Goal: Task Accomplishment & Management: Complete application form

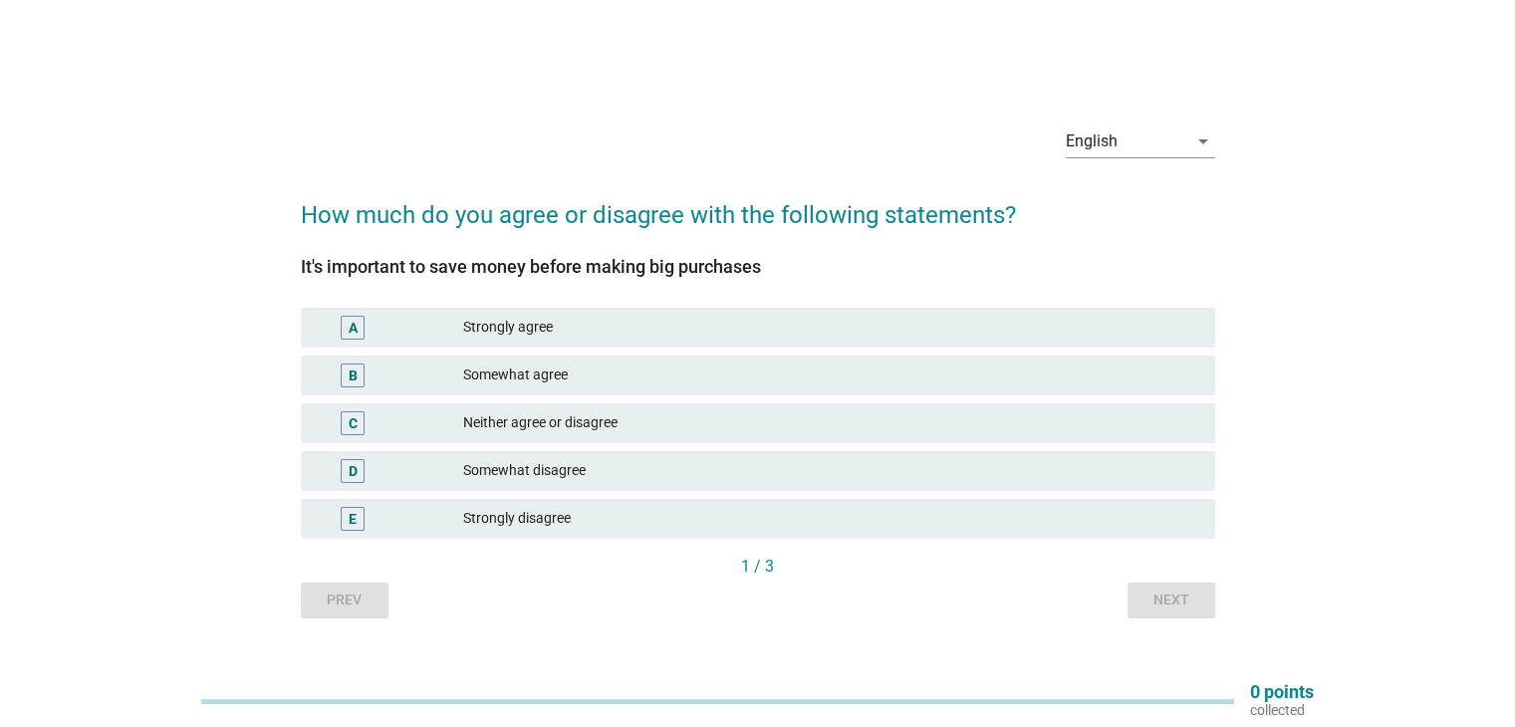
click at [541, 331] on div "Strongly agree" at bounding box center [830, 328] width 735 height 24
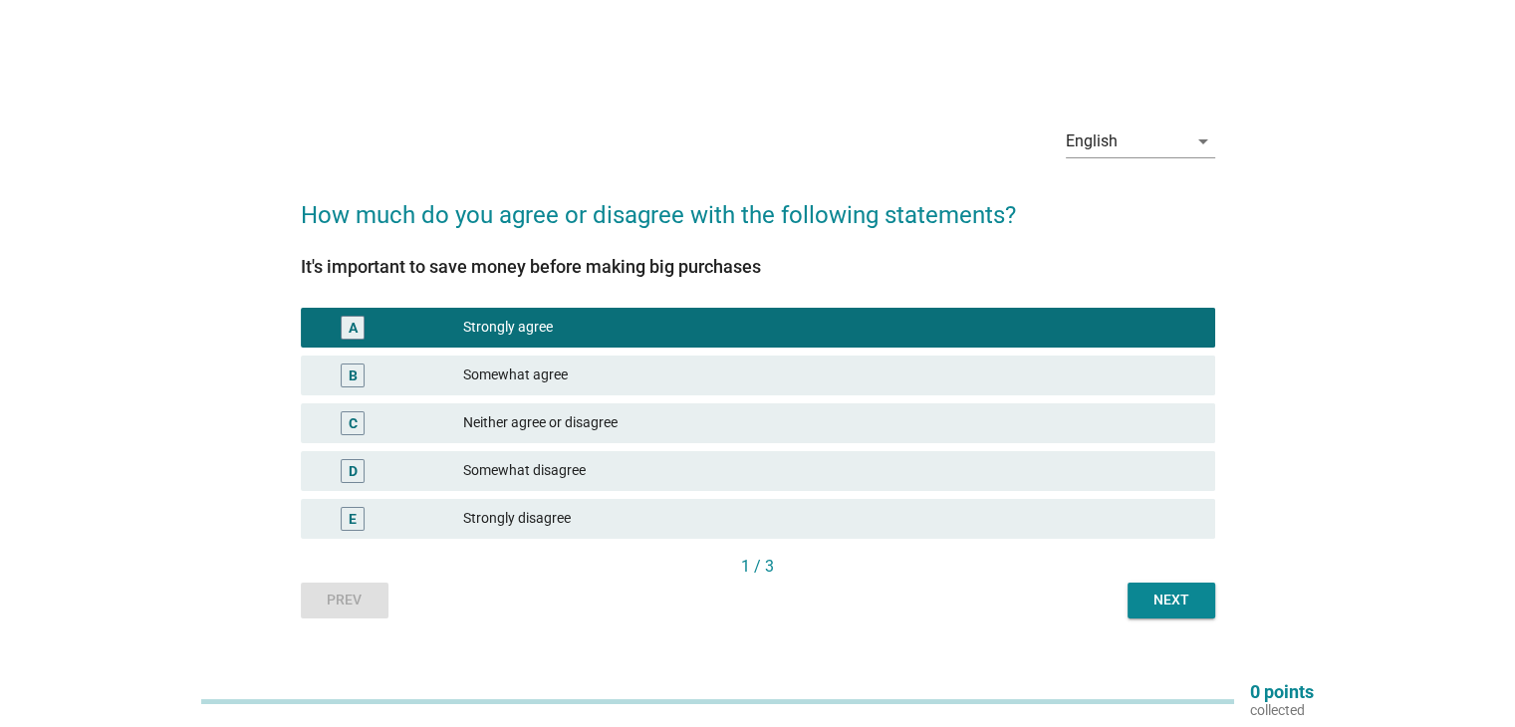
click at [1166, 598] on div "Next" at bounding box center [1171, 599] width 56 height 21
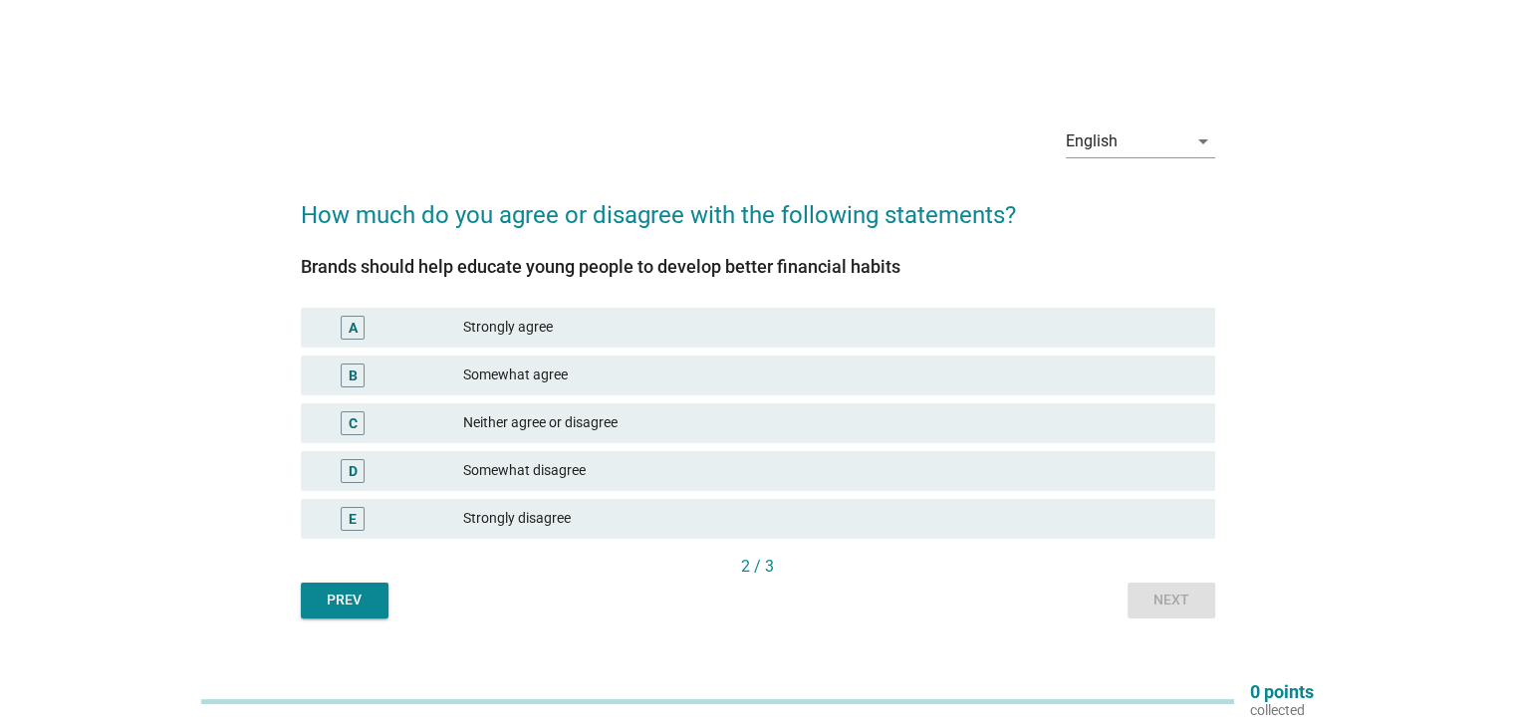
click at [529, 377] on div "Somewhat agree" at bounding box center [830, 375] width 735 height 24
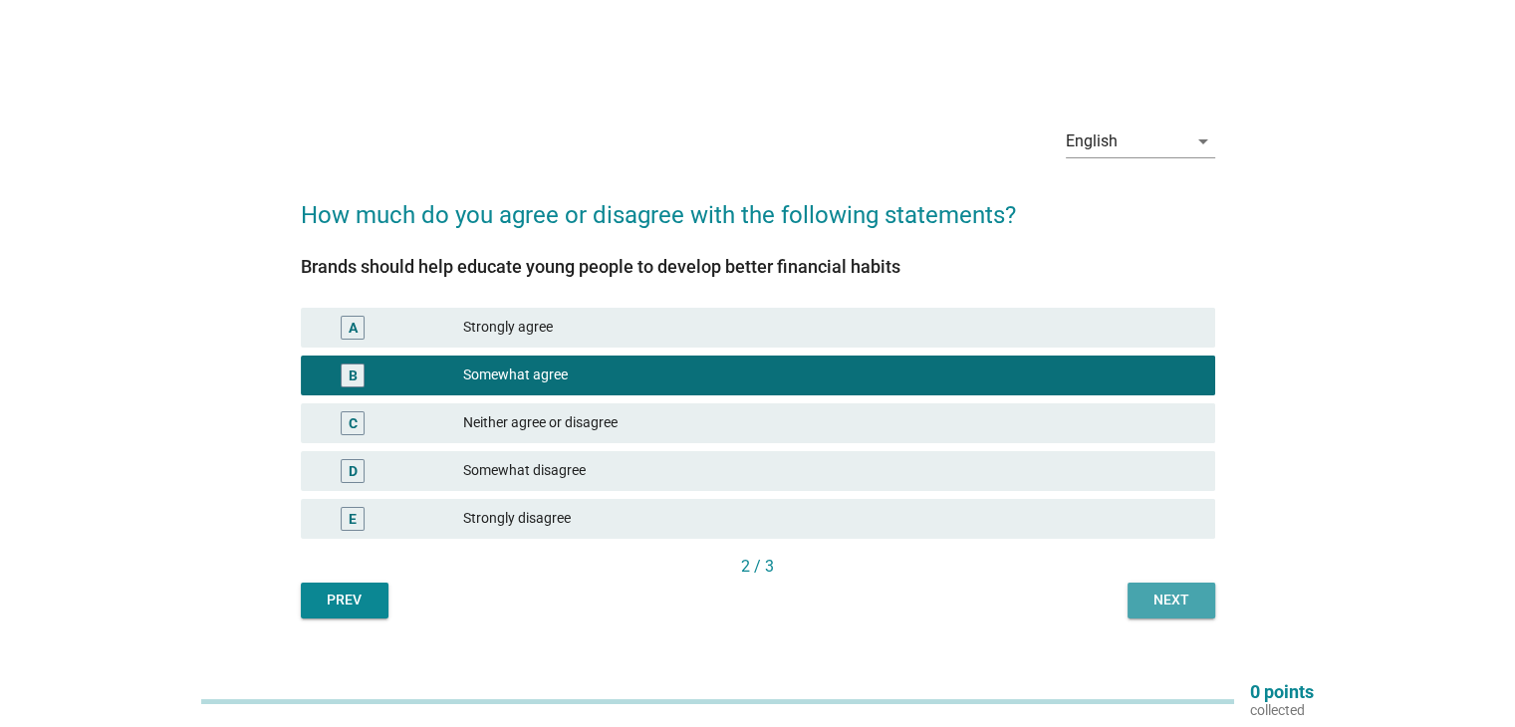
click at [1134, 603] on button "Next" at bounding box center [1171, 601] width 88 height 36
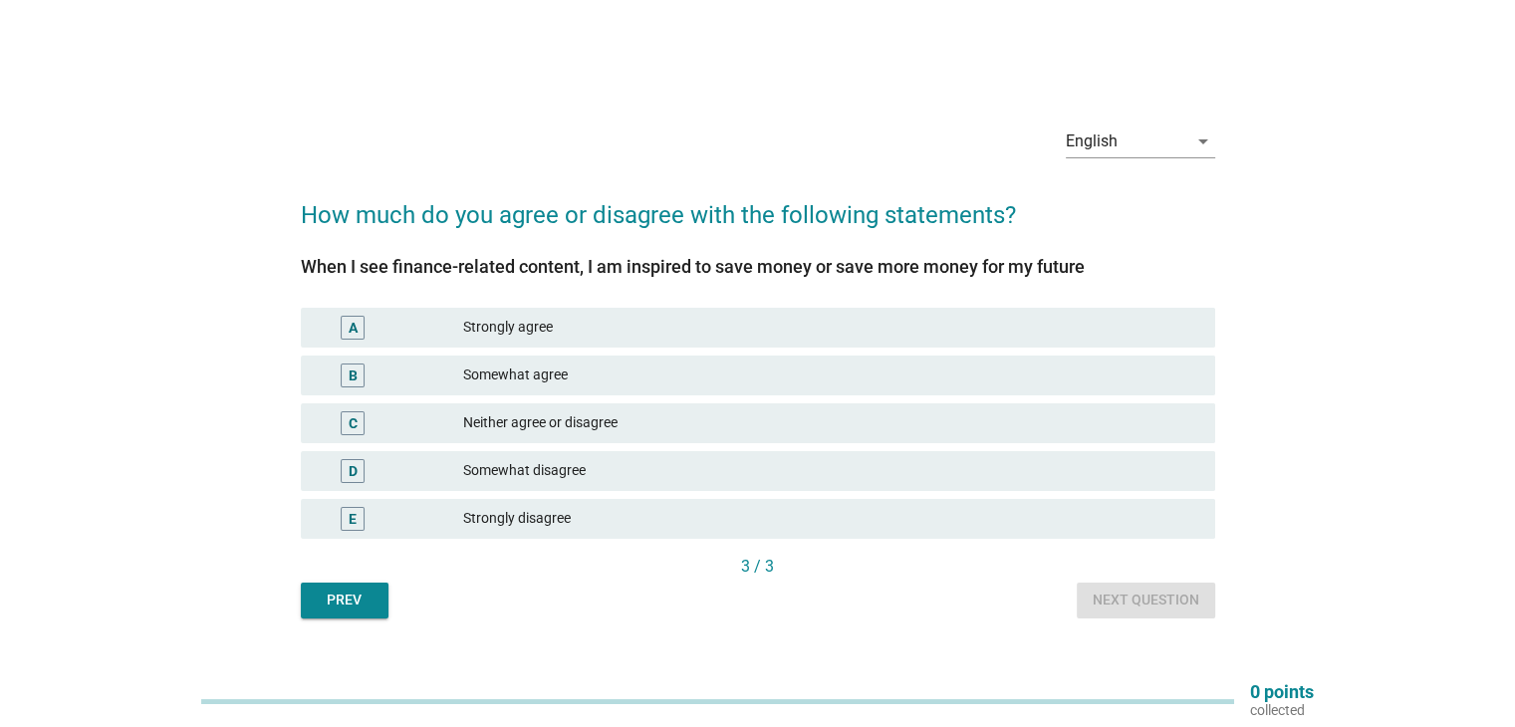
click at [597, 379] on div "Somewhat agree" at bounding box center [830, 375] width 735 height 24
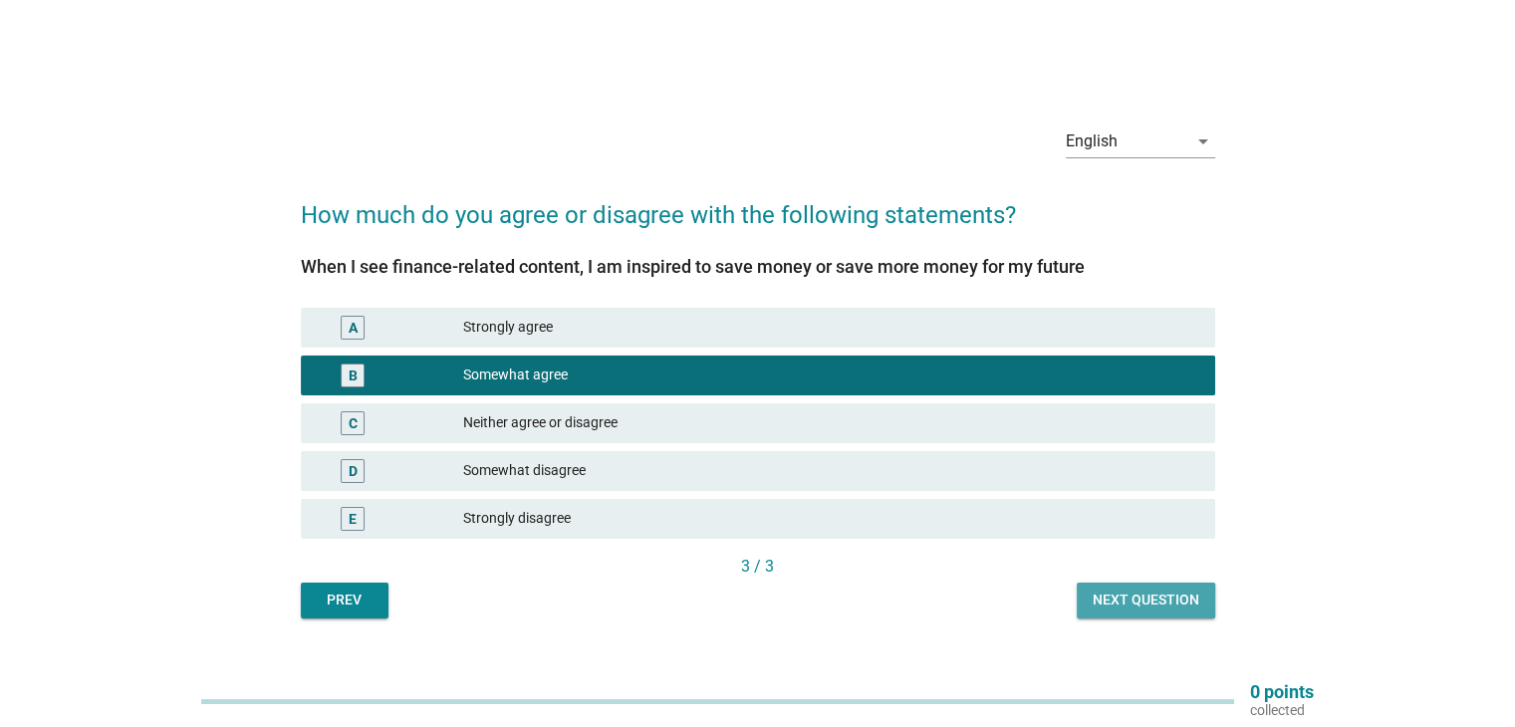
click at [1138, 594] on div "Next question" at bounding box center [1145, 599] width 107 height 21
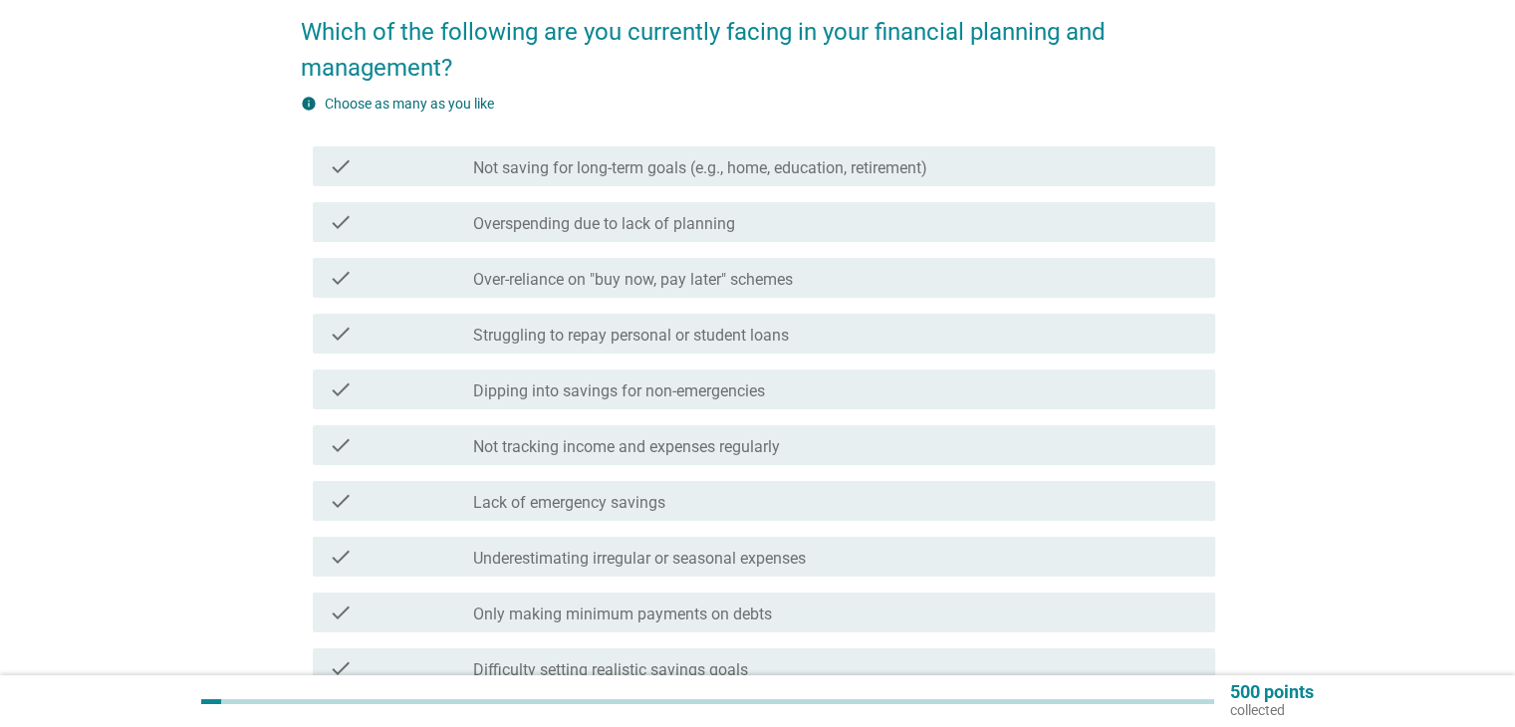
scroll to position [199, 0]
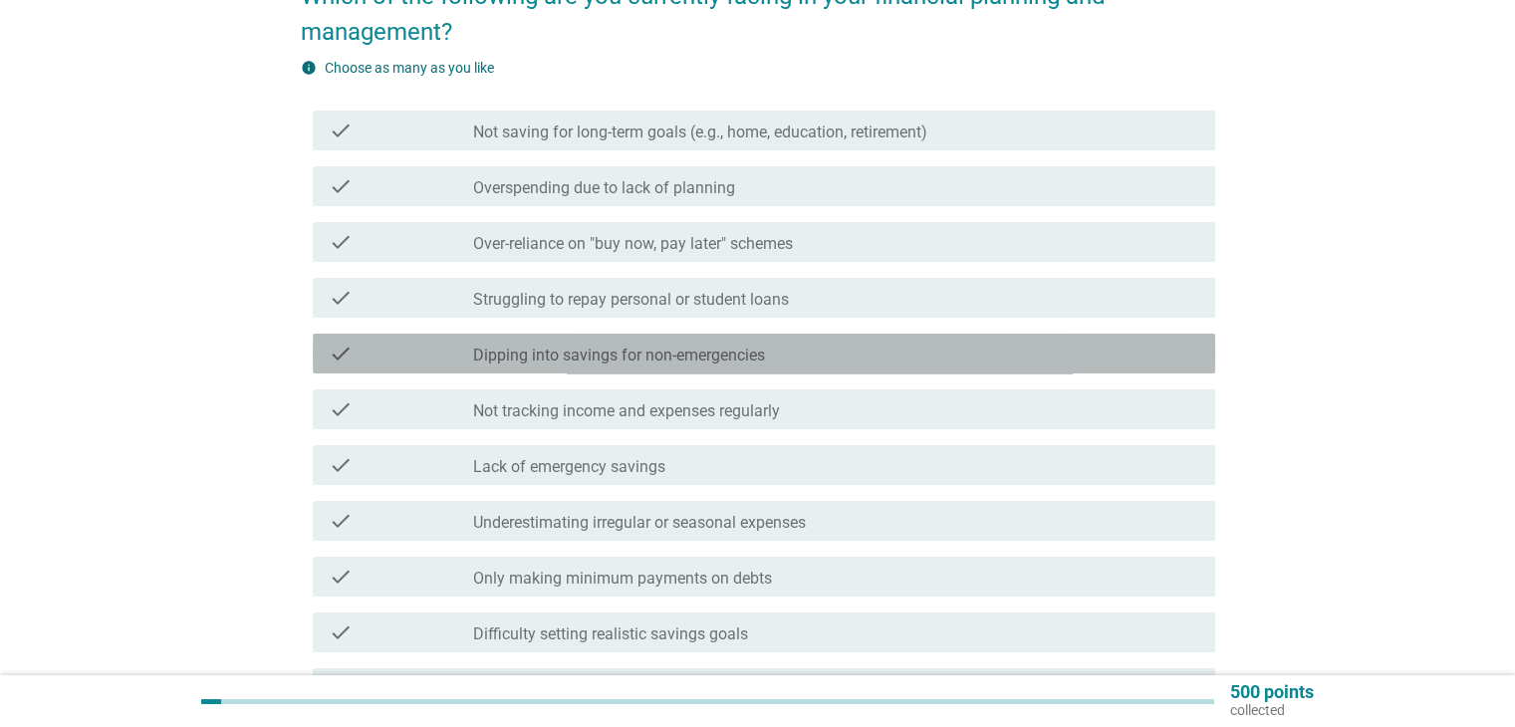
click at [570, 361] on label "Dipping into savings for non-emergencies" at bounding box center [619, 356] width 292 height 20
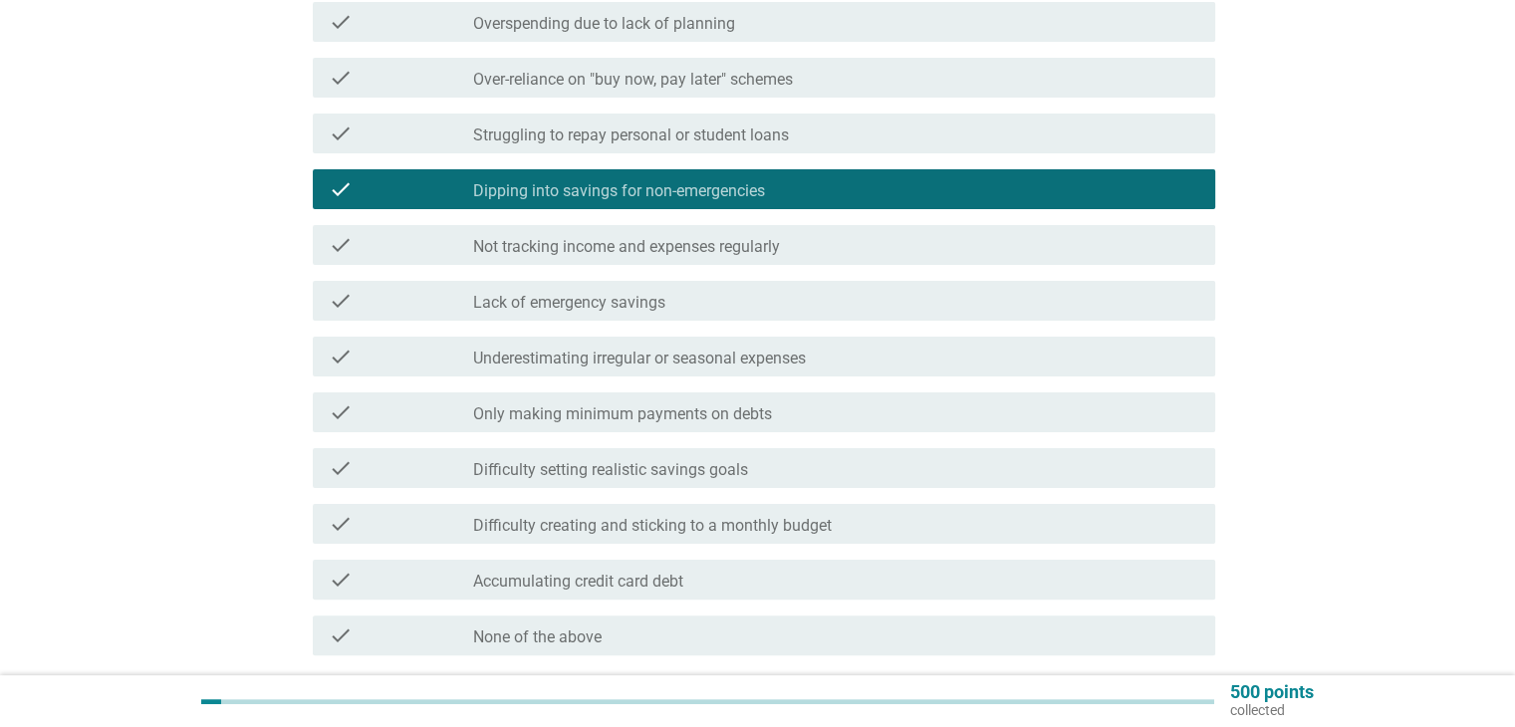
scroll to position [398, 0]
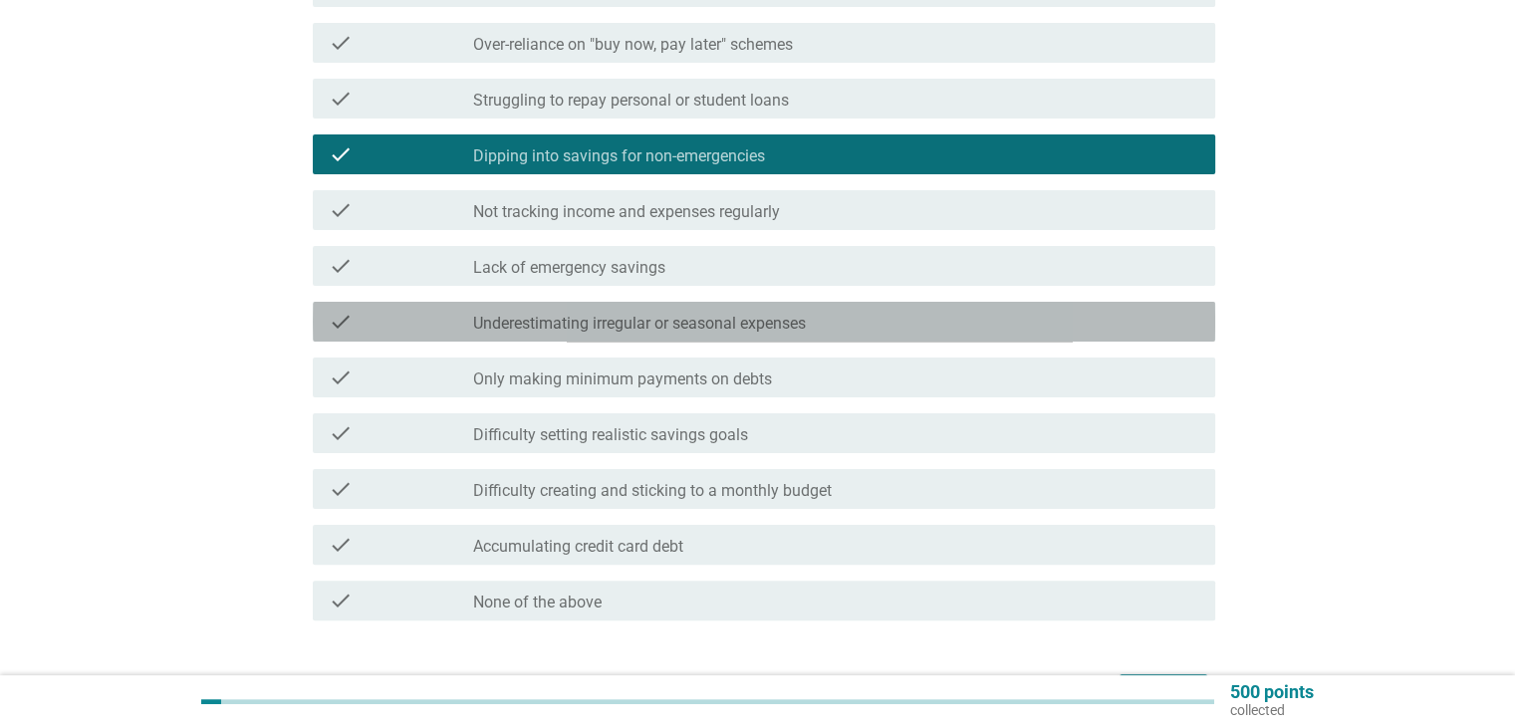
click at [797, 328] on label "Underestimating irregular or seasonal expenses" at bounding box center [639, 324] width 333 height 20
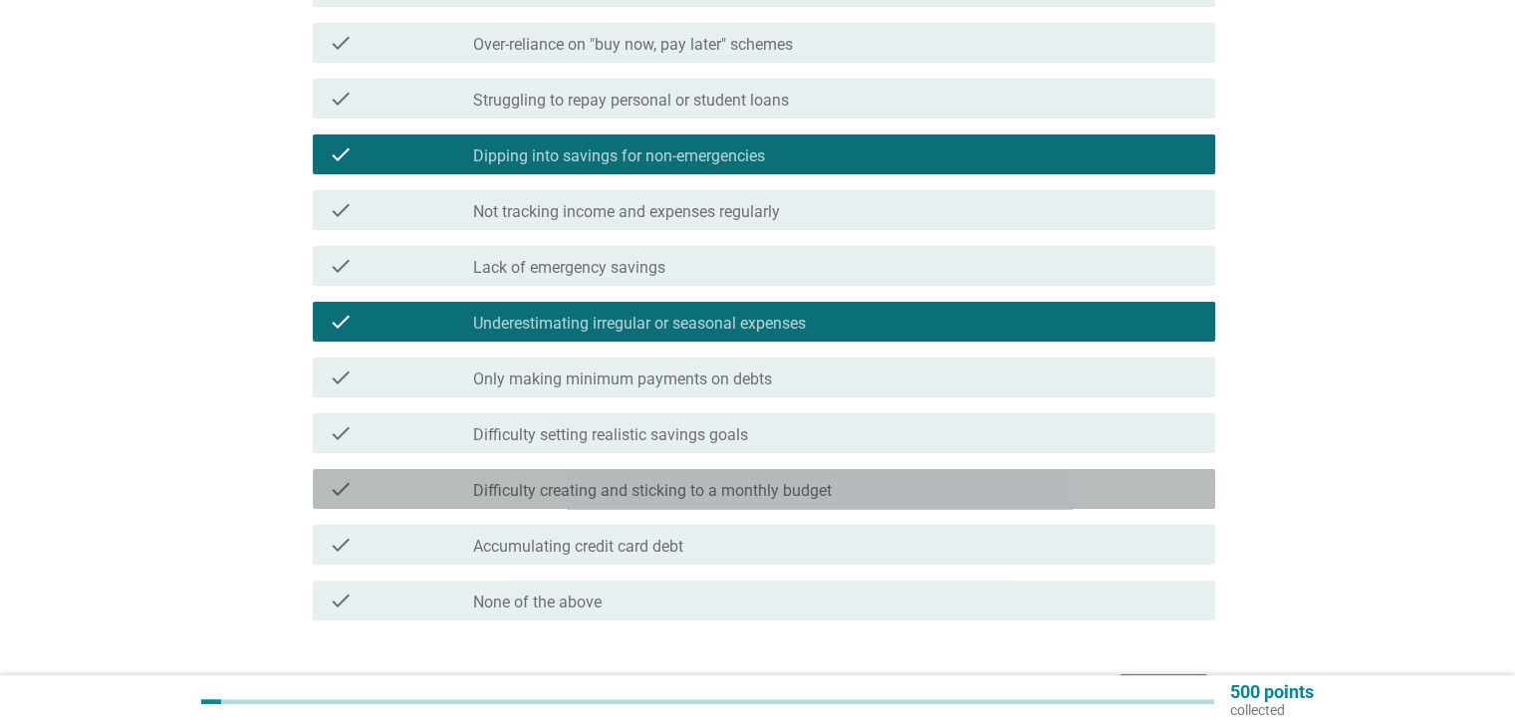
click at [481, 484] on label "Difficulty creating and sticking to a monthly budget" at bounding box center [652, 491] width 358 height 20
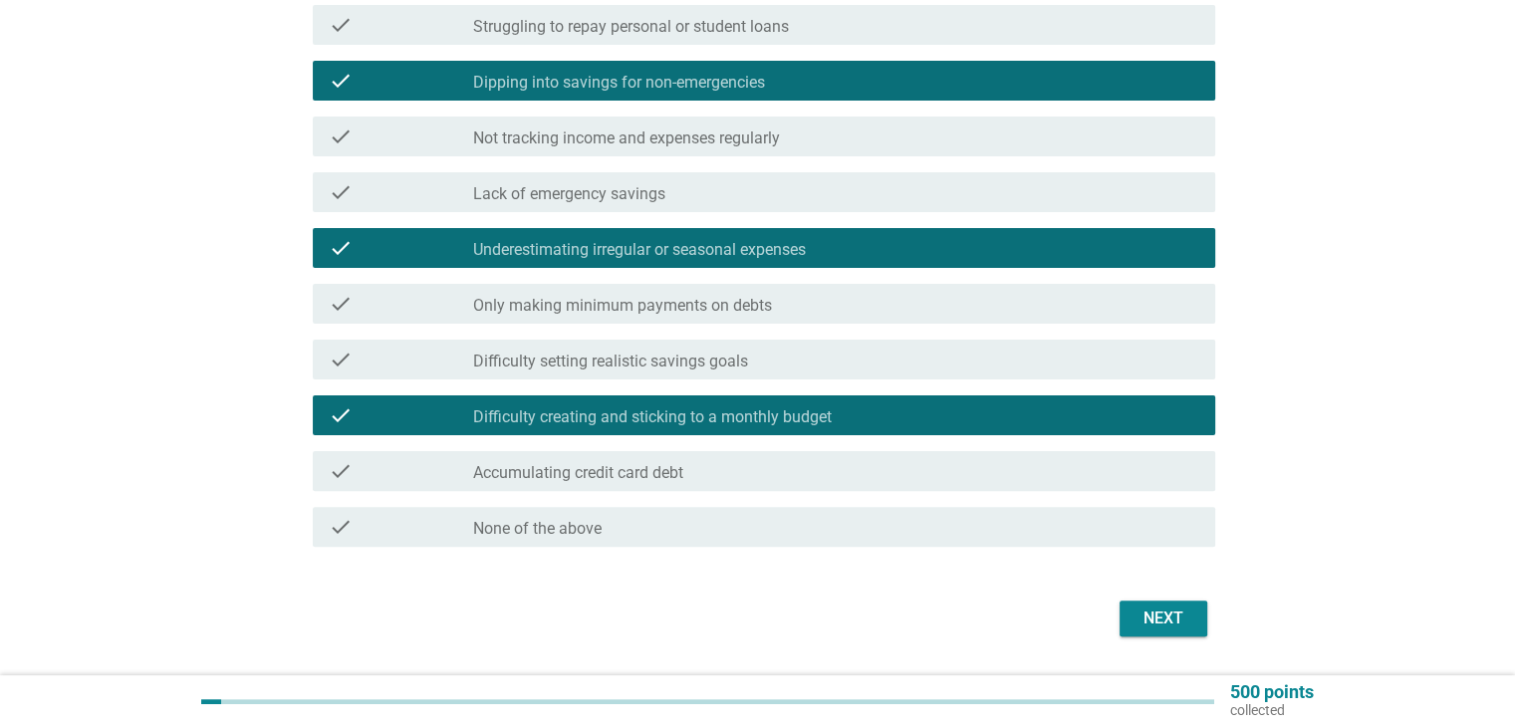
scroll to position [498, 0]
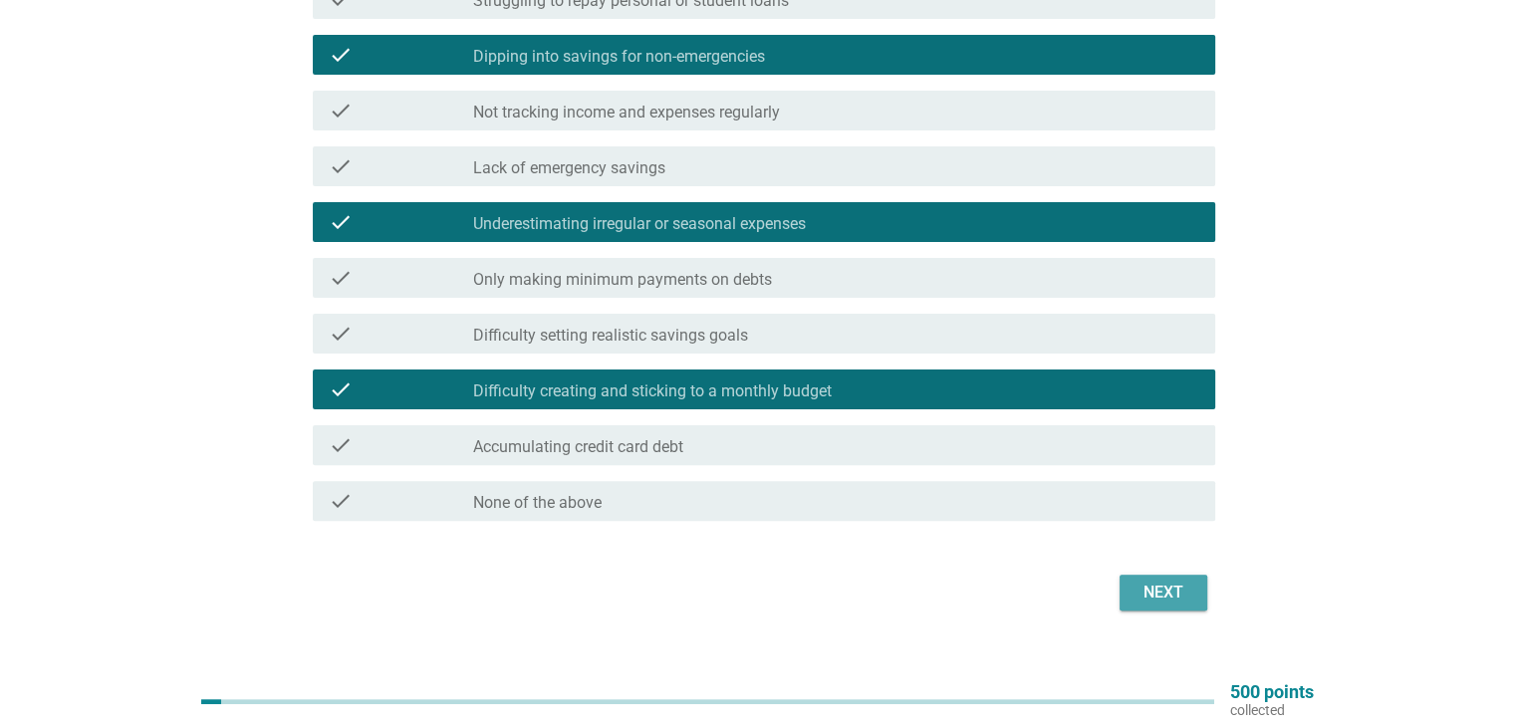
click at [1186, 601] on div "Next" at bounding box center [1163, 593] width 56 height 24
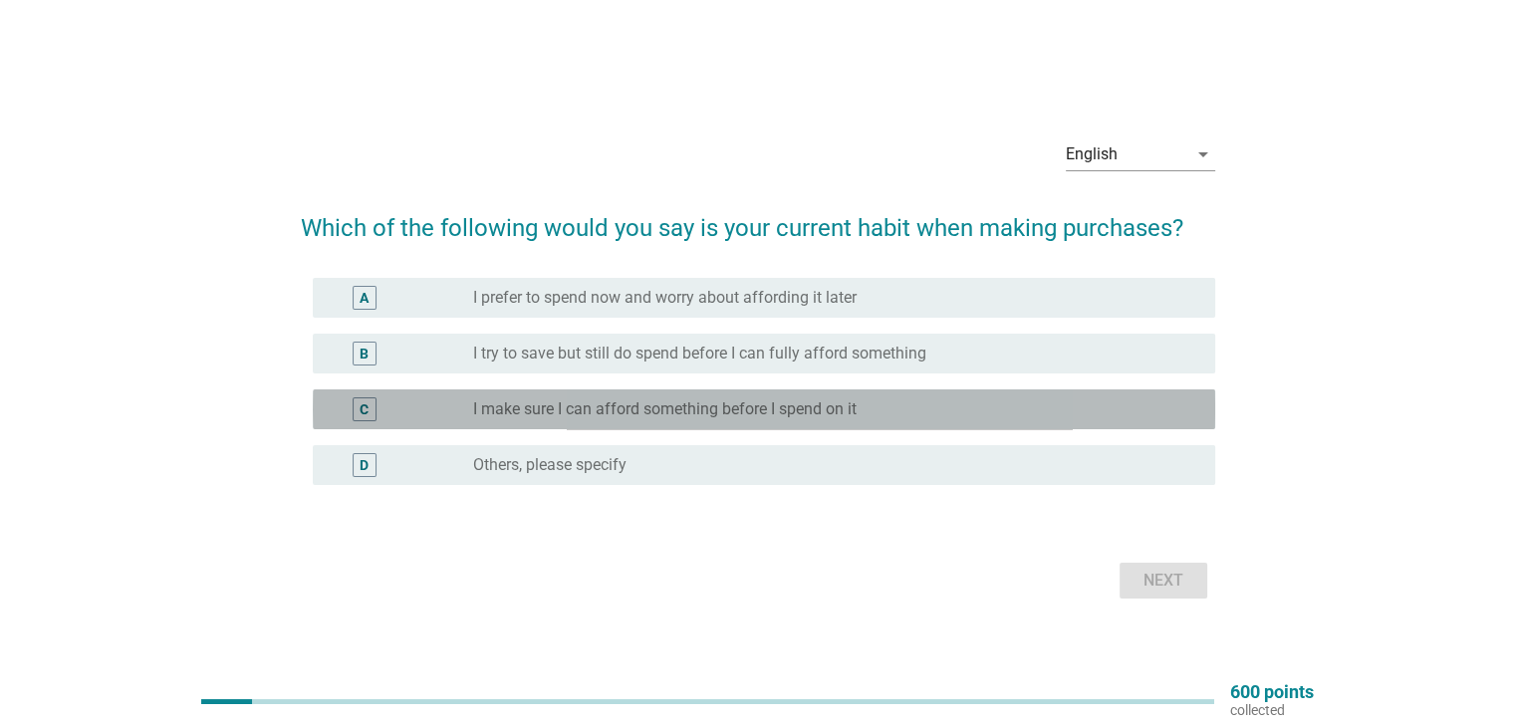
click at [733, 393] on div "C radio_button_unchecked I make sure I can afford something before I spend on it" at bounding box center [764, 409] width 902 height 40
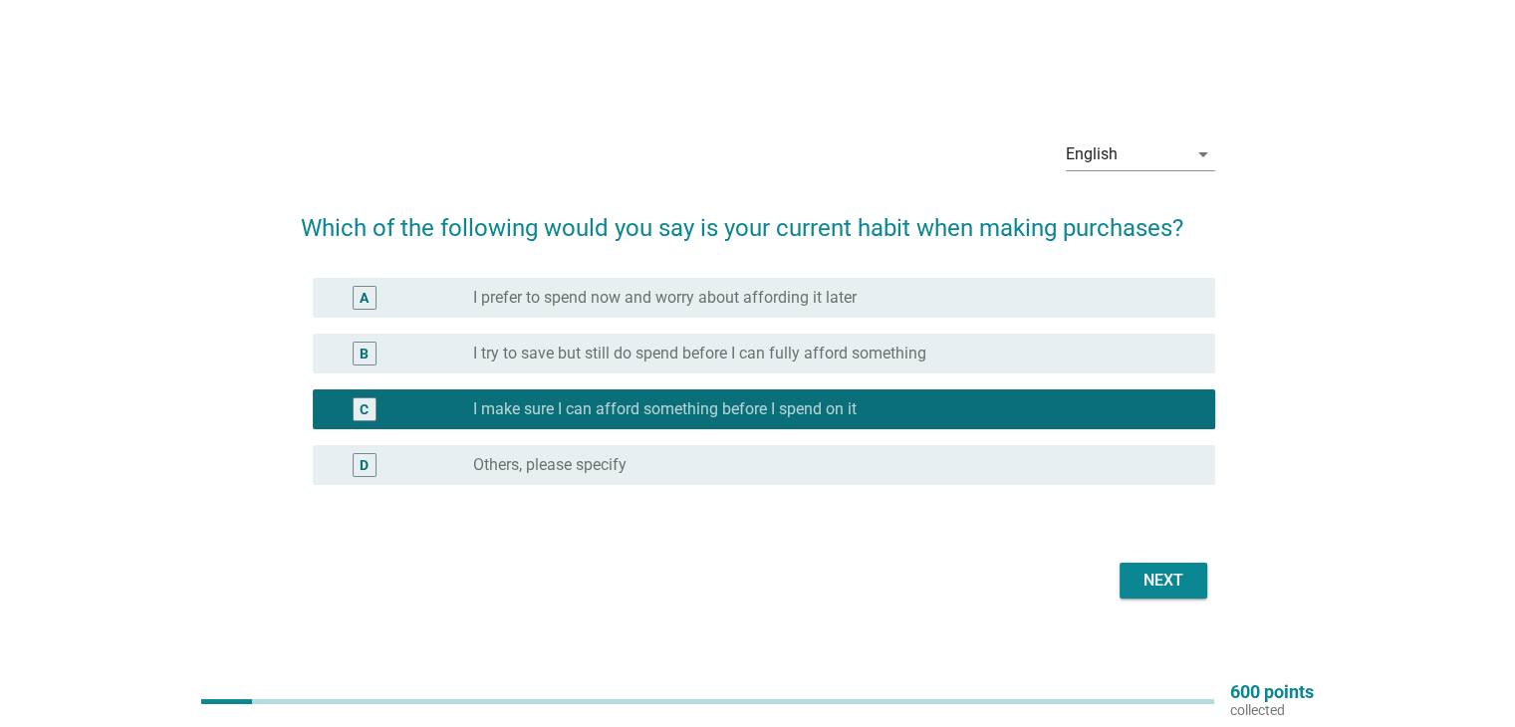
click at [1159, 584] on div "Next" at bounding box center [1163, 581] width 56 height 24
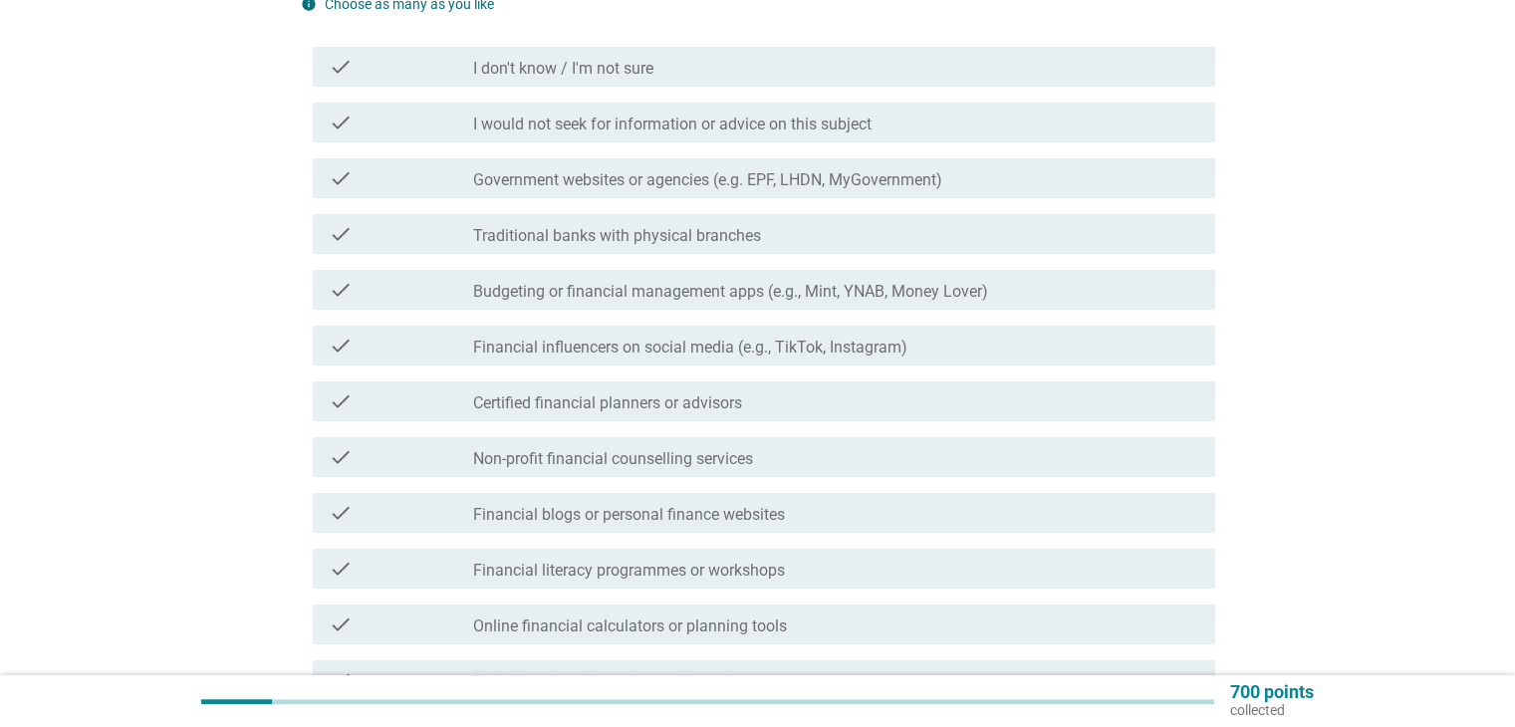
scroll to position [299, 0]
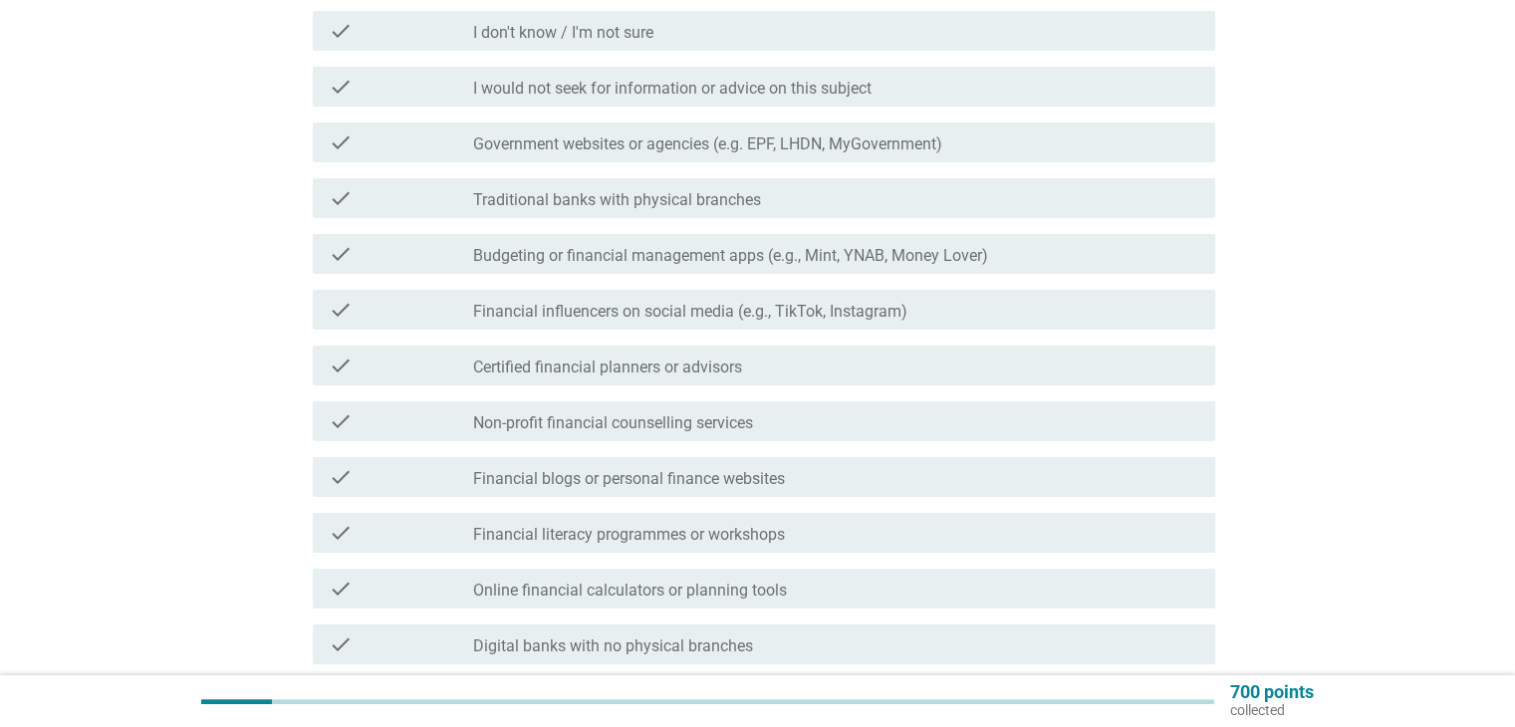
click at [656, 216] on div "check check_box_outline_blank Traditional banks with physical branches" at bounding box center [764, 198] width 902 height 40
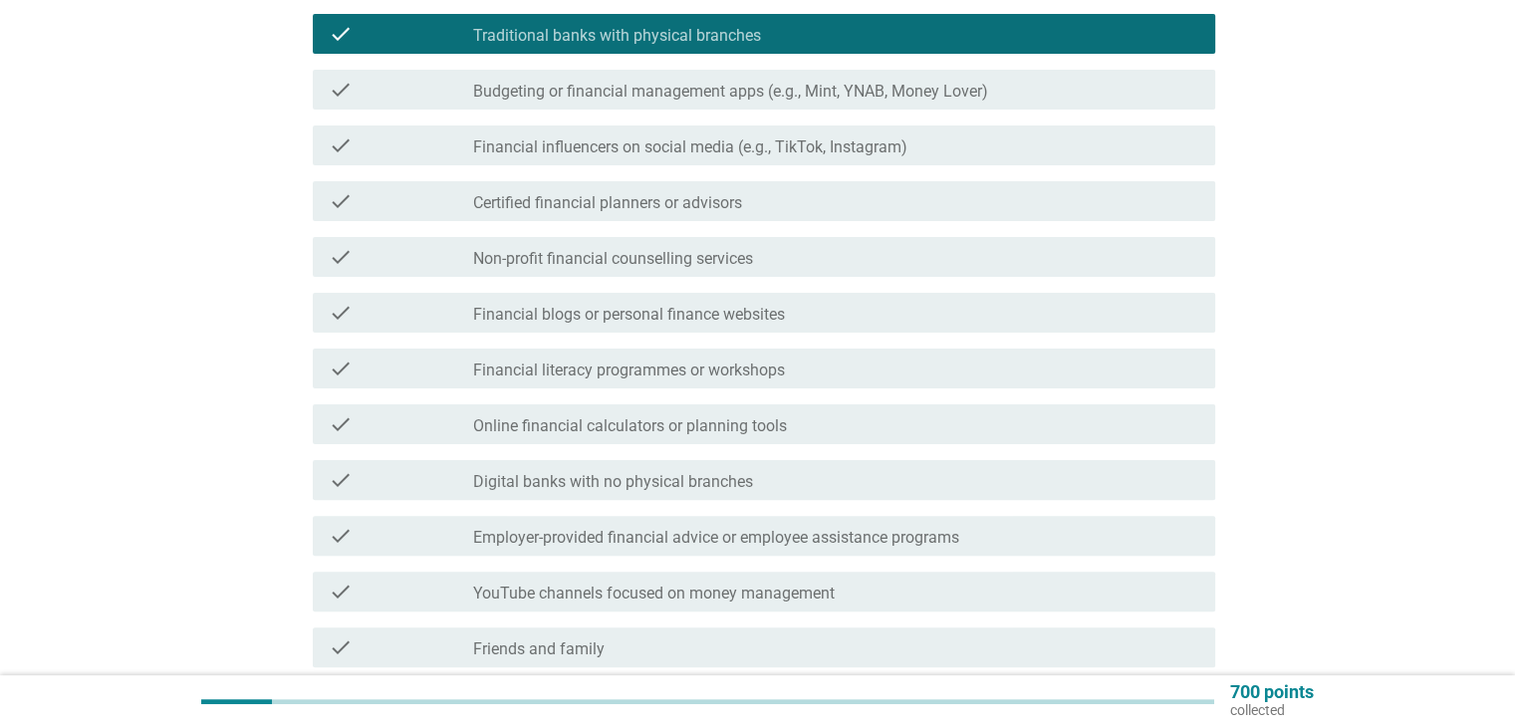
scroll to position [498, 0]
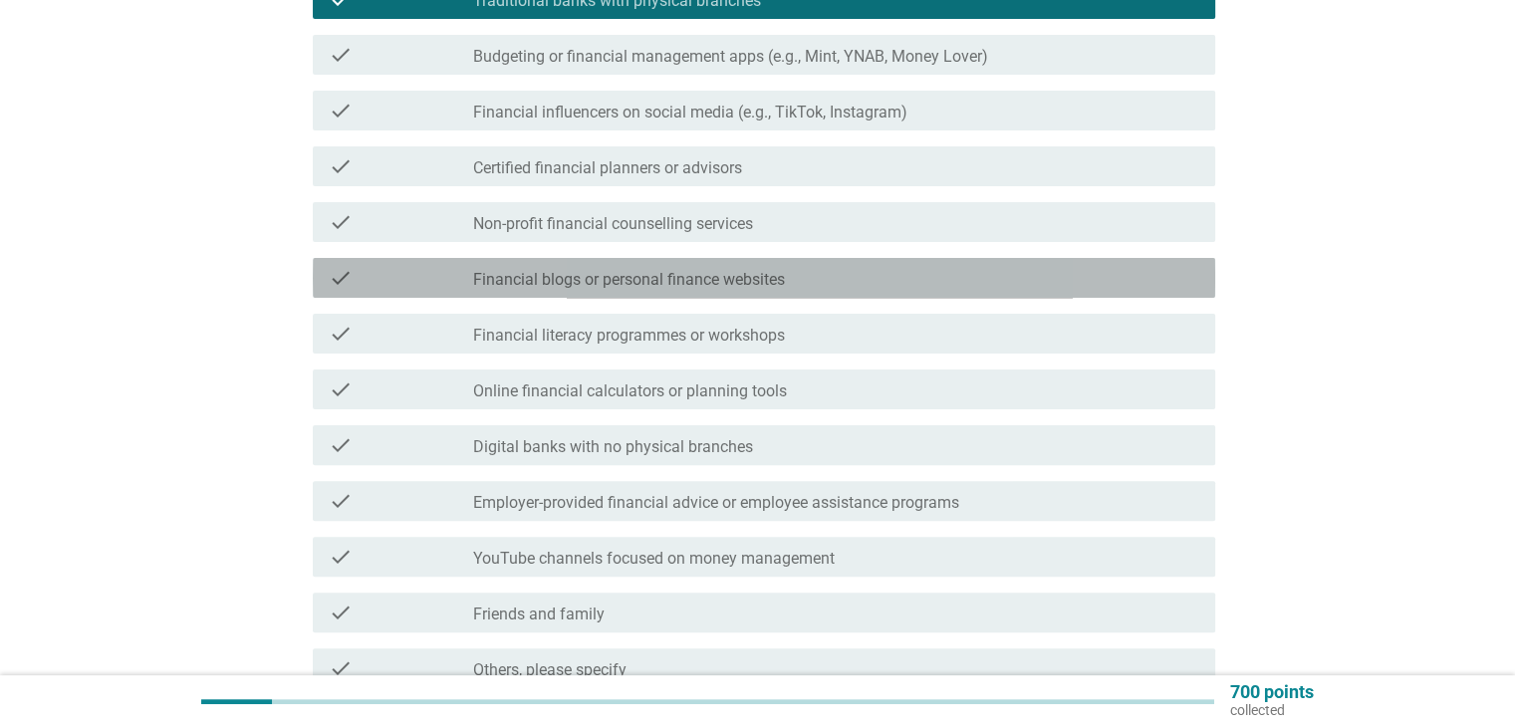
click at [695, 277] on label "Financial blogs or personal finance websites" at bounding box center [629, 280] width 312 height 20
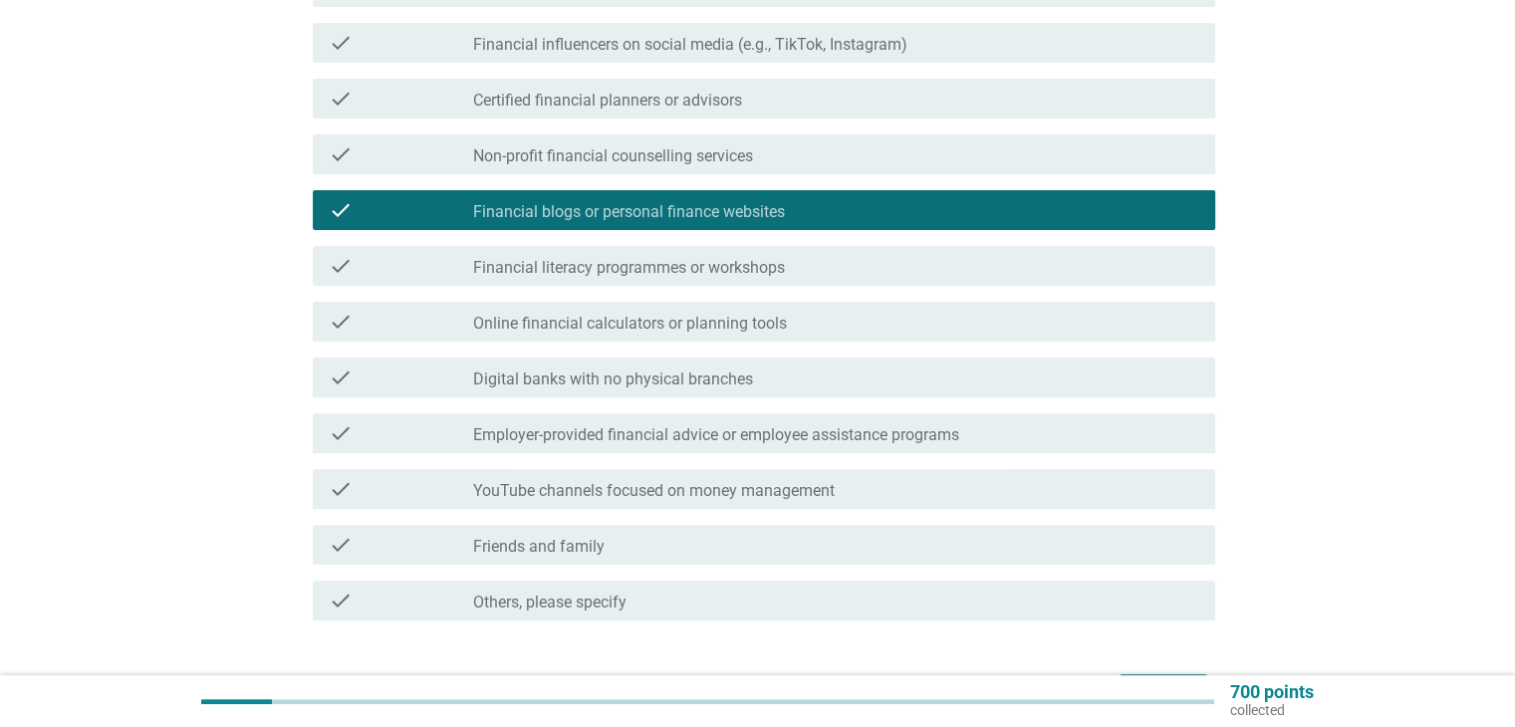
scroll to position [597, 0]
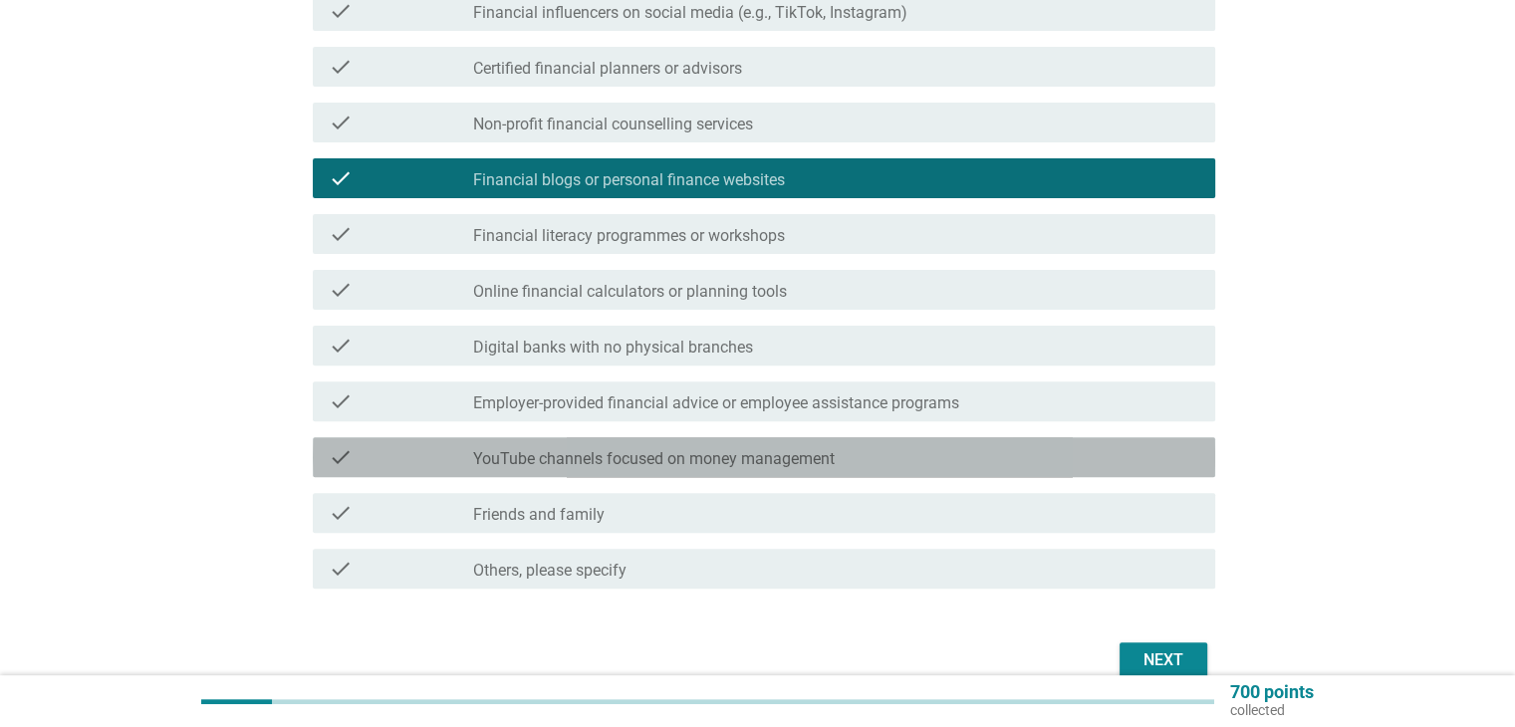
click at [577, 463] on label "YouTube channels focused on money management" at bounding box center [653, 459] width 361 height 20
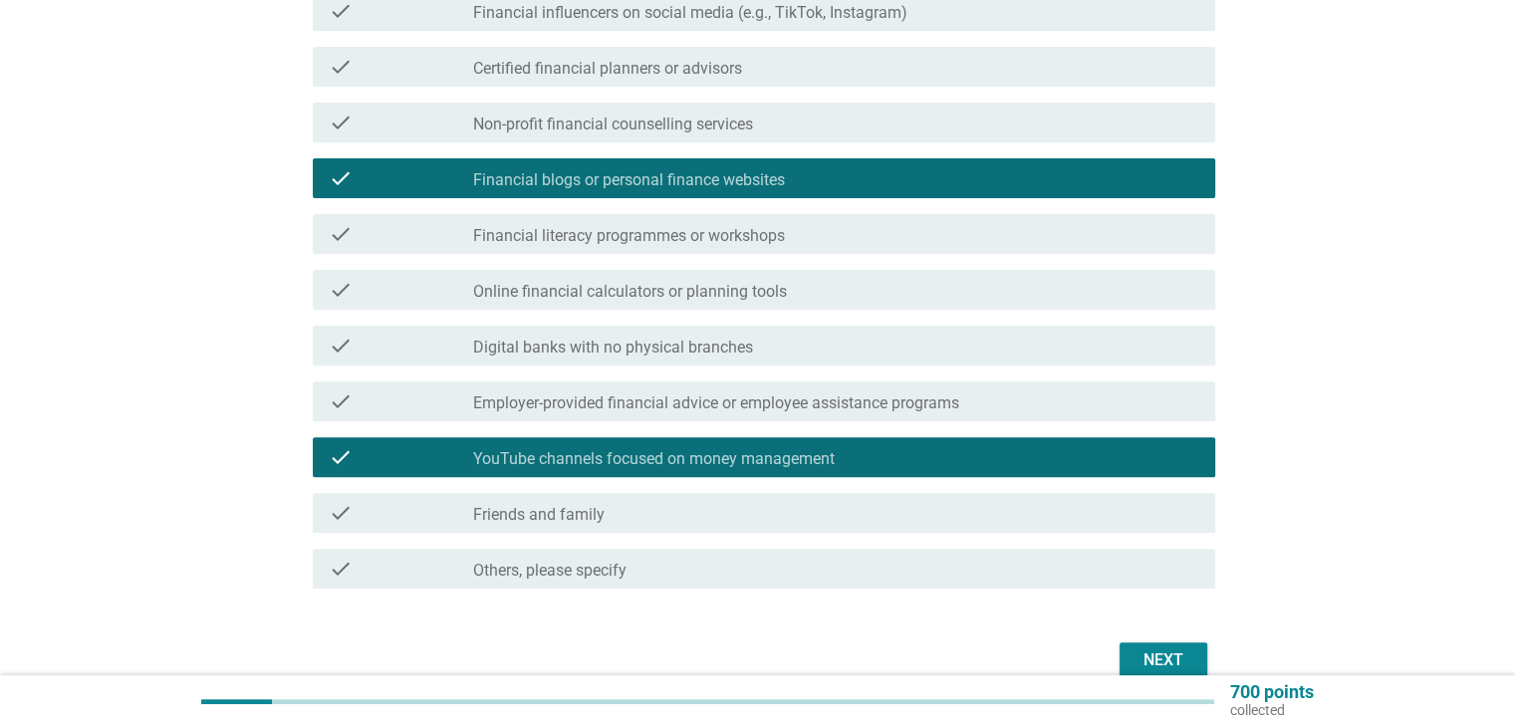
click at [570, 511] on label "Friends and family" at bounding box center [538, 515] width 131 height 20
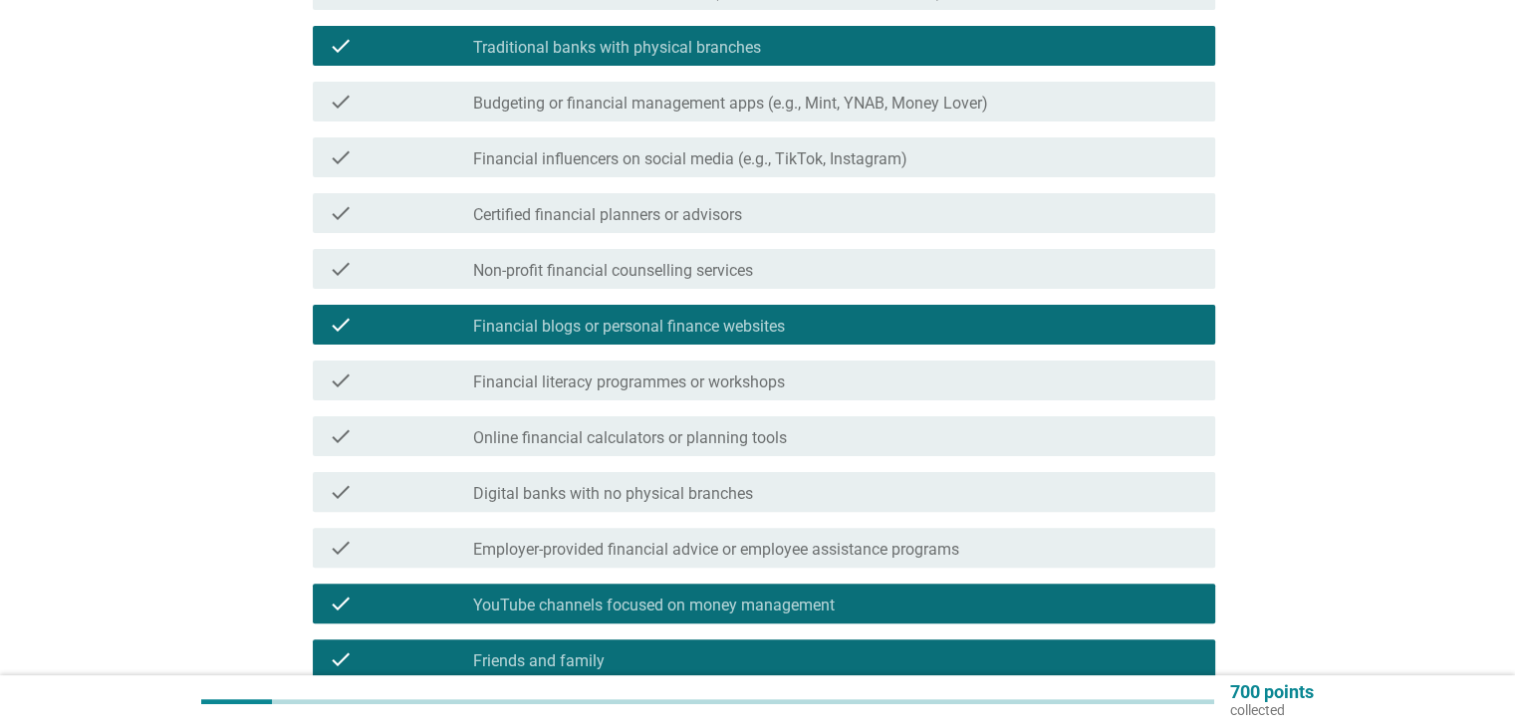
scroll to position [498, 0]
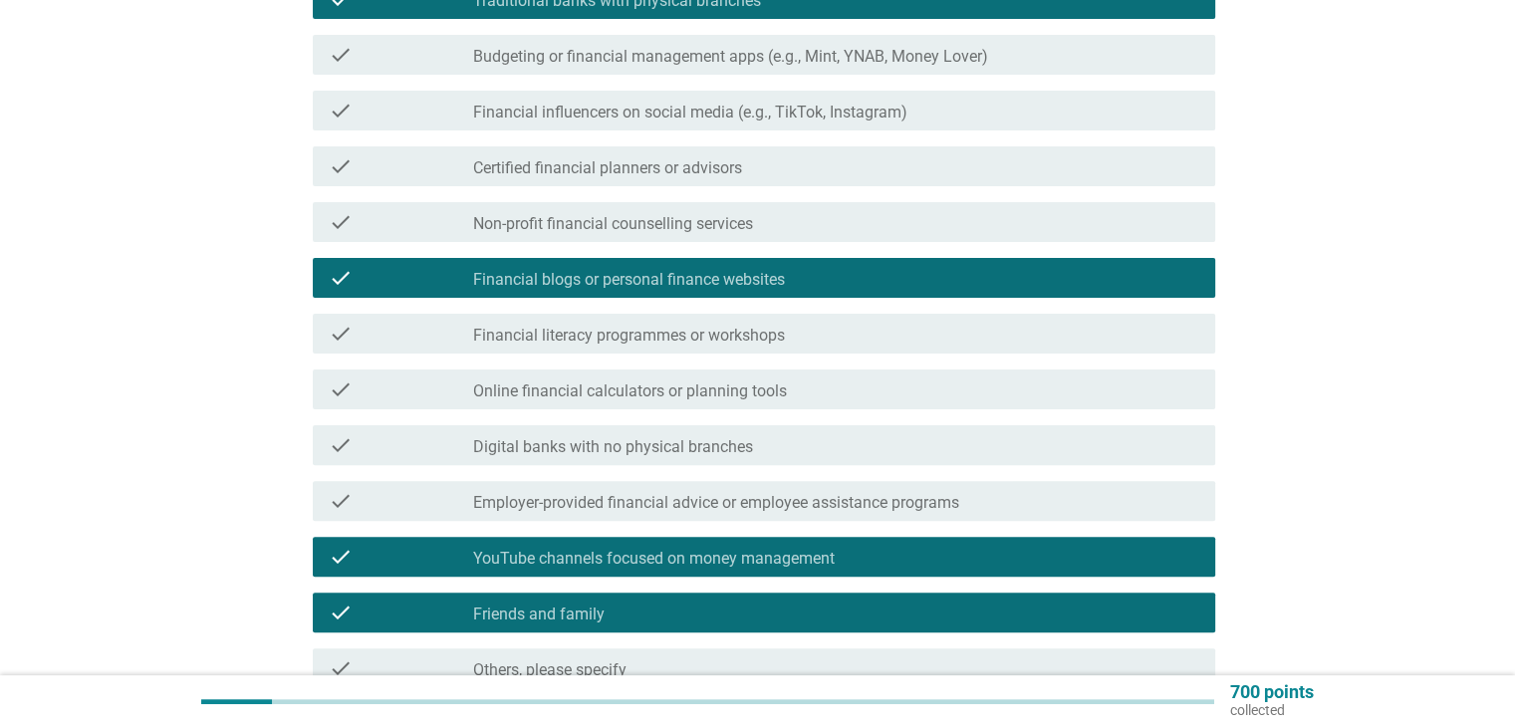
click at [684, 453] on label "Digital banks with no physical branches" at bounding box center [613, 447] width 280 height 20
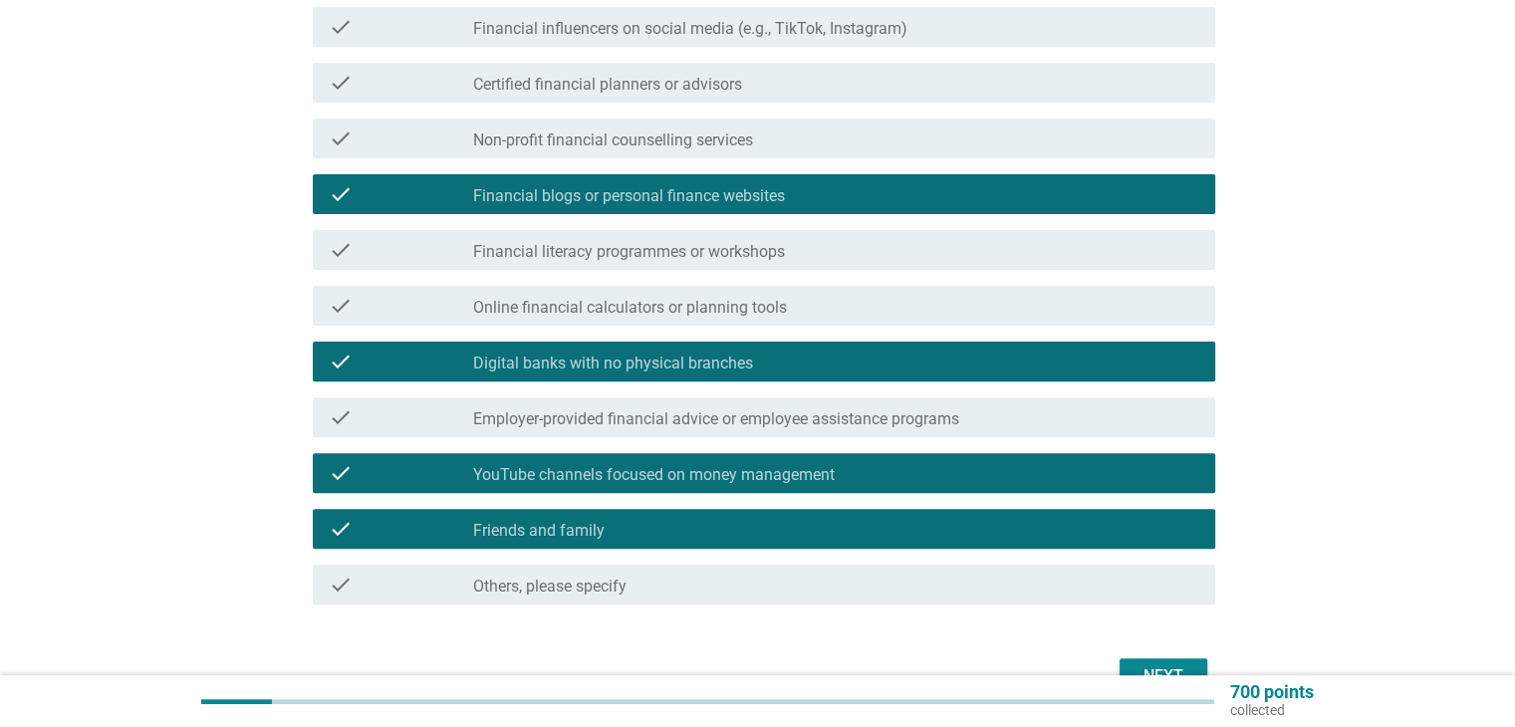
scroll to position [696, 0]
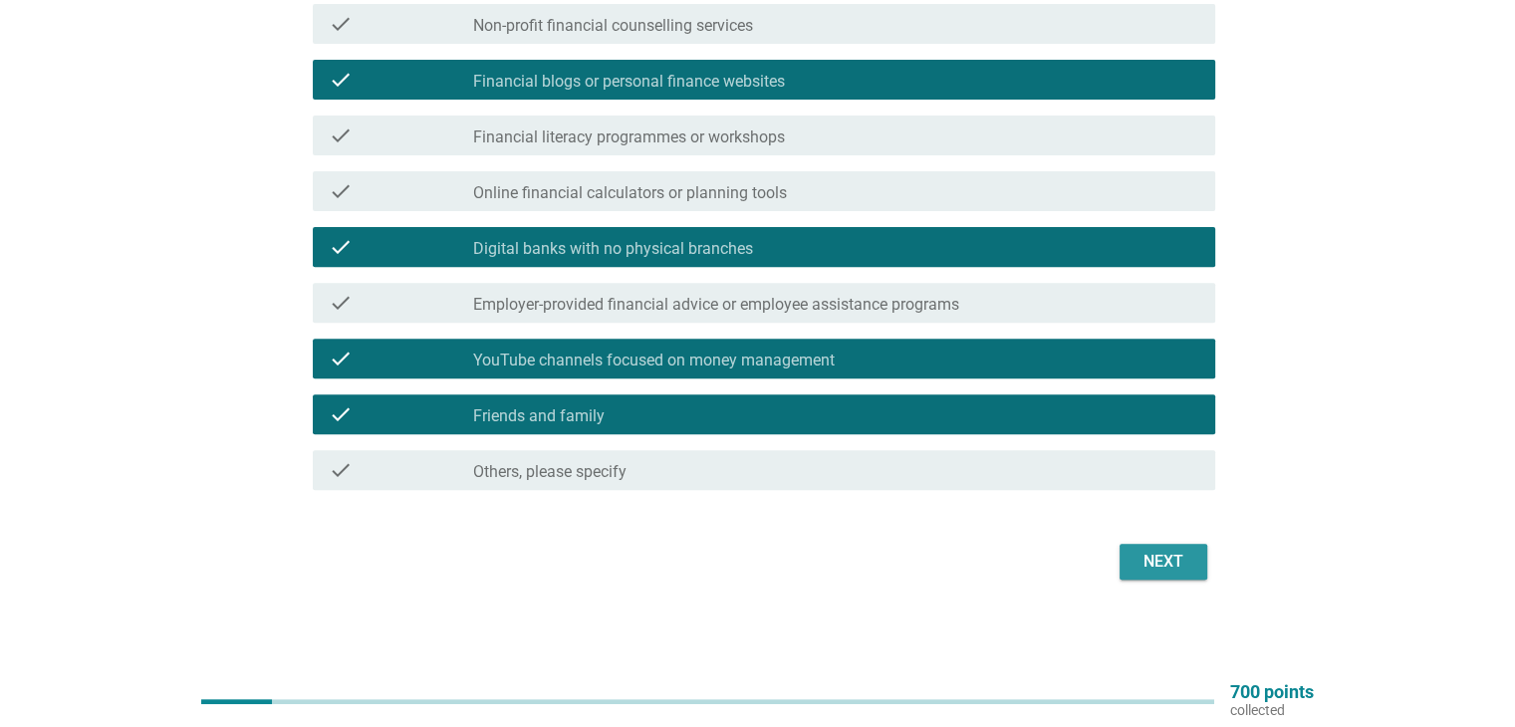
click at [1135, 572] on div "Next" at bounding box center [1163, 562] width 56 height 24
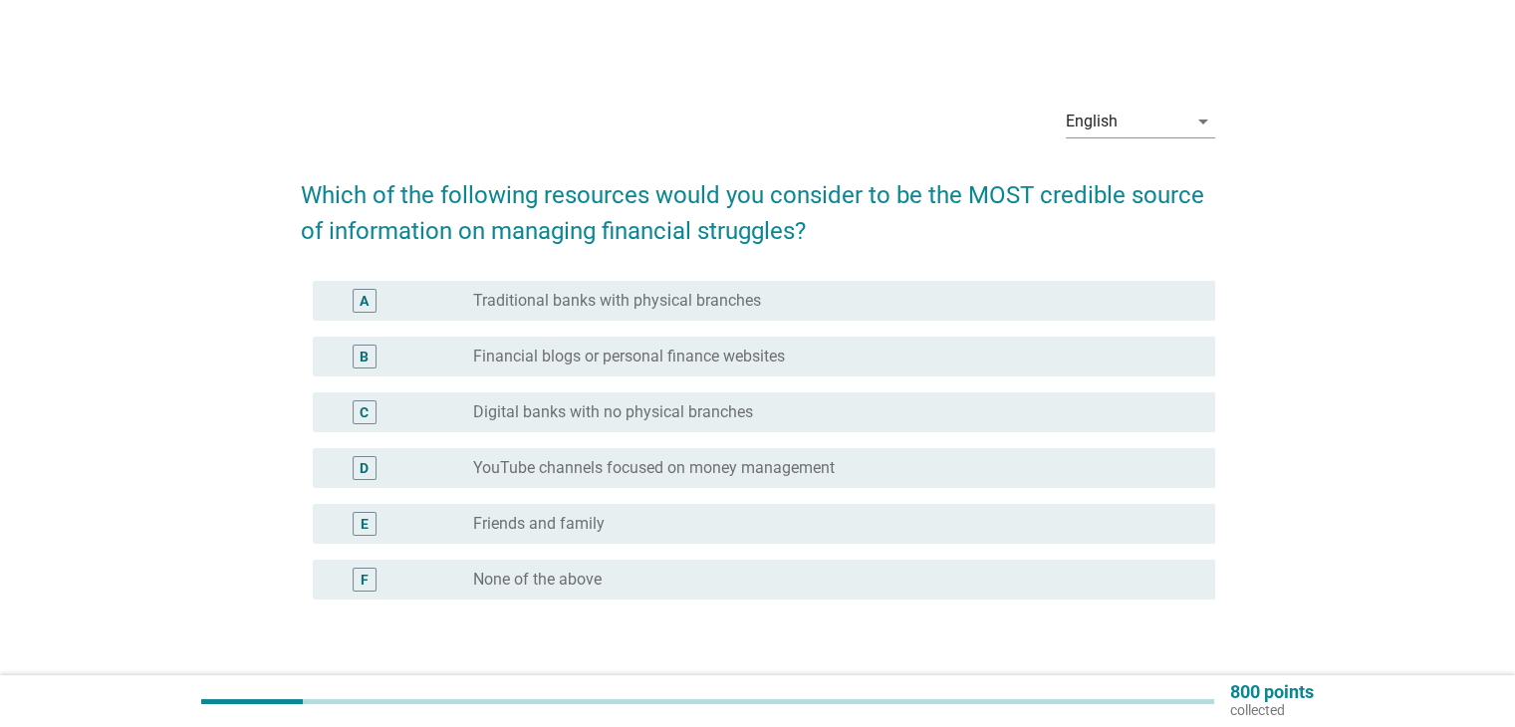
click at [739, 512] on div "radio_button_unchecked Friends and family" at bounding box center [835, 524] width 725 height 24
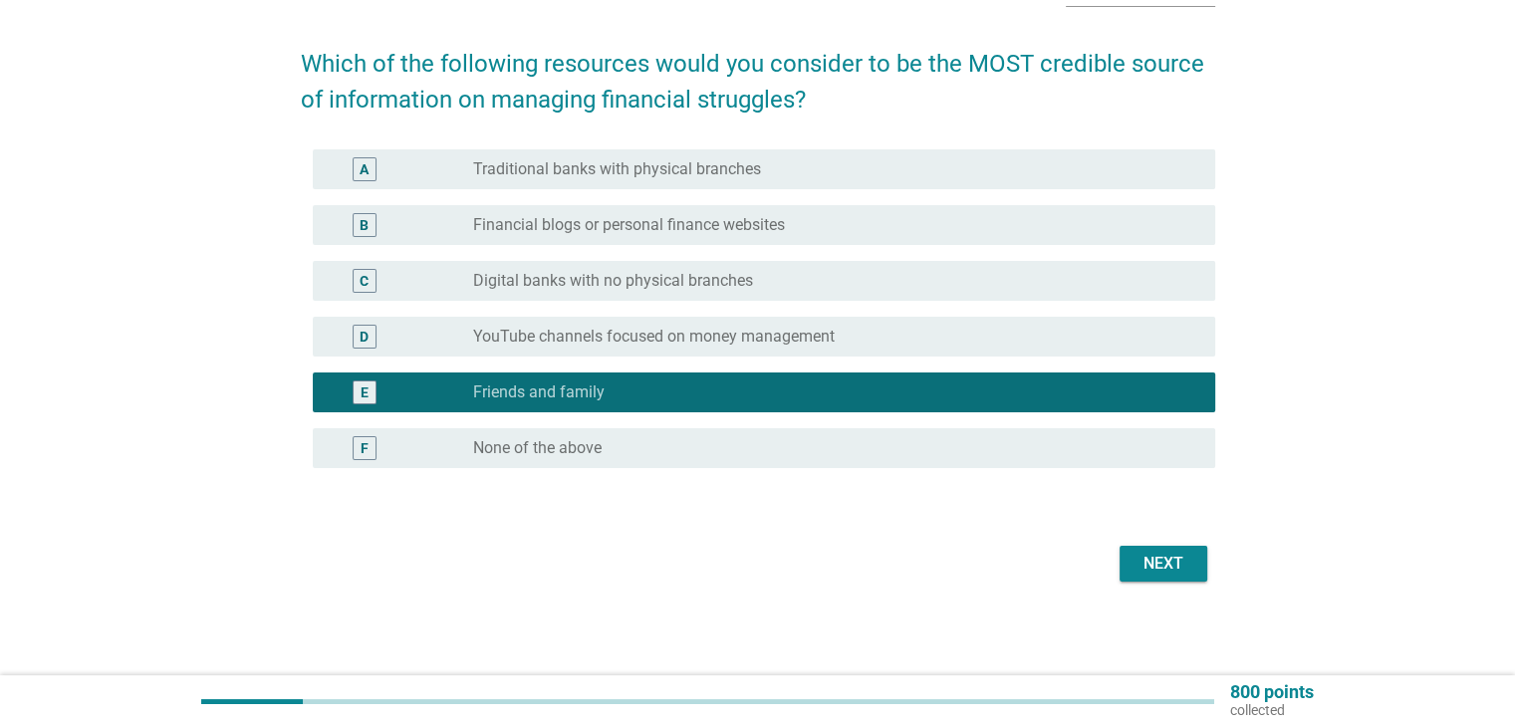
scroll to position [133, 0]
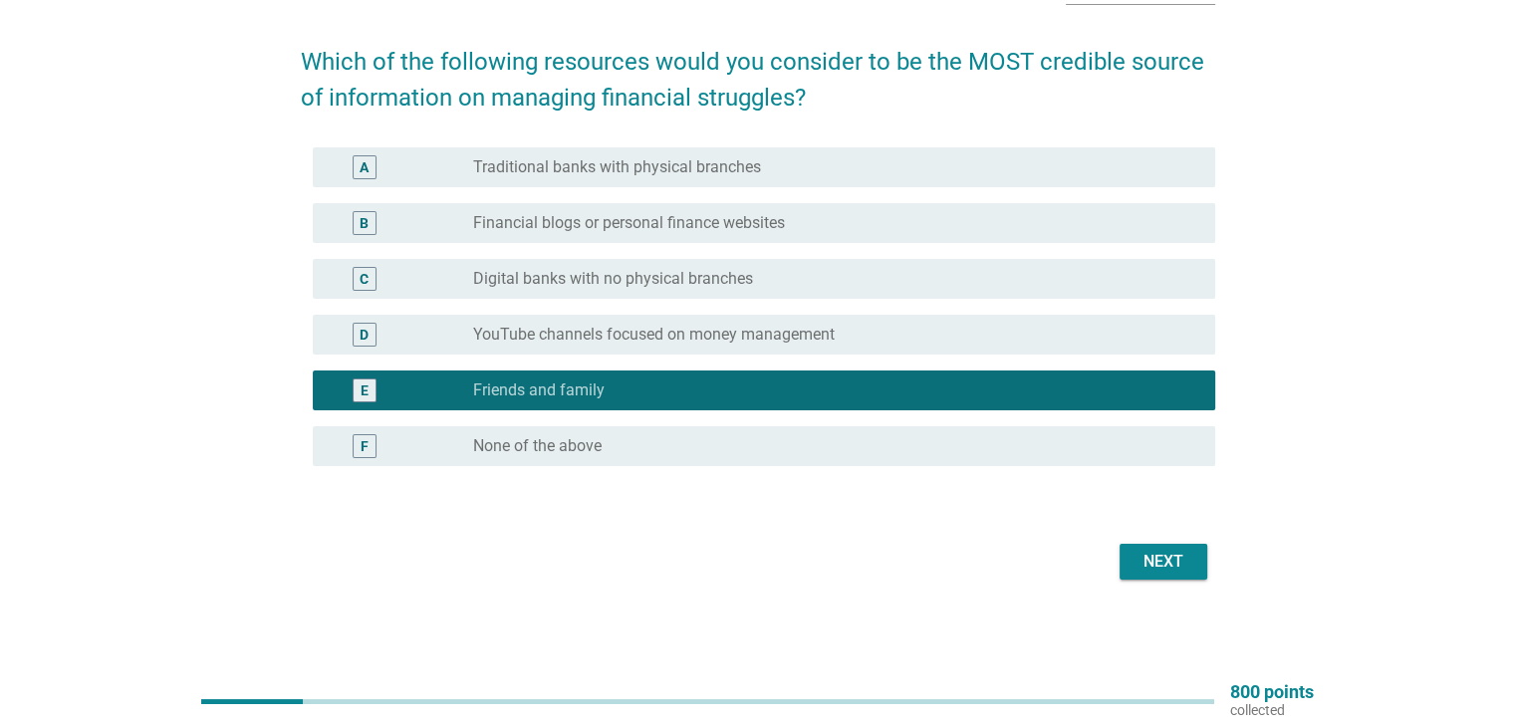
click at [1166, 575] on button "Next" at bounding box center [1163, 562] width 88 height 36
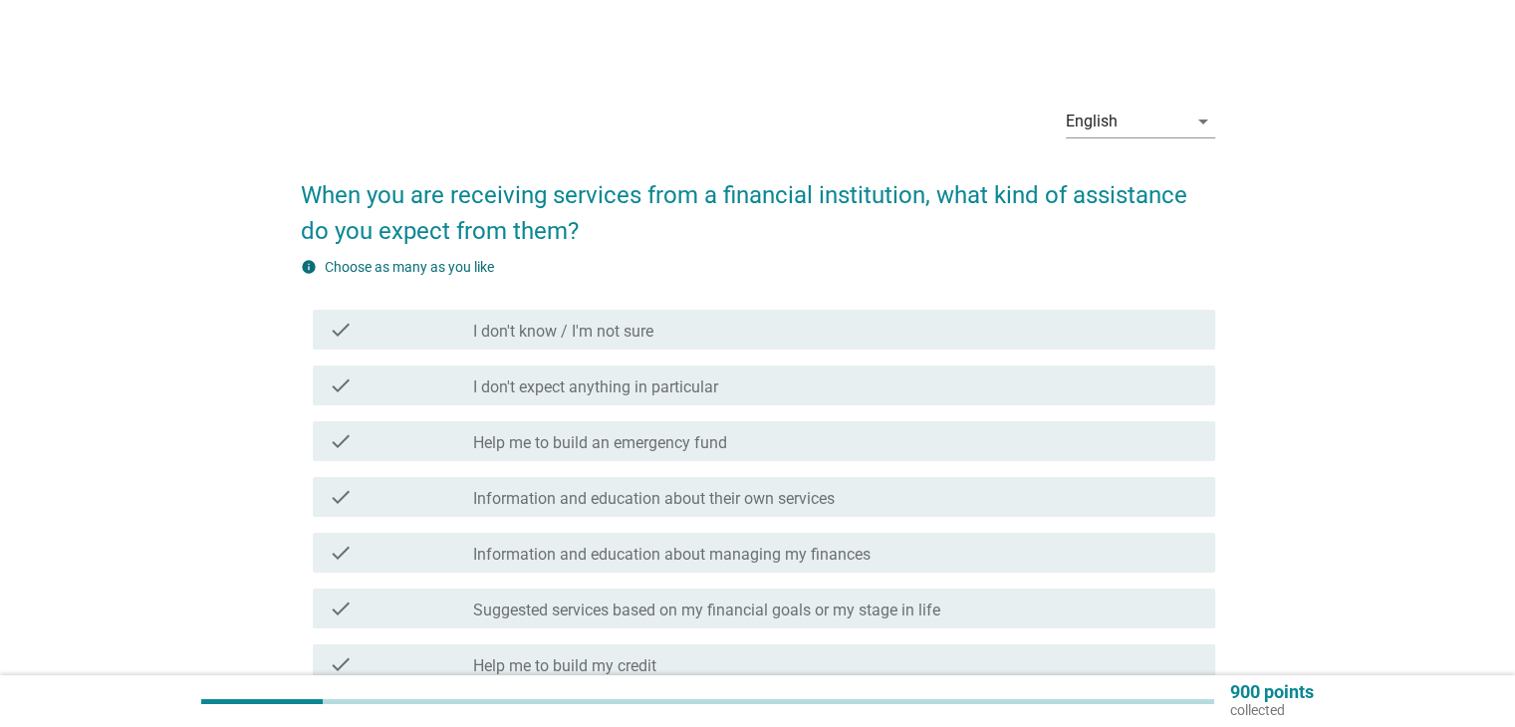
scroll to position [100, 0]
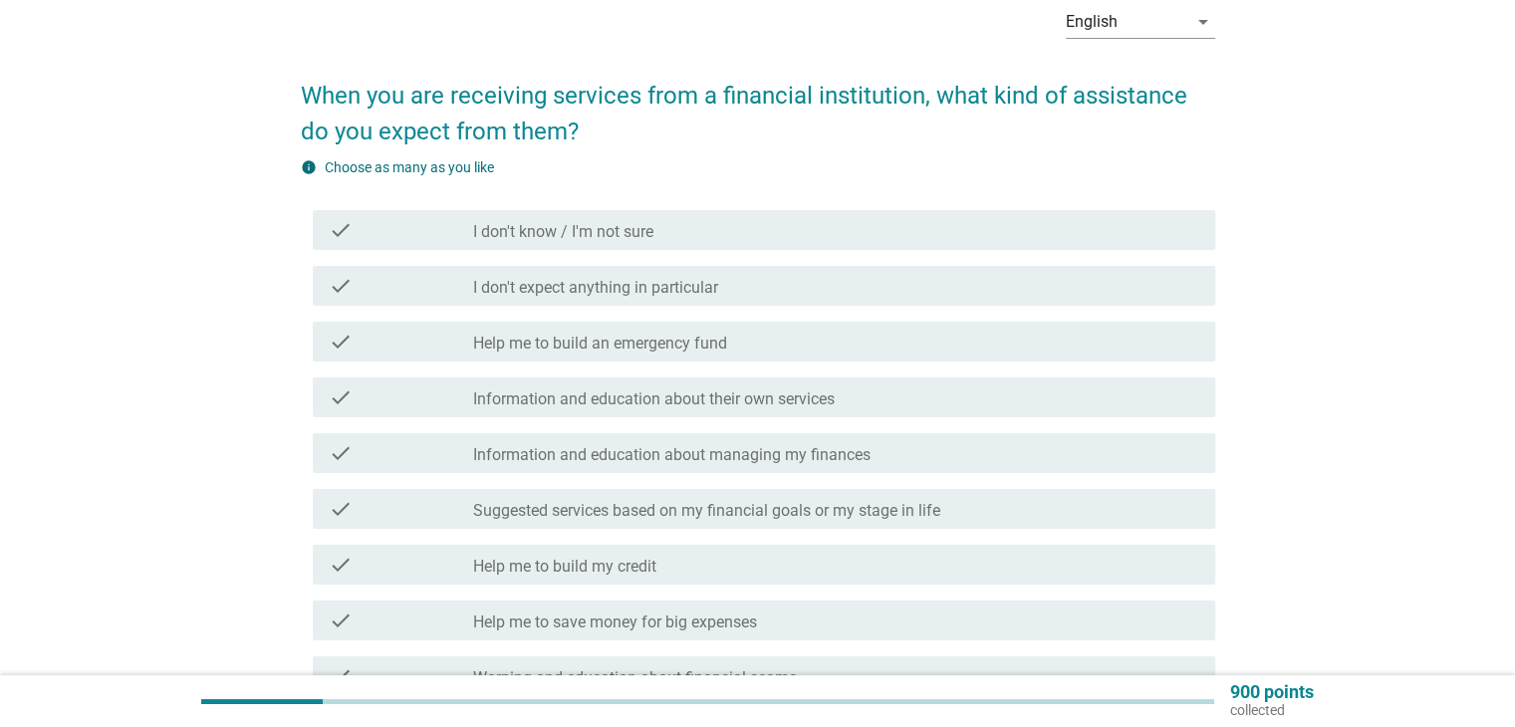
click at [597, 402] on label "Information and education about their own services" at bounding box center [653, 399] width 361 height 20
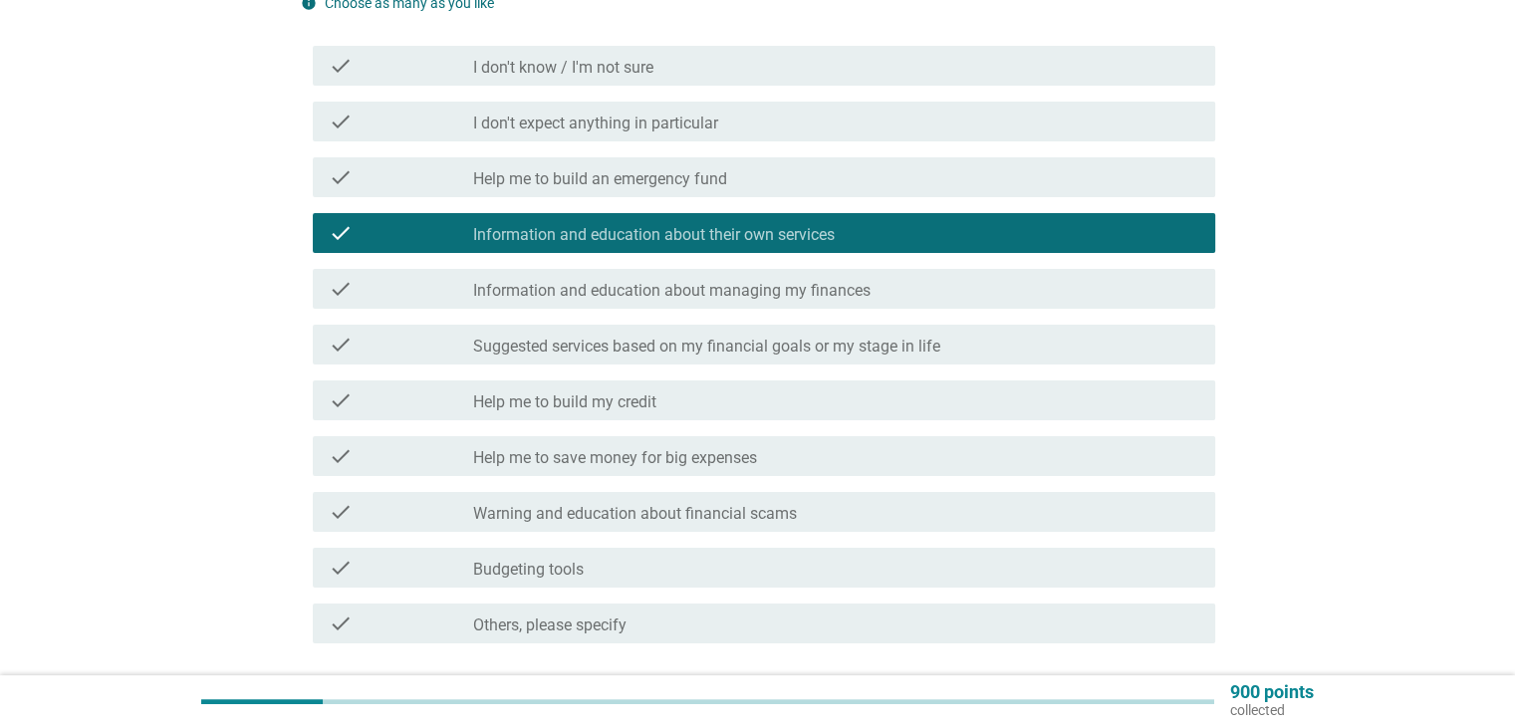
scroll to position [299, 0]
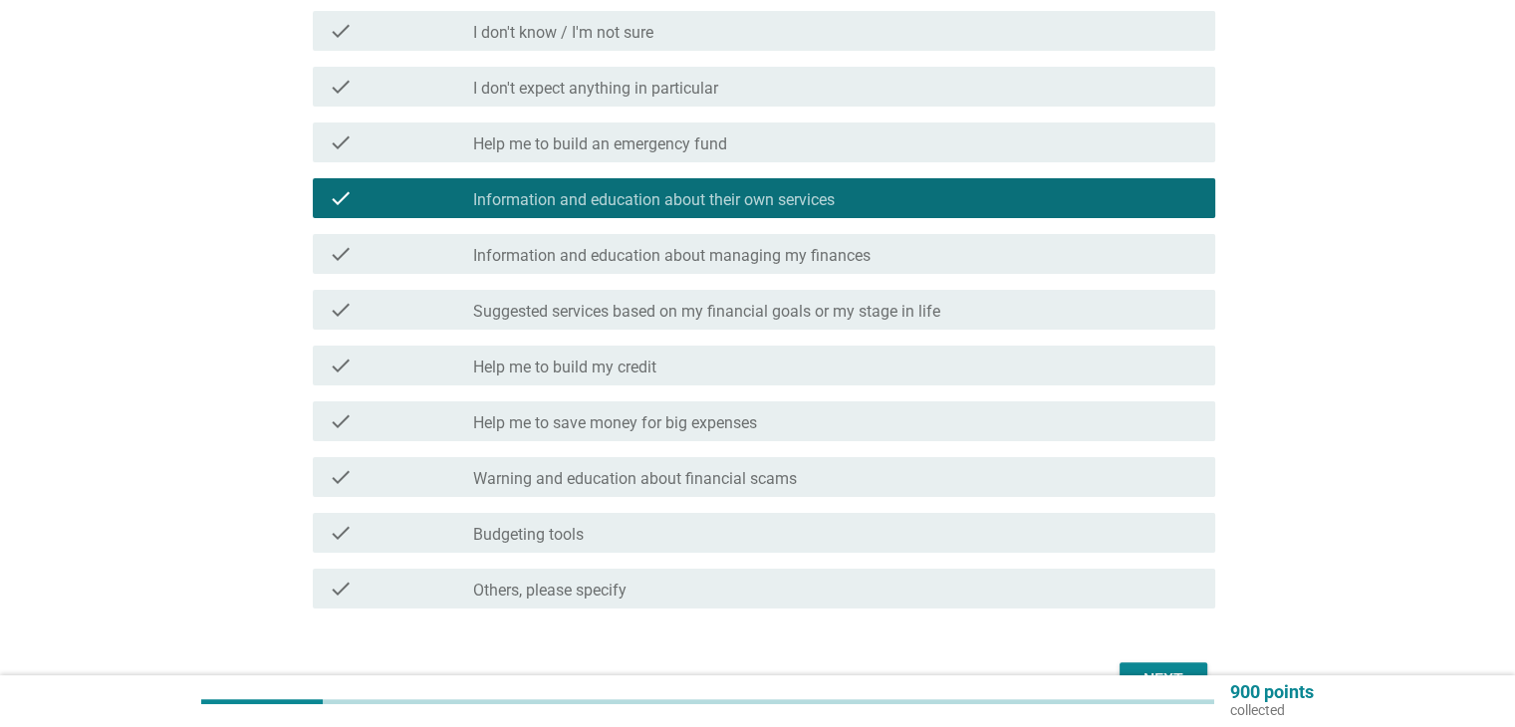
click at [215, 387] on div "English arrow_drop_down When you are receiving services from a financial instit…" at bounding box center [757, 247] width 1419 height 945
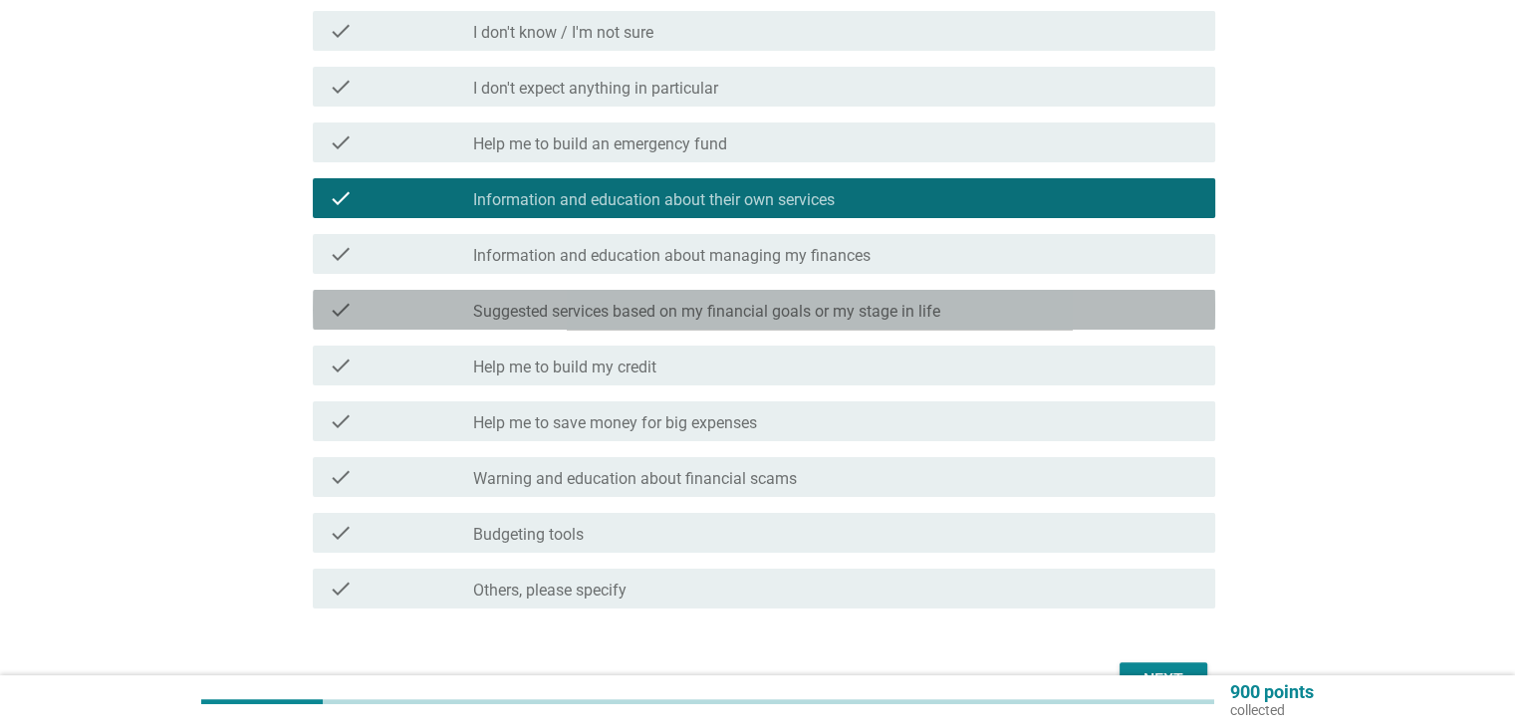
click at [819, 302] on label "Suggested services based on my financial goals or my stage in life" at bounding box center [706, 312] width 467 height 20
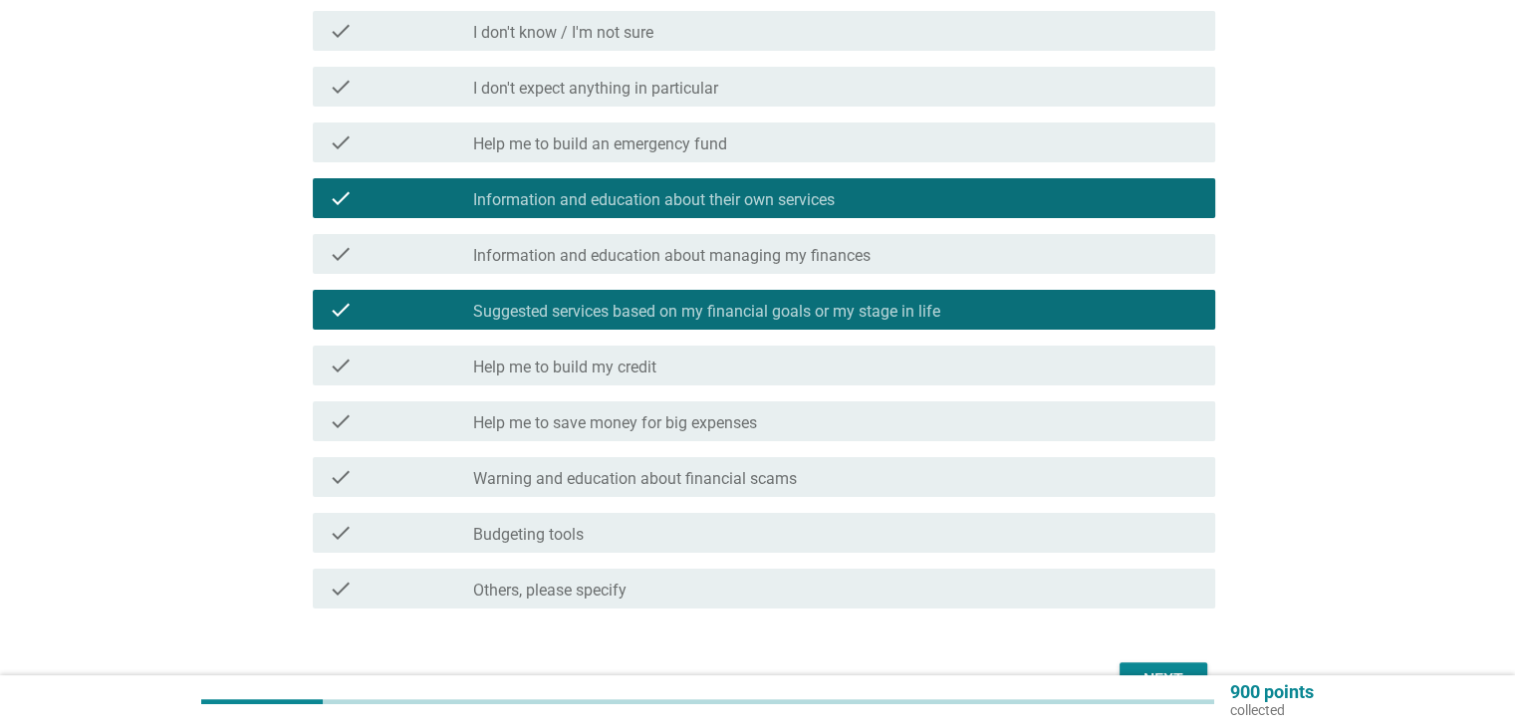
scroll to position [398, 0]
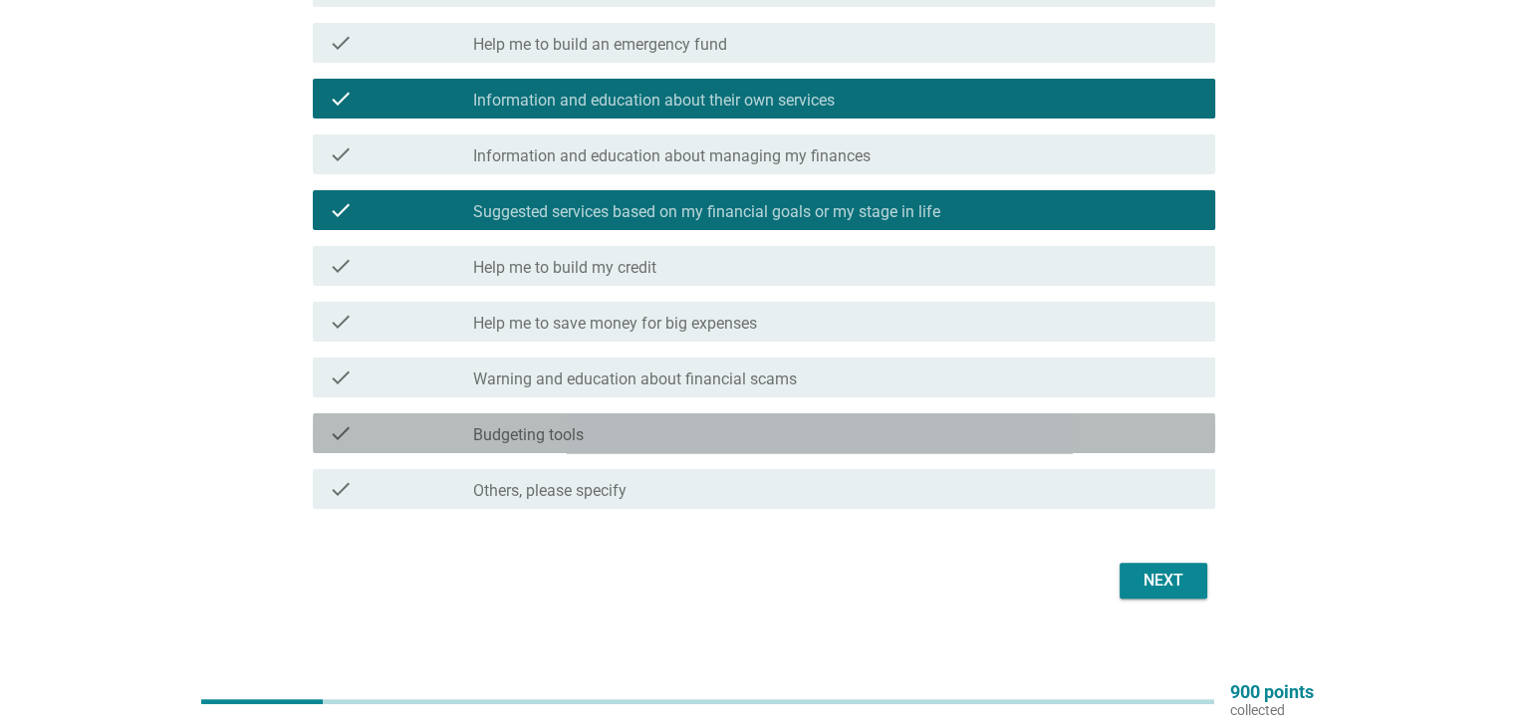
click at [757, 419] on div "check check_box_outline_blank Budgeting tools" at bounding box center [764, 433] width 902 height 40
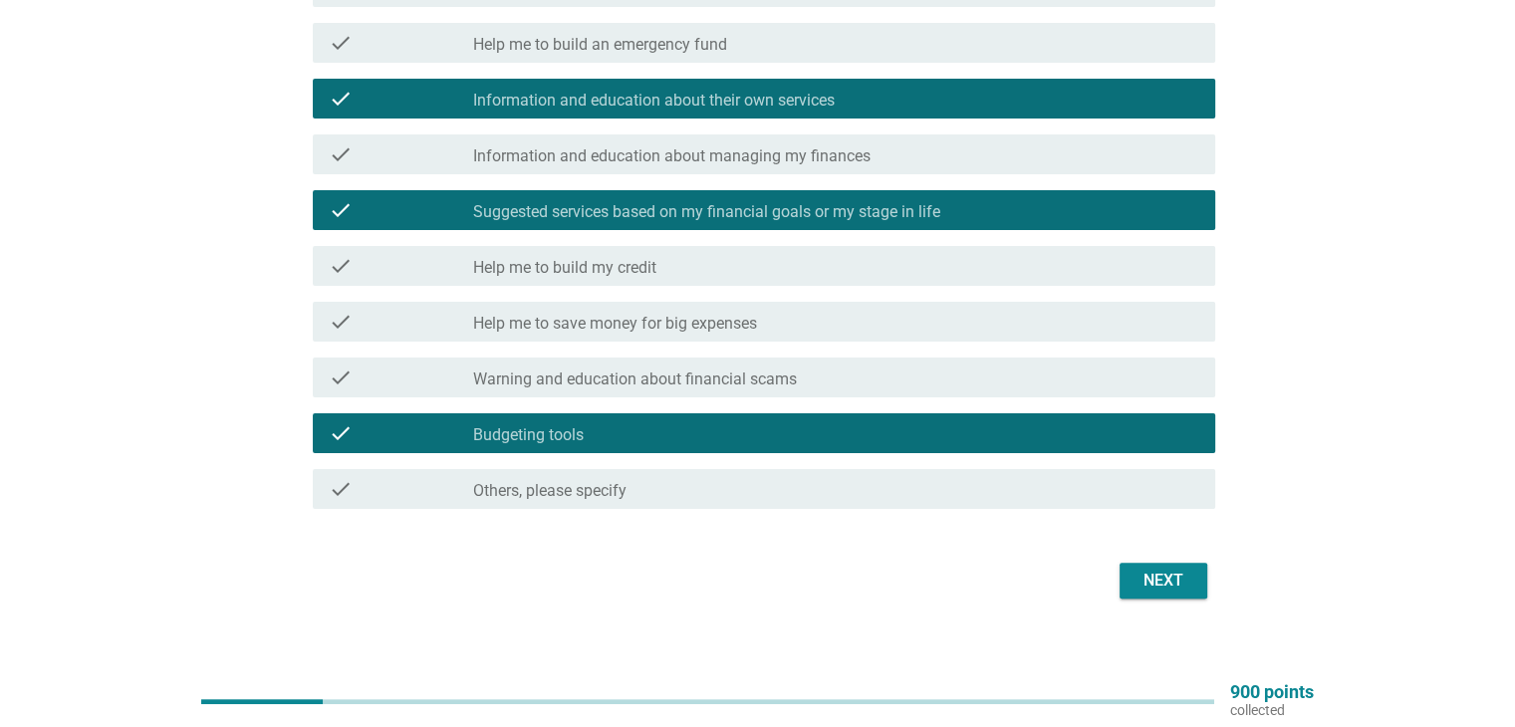
click at [1155, 563] on button "Next" at bounding box center [1163, 581] width 88 height 36
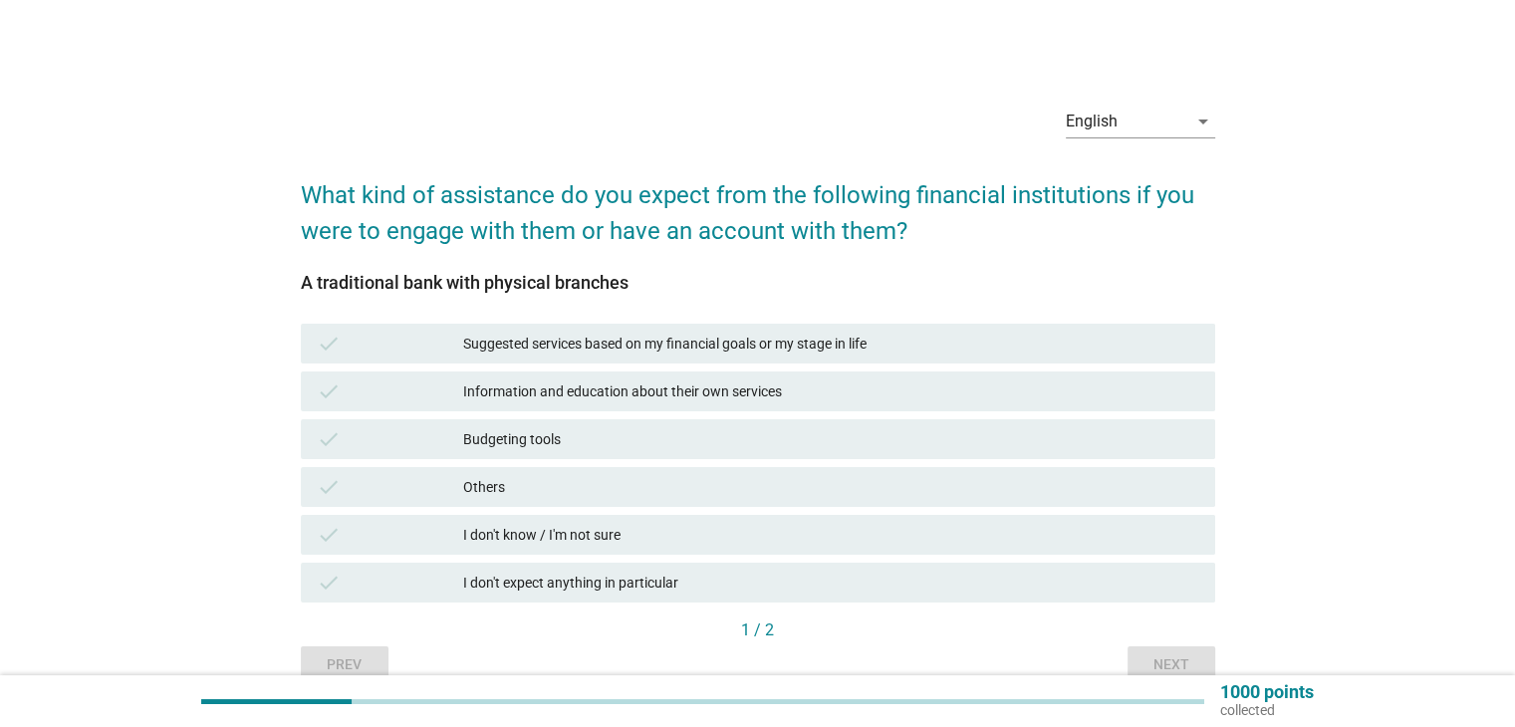
scroll to position [97, 0]
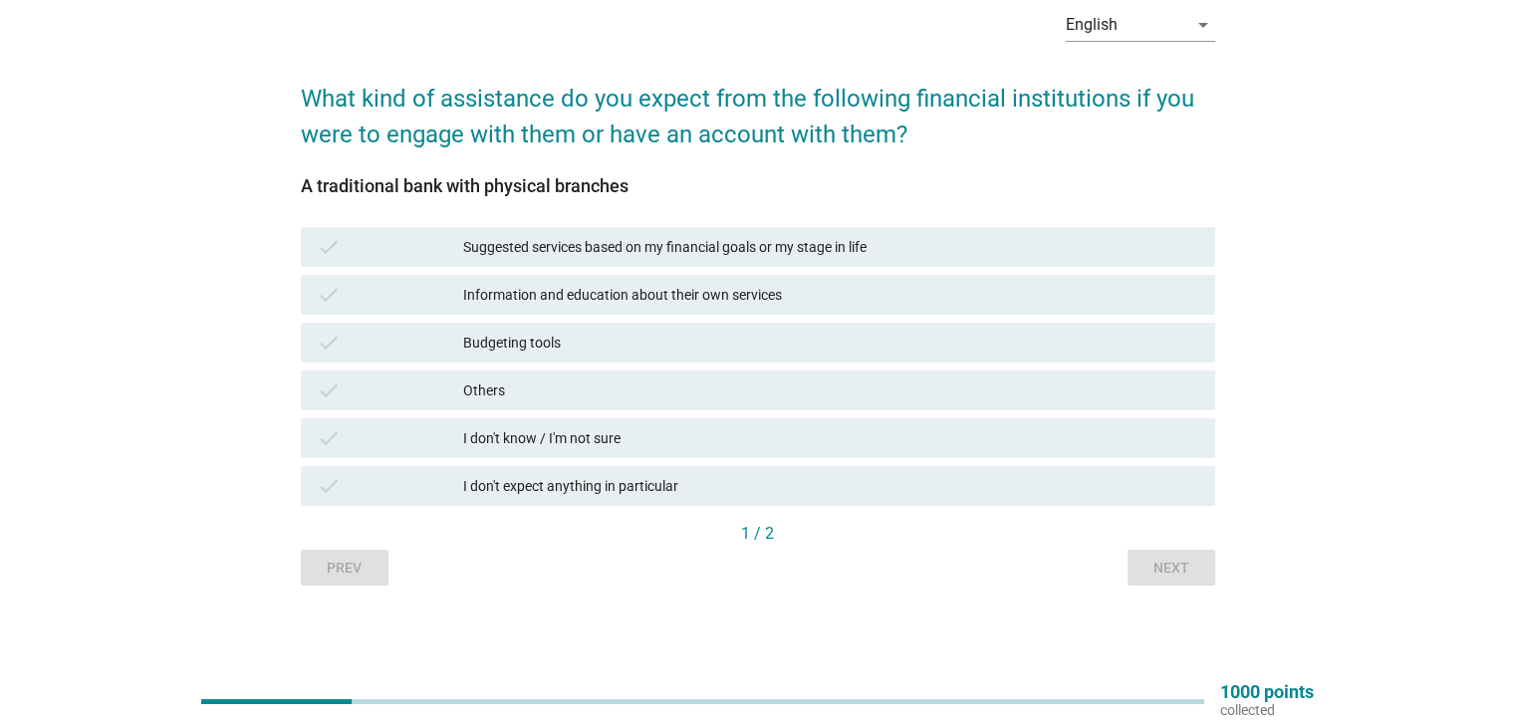
click at [528, 245] on div "Suggested services based on my financial goals or my stage in life" at bounding box center [830, 247] width 735 height 24
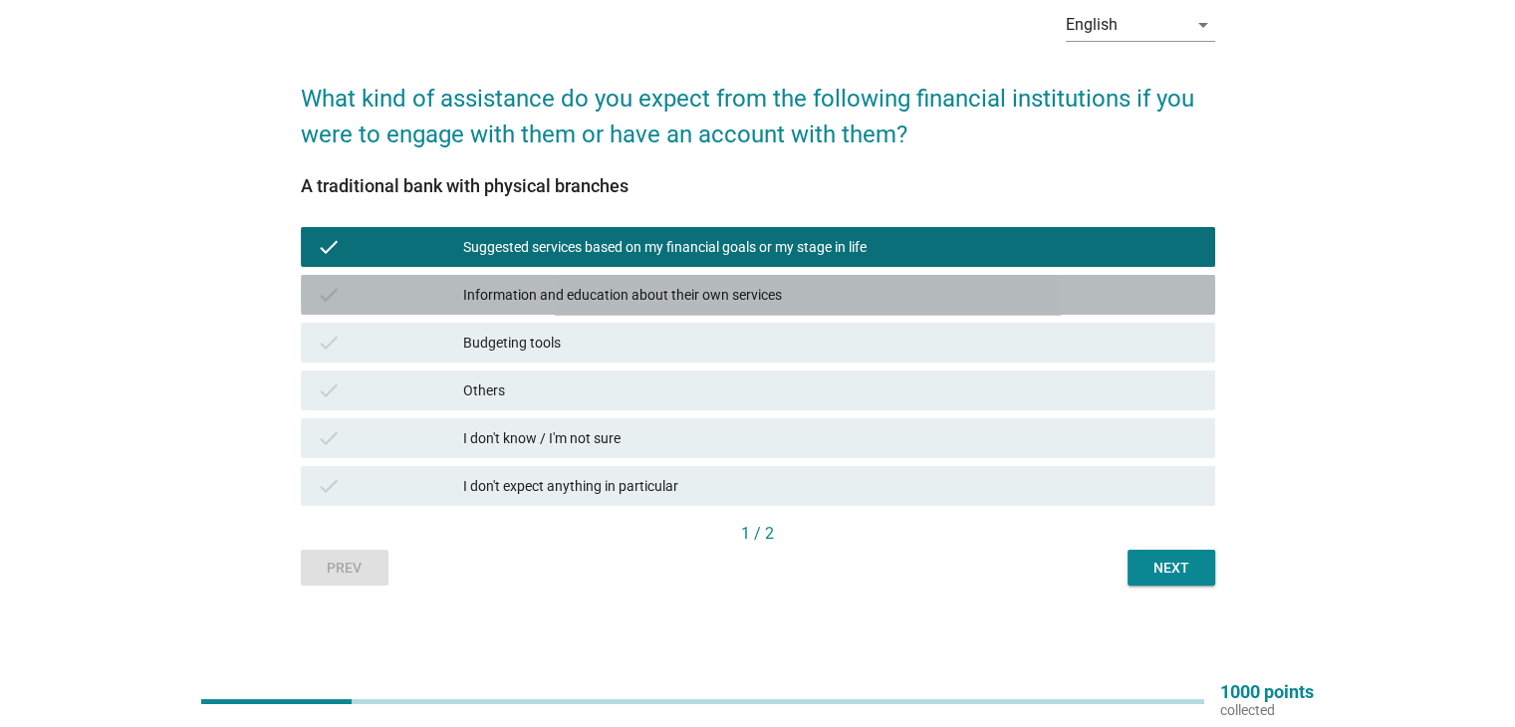
click at [531, 299] on div "Information and education about their own services" at bounding box center [830, 295] width 735 height 24
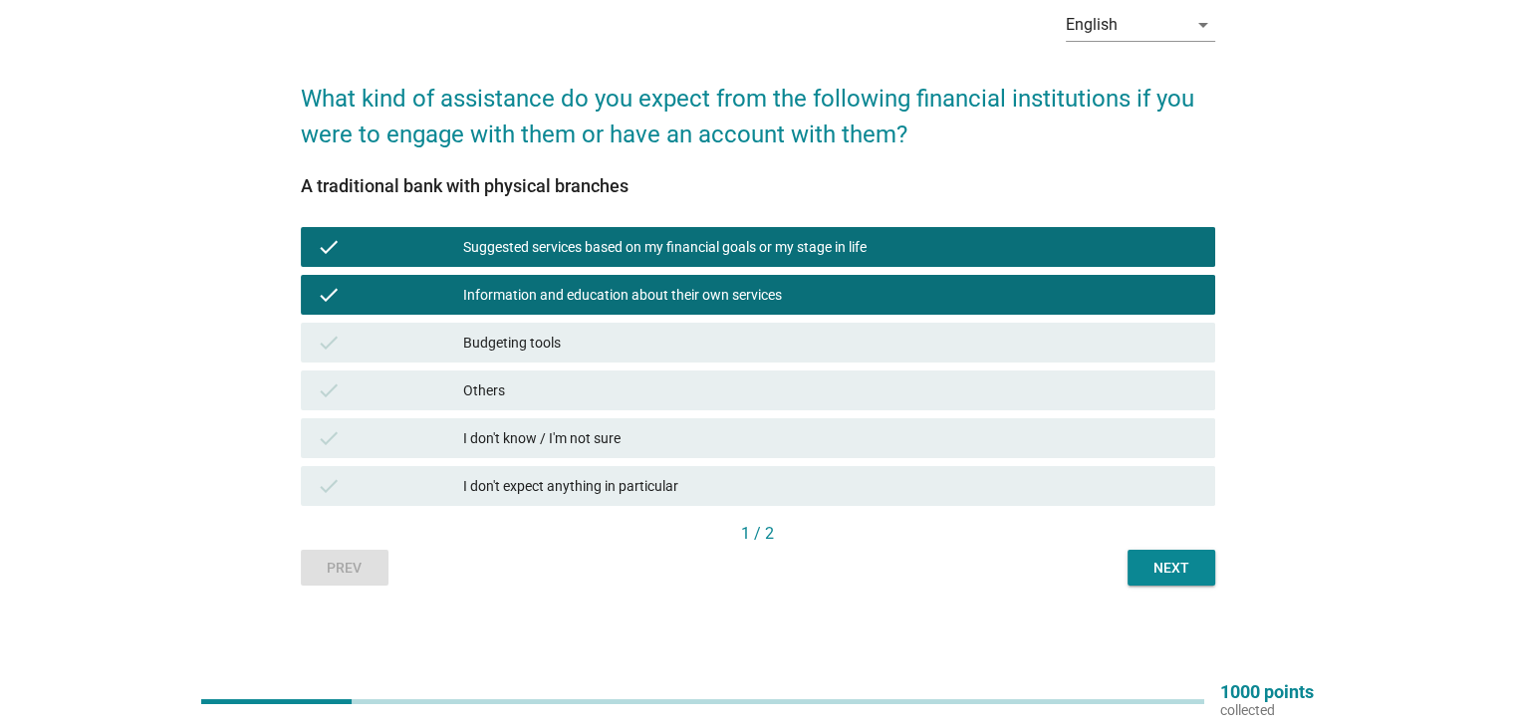
click at [531, 336] on div "Budgeting tools" at bounding box center [830, 343] width 735 height 24
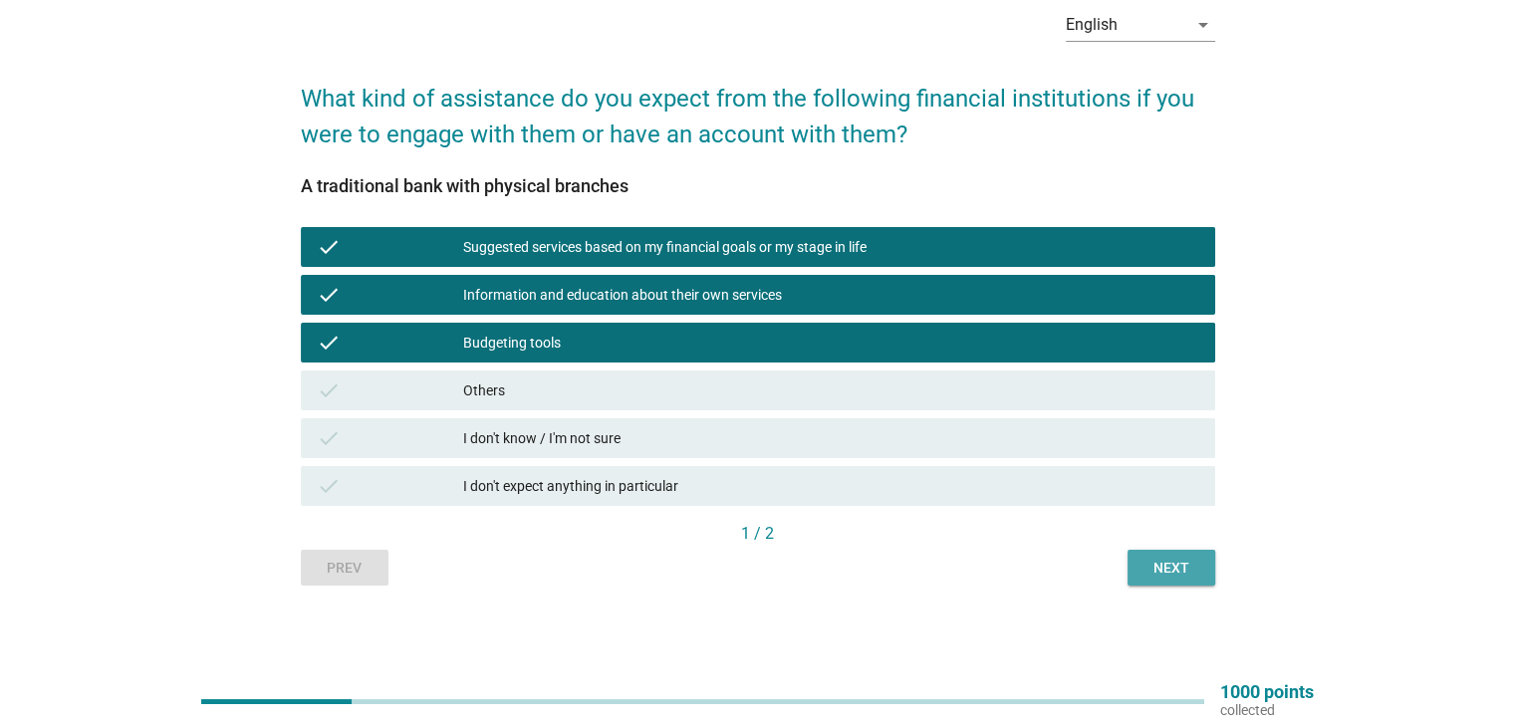
click at [1178, 555] on button "Next" at bounding box center [1171, 568] width 88 height 36
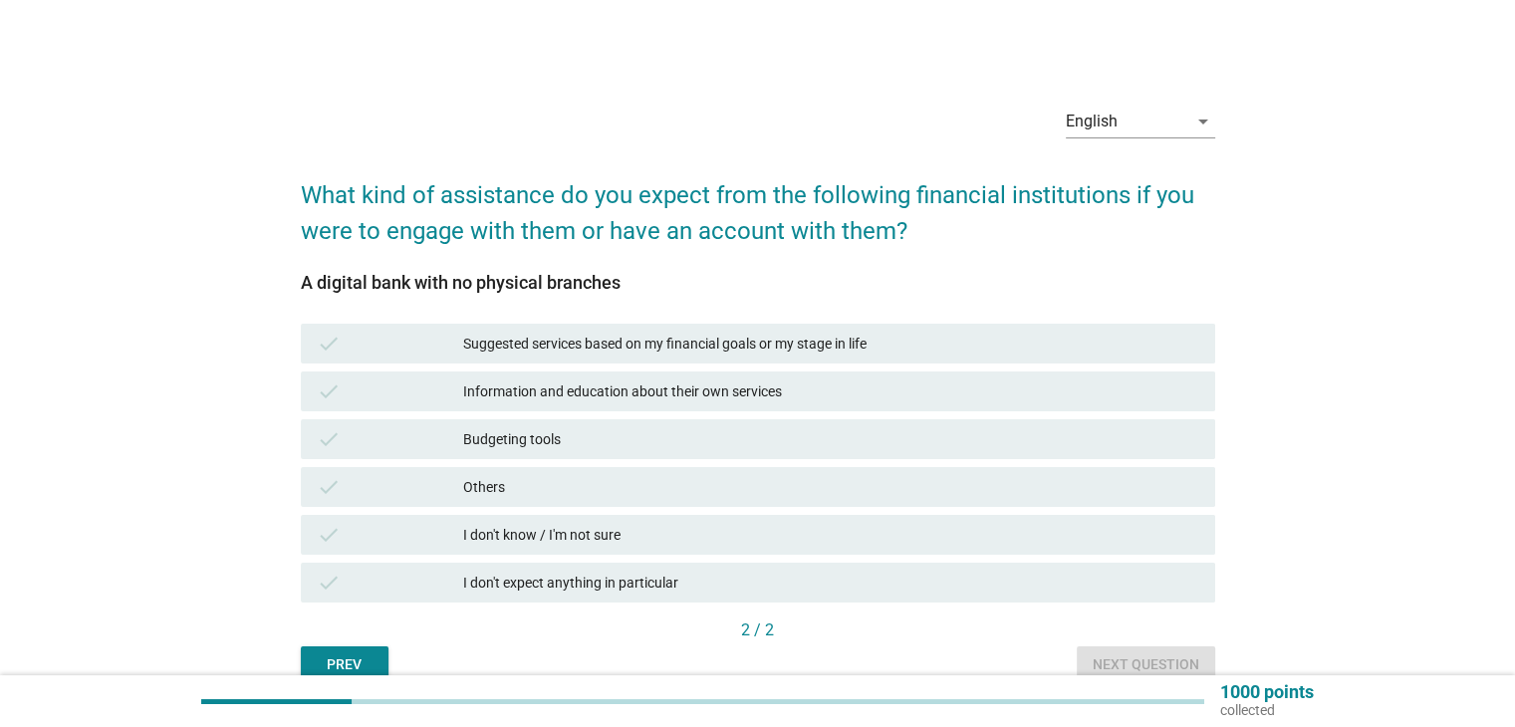
click at [534, 344] on div "Suggested services based on my financial goals or my stage in life" at bounding box center [830, 344] width 735 height 24
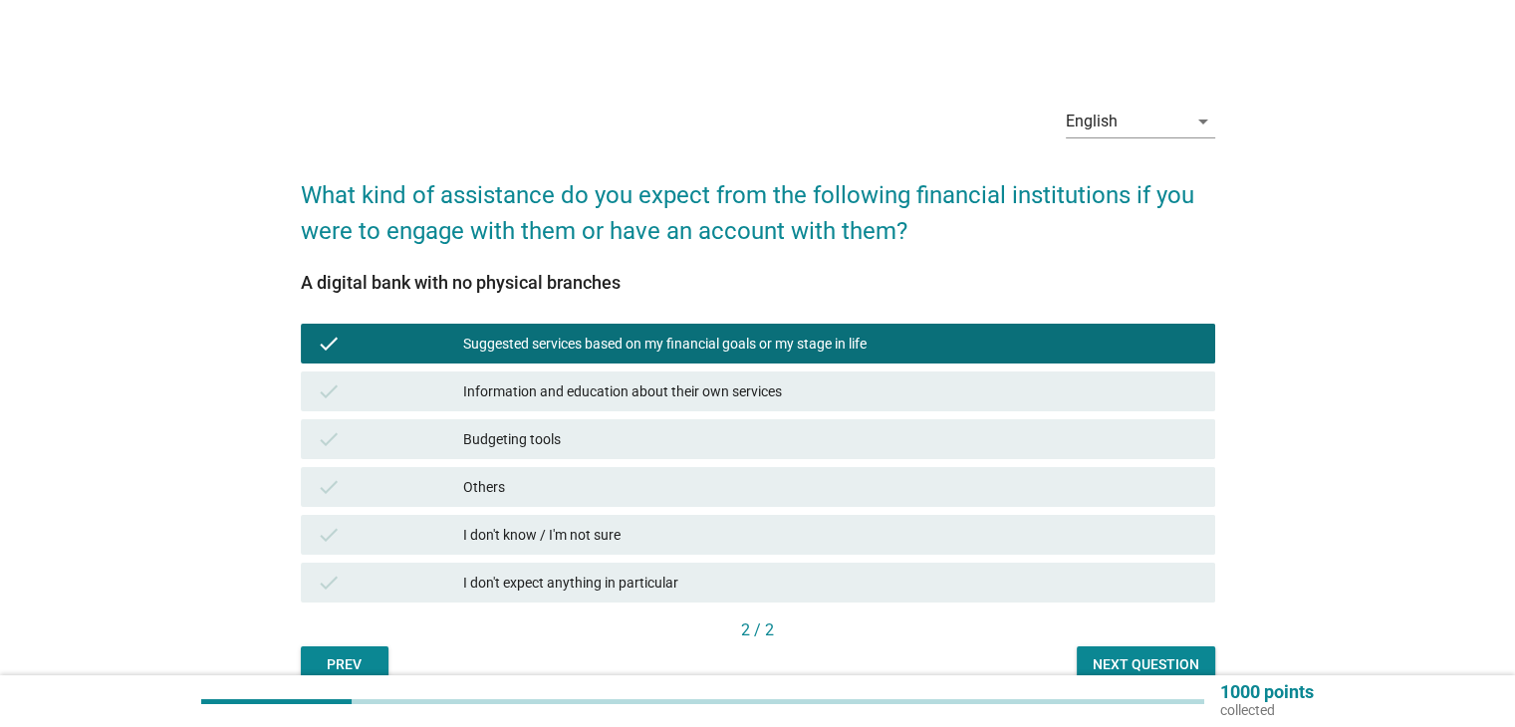
click at [538, 369] on div "check Information and education about their own services" at bounding box center [758, 391] width 922 height 48
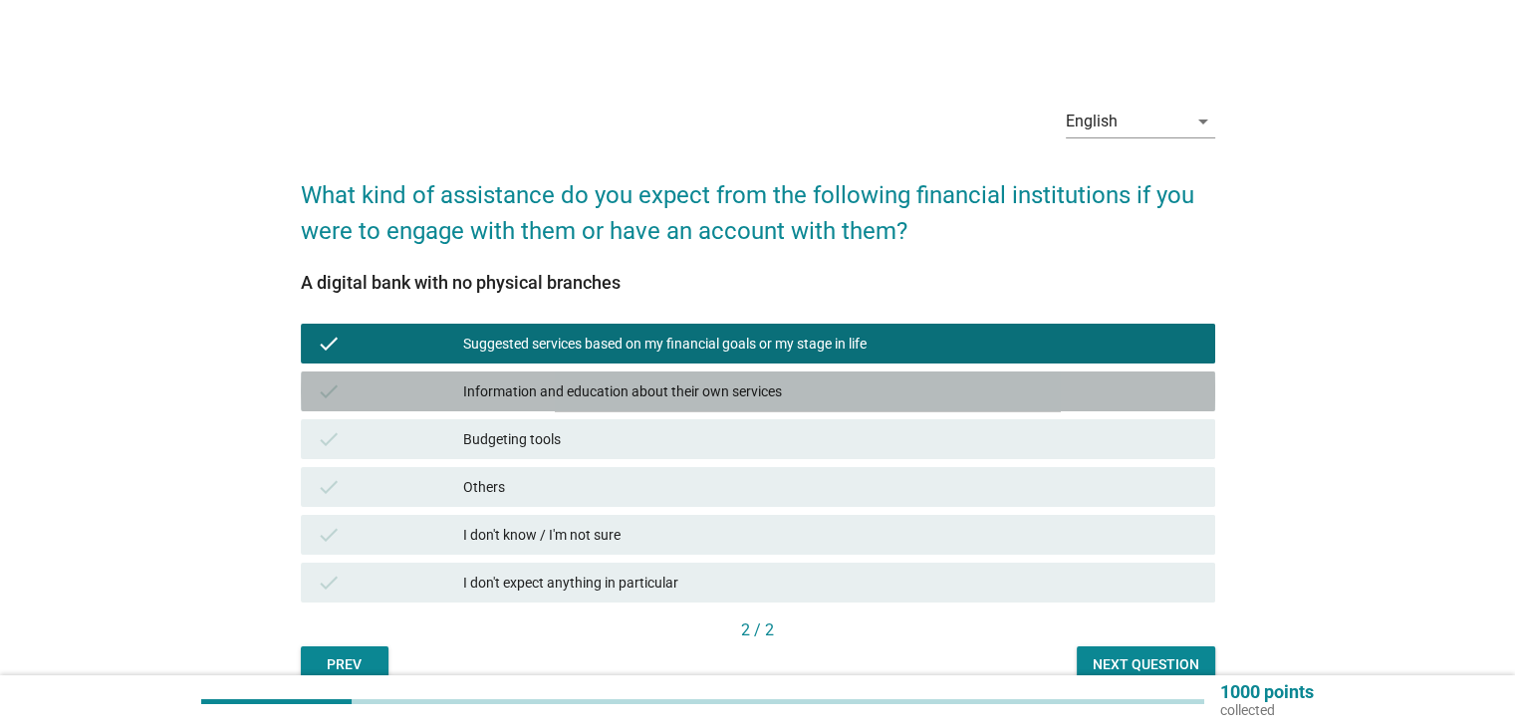
click at [558, 398] on div "Information and education about their own services" at bounding box center [830, 391] width 735 height 24
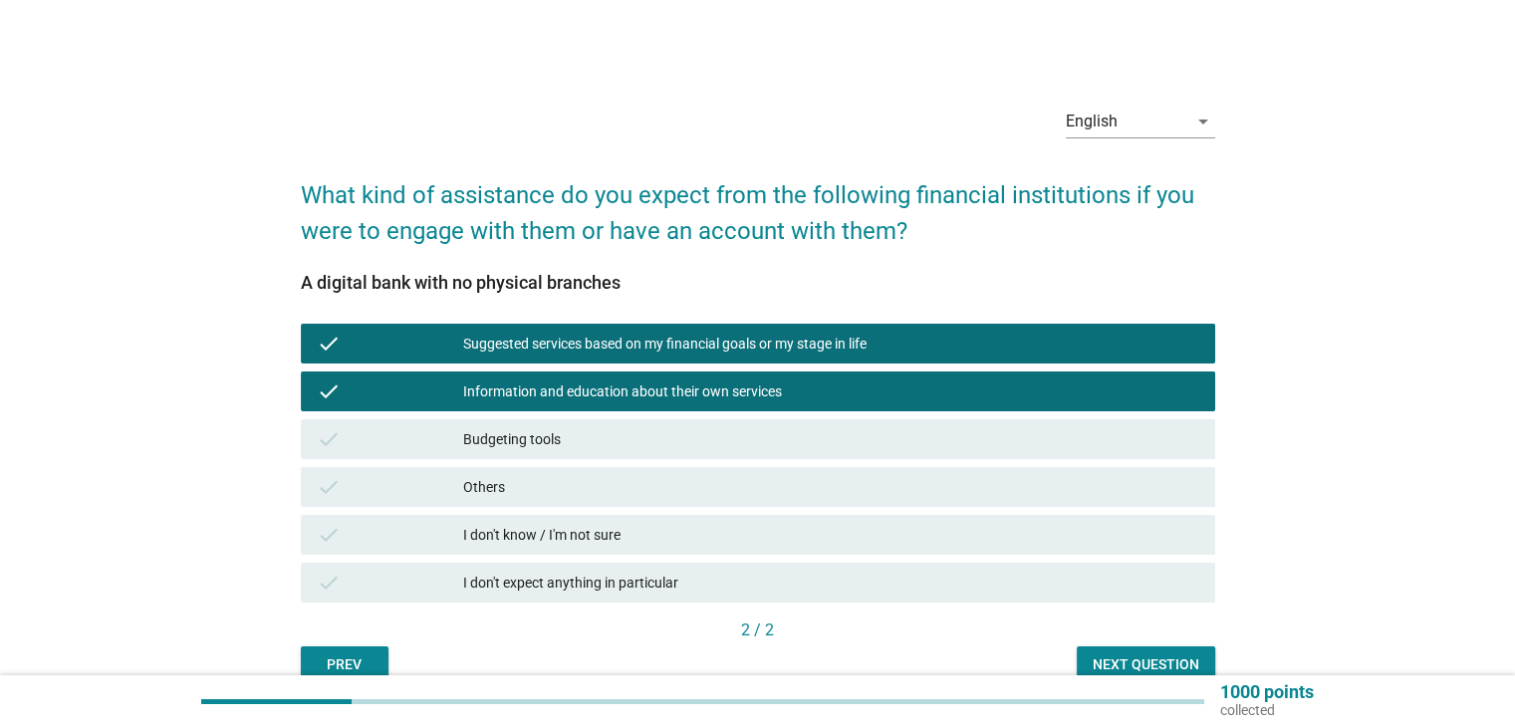
click at [552, 431] on div "Budgeting tools" at bounding box center [830, 439] width 735 height 24
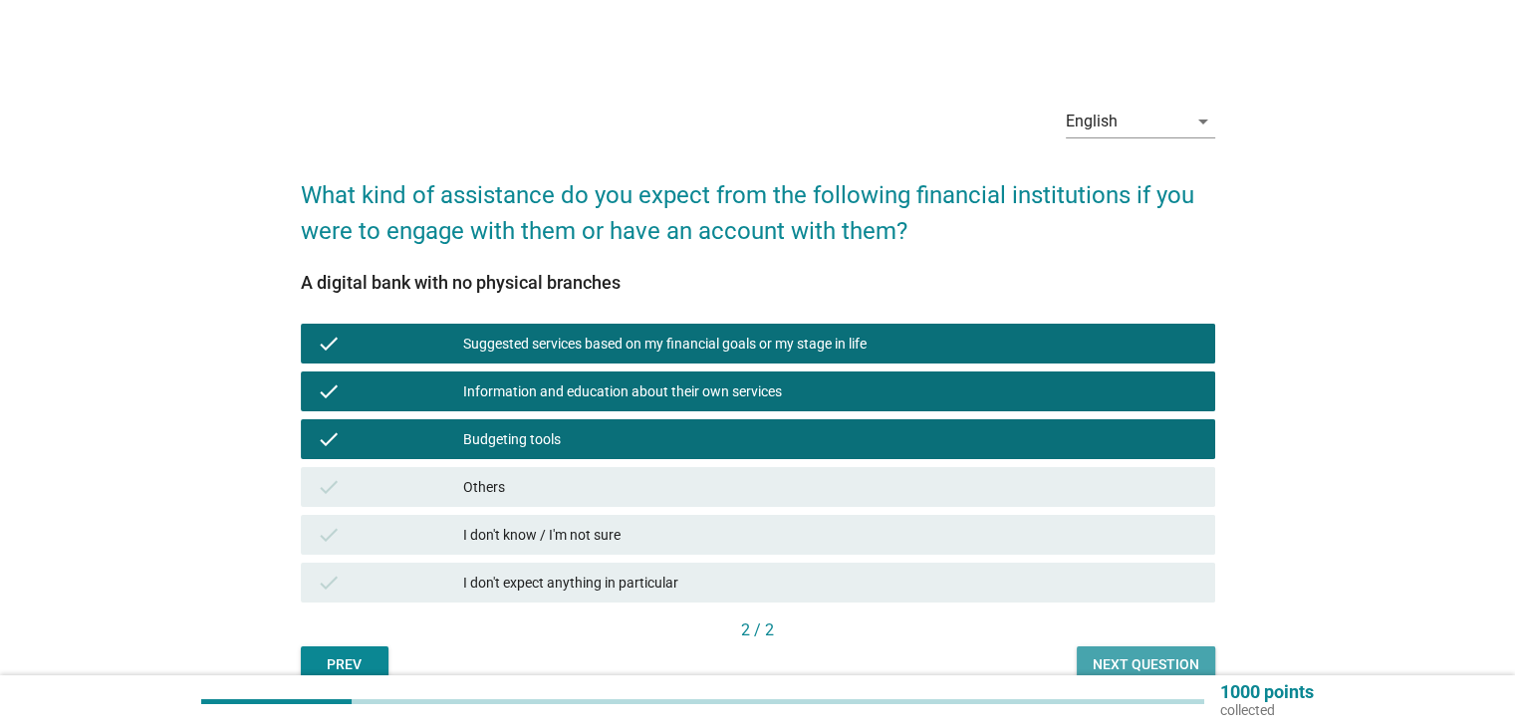
click at [1126, 646] on button "Next question" at bounding box center [1145, 664] width 138 height 36
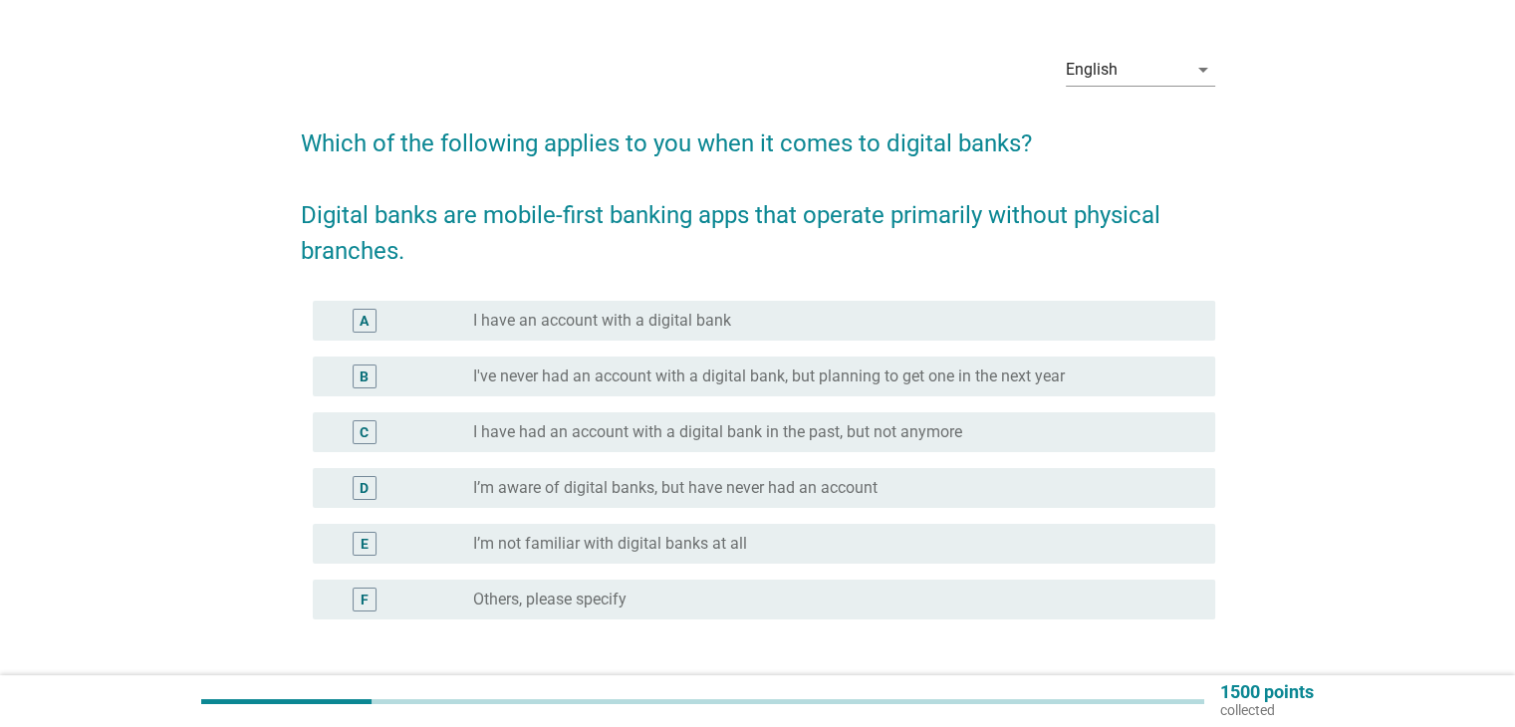
scroll to position [100, 0]
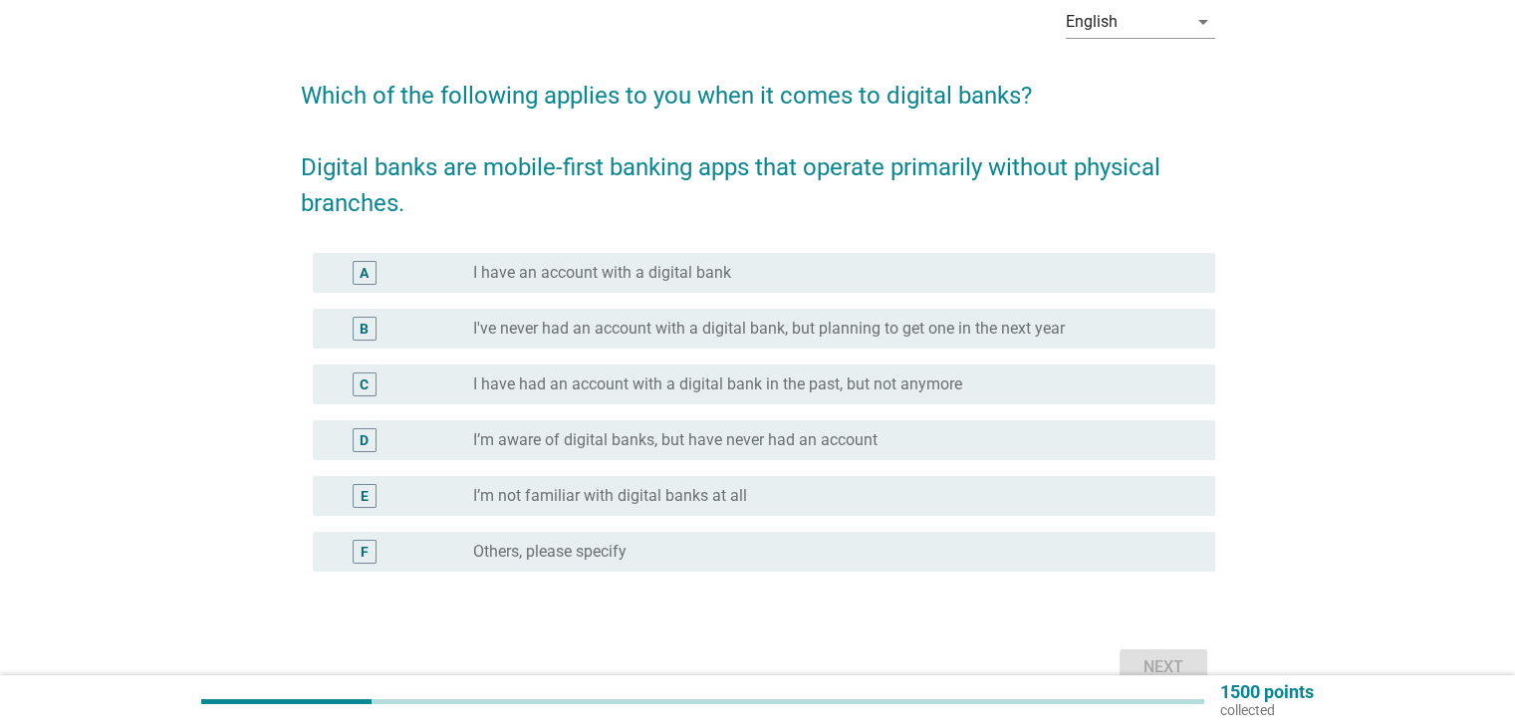
click at [176, 316] on div "English arrow_drop_down Which of the following applies to you when it comes to …" at bounding box center [757, 340] width 1419 height 733
click at [519, 269] on label "I have an account with a digital bank" at bounding box center [602, 273] width 258 height 20
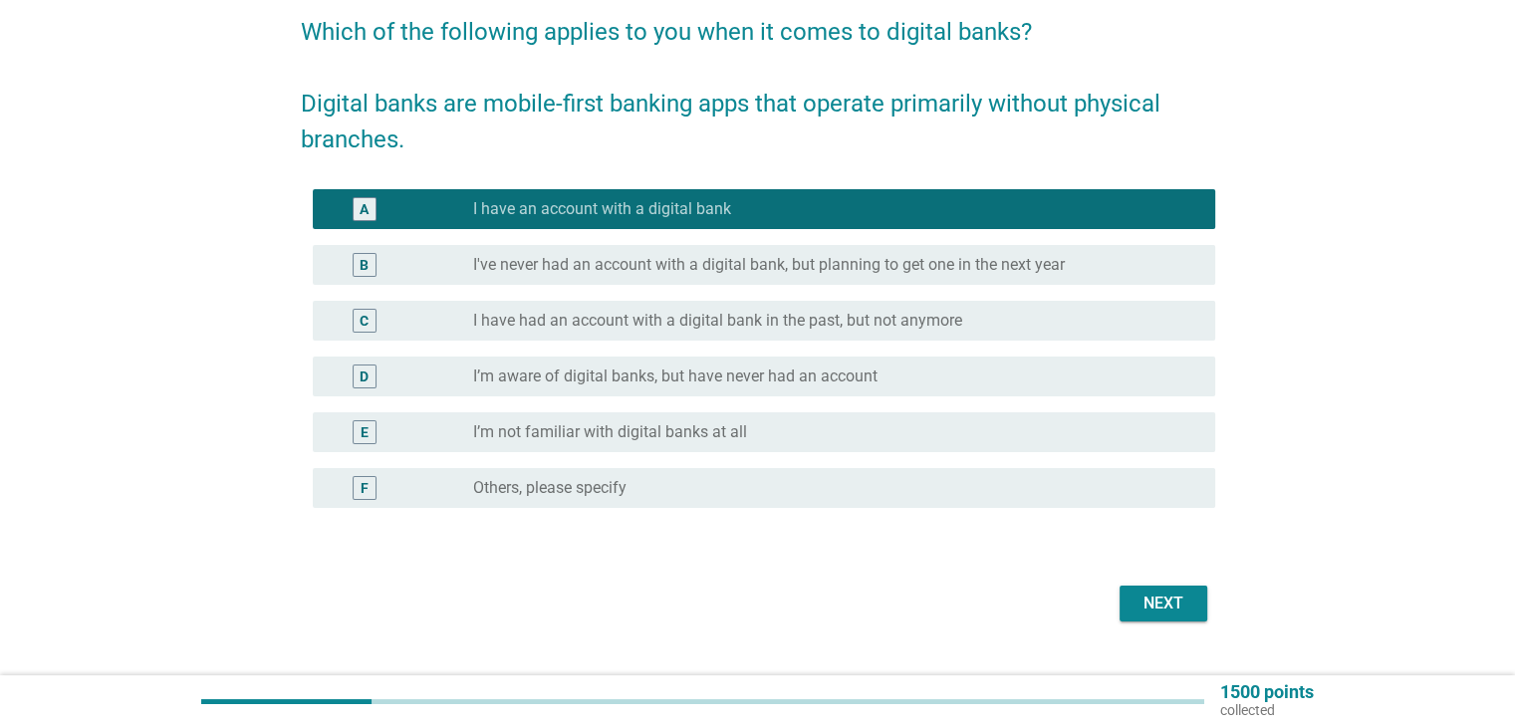
scroll to position [199, 0]
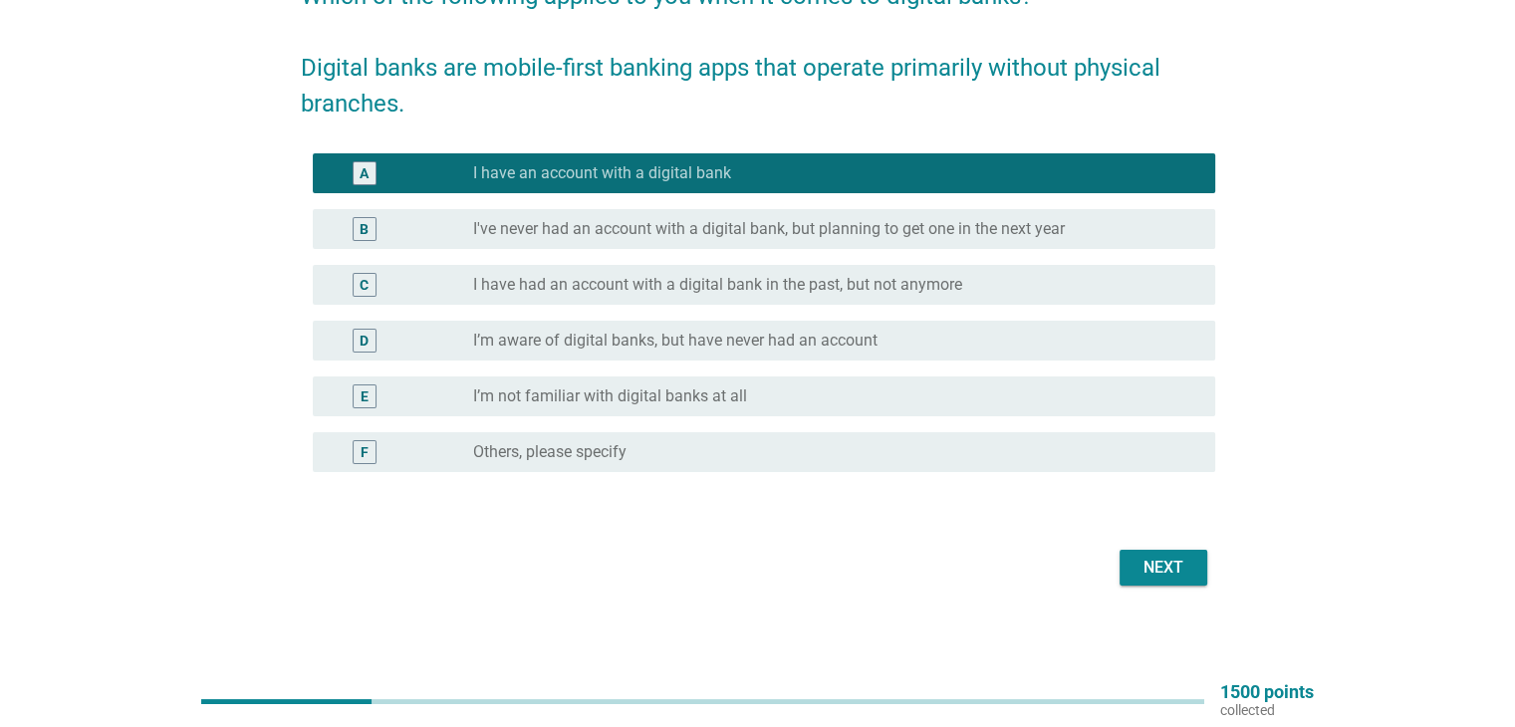
click at [1184, 539] on form "Which of the following applies to you when it comes to digital banks? Digital b…" at bounding box center [758, 274] width 914 height 633
click at [1173, 556] on div "Next" at bounding box center [1163, 568] width 56 height 24
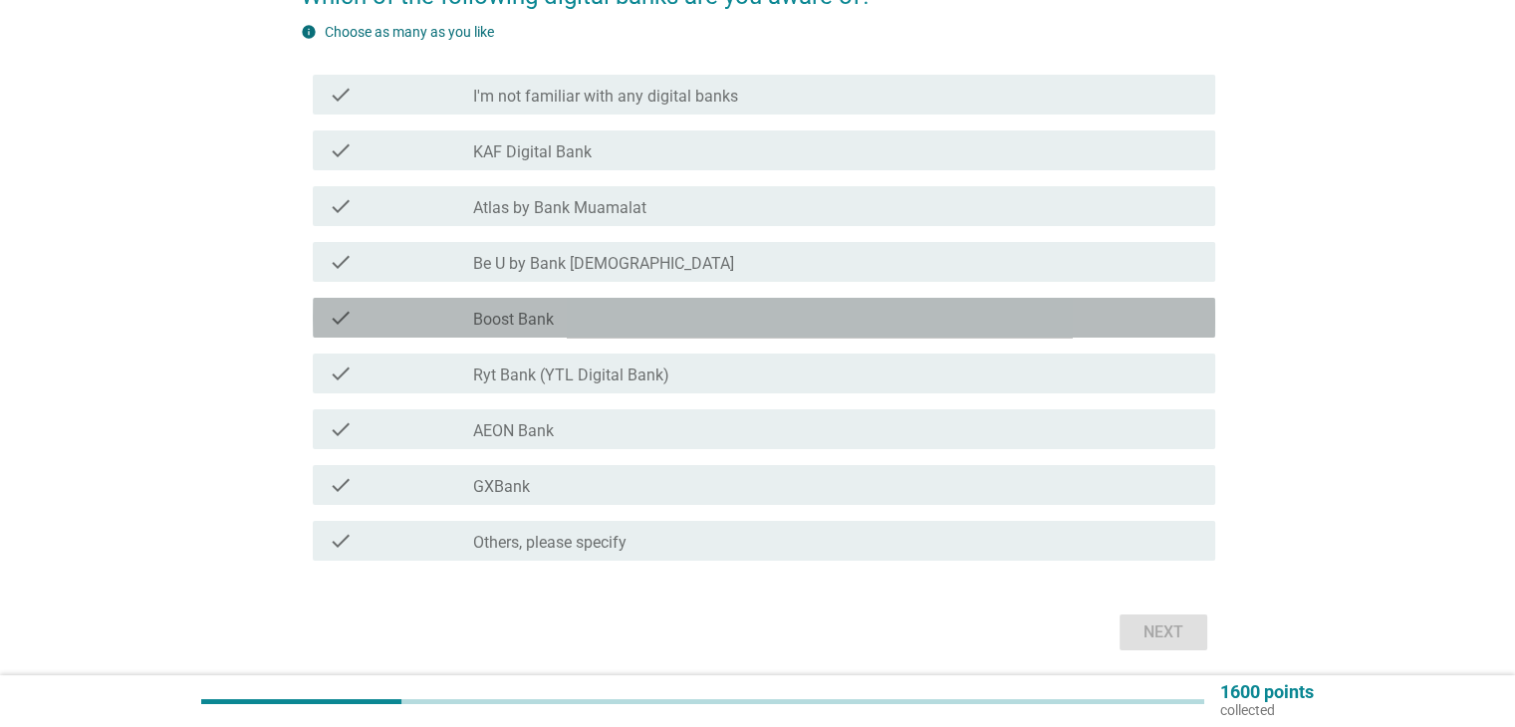
click at [526, 321] on label "Boost Bank" at bounding box center [513, 320] width 81 height 20
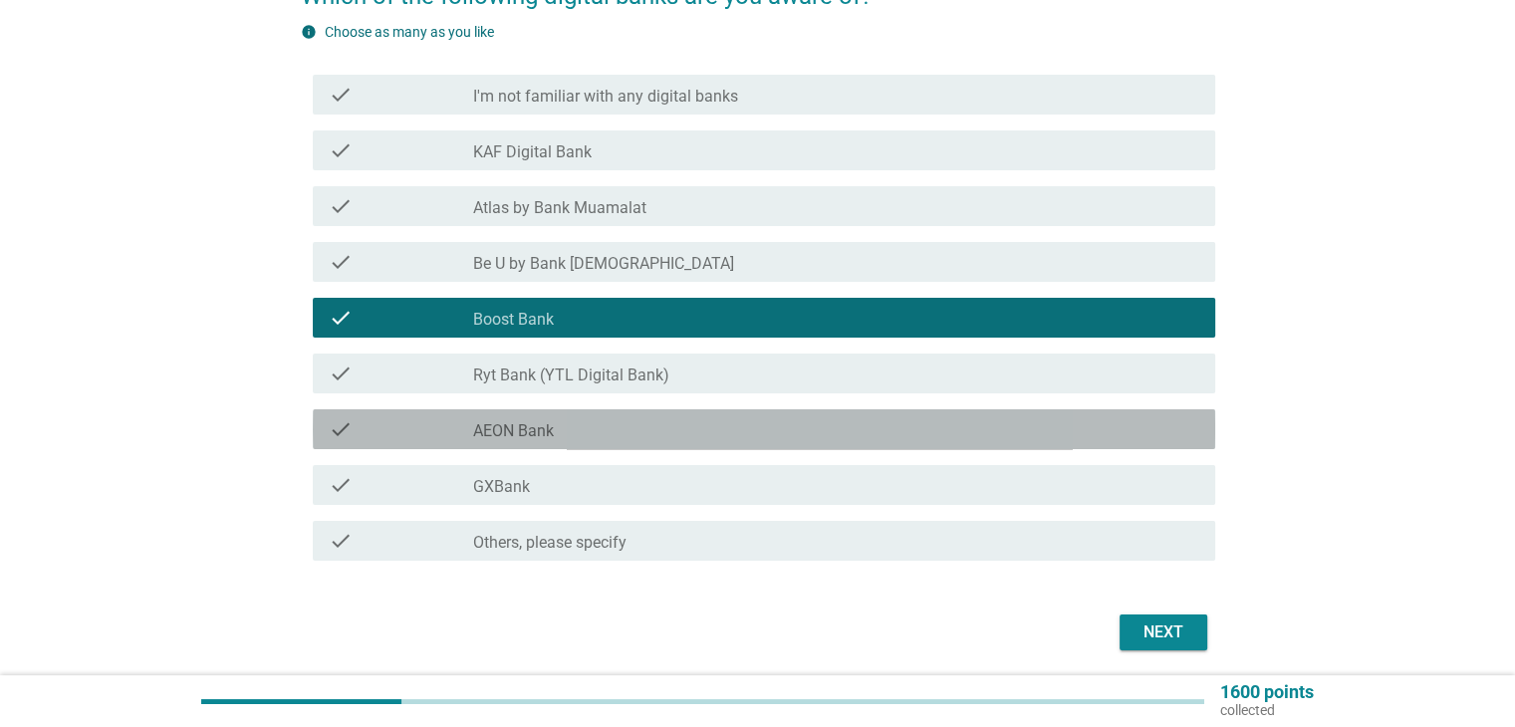
click at [518, 419] on div "check_box_outline_blank AEON Bank" at bounding box center [835, 429] width 725 height 24
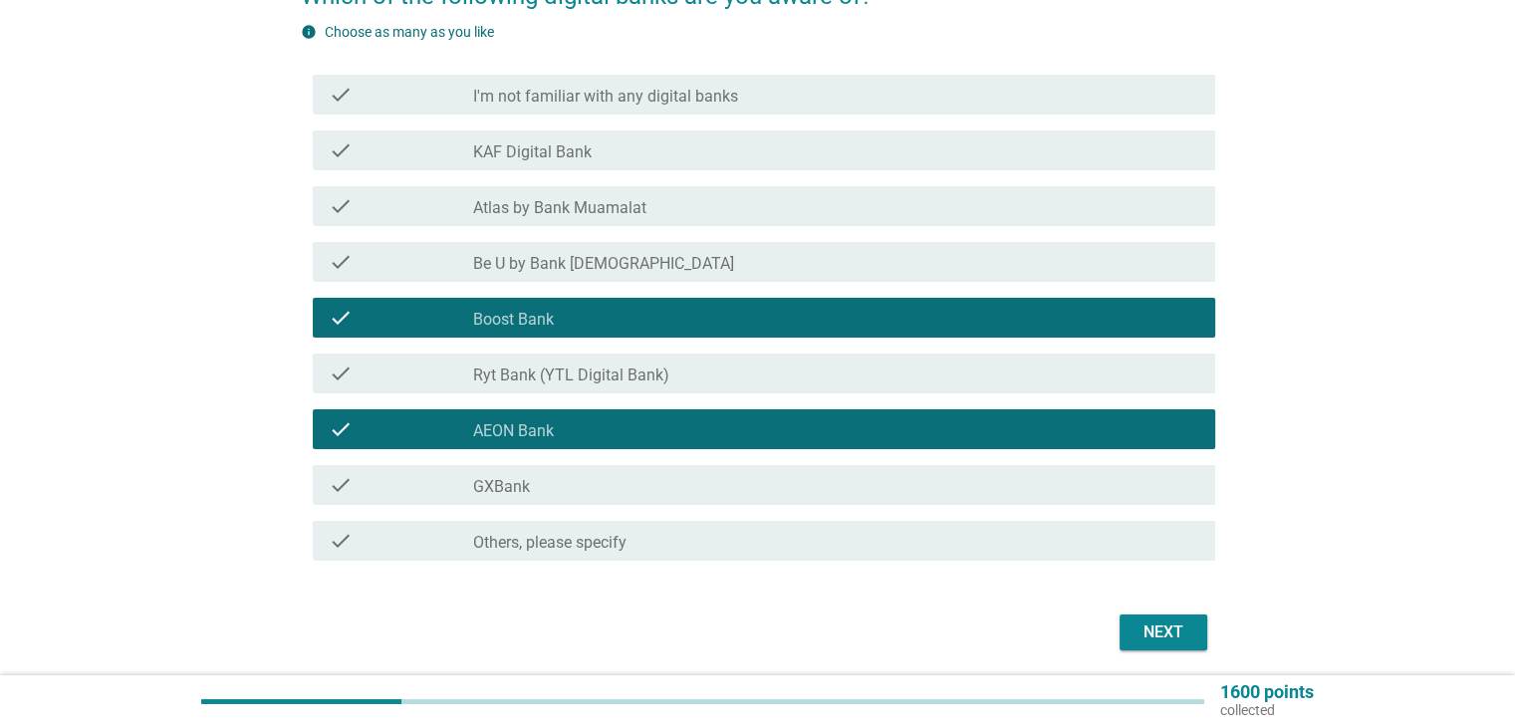
click at [535, 486] on div "check_box_outline_blank GXBank" at bounding box center [835, 485] width 725 height 24
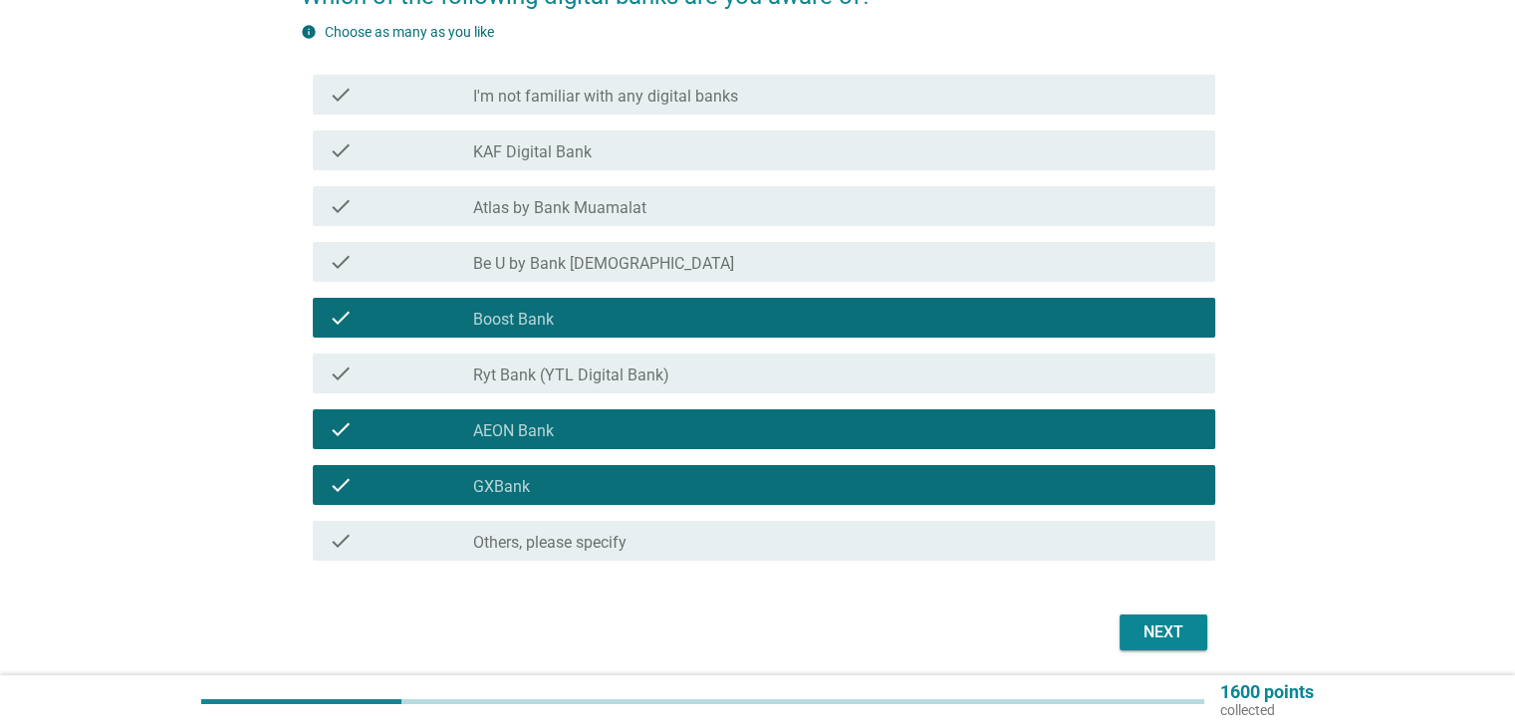
click at [1174, 626] on div "Next" at bounding box center [1163, 632] width 56 height 24
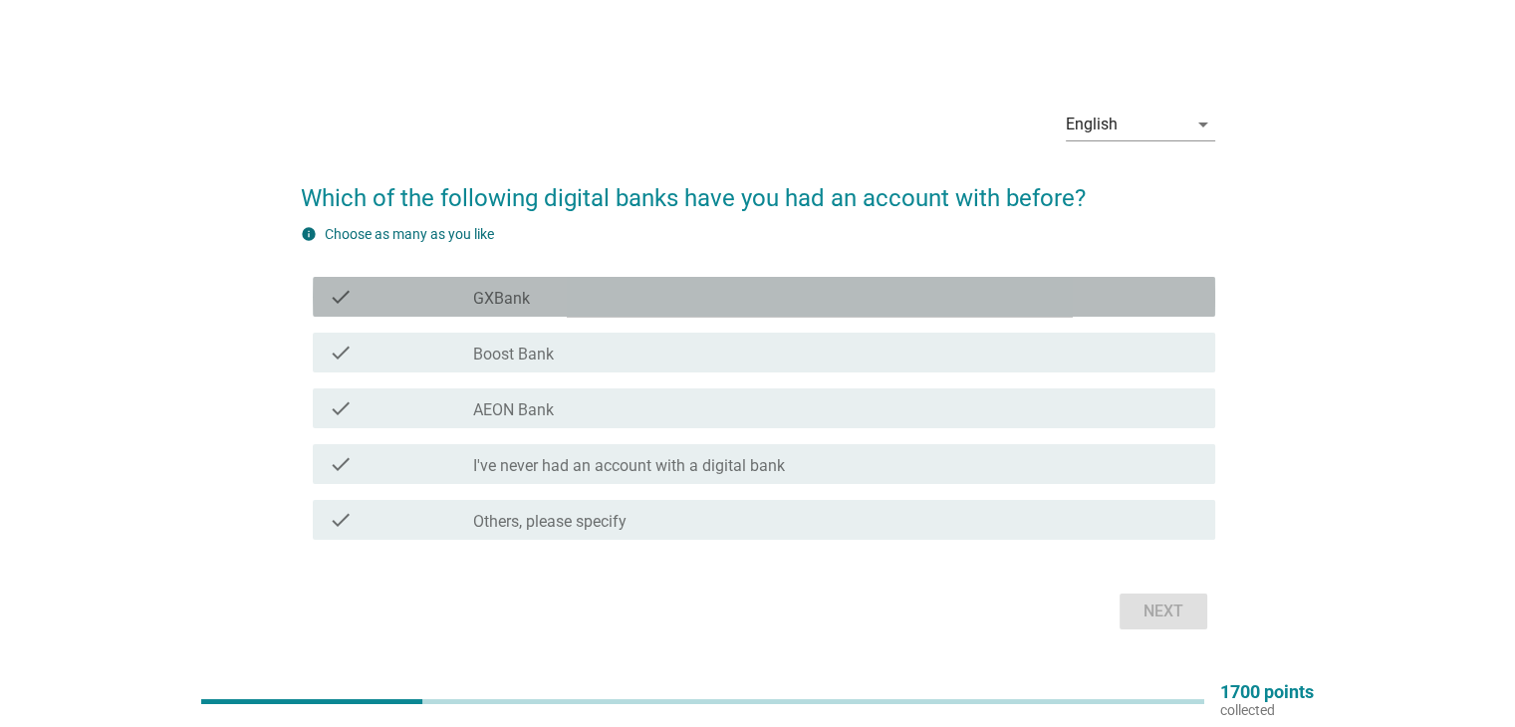
click at [464, 294] on div "check" at bounding box center [401, 297] width 145 height 24
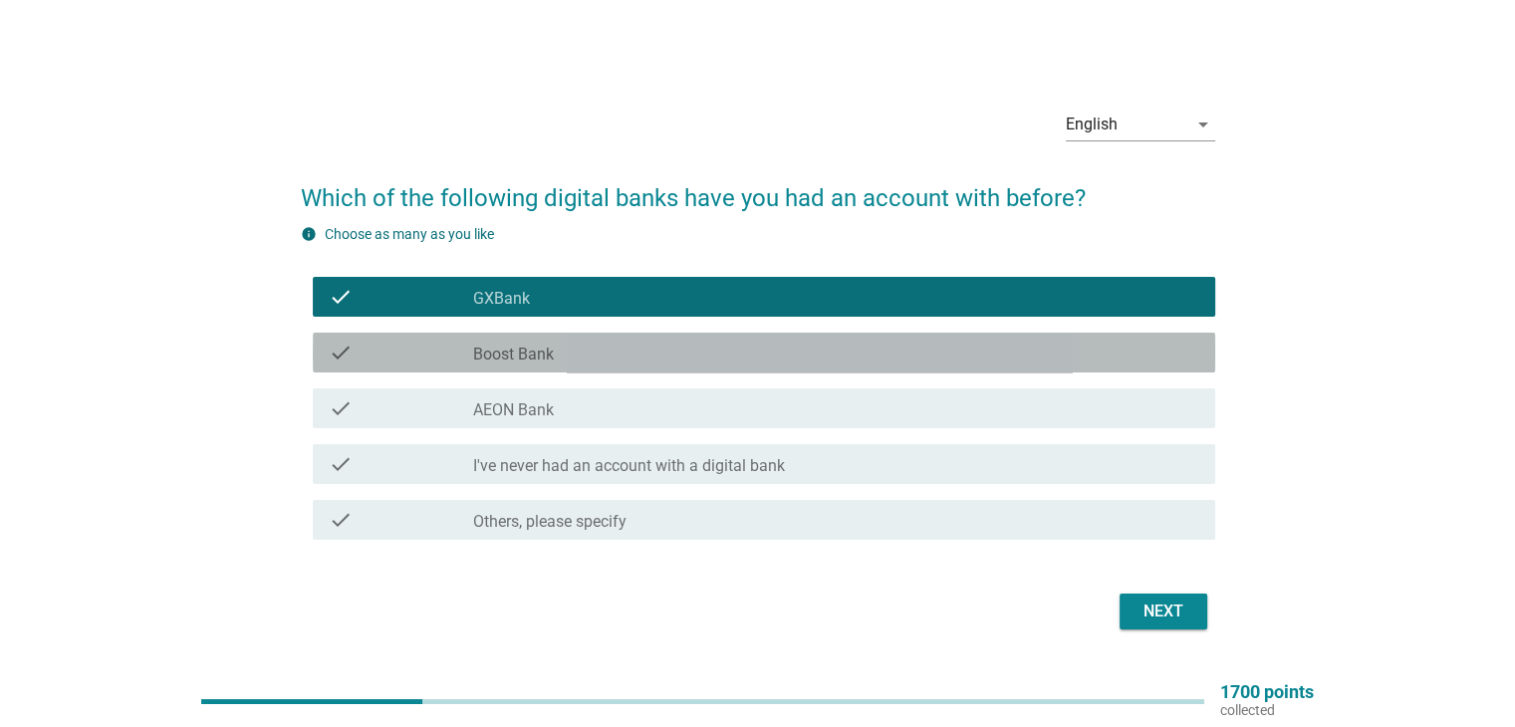
click at [489, 358] on label "Boost Bank" at bounding box center [513, 355] width 81 height 20
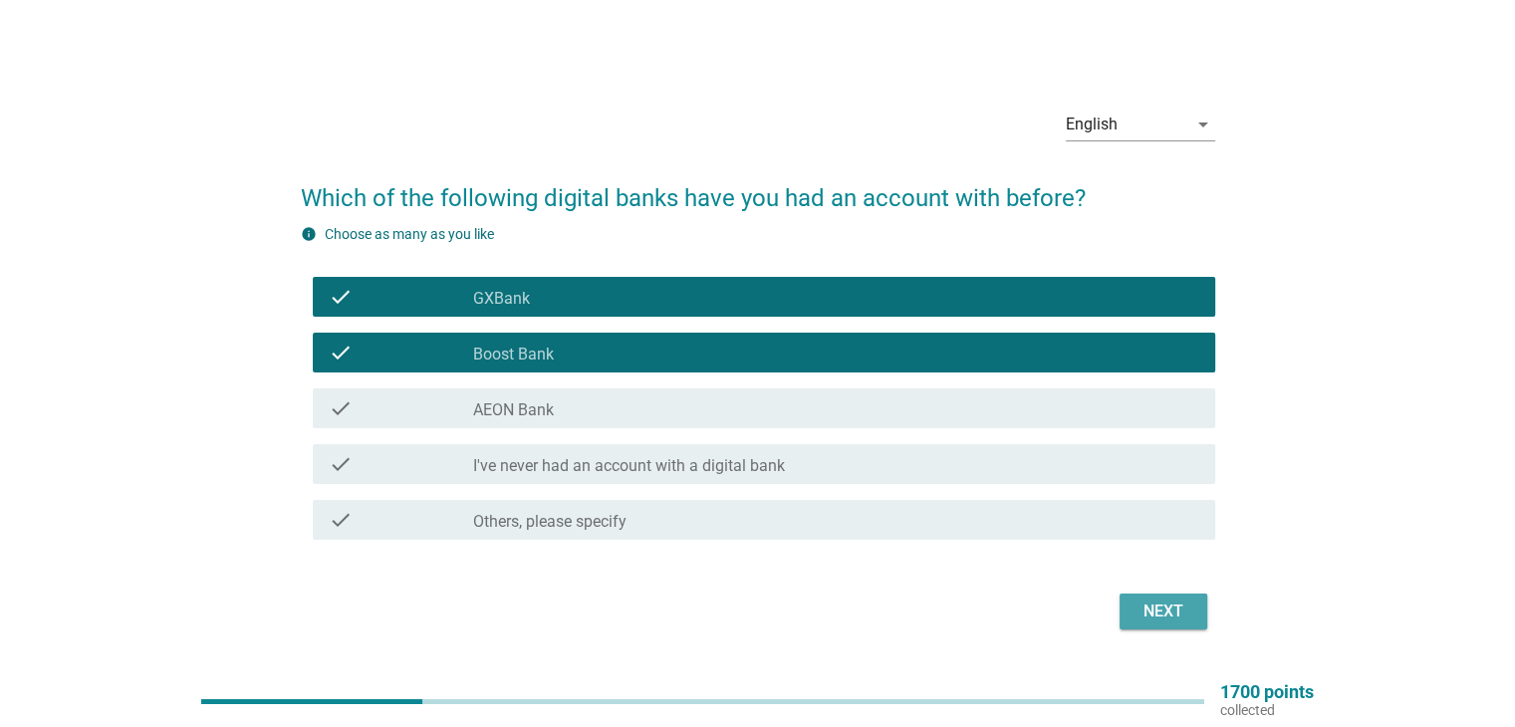
click at [1139, 602] on div "Next" at bounding box center [1163, 611] width 56 height 24
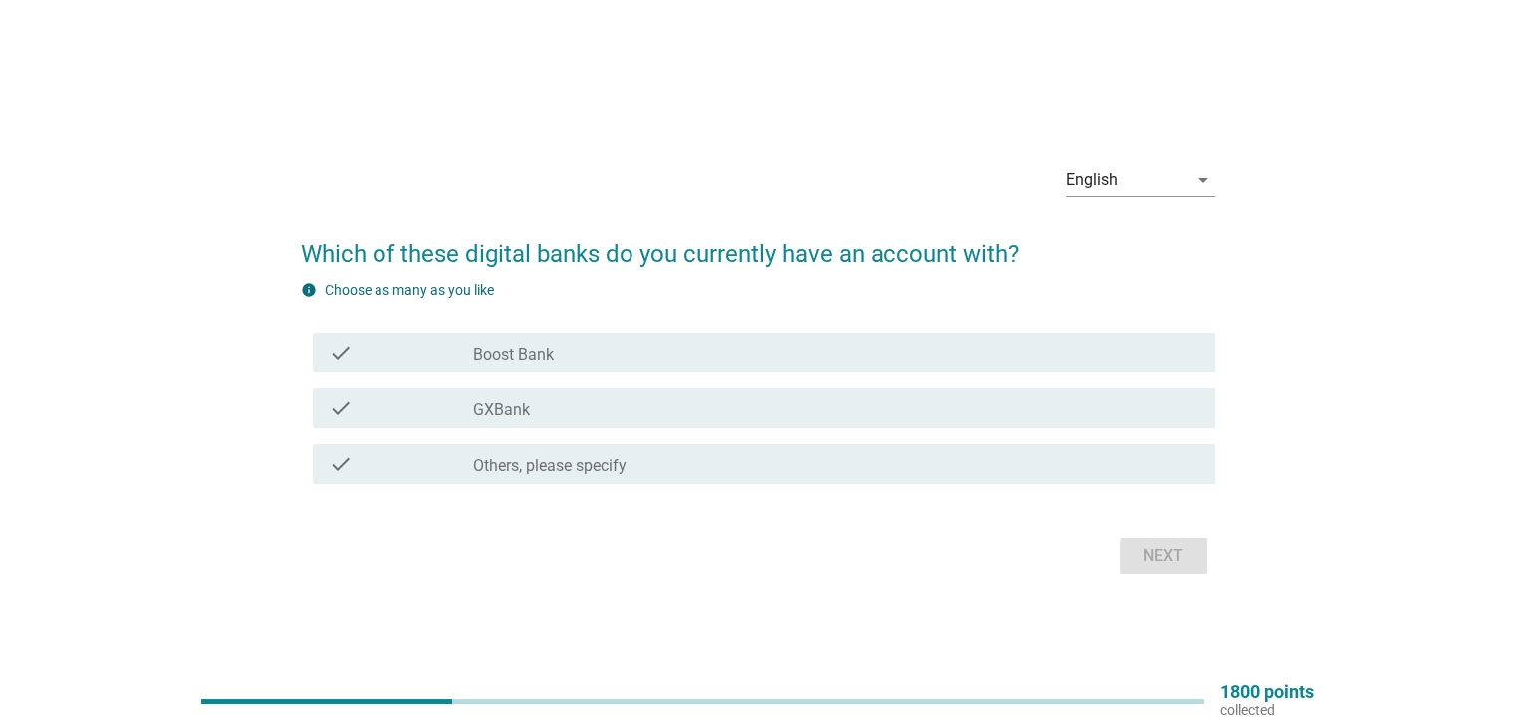
click at [613, 361] on div "check_box Boost Bank" at bounding box center [835, 353] width 725 height 24
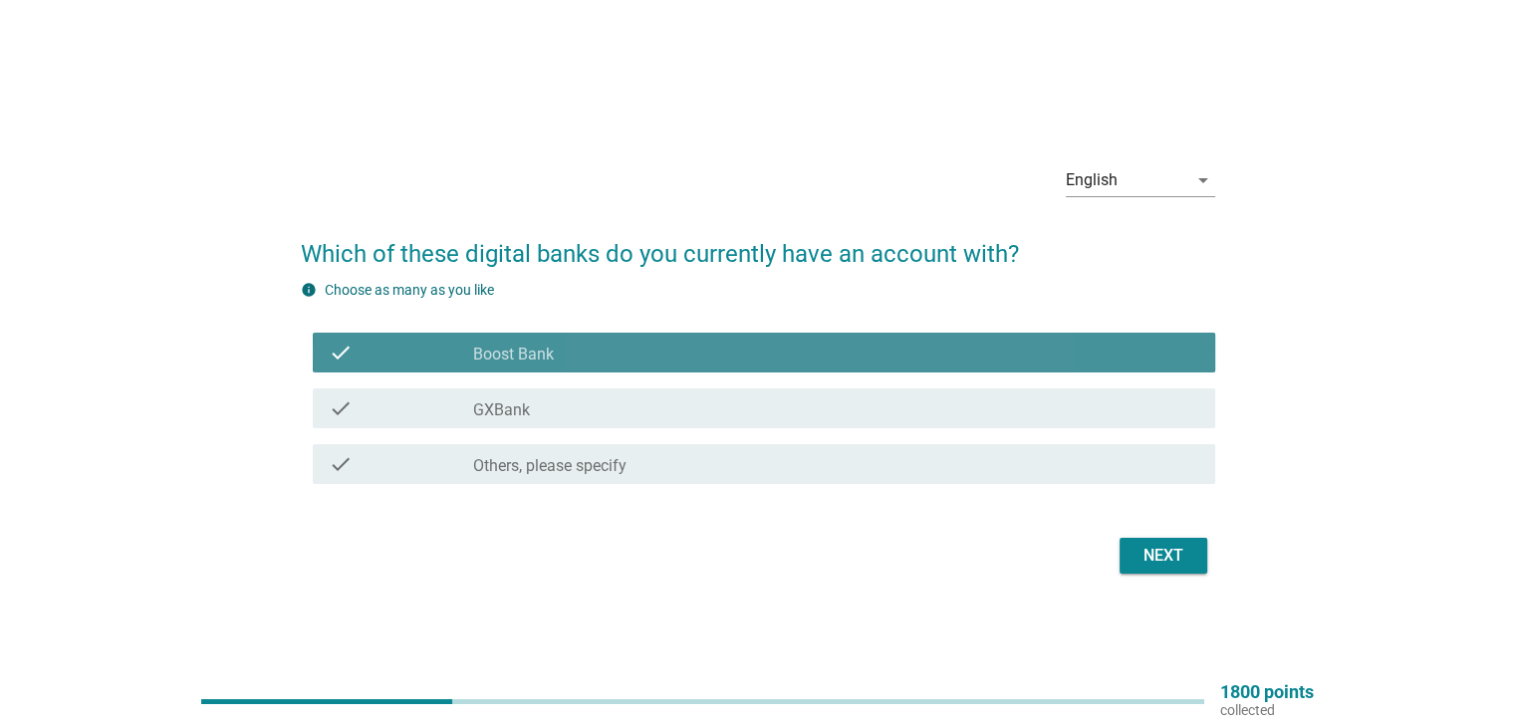
click at [599, 416] on div "check_box GXBank" at bounding box center [835, 408] width 725 height 24
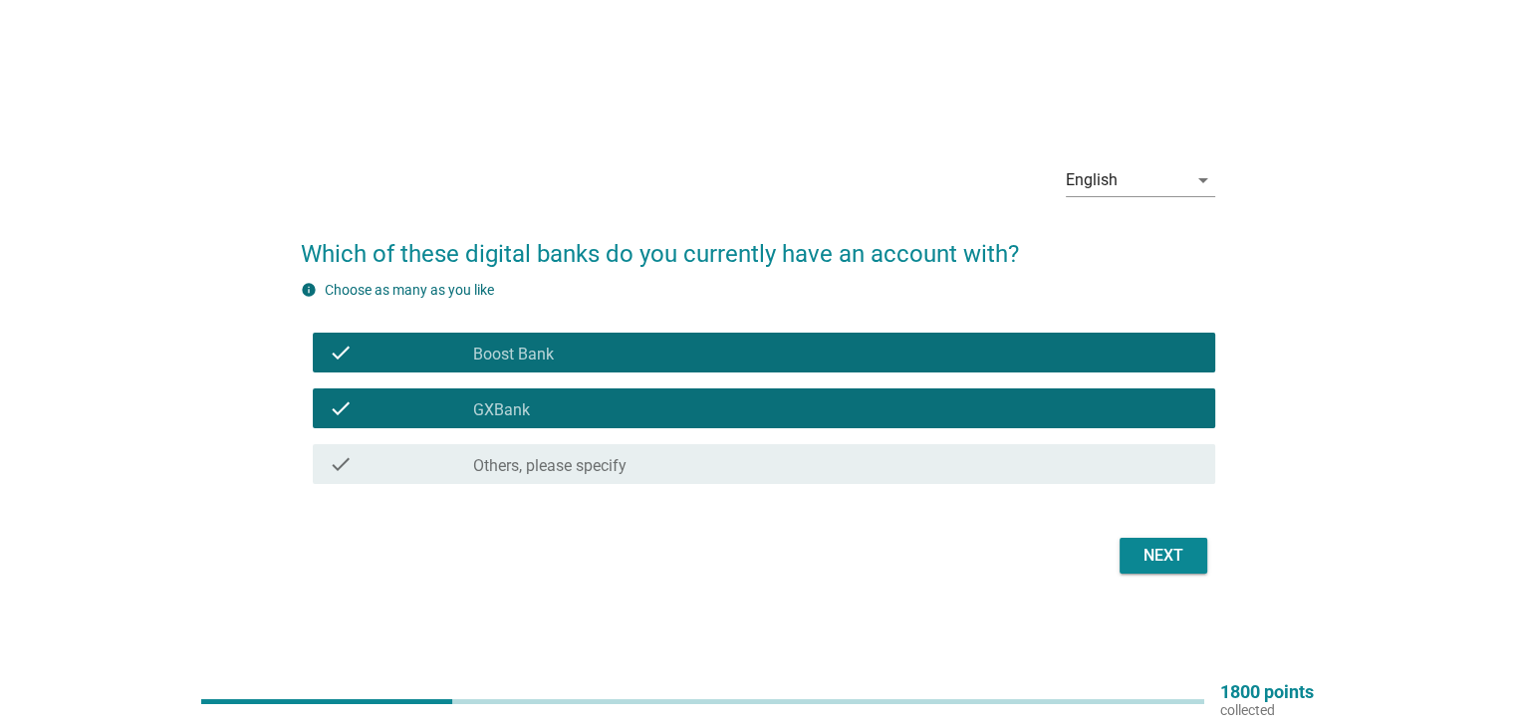
click at [1132, 543] on button "Next" at bounding box center [1163, 556] width 88 height 36
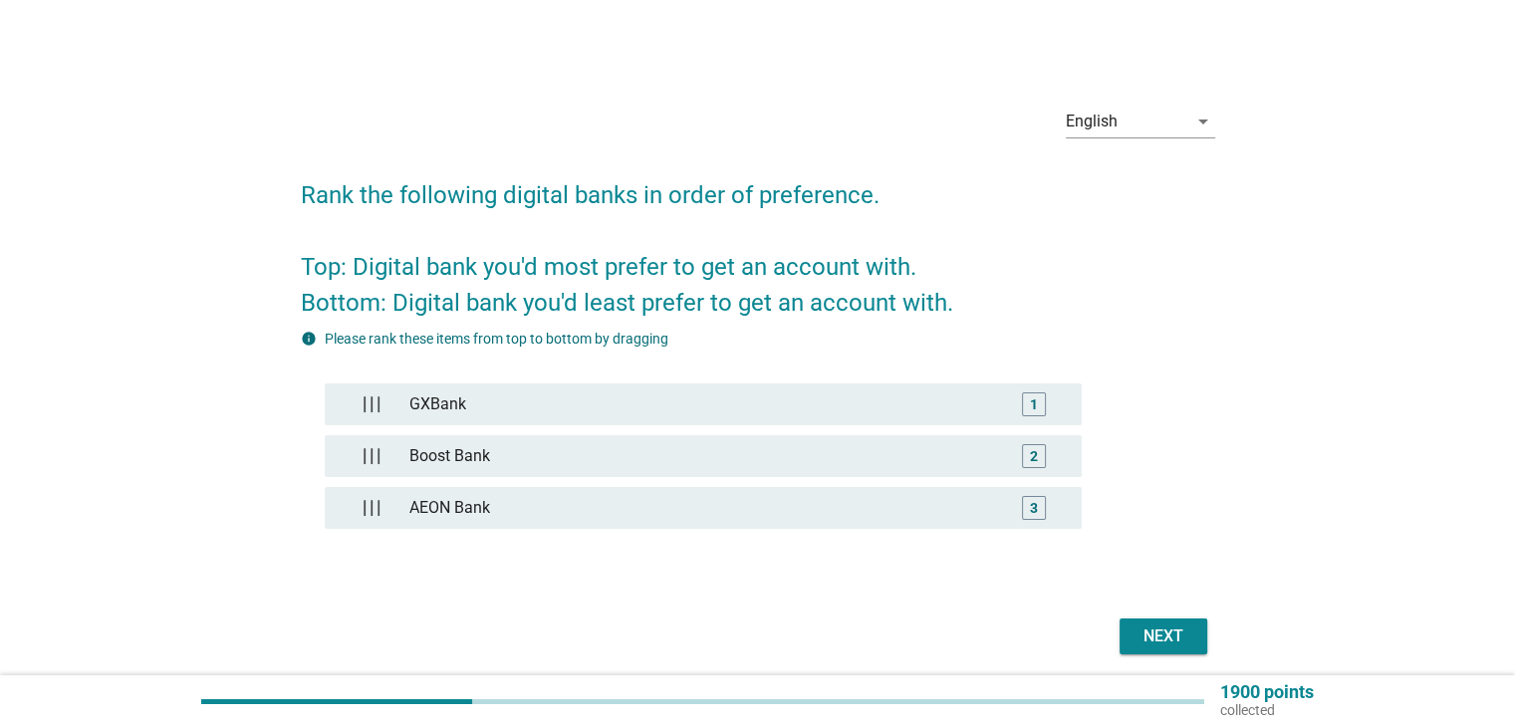
click at [1180, 638] on div "Next" at bounding box center [1163, 636] width 56 height 24
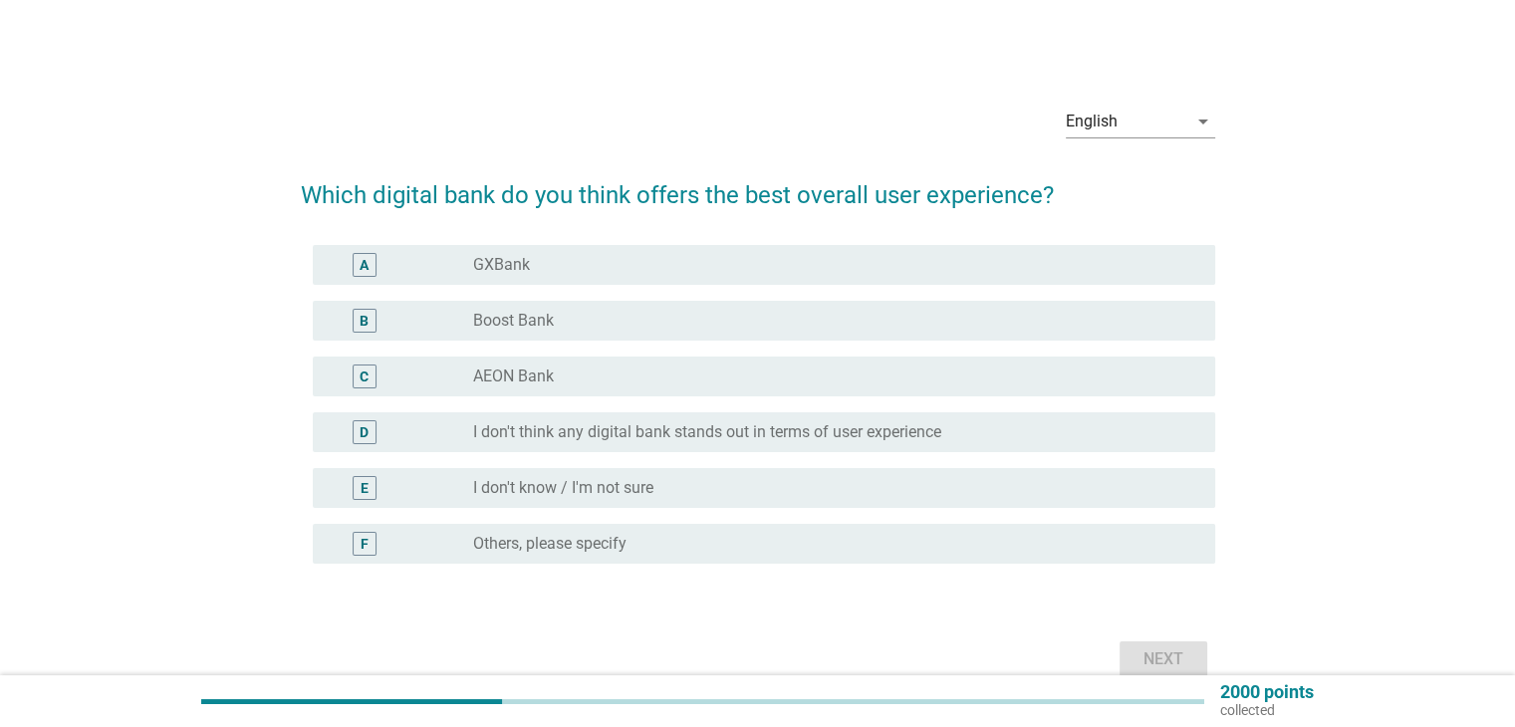
click at [459, 266] on div "A" at bounding box center [401, 265] width 145 height 24
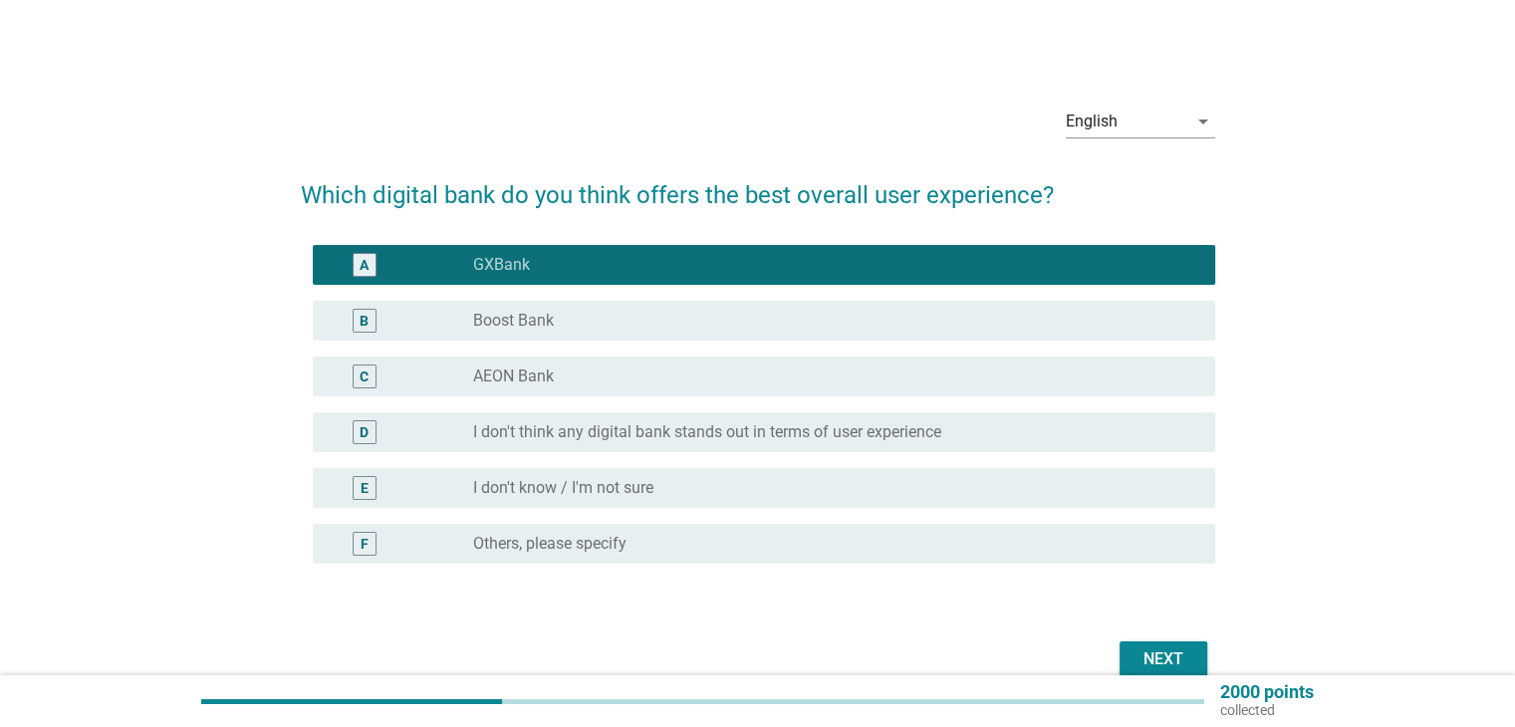
click at [1167, 650] on div "Next" at bounding box center [1163, 659] width 56 height 24
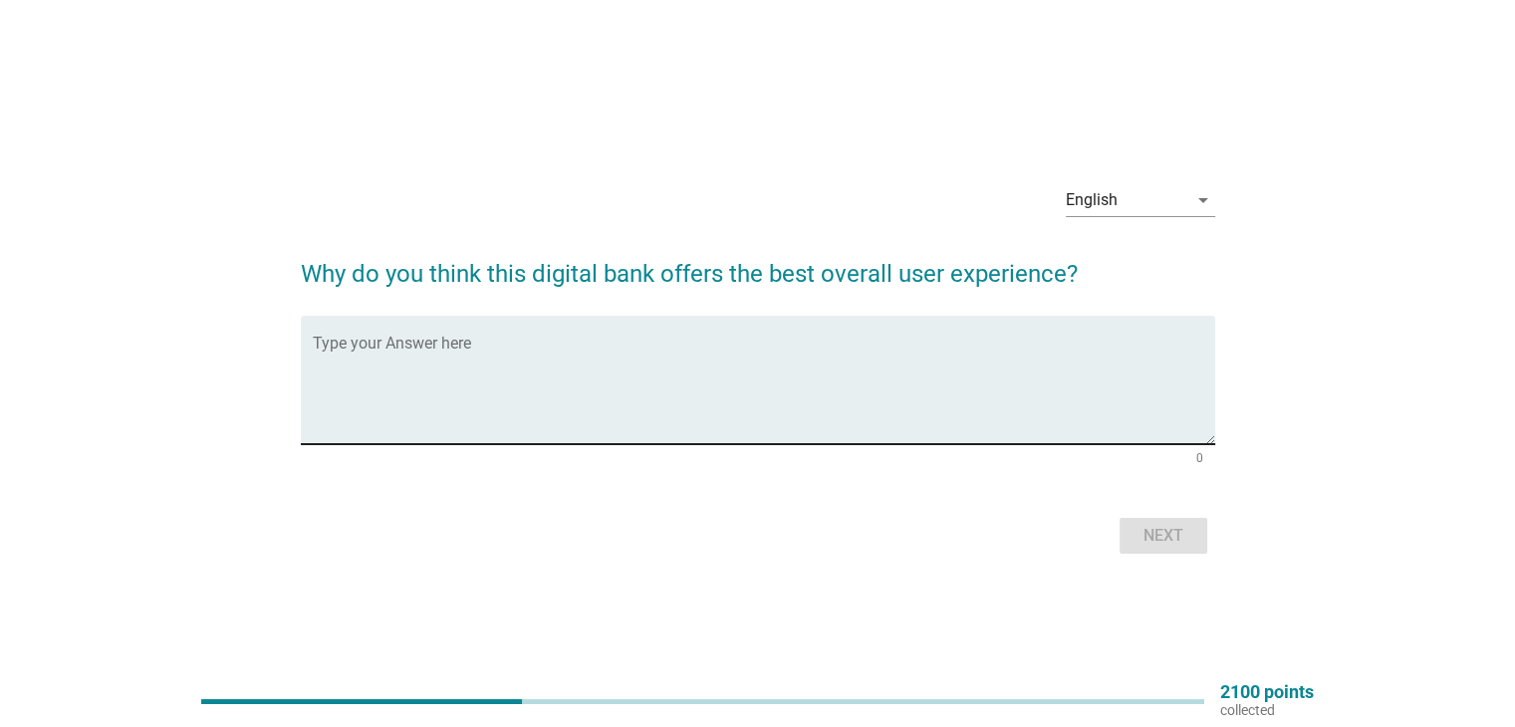
click at [825, 375] on textarea "Type your Answer here" at bounding box center [764, 392] width 902 height 105
type textarea "Intuitive UI experience"
click at [1133, 542] on button "Next" at bounding box center [1163, 536] width 88 height 36
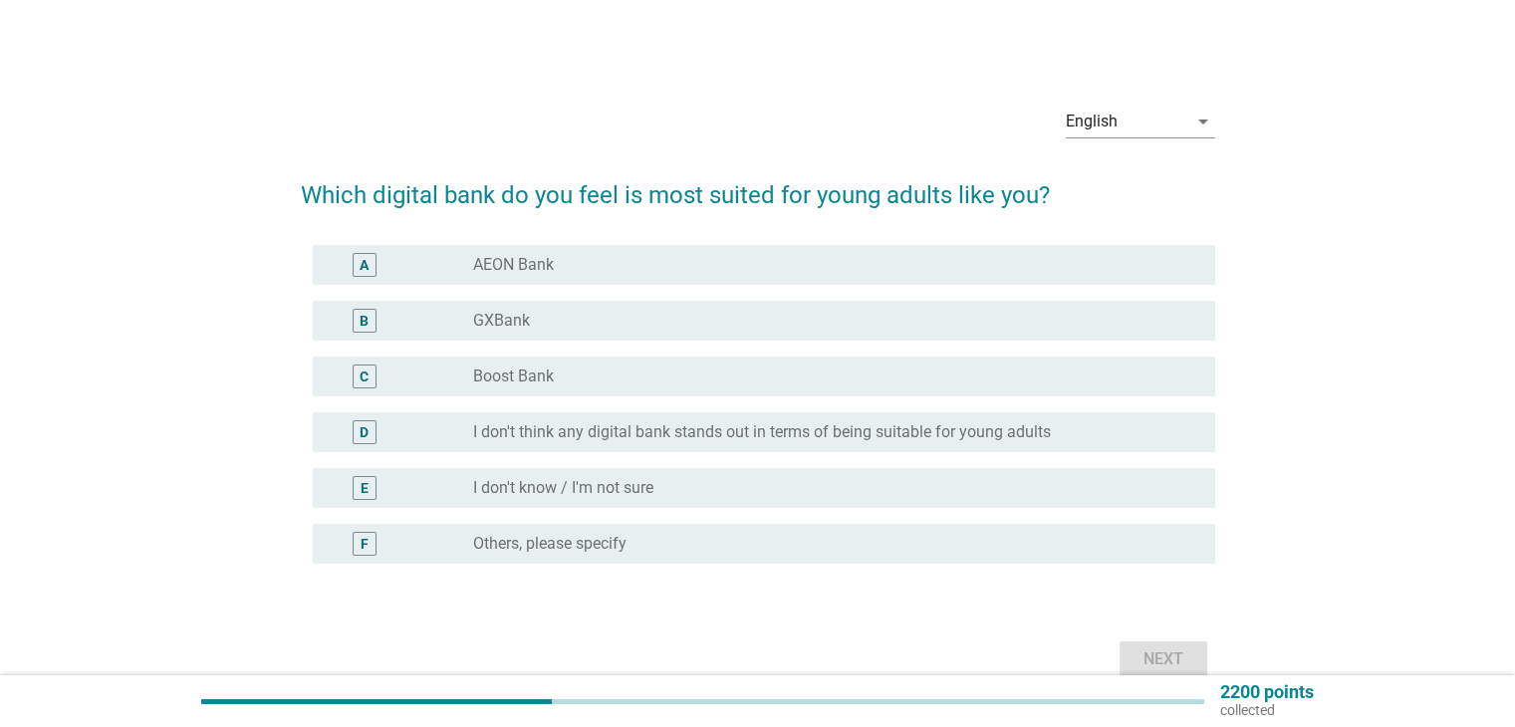
click at [574, 308] on div "B radio_button_unchecked GXBank" at bounding box center [764, 321] width 902 height 40
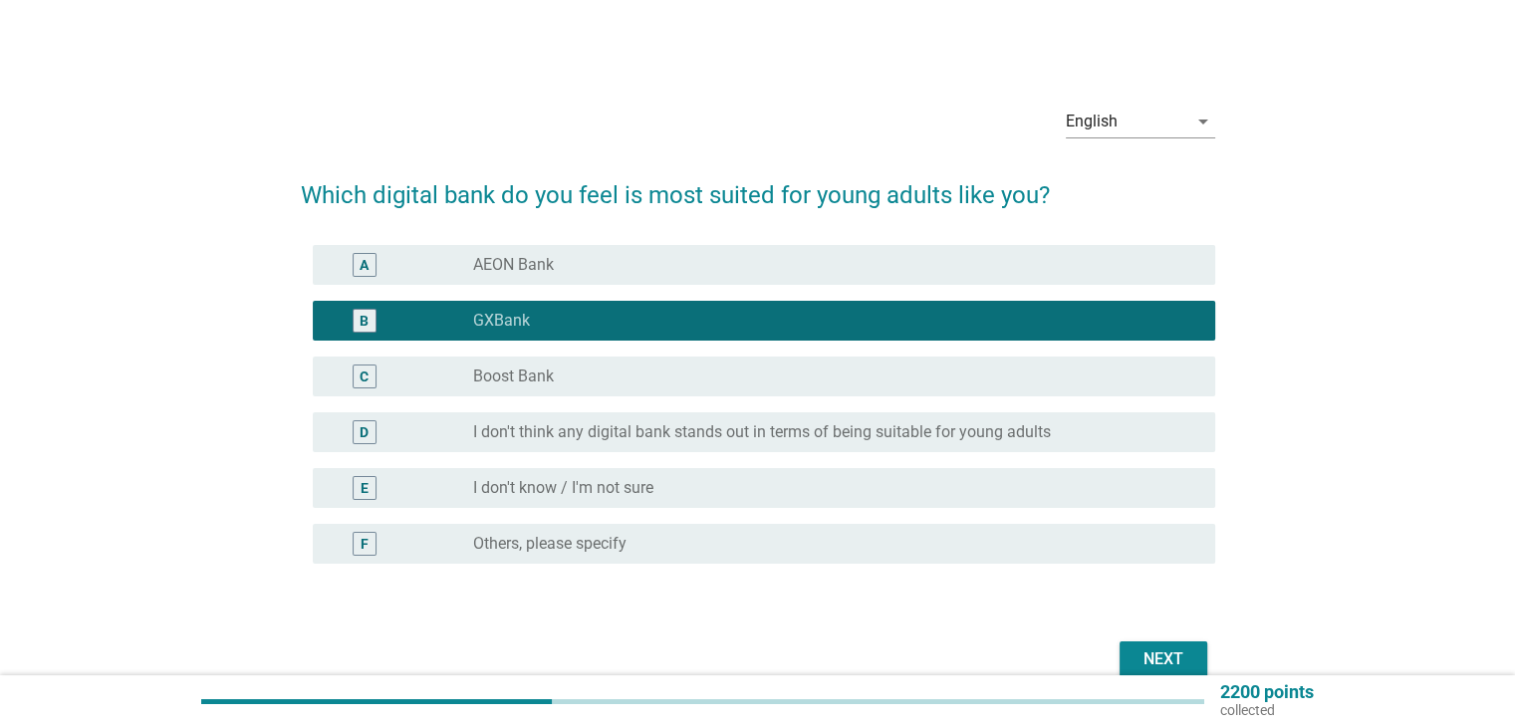
click at [644, 366] on div "radio_button_unchecked Boost Bank" at bounding box center [827, 376] width 709 height 20
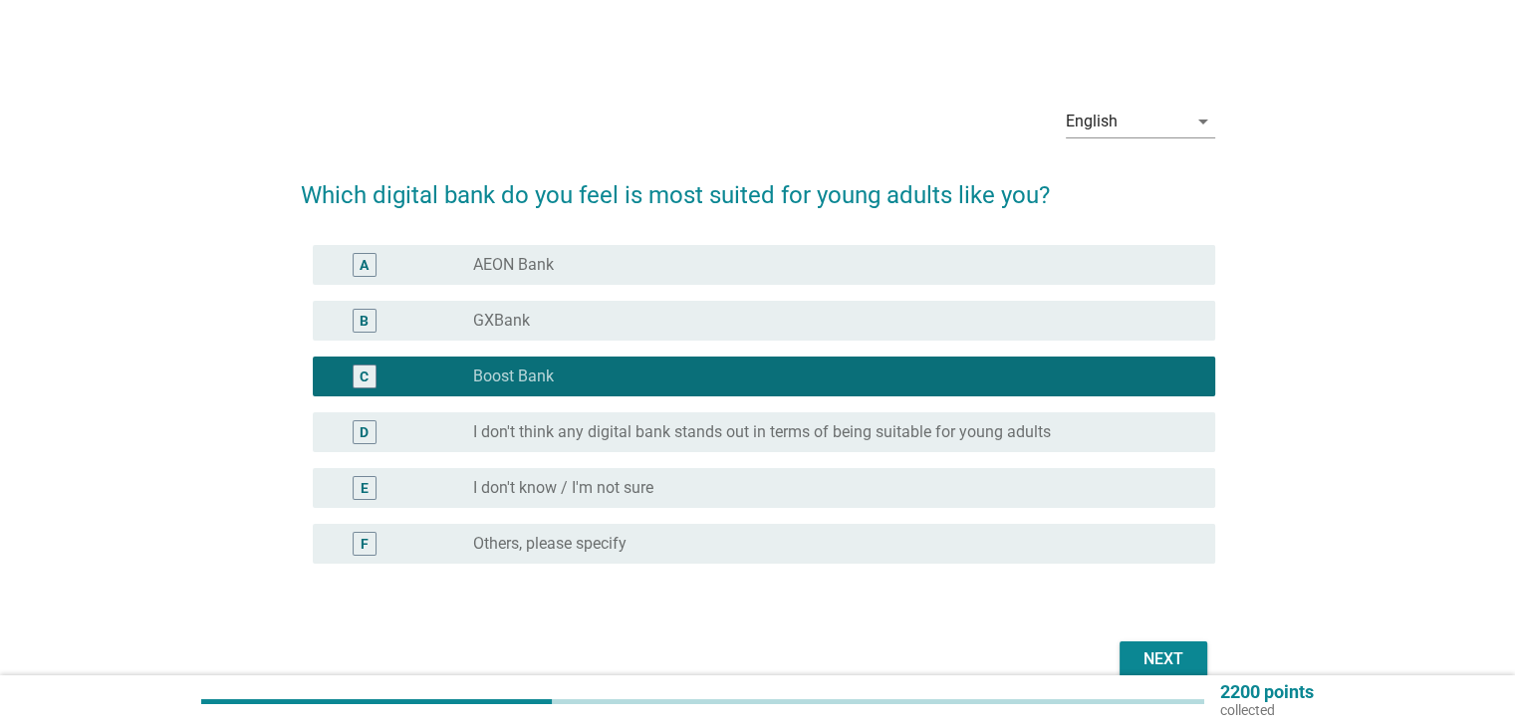
click at [696, 329] on div "radio_button_unchecked GXBank" at bounding box center [827, 321] width 709 height 20
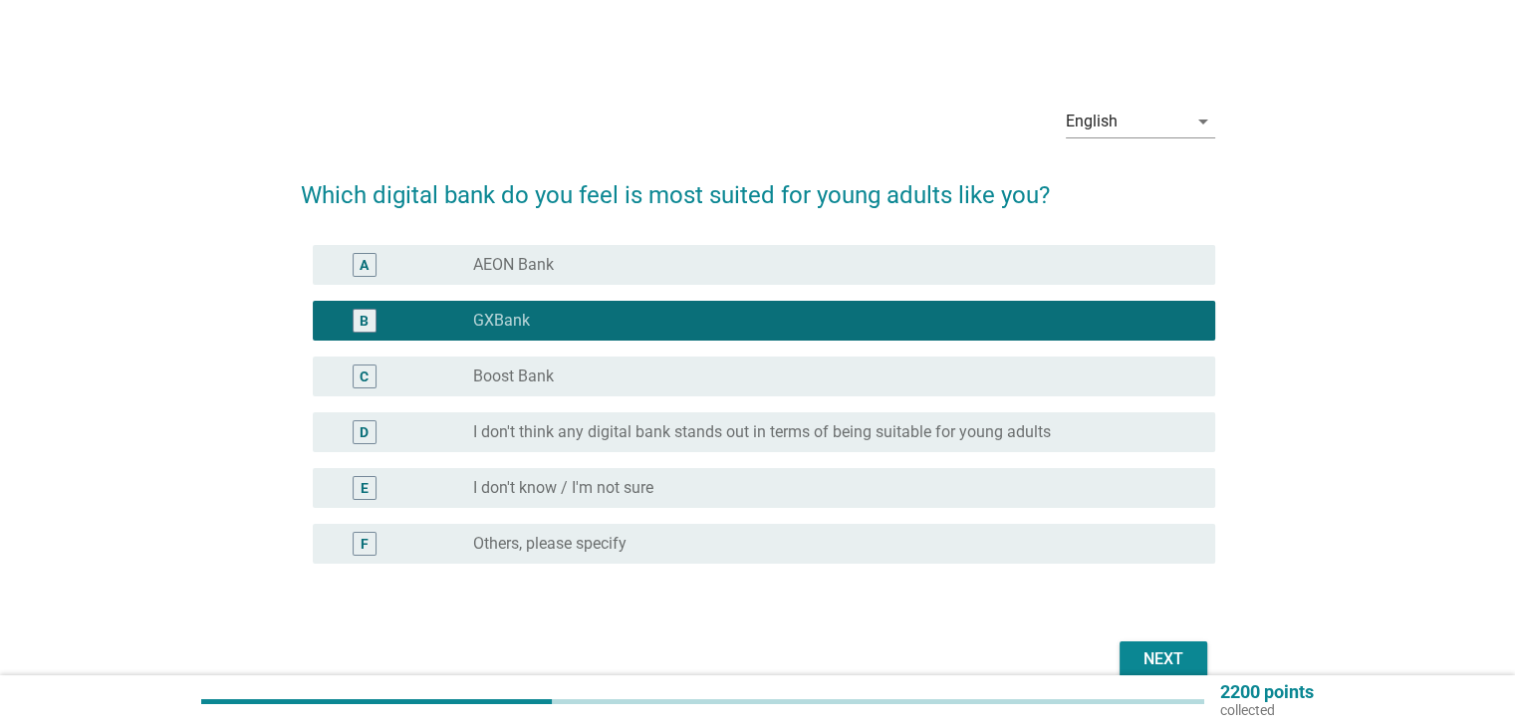
click at [1159, 656] on div "Next" at bounding box center [1163, 659] width 56 height 24
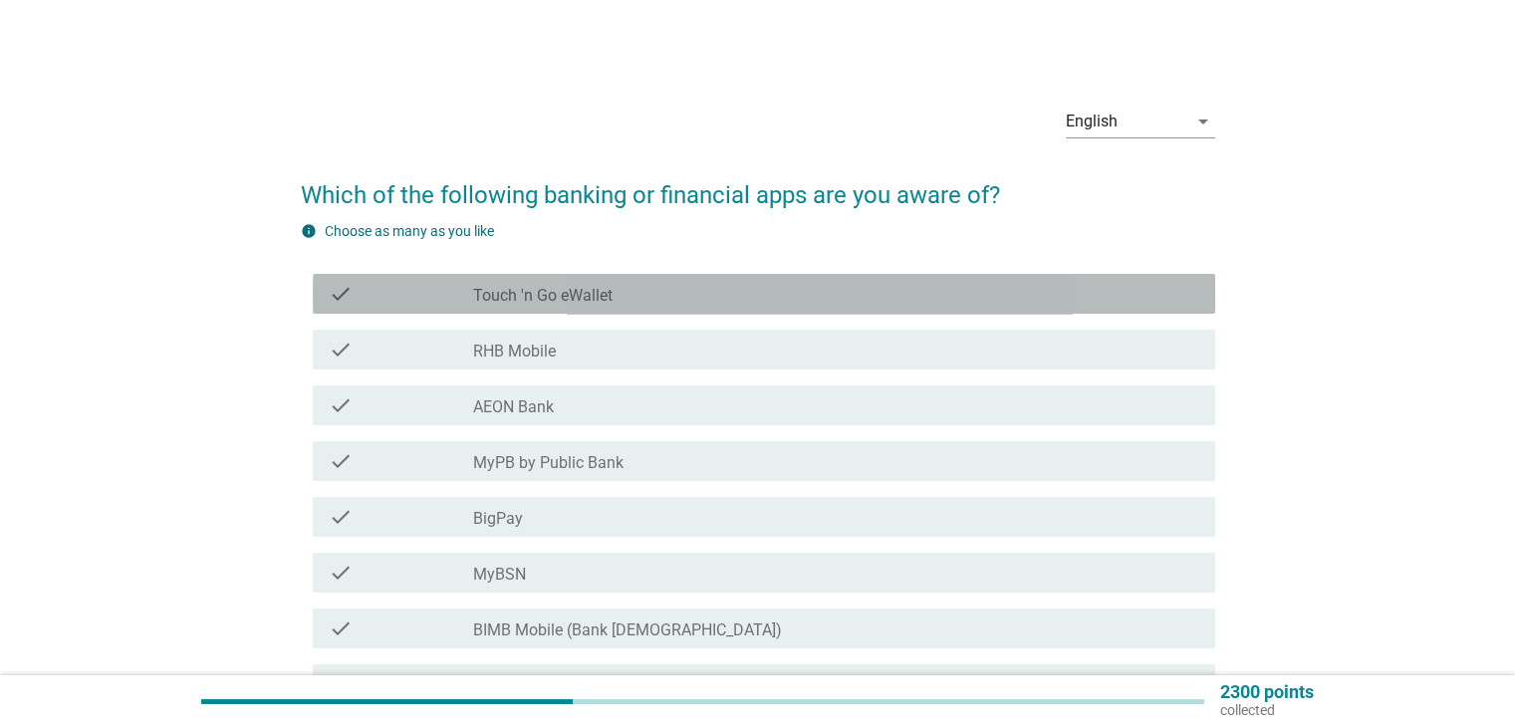
click at [635, 283] on div "check_box_outline_blank Touch 'n Go eWallet" at bounding box center [835, 294] width 725 height 24
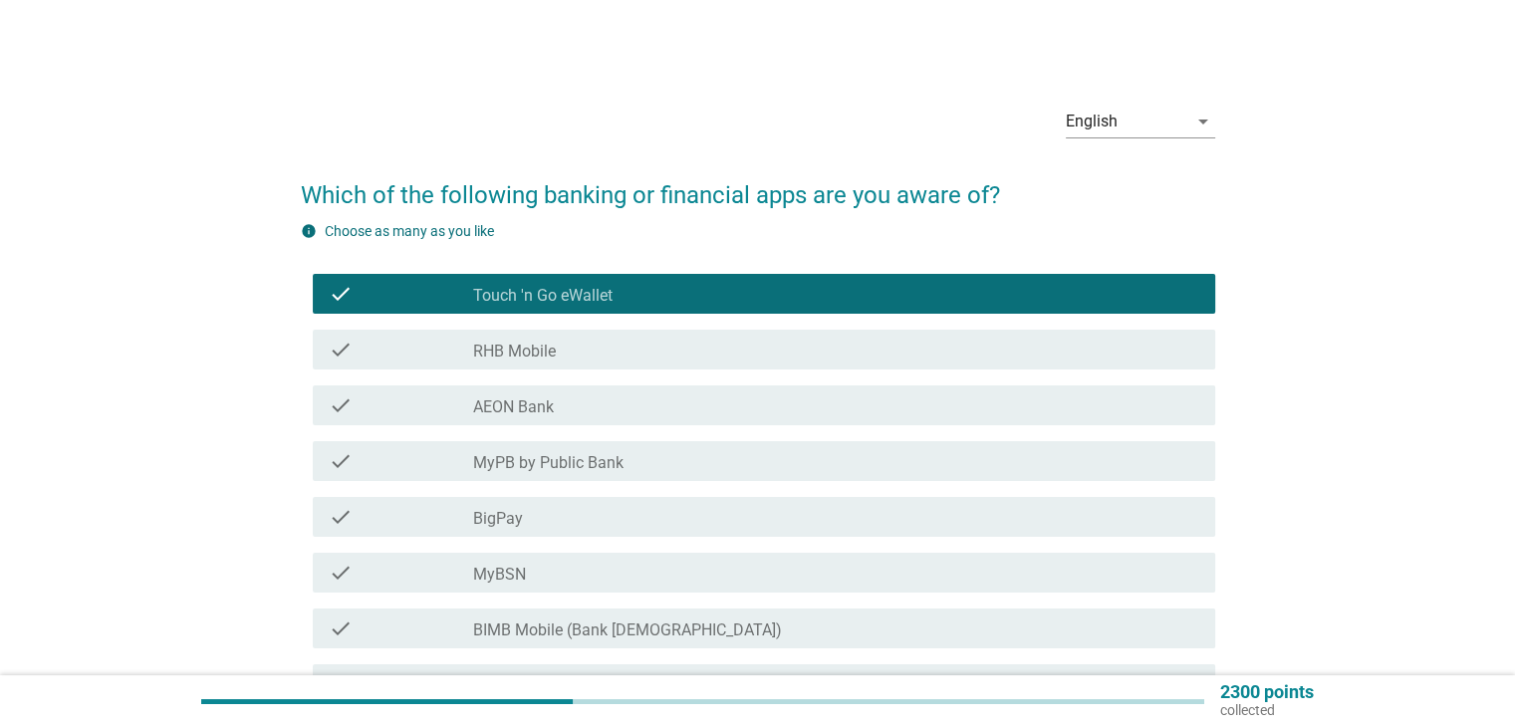
click at [606, 345] on div "check_box_outline_blank RHB Mobile" at bounding box center [835, 350] width 725 height 24
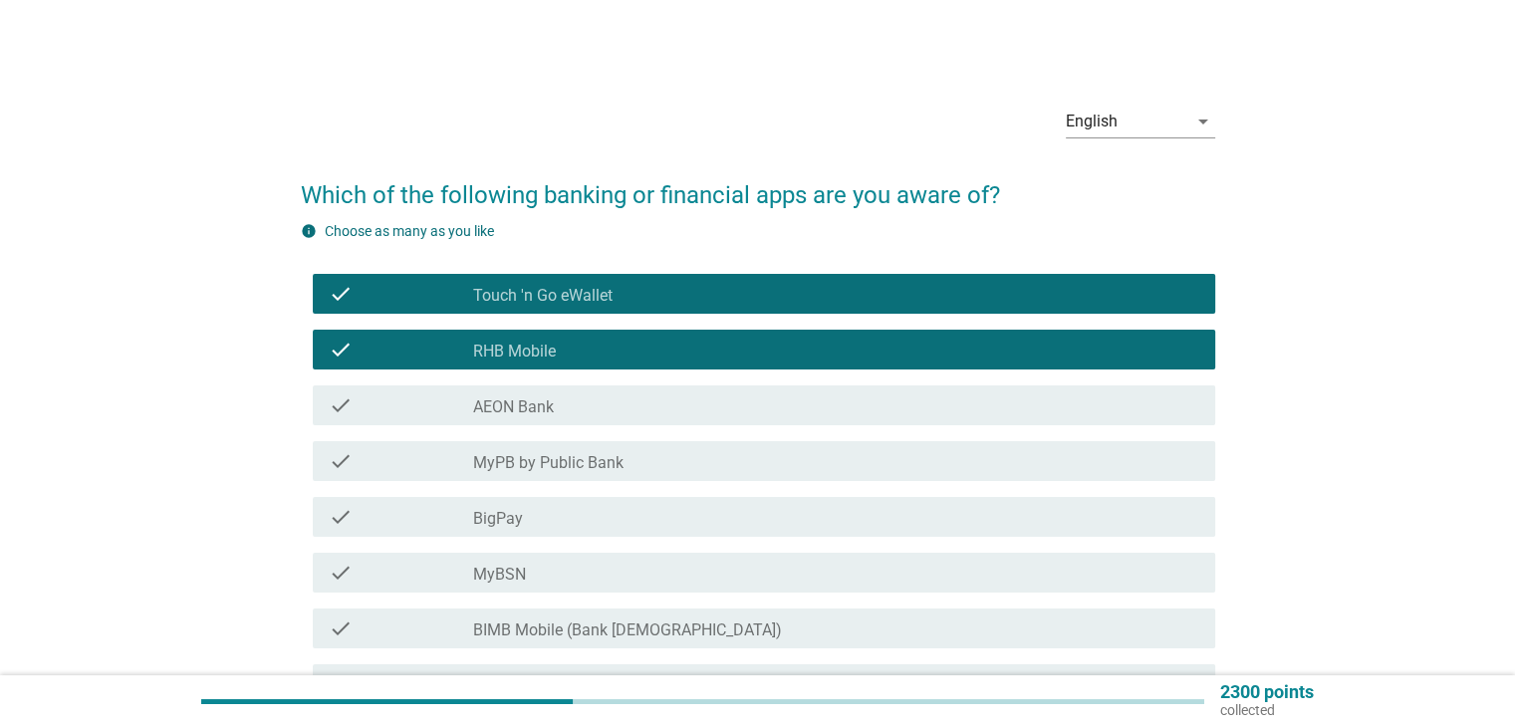
scroll to position [100, 0]
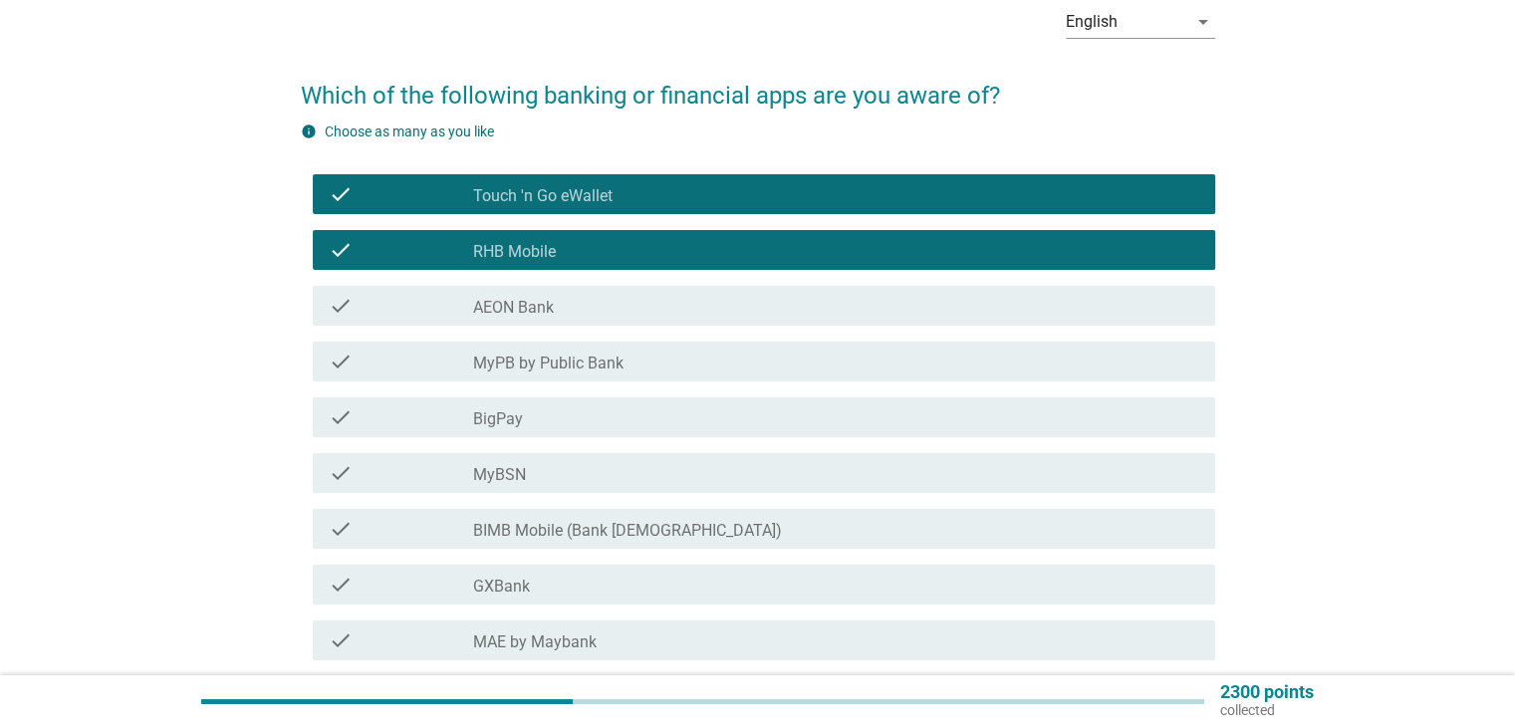
click at [606, 348] on div "check check_box_outline_blank MyPB by Public Bank" at bounding box center [764, 362] width 902 height 40
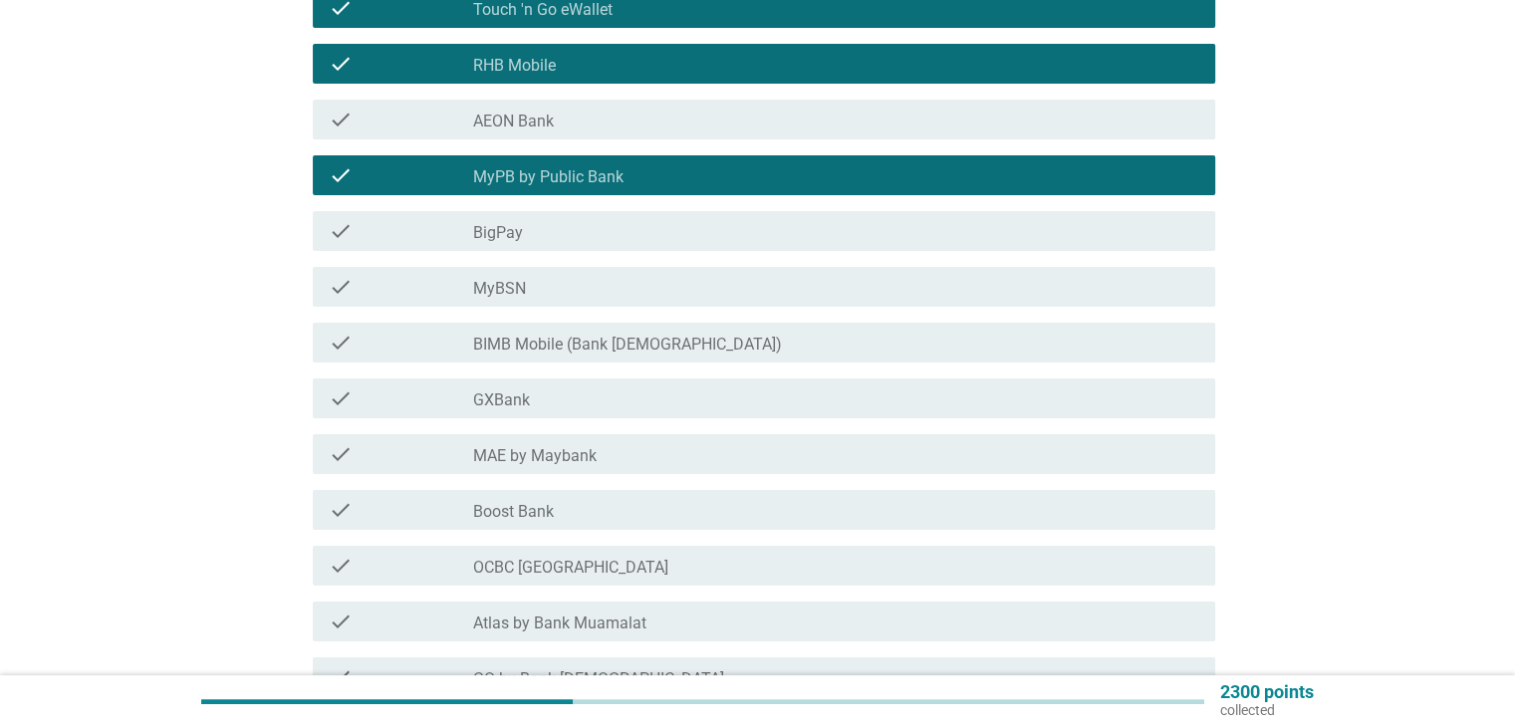
scroll to position [299, 0]
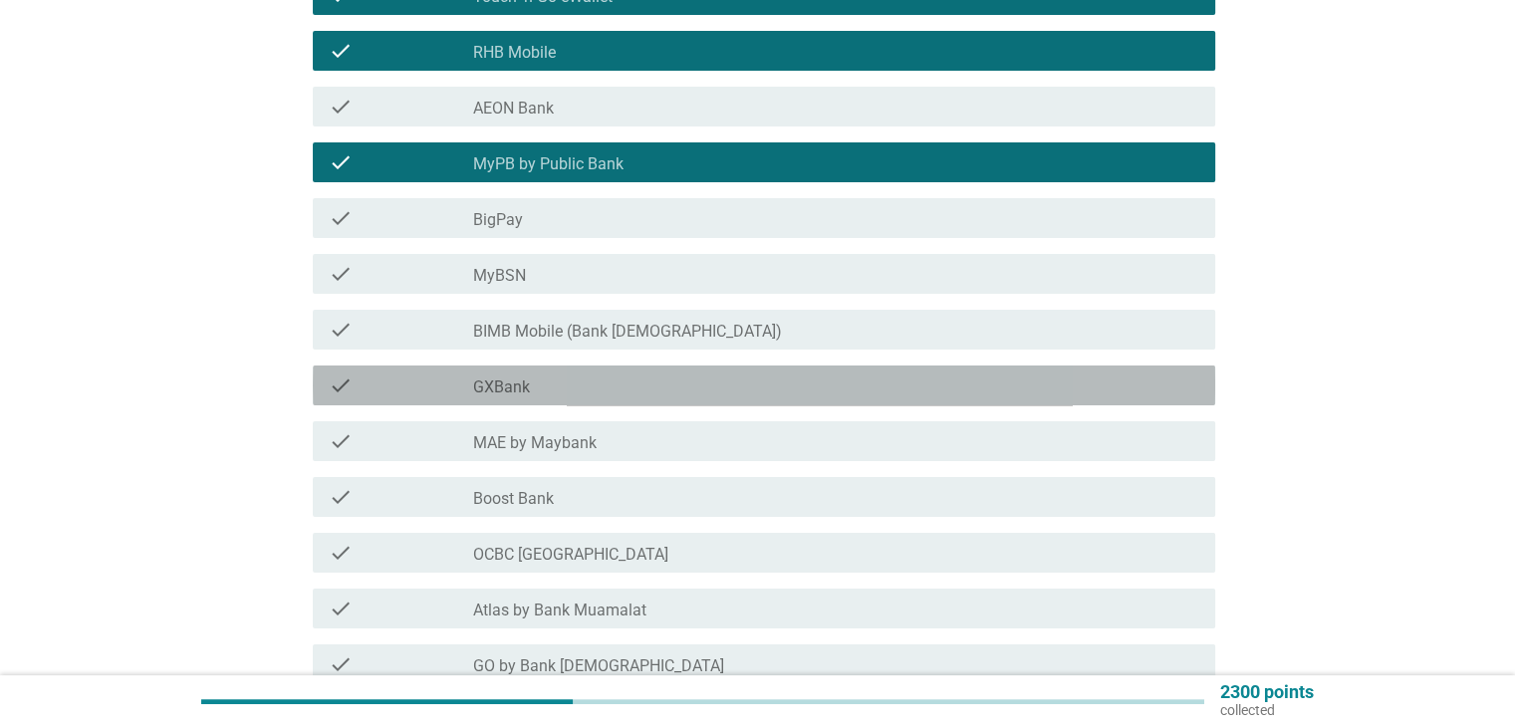
click at [529, 373] on div "check_box_outline_blank GXBank" at bounding box center [835, 385] width 725 height 24
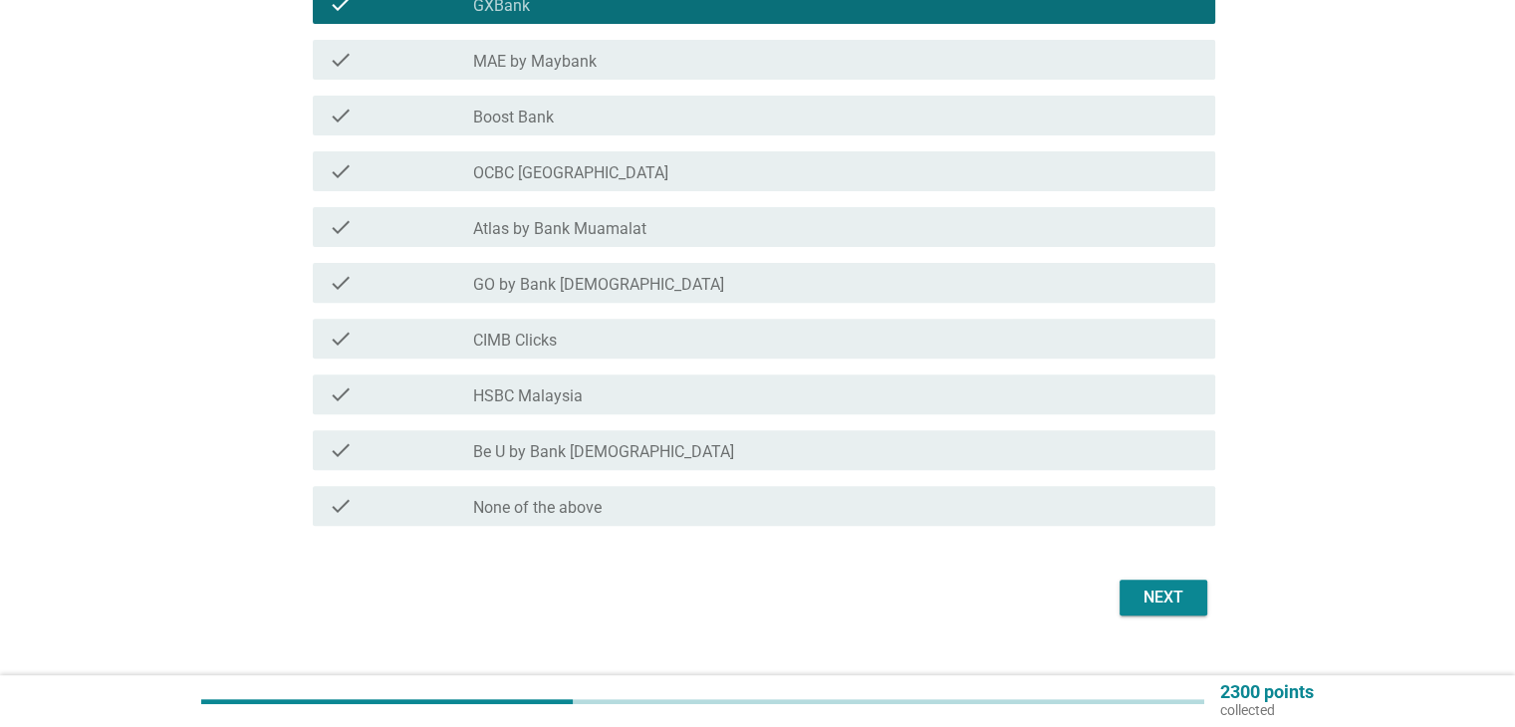
scroll to position [697, 0]
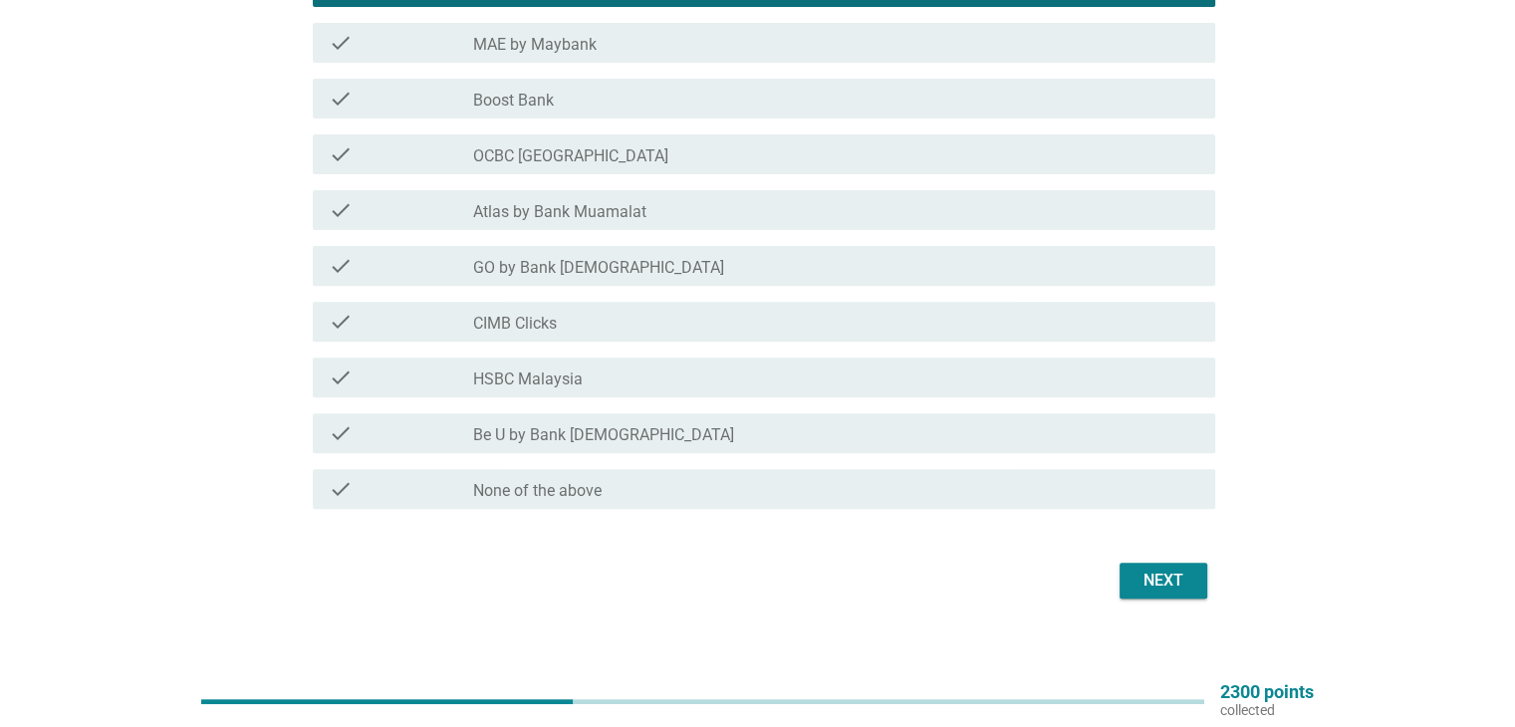
click at [522, 336] on div "check check_box_outline_blank CIMB Clicks" at bounding box center [764, 322] width 902 height 40
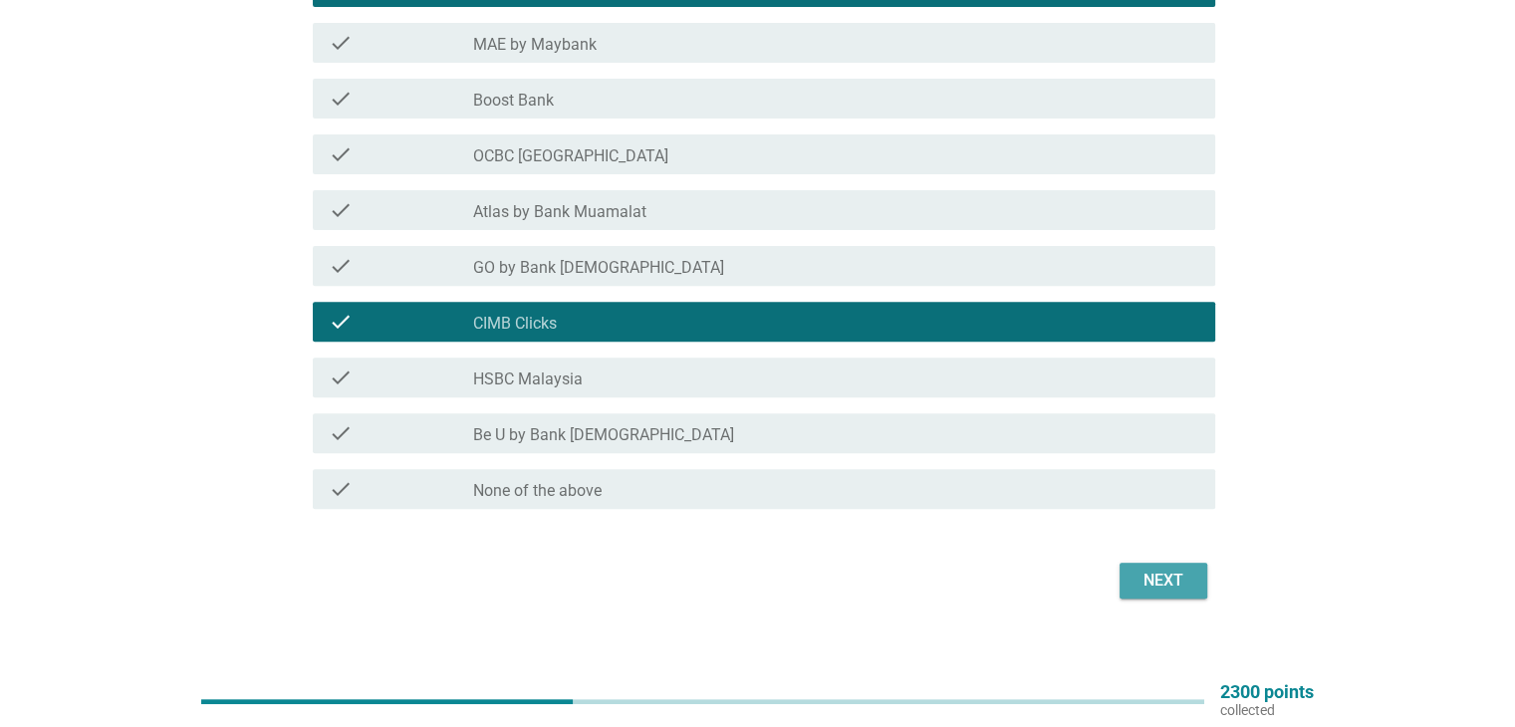
click at [1169, 563] on button "Next" at bounding box center [1163, 581] width 88 height 36
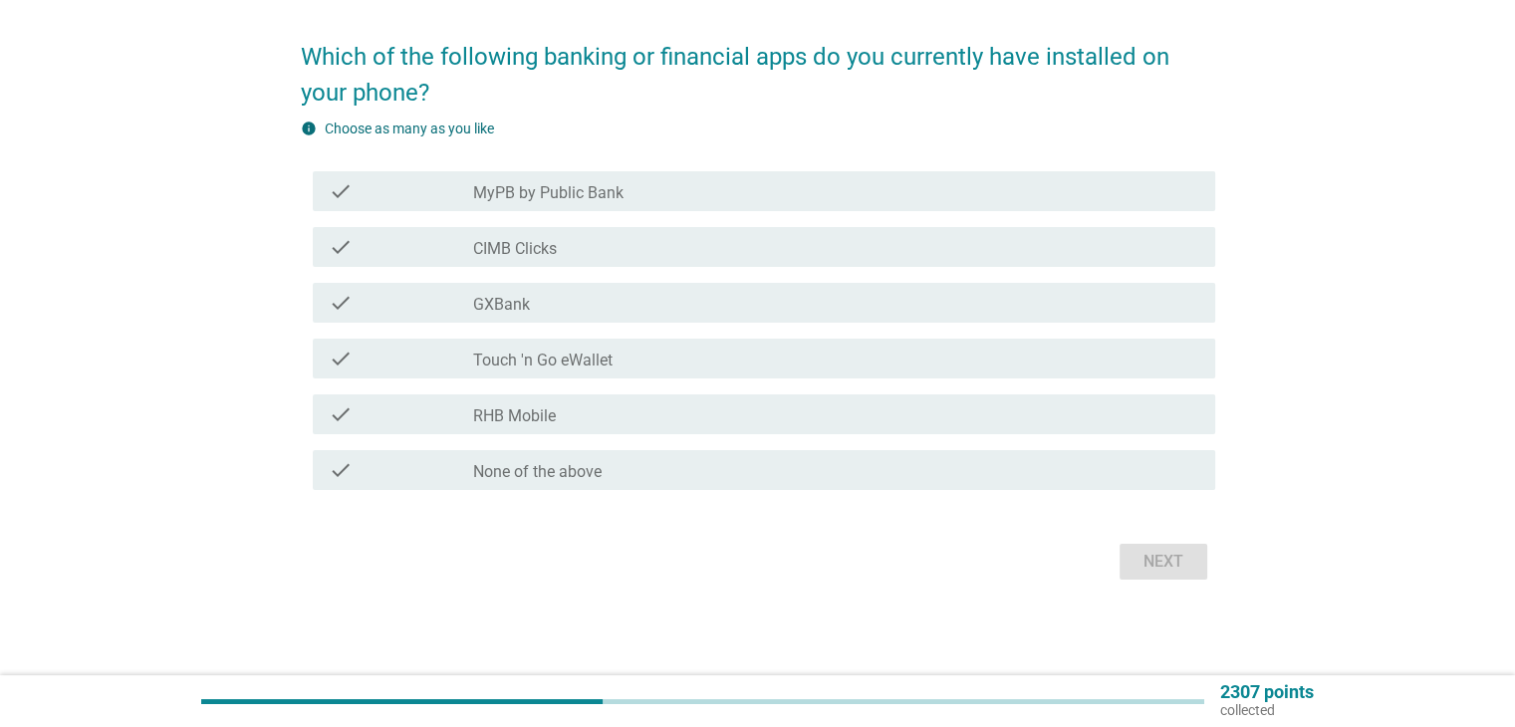
scroll to position [0, 0]
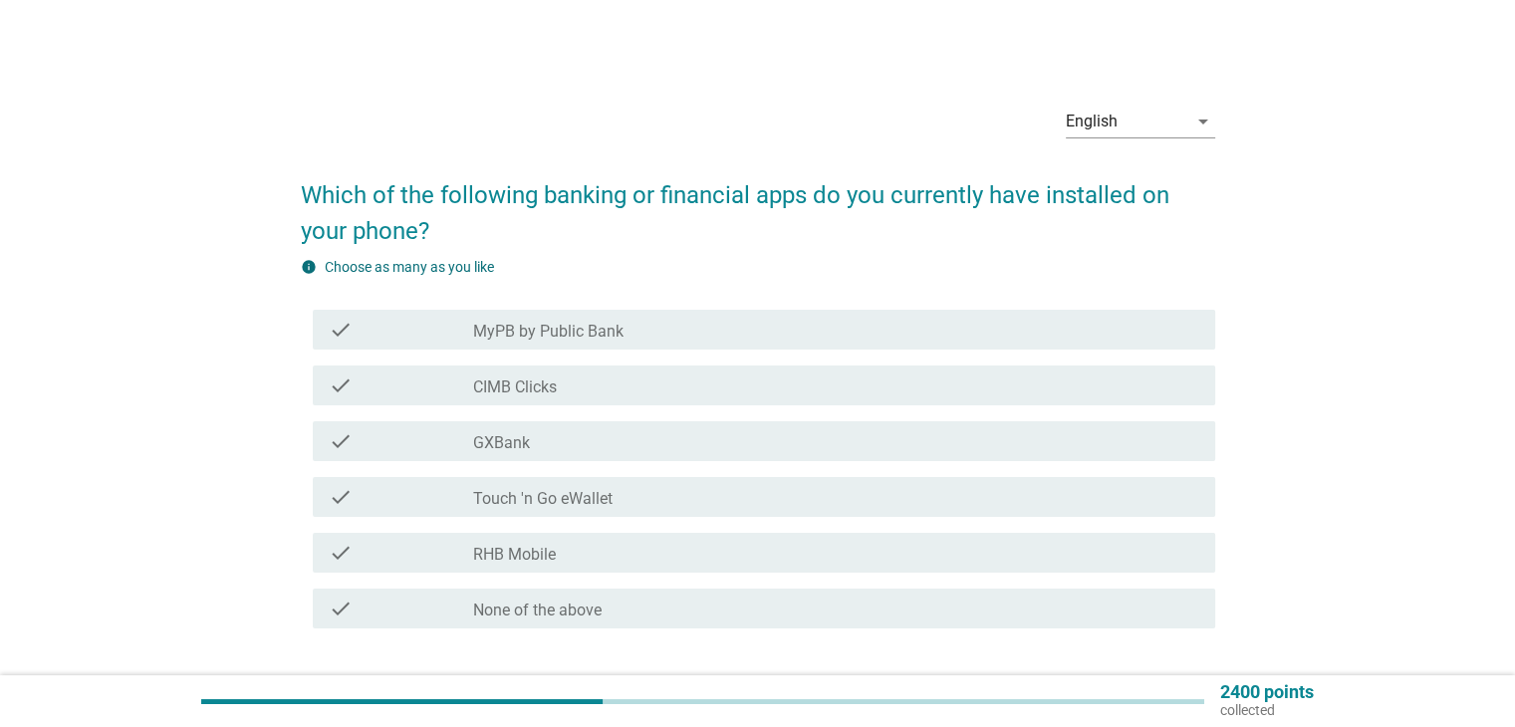
click at [534, 339] on label "MyPB by Public Bank" at bounding box center [548, 332] width 150 height 20
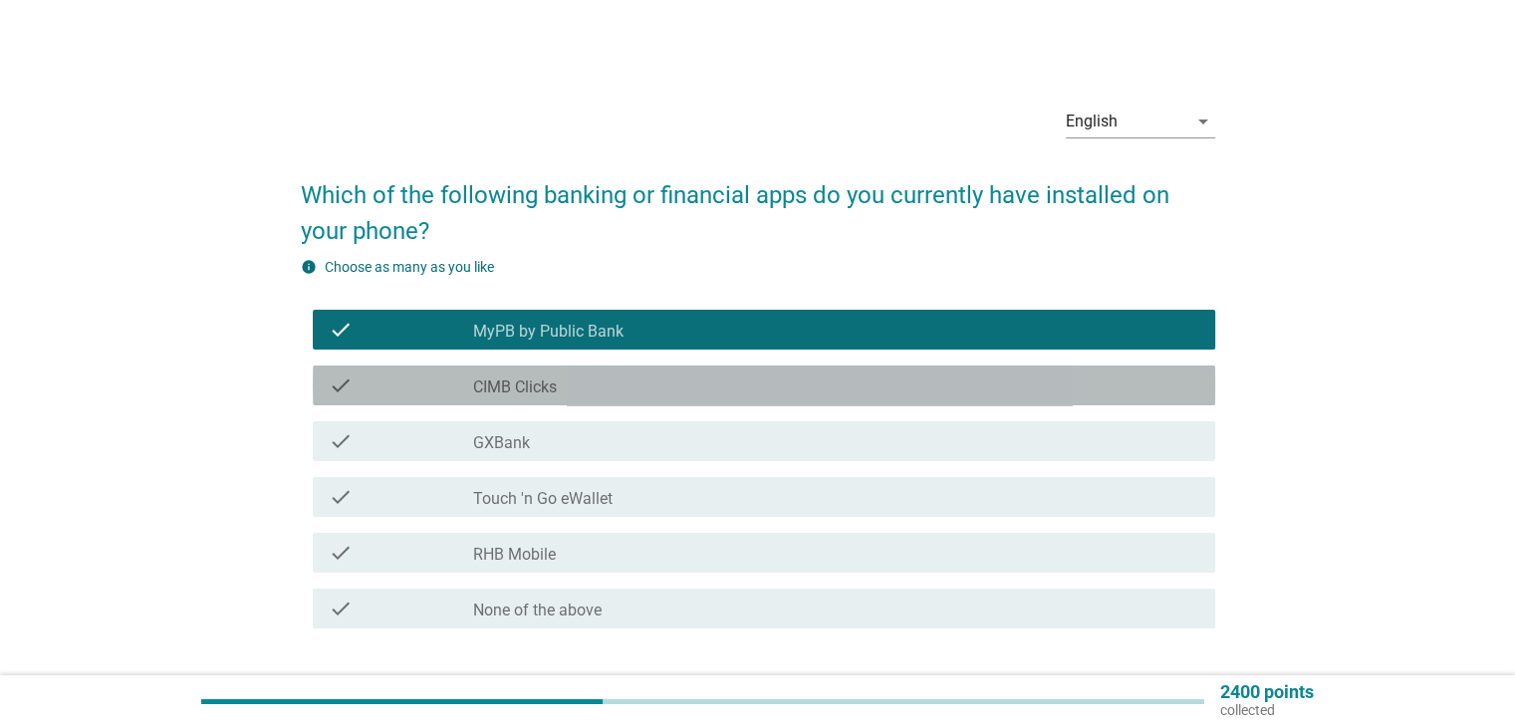
click at [555, 396] on label "CIMB Clicks" at bounding box center [515, 387] width 84 height 20
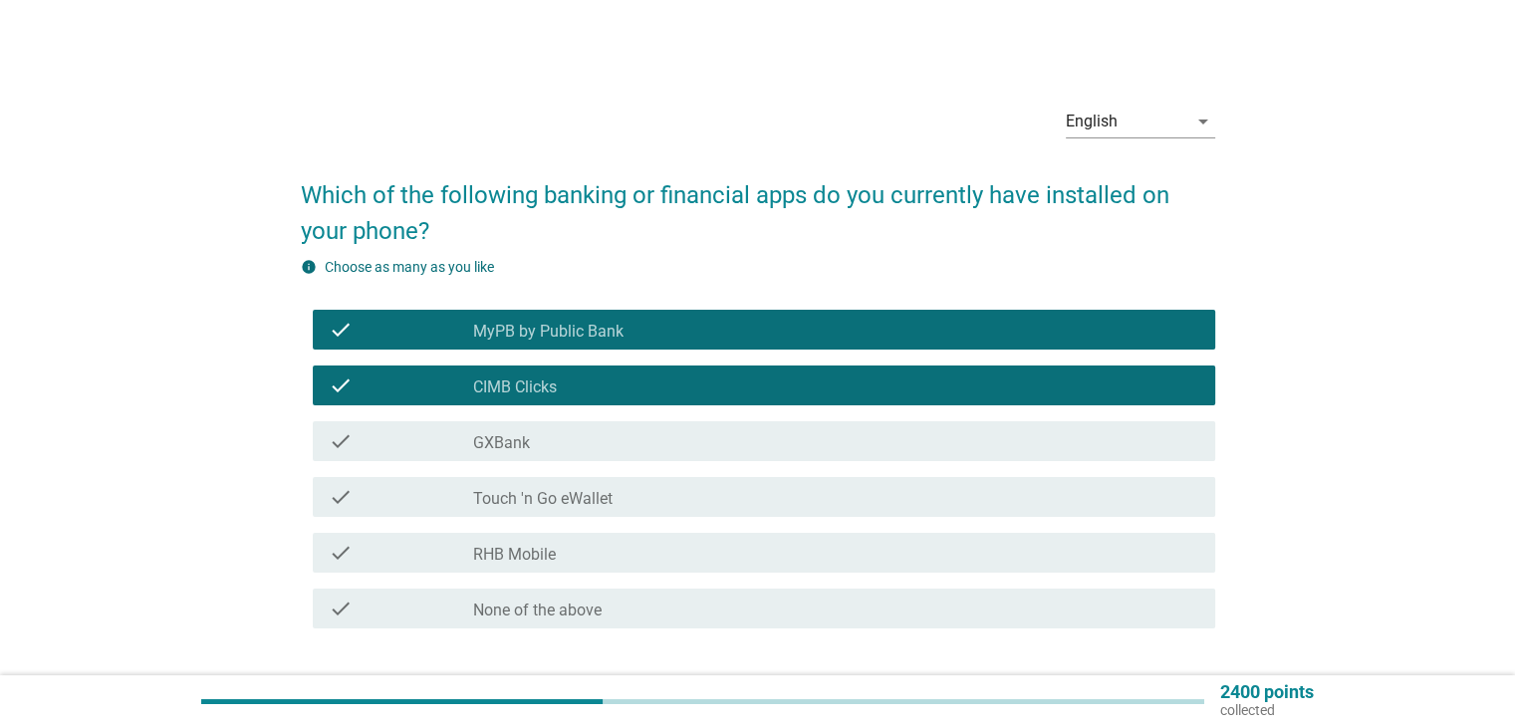
click at [564, 430] on div "check_box_outline_blank GXBank" at bounding box center [835, 441] width 725 height 24
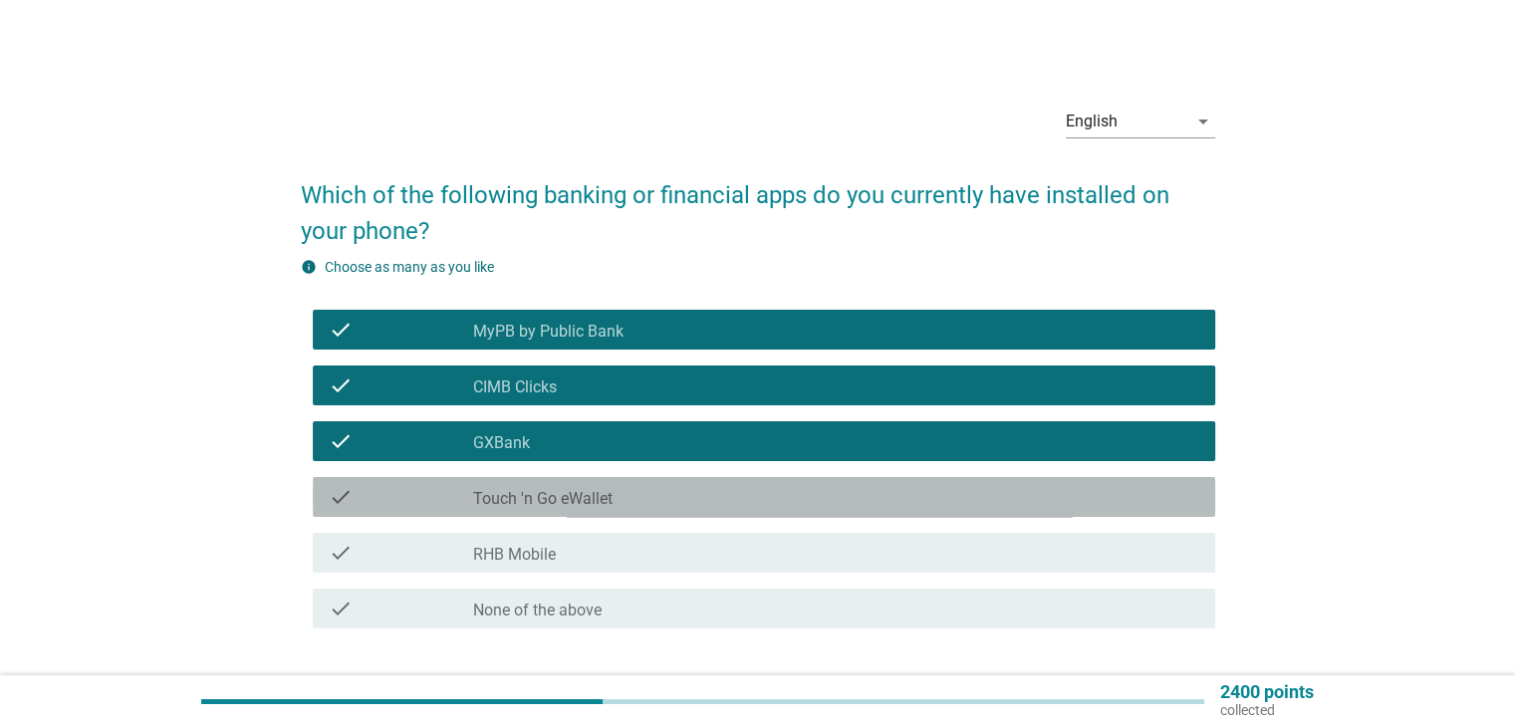
click at [564, 508] on label "Touch 'n Go eWallet" at bounding box center [542, 499] width 139 height 20
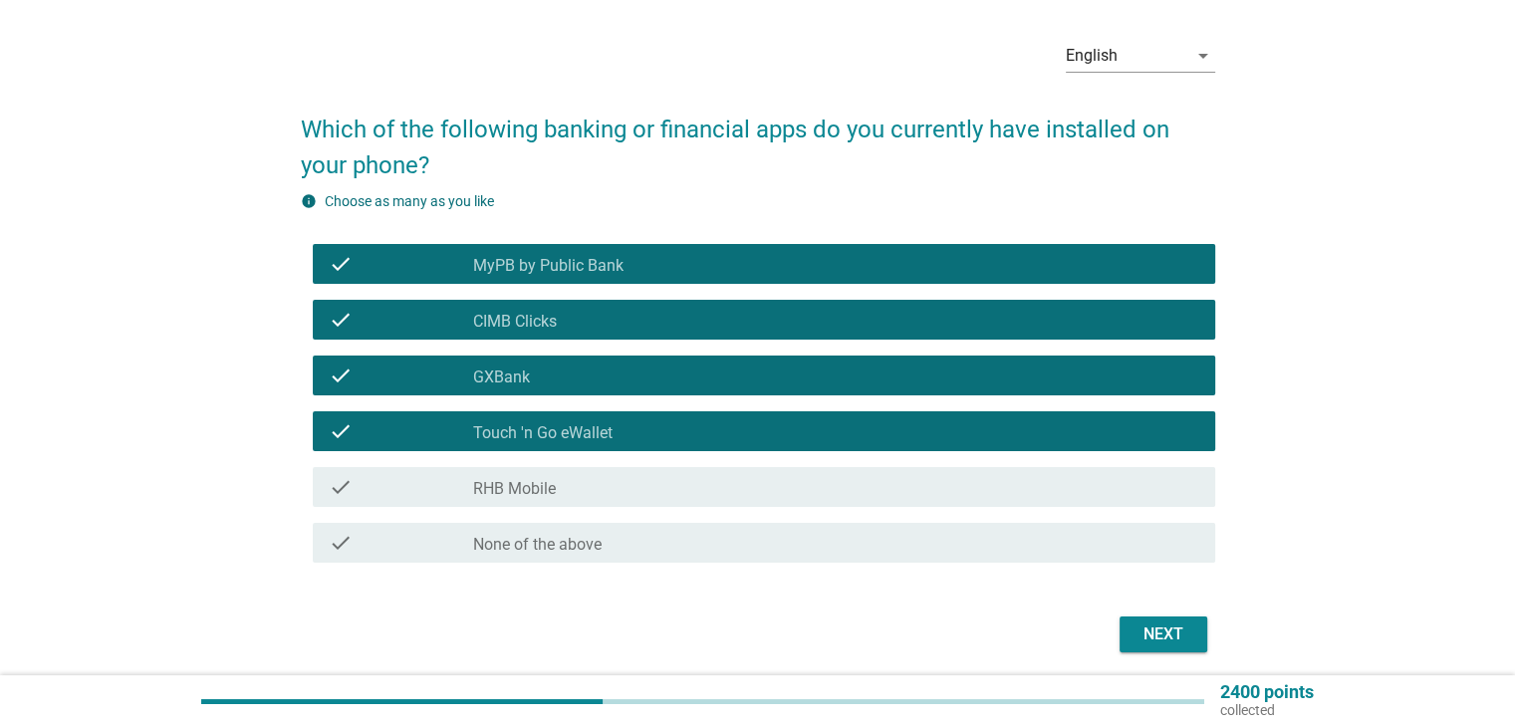
scroll to position [100, 0]
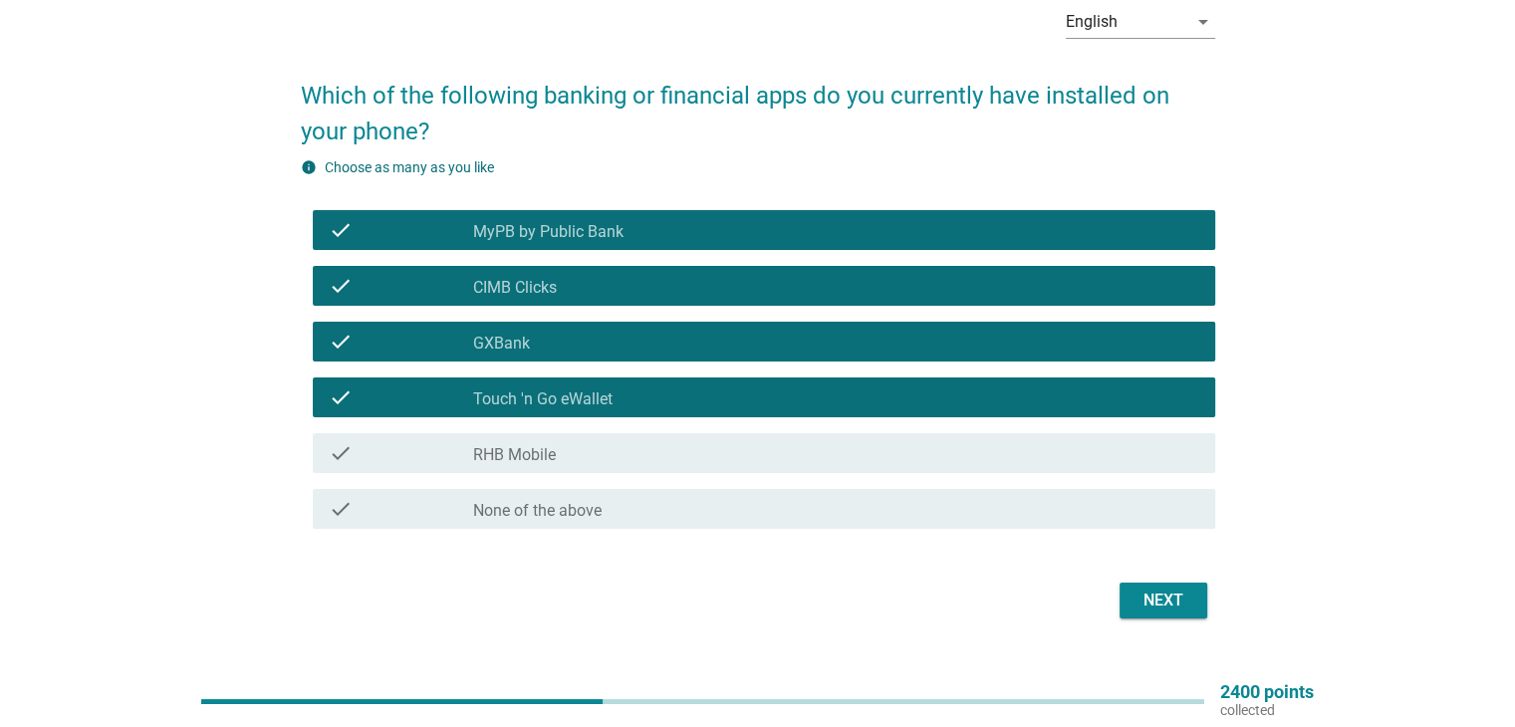
click at [1190, 612] on button "Next" at bounding box center [1163, 601] width 88 height 36
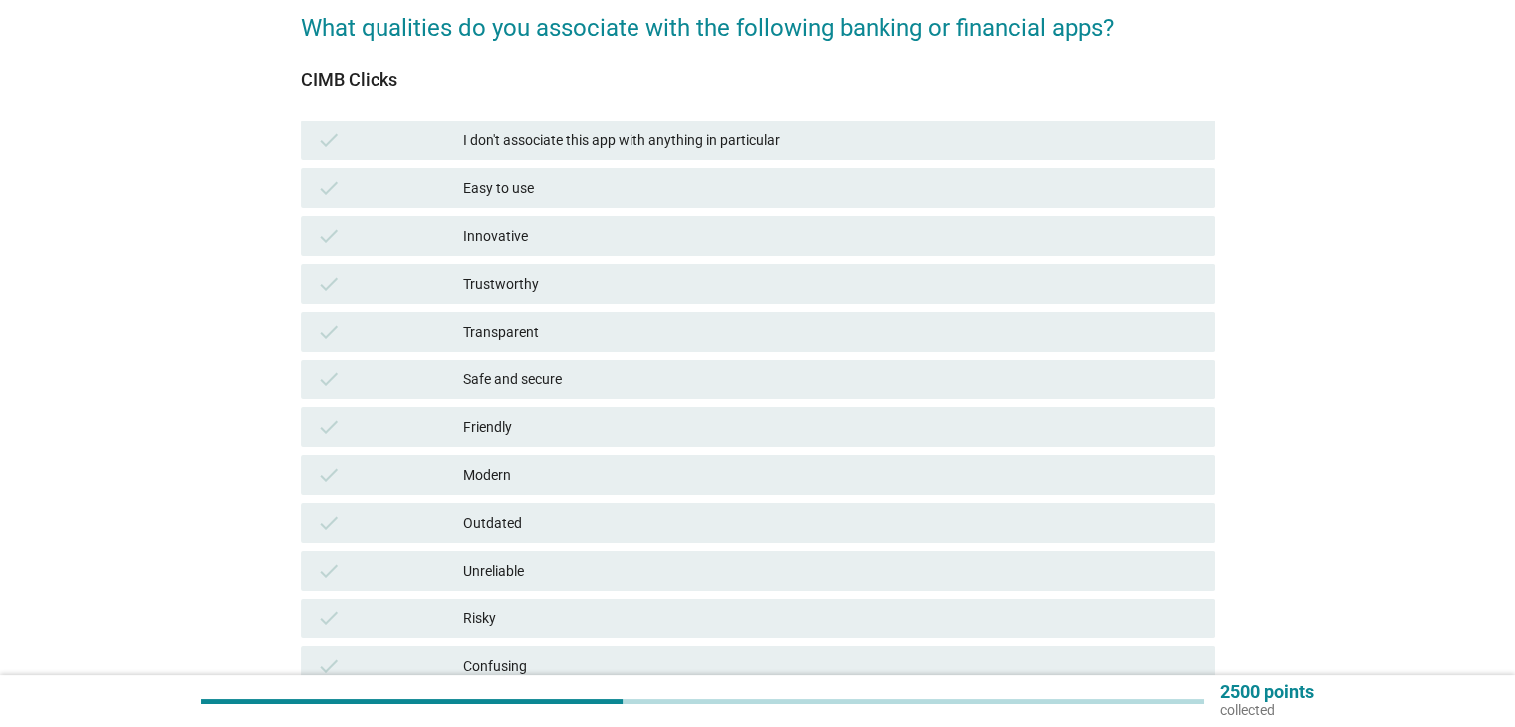
scroll to position [199, 0]
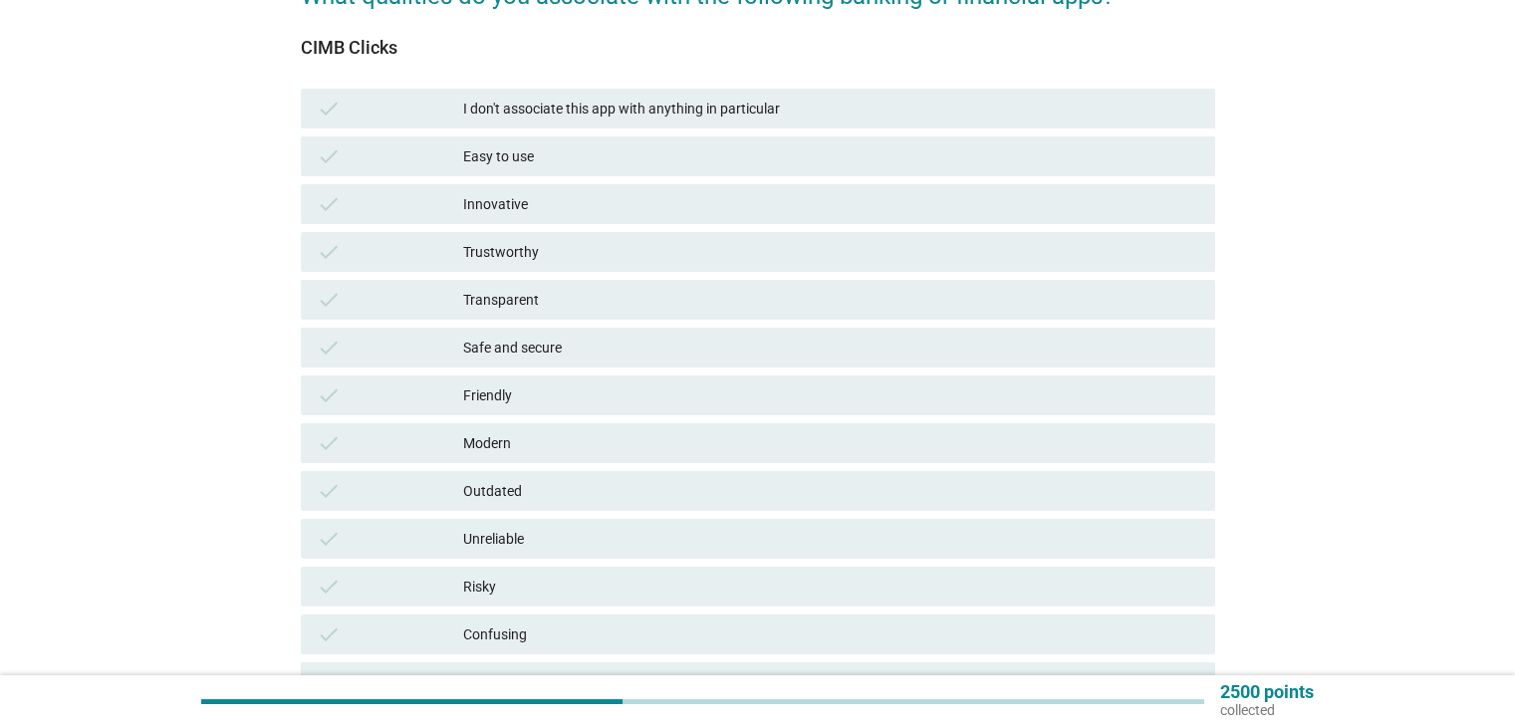
click at [616, 447] on div "Modern" at bounding box center [830, 443] width 735 height 24
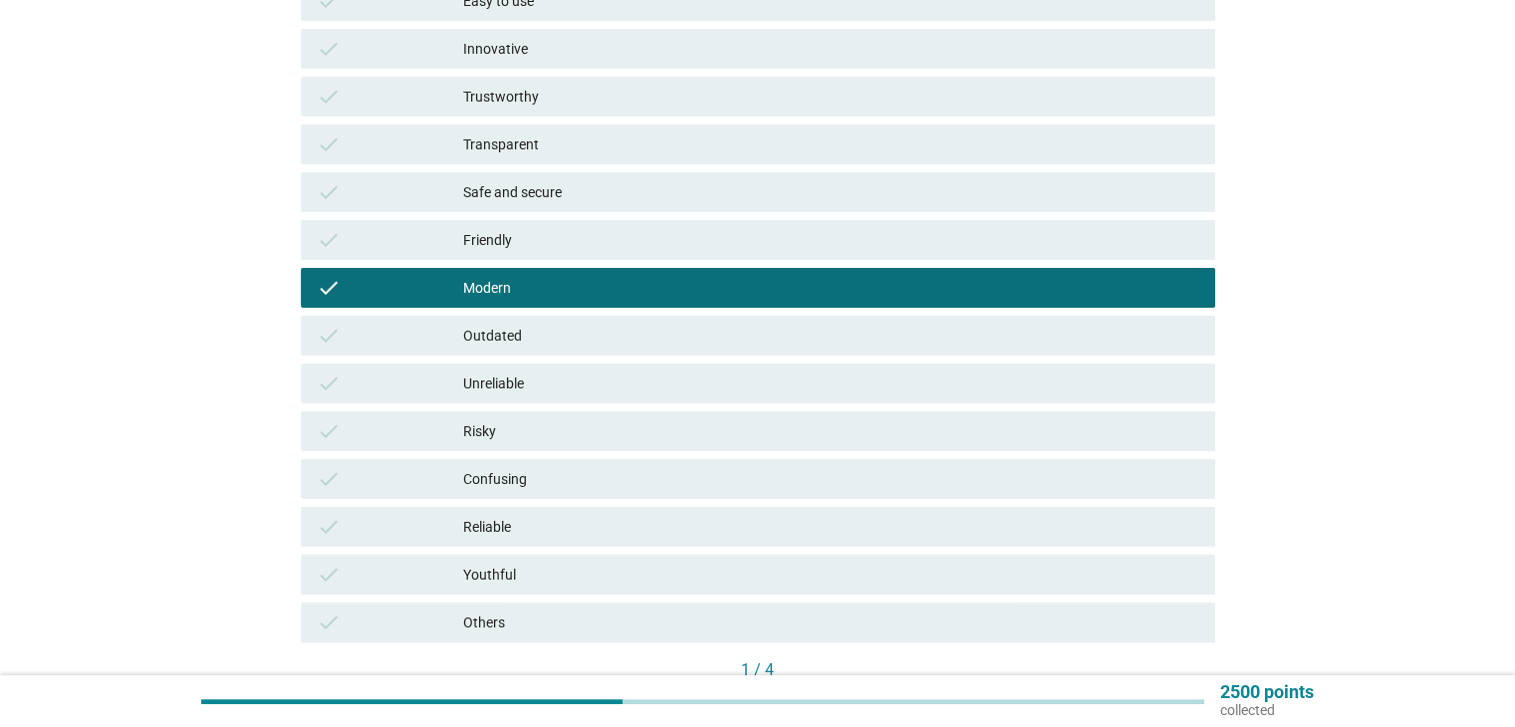
scroll to position [398, 0]
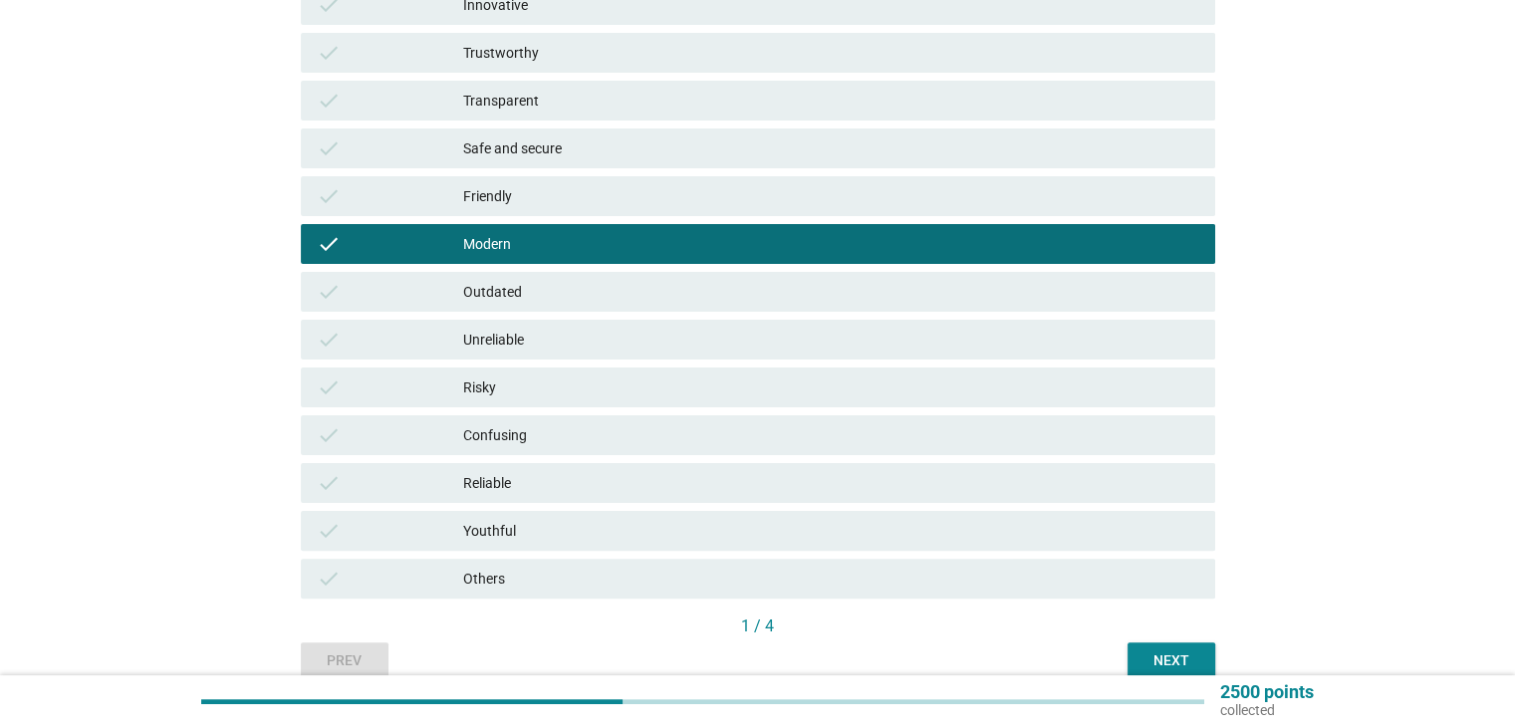
click at [404, 418] on div "check Confusing" at bounding box center [758, 435] width 914 height 40
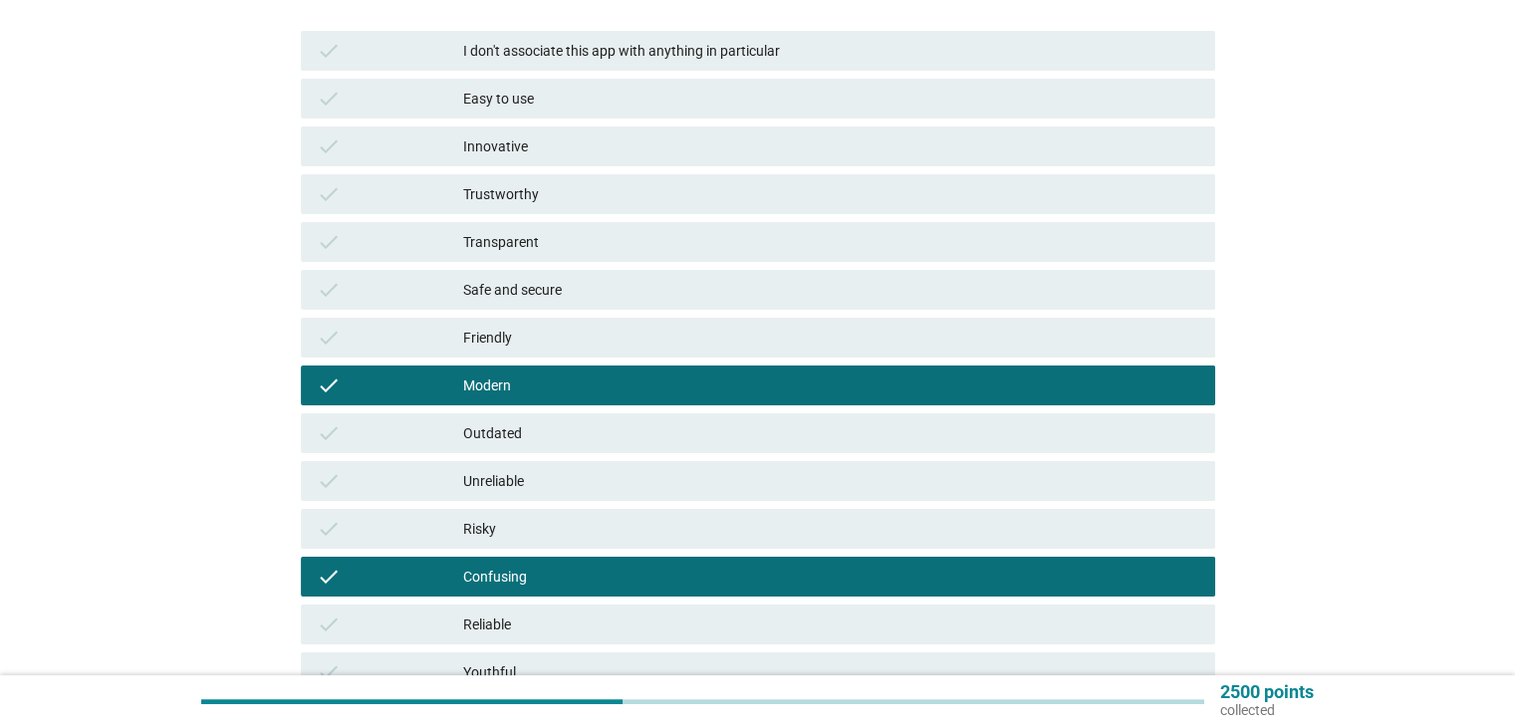
scroll to position [299, 0]
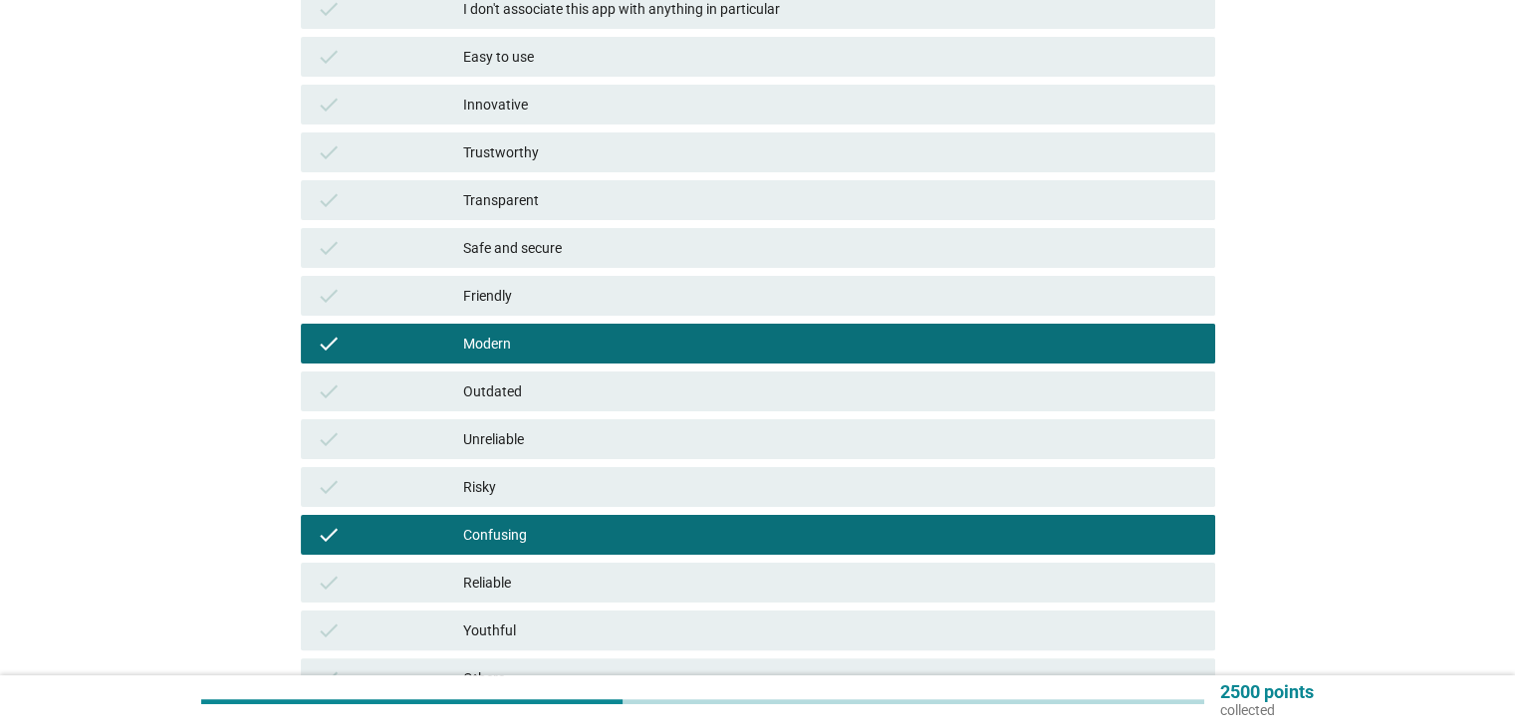
click at [609, 253] on div "Safe and secure" at bounding box center [830, 248] width 735 height 24
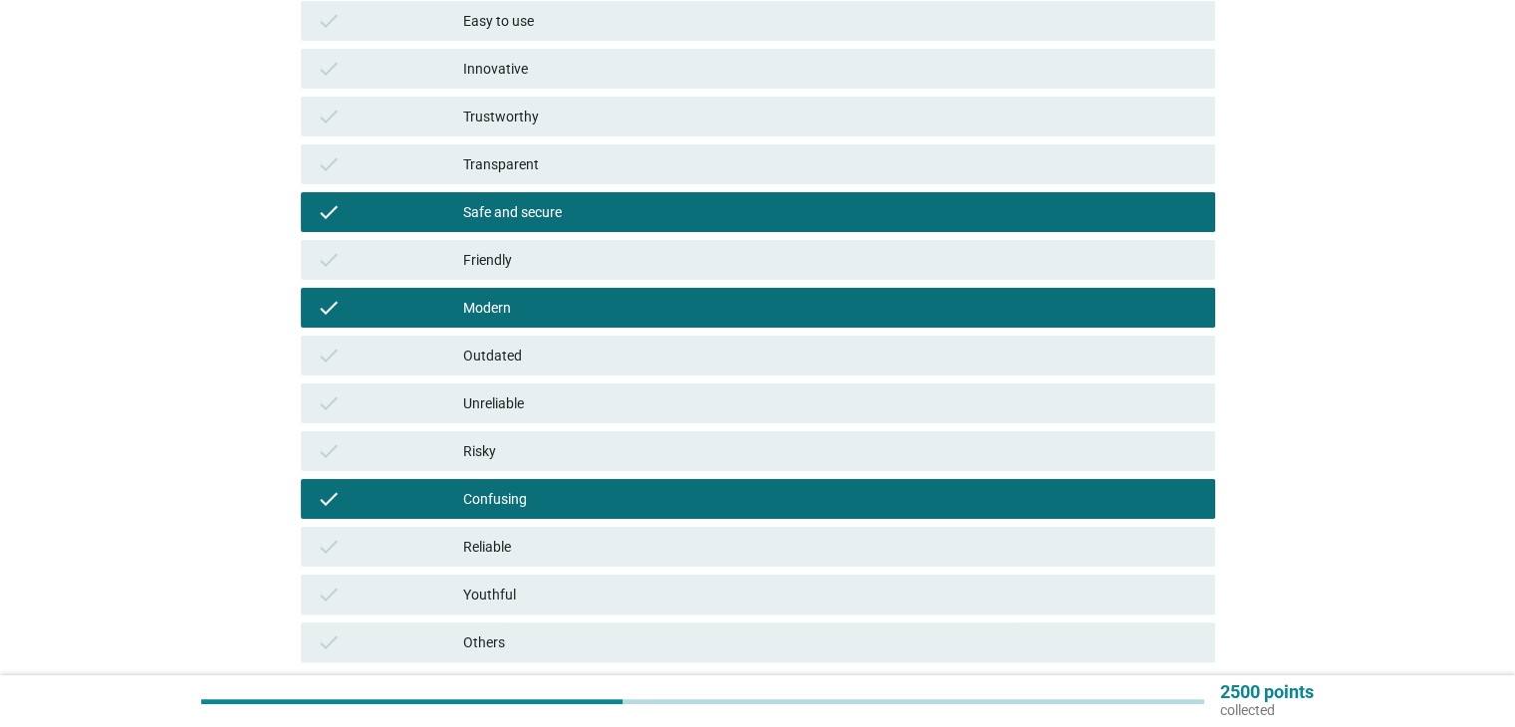
scroll to position [398, 0]
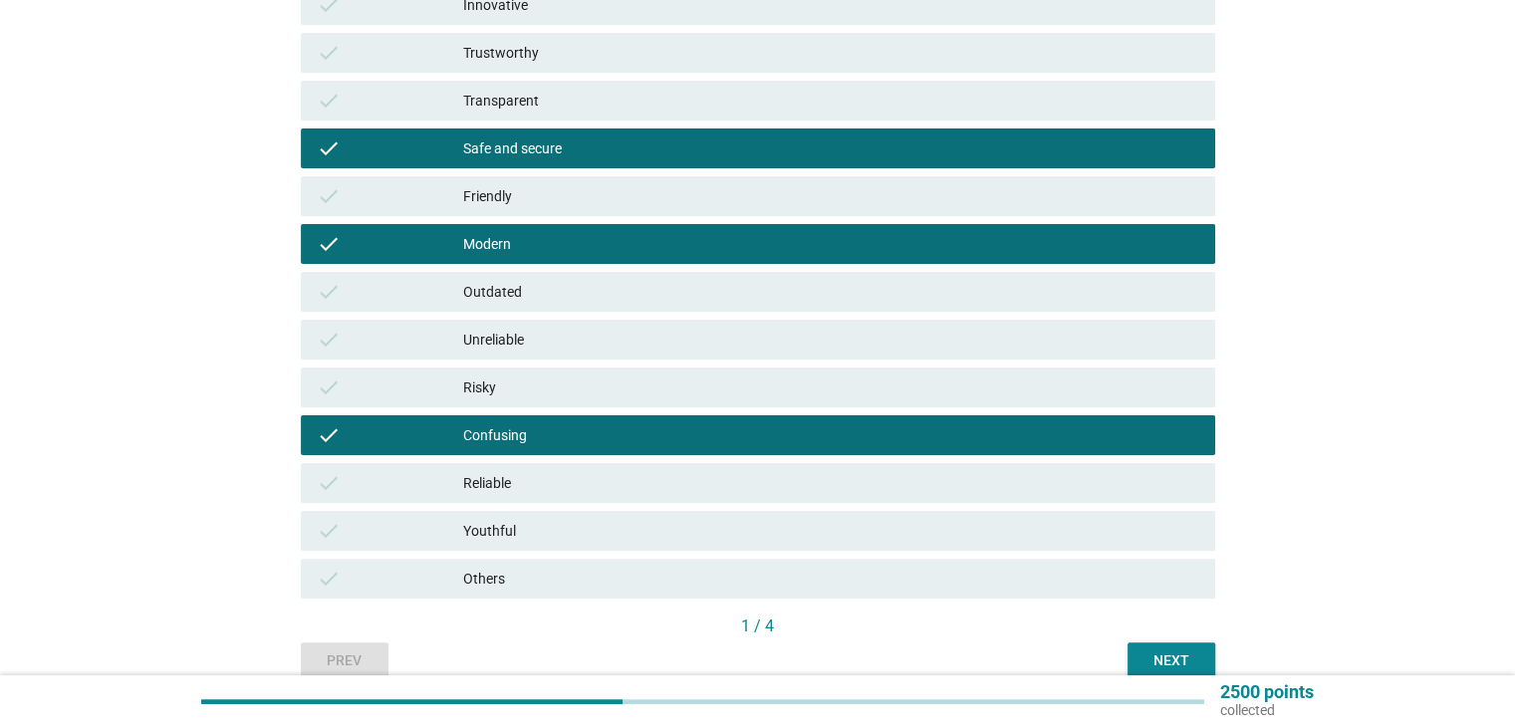
click at [449, 428] on div "check" at bounding box center [390, 435] width 147 height 24
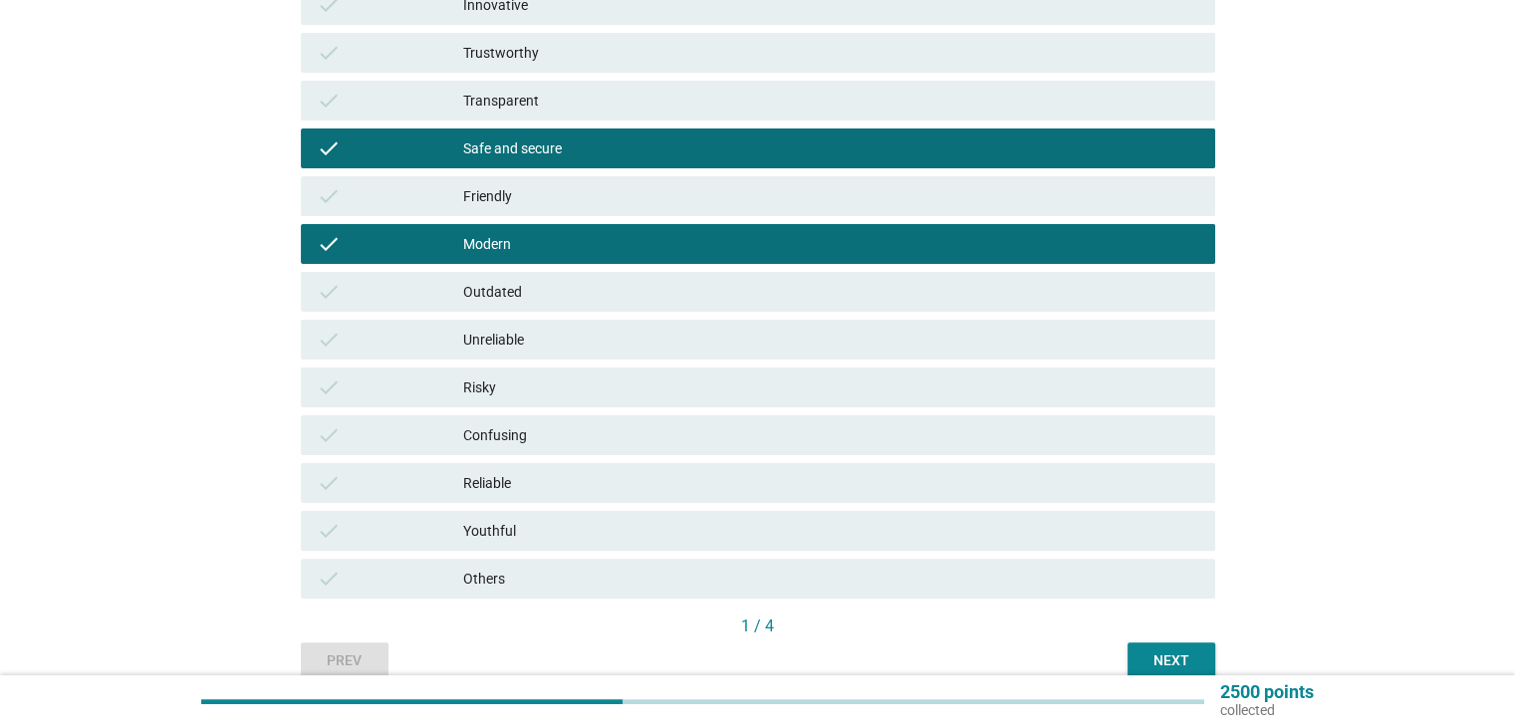
click at [142, 467] on div "English arrow_drop_down What qualities do you associate with the following bank…" at bounding box center [757, 184] width 1419 height 1019
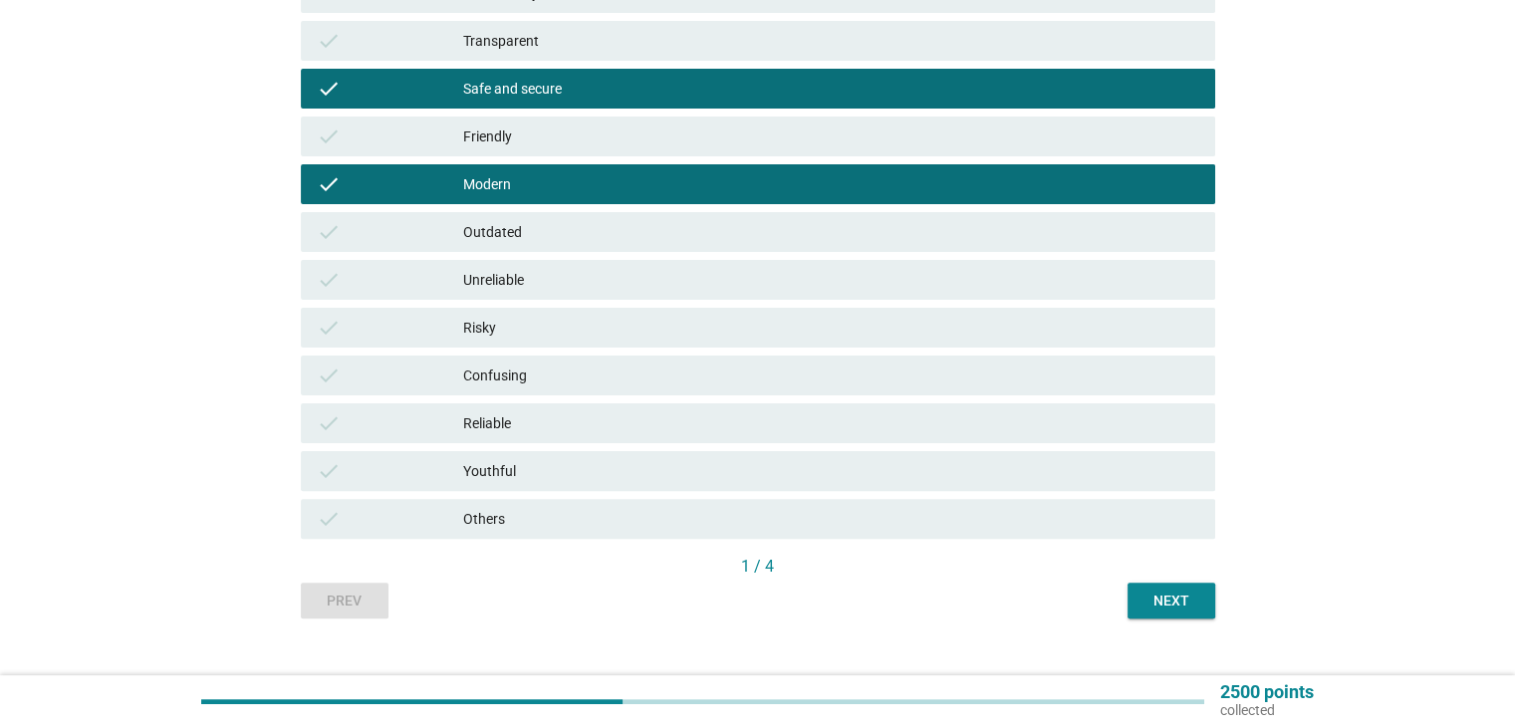
scroll to position [491, 0]
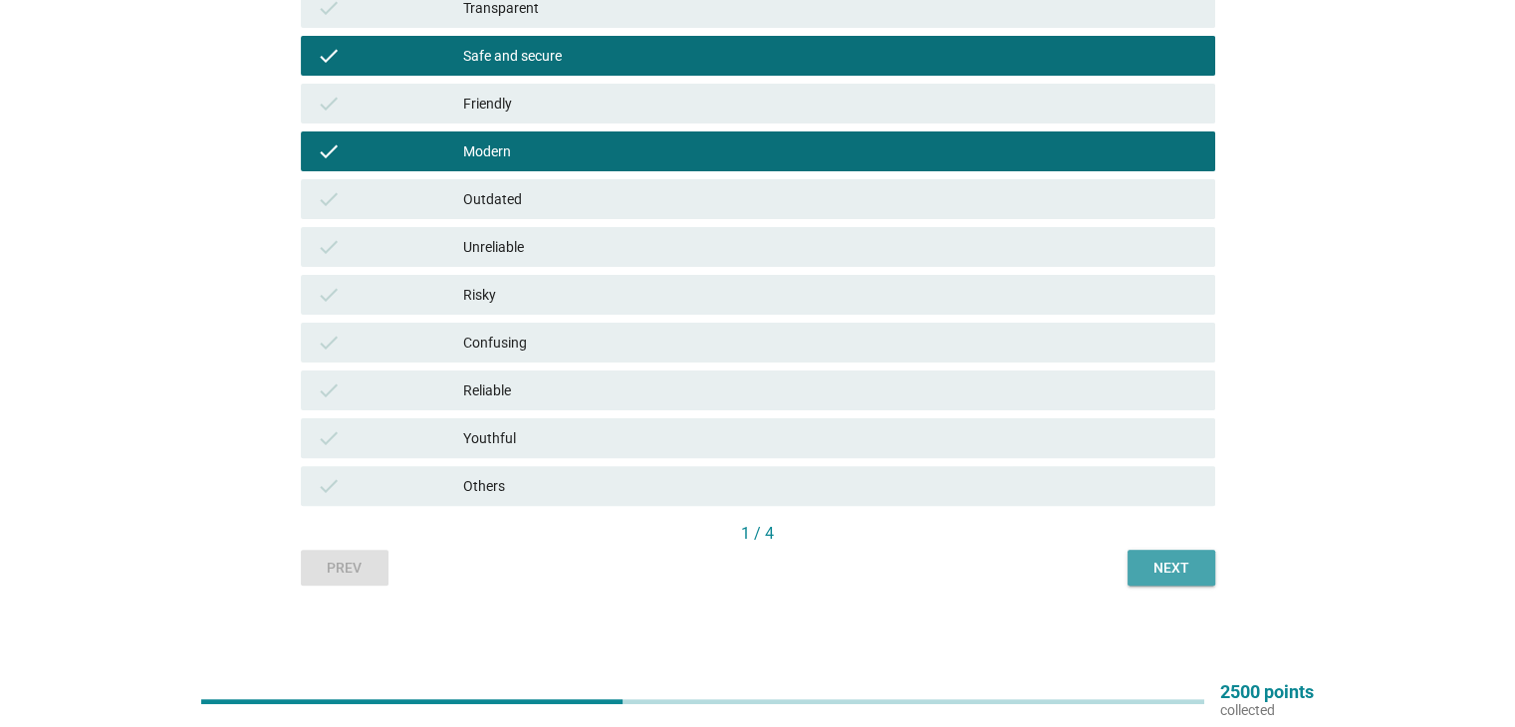
click at [1169, 564] on div "Next" at bounding box center [1171, 568] width 56 height 21
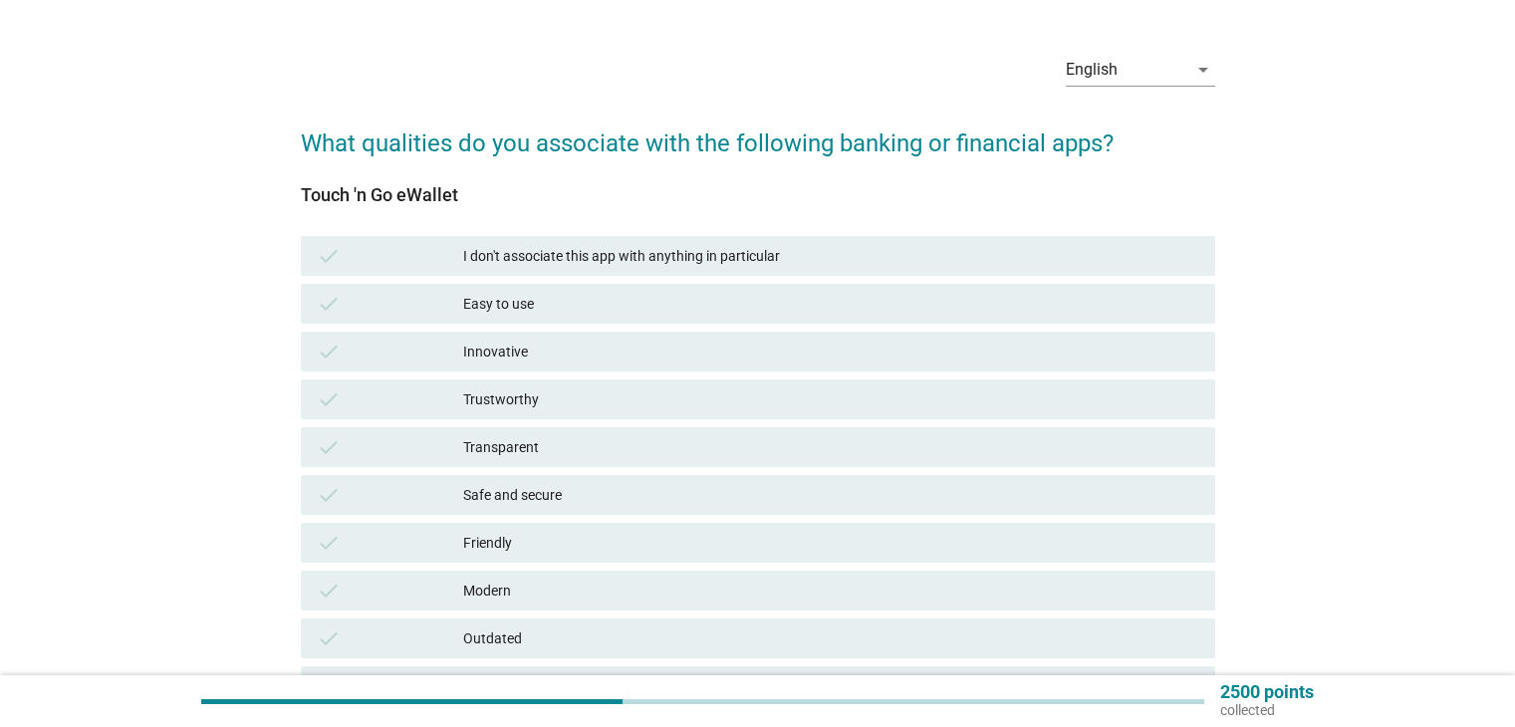
scroll to position [100, 0]
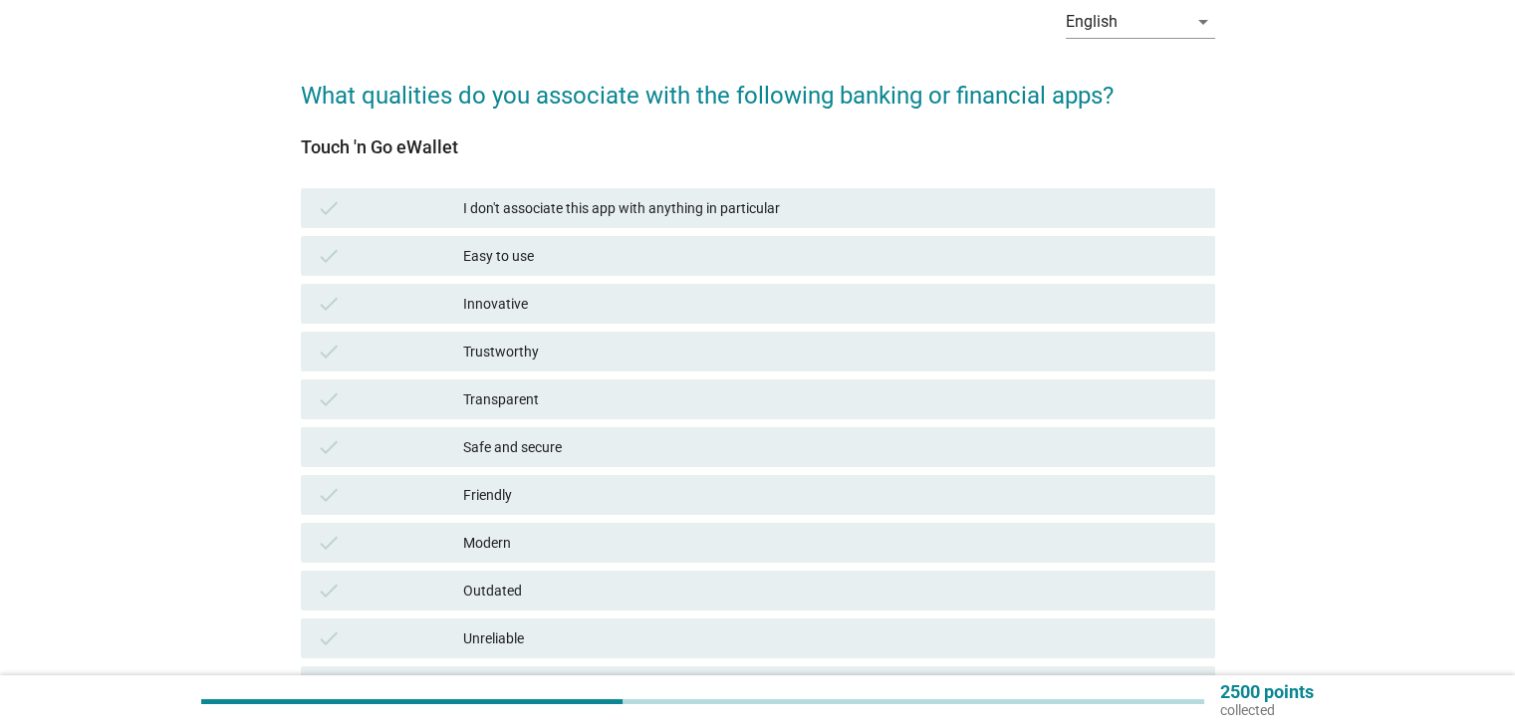
click at [558, 303] on div "Innovative" at bounding box center [830, 304] width 735 height 24
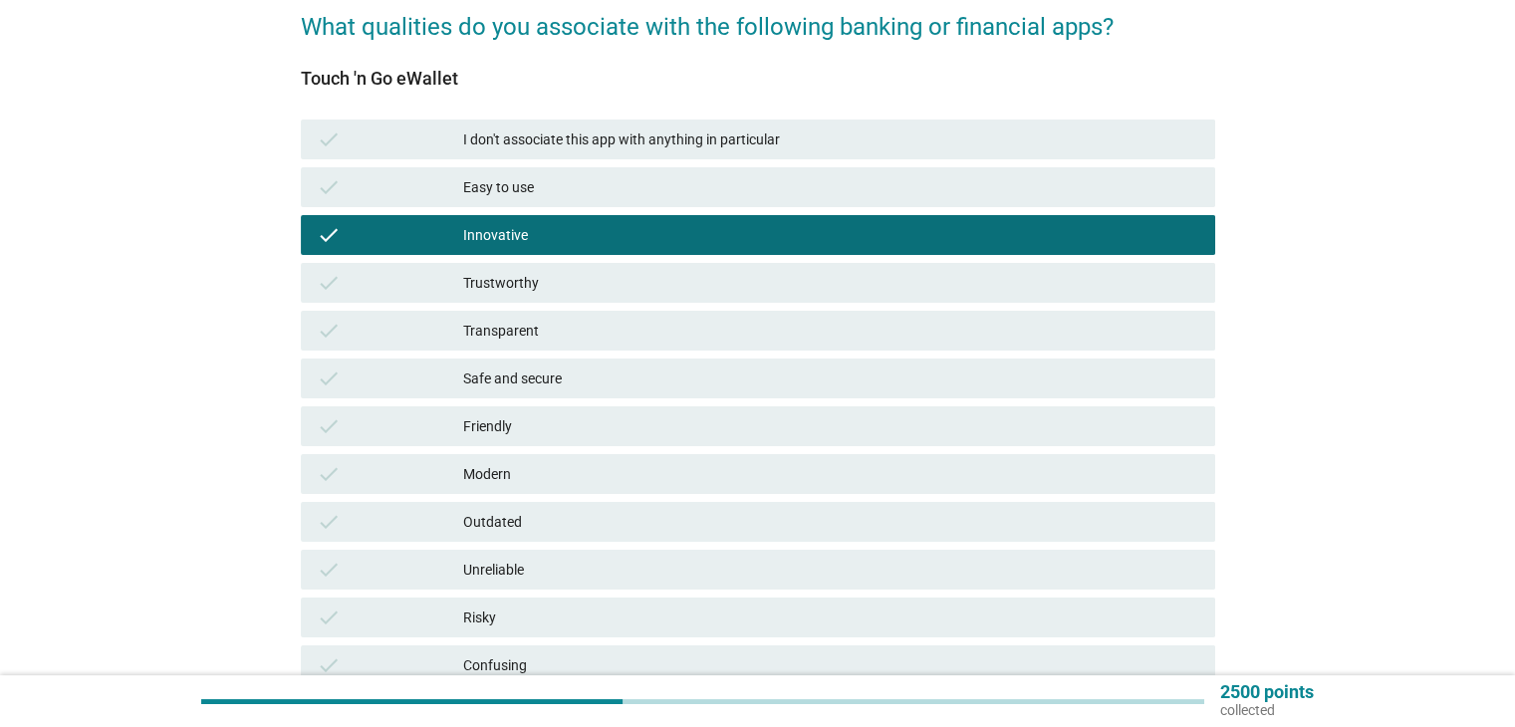
scroll to position [199, 0]
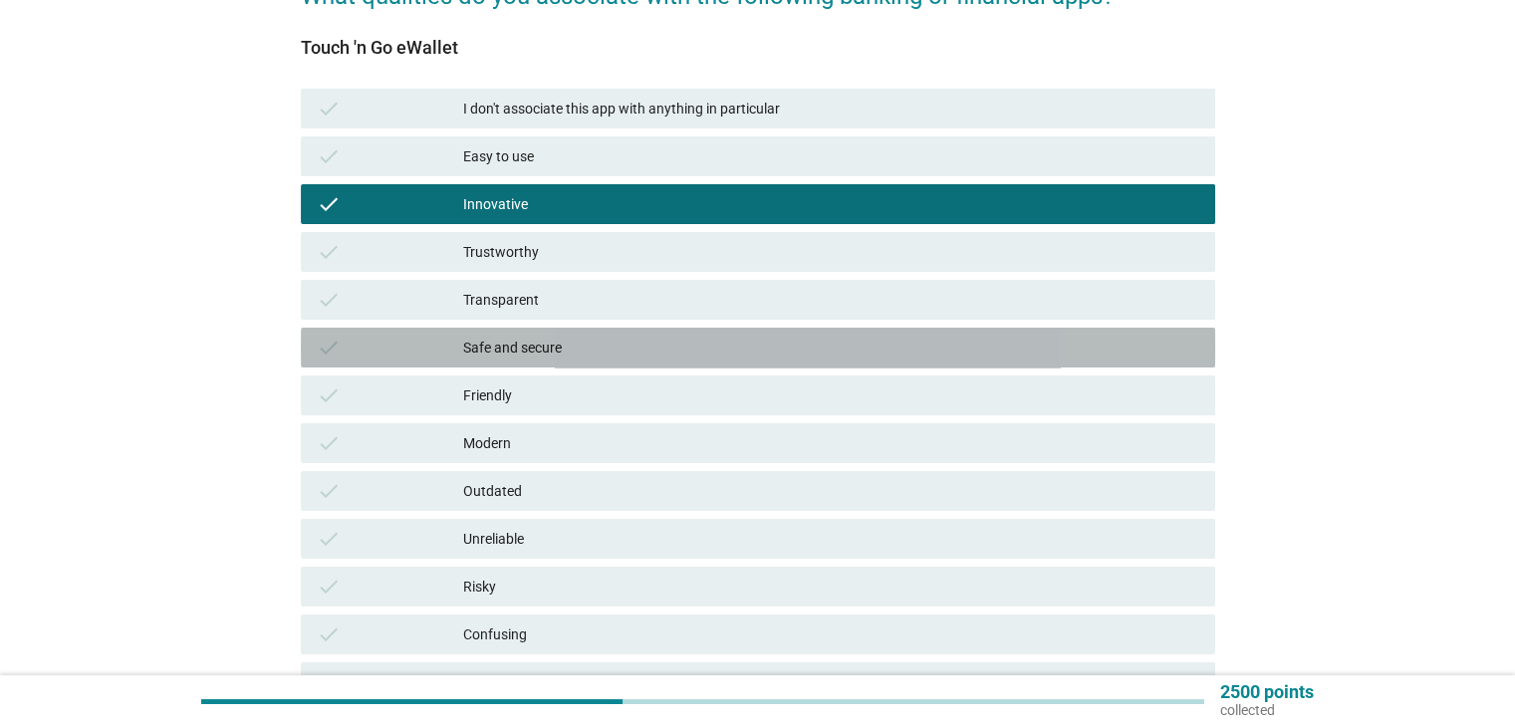
click at [521, 347] on div "Safe and secure" at bounding box center [830, 348] width 735 height 24
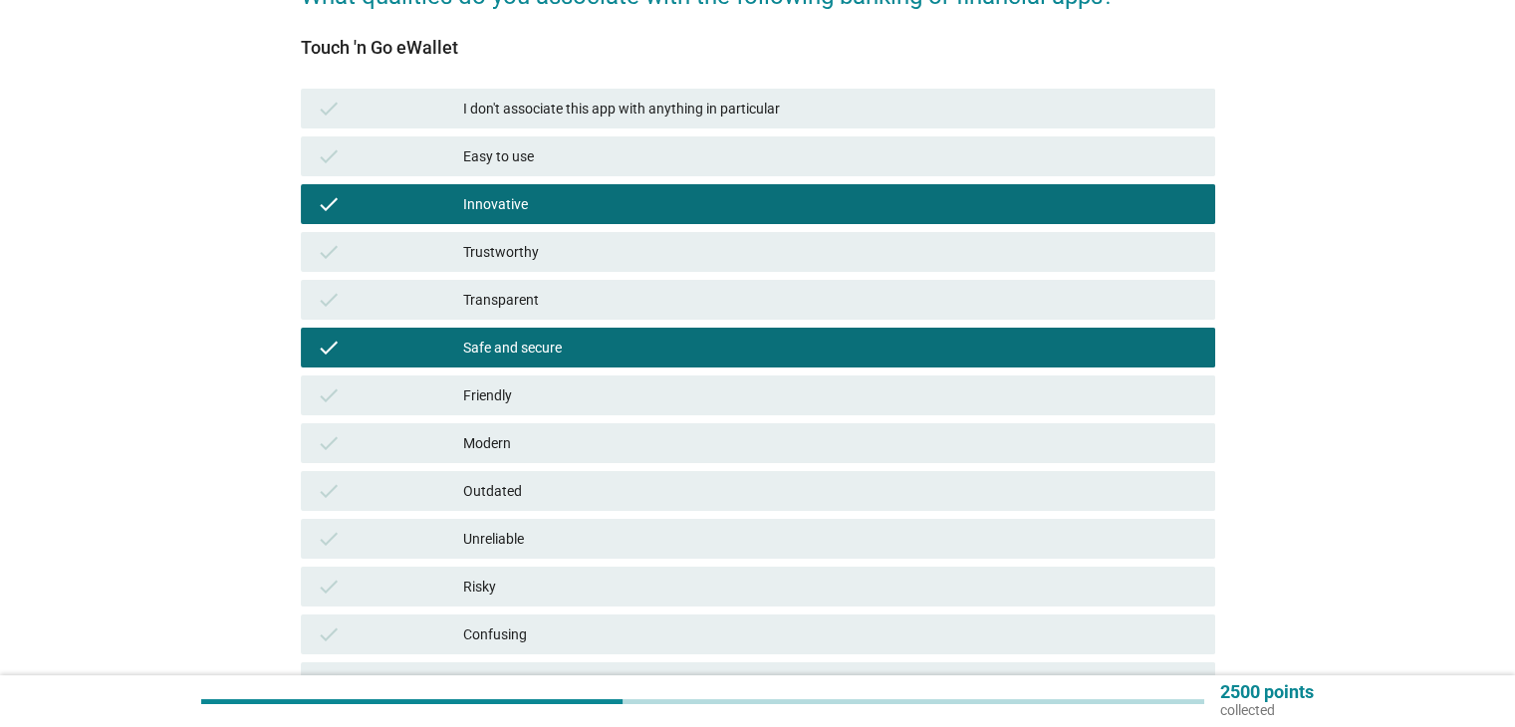
click at [521, 347] on div "Safe and secure" at bounding box center [830, 348] width 735 height 24
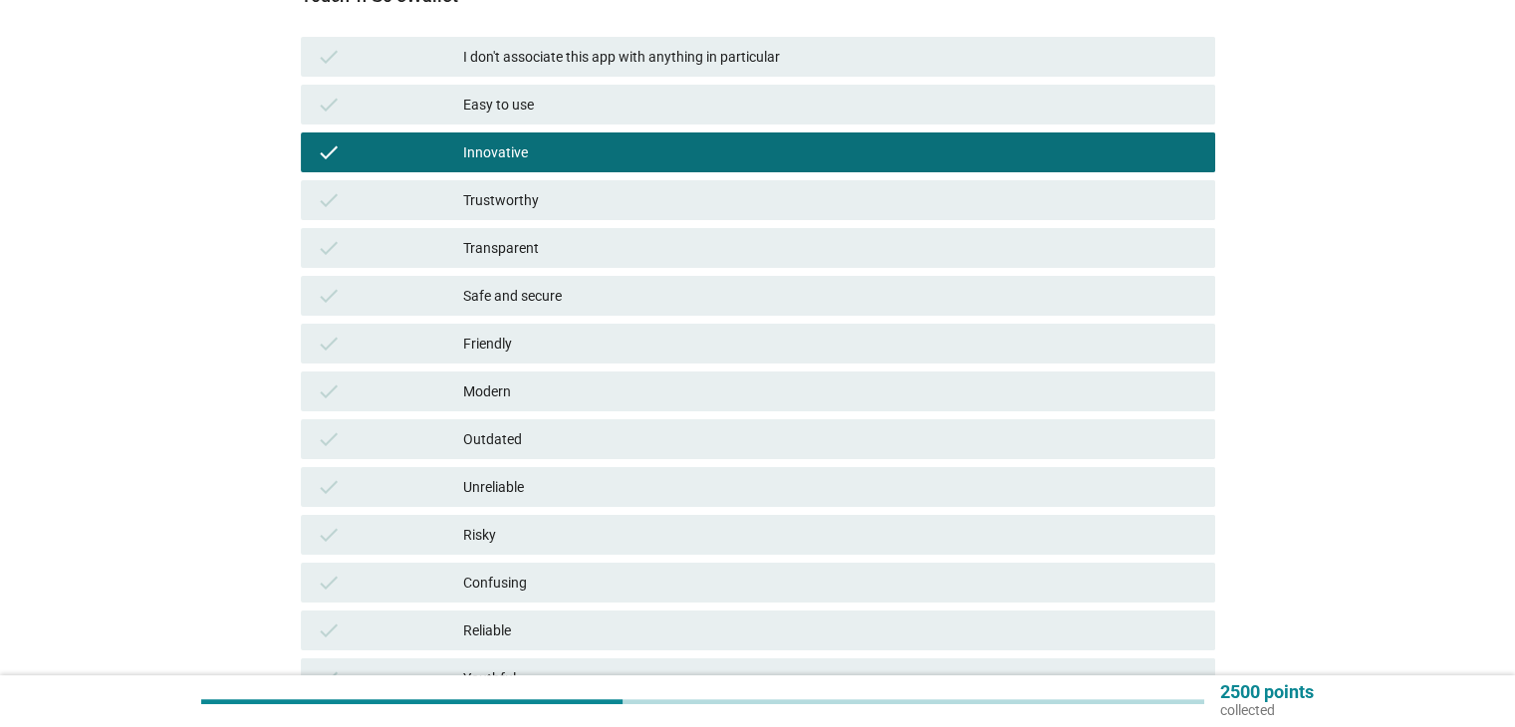
scroll to position [299, 0]
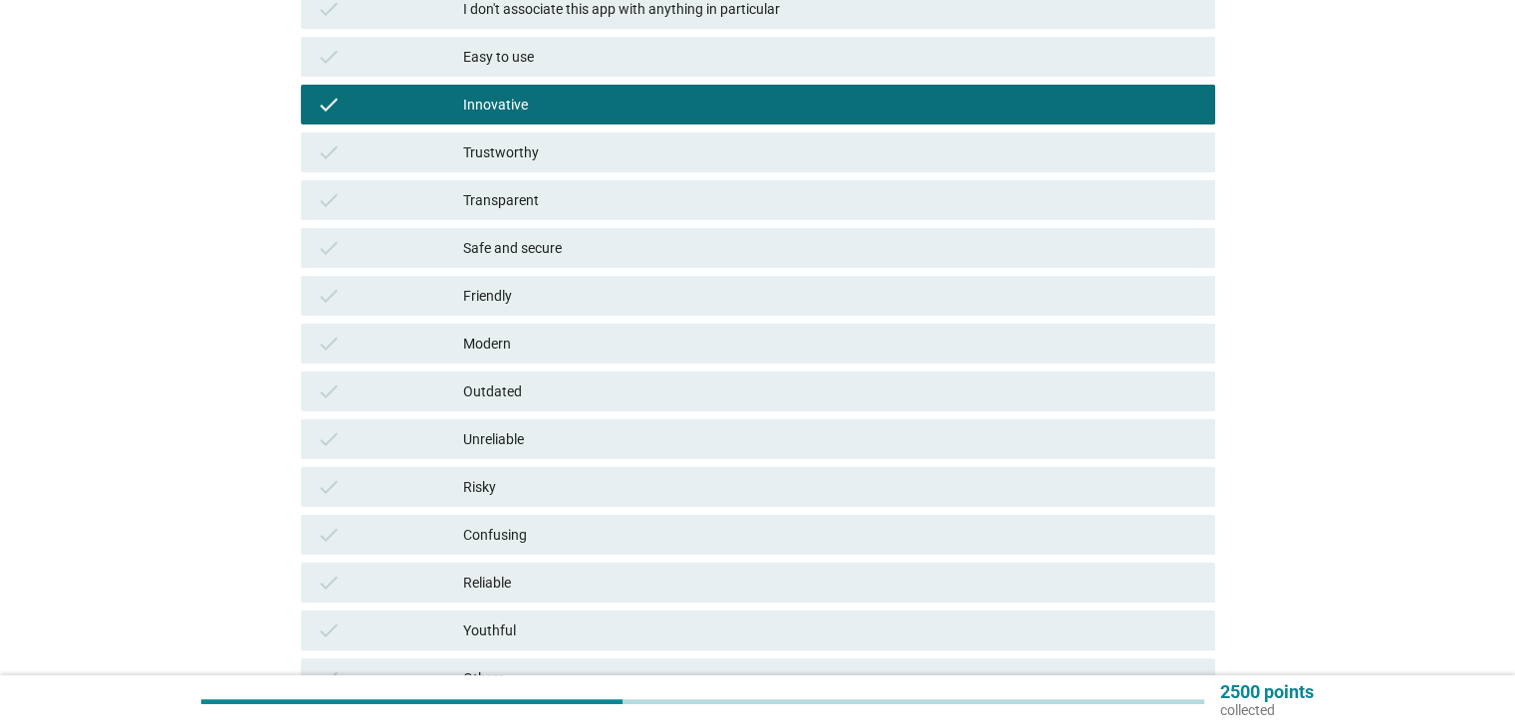
click at [518, 345] on div "Modern" at bounding box center [830, 344] width 735 height 24
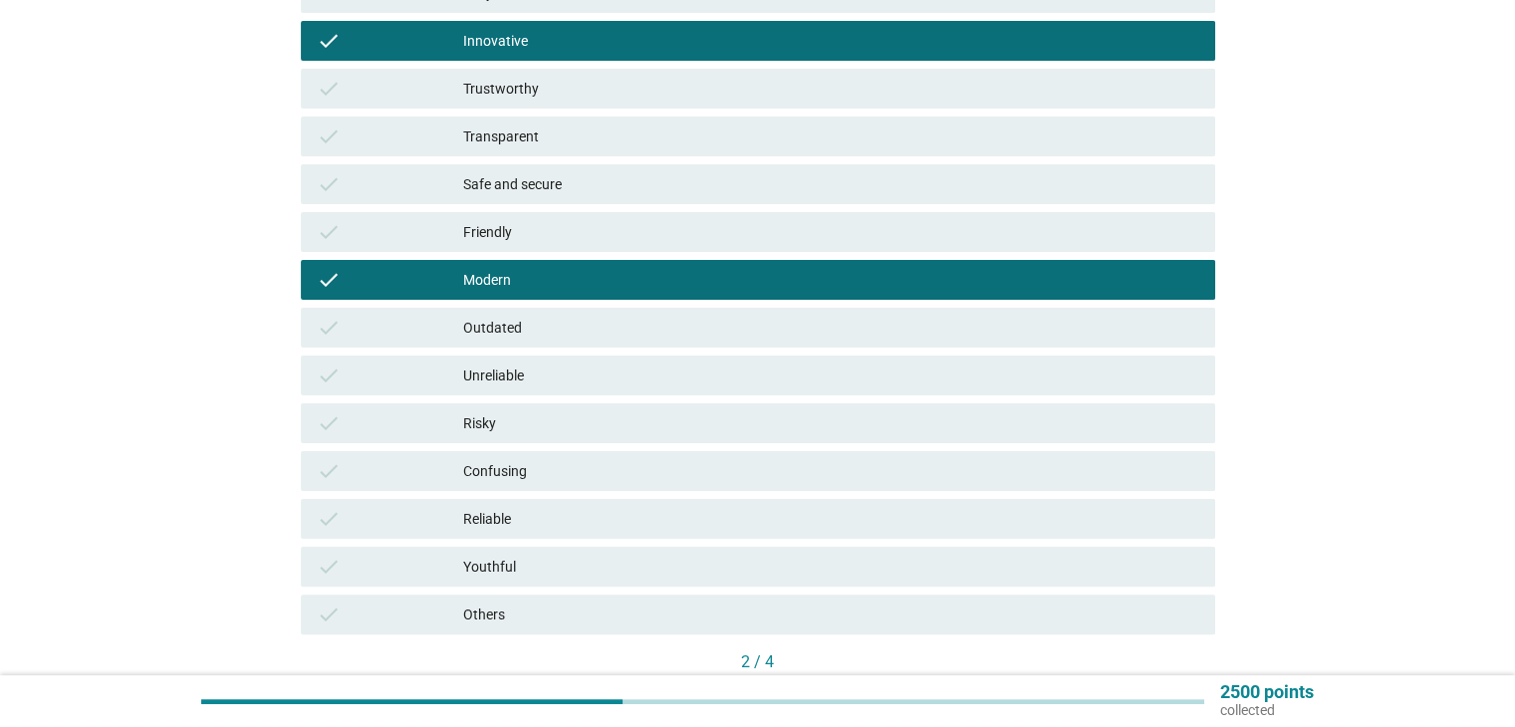
scroll to position [398, 0]
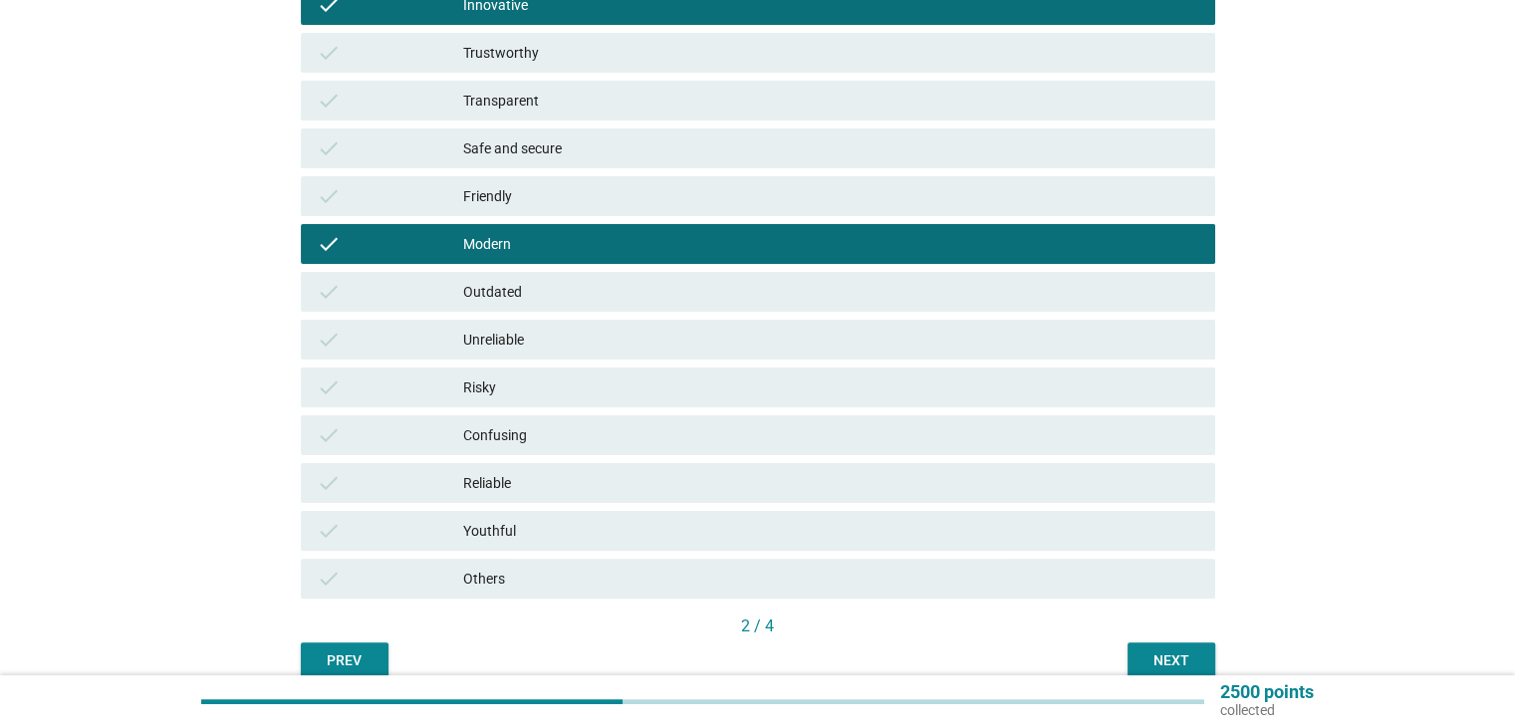
click at [1159, 657] on div "Next" at bounding box center [1171, 660] width 56 height 21
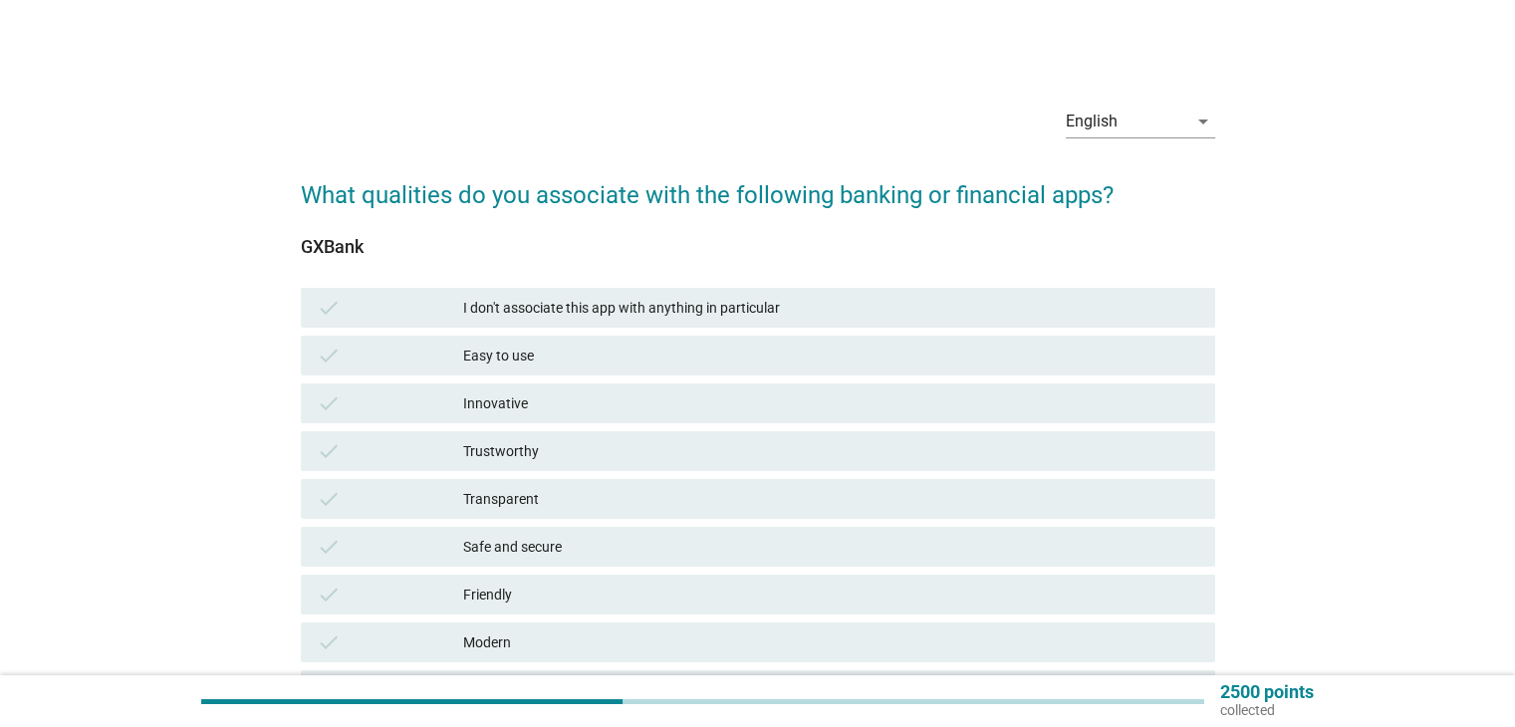
click at [464, 346] on div "Easy to use" at bounding box center [830, 356] width 735 height 24
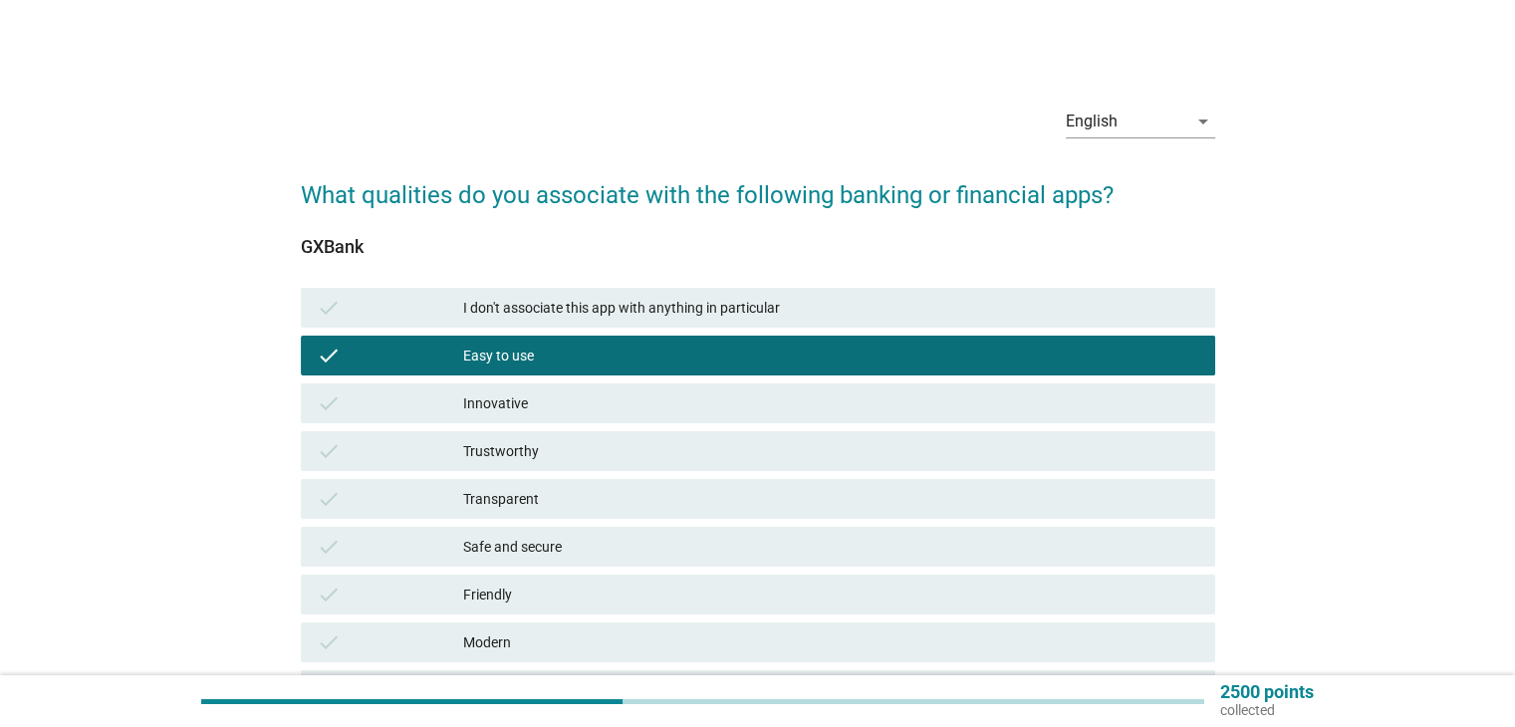
scroll to position [100, 0]
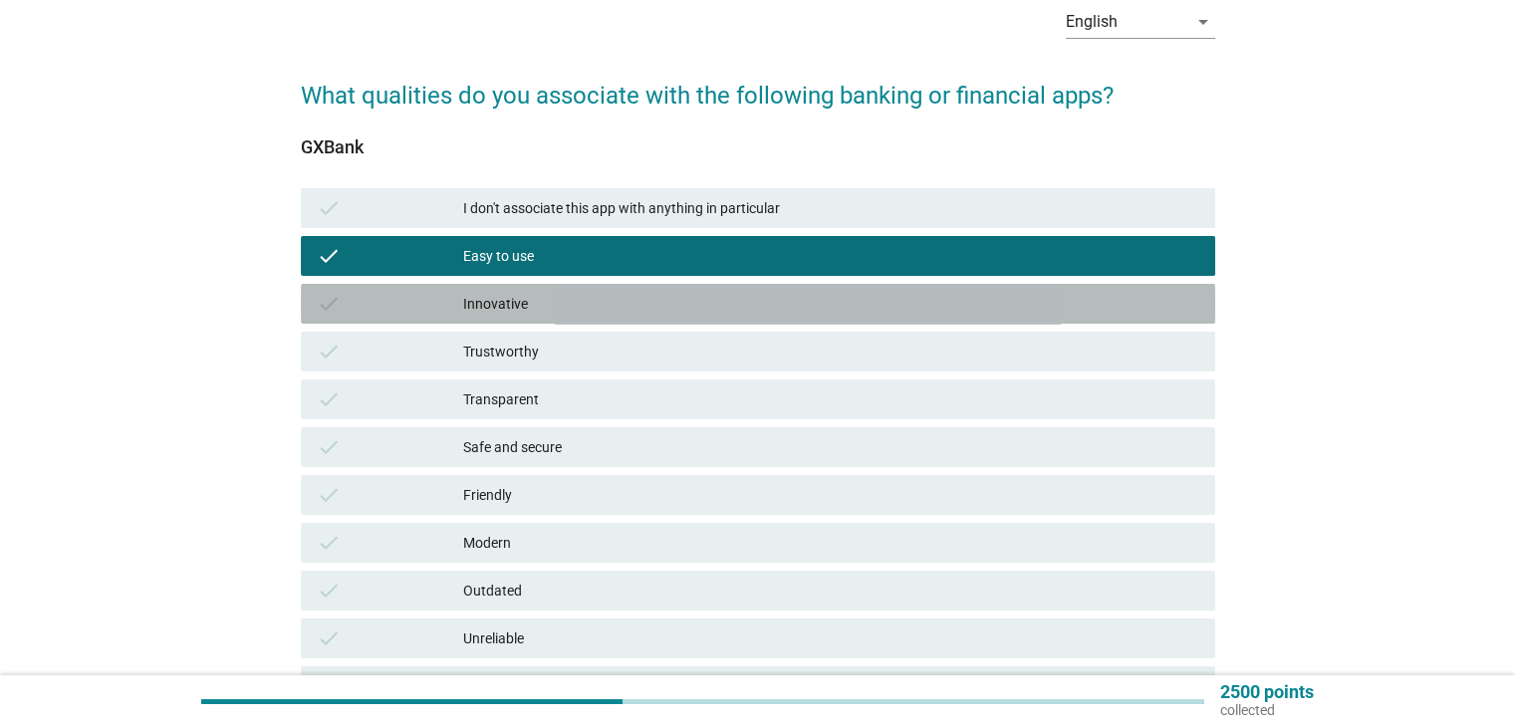
click at [529, 292] on div "Innovative" at bounding box center [830, 304] width 735 height 24
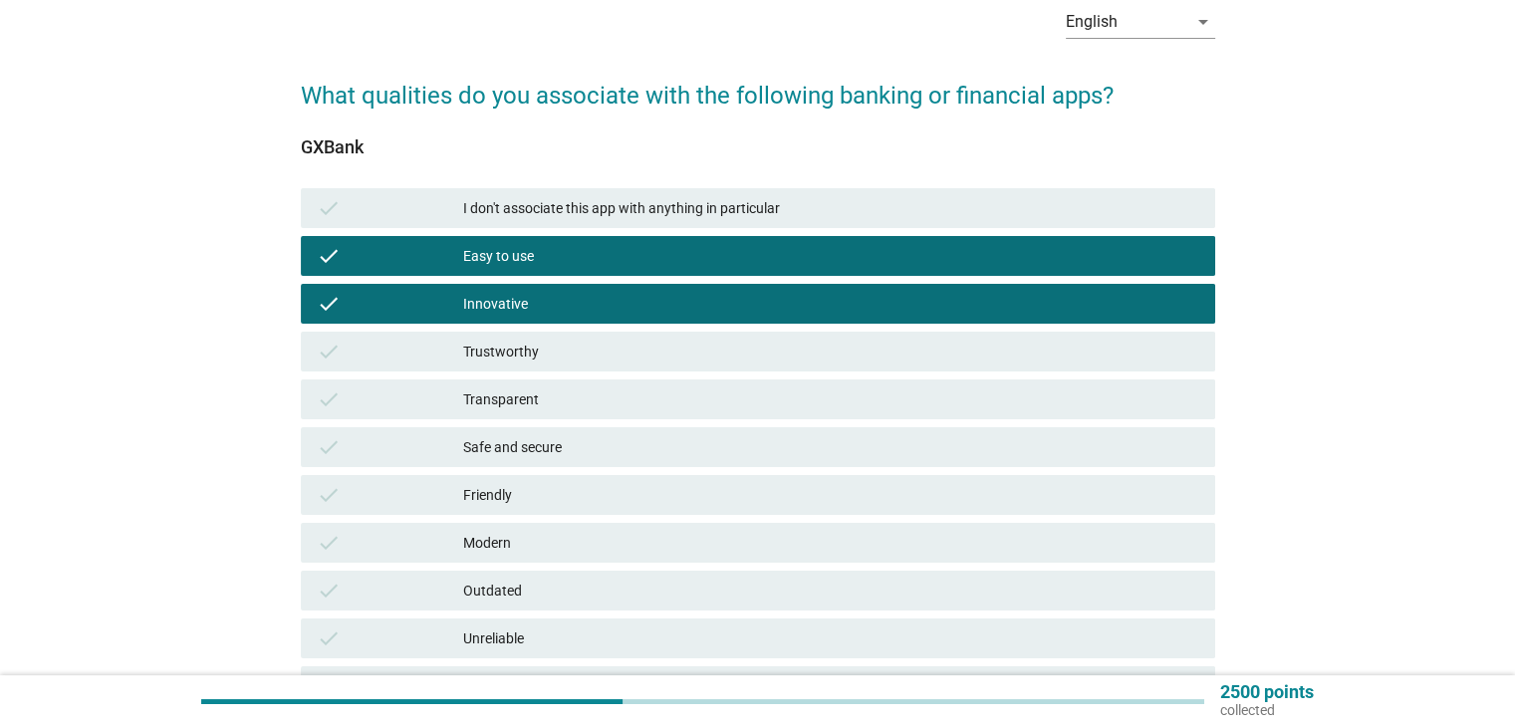
scroll to position [199, 0]
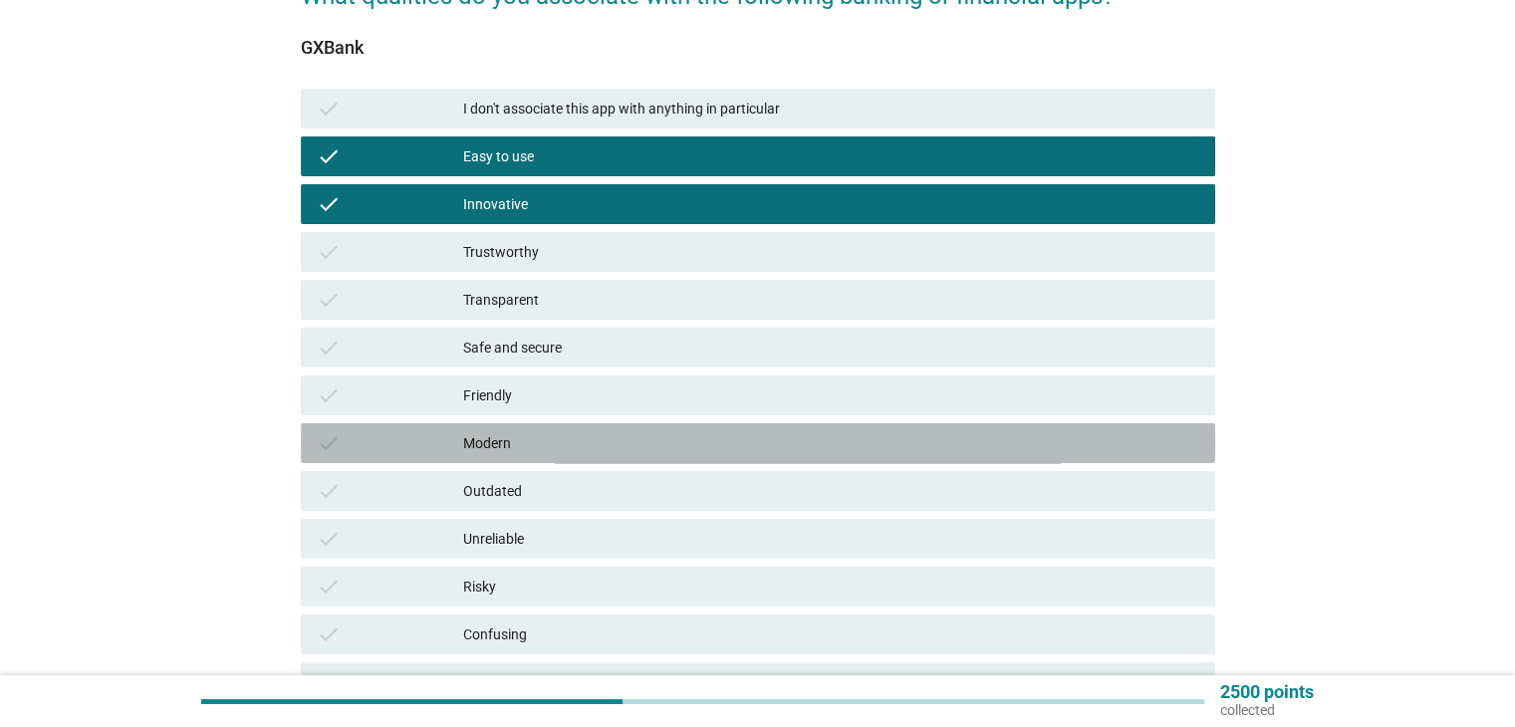
click at [518, 432] on div "Modern" at bounding box center [830, 443] width 735 height 24
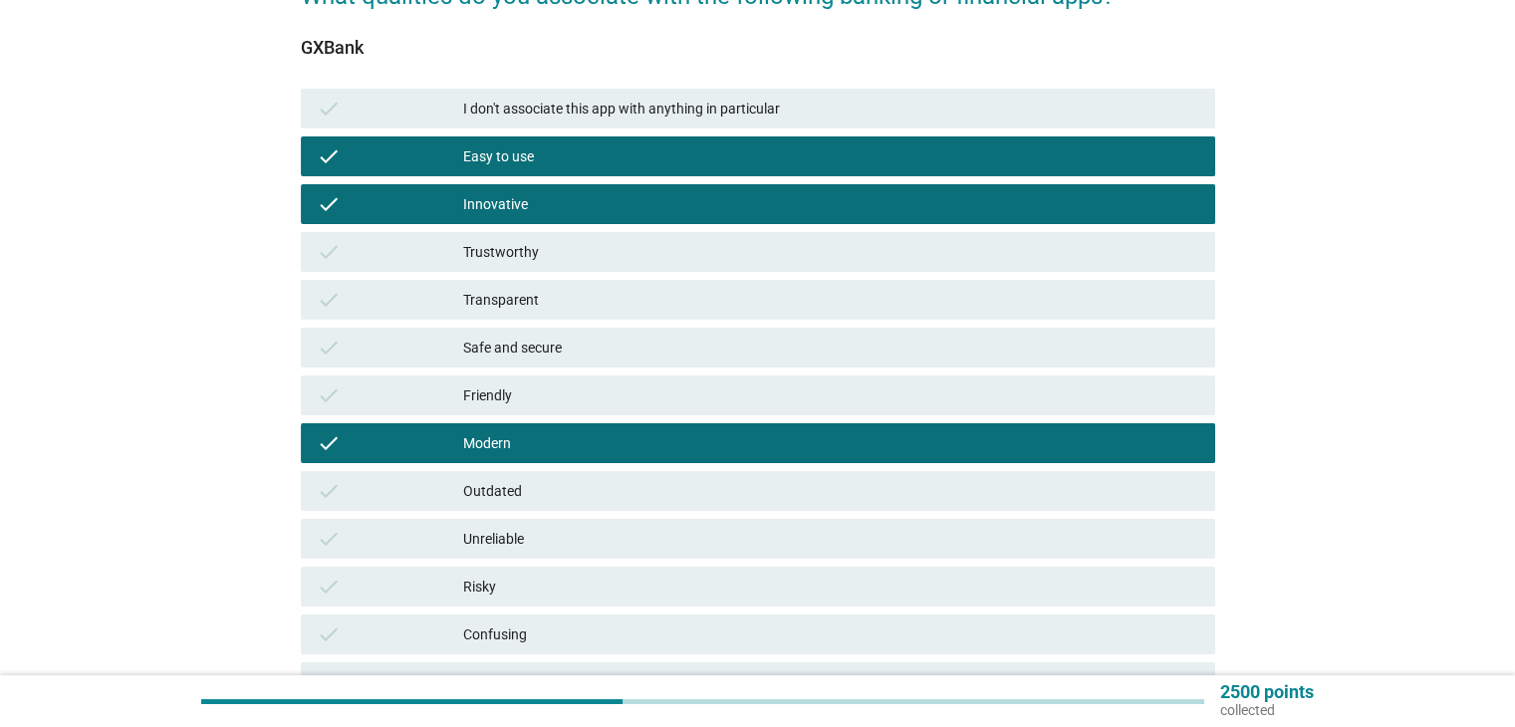
click at [520, 381] on div "check Friendly" at bounding box center [758, 395] width 914 height 40
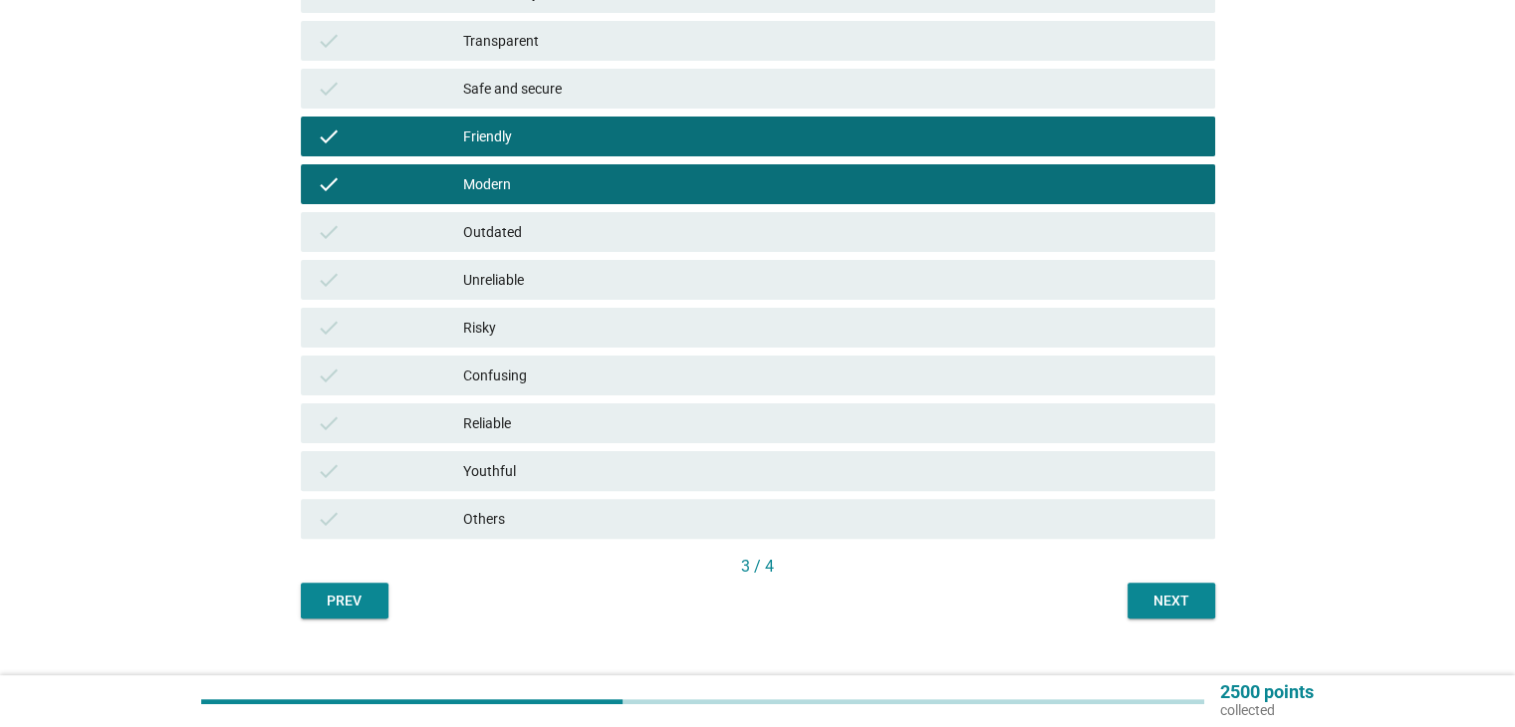
scroll to position [491, 0]
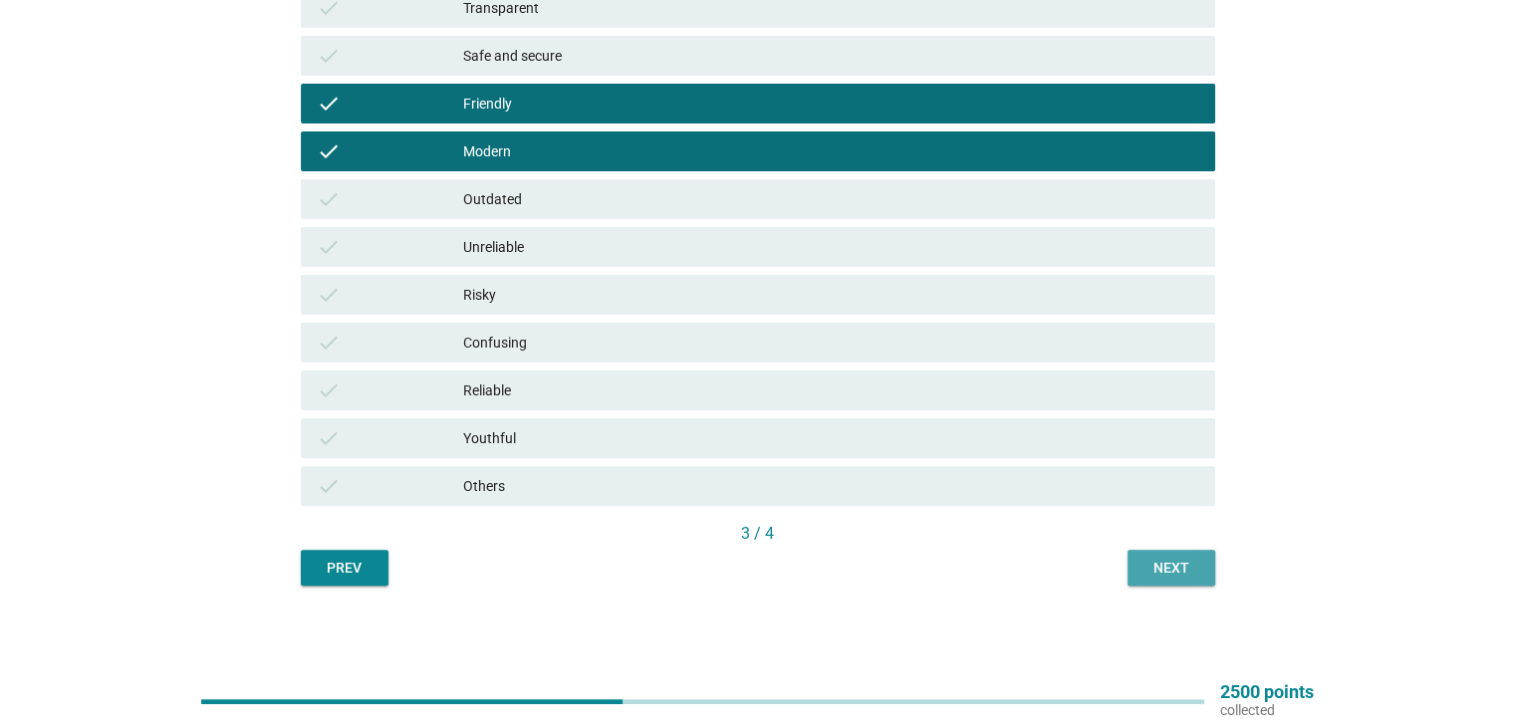
click at [1199, 558] on button "Next" at bounding box center [1171, 568] width 88 height 36
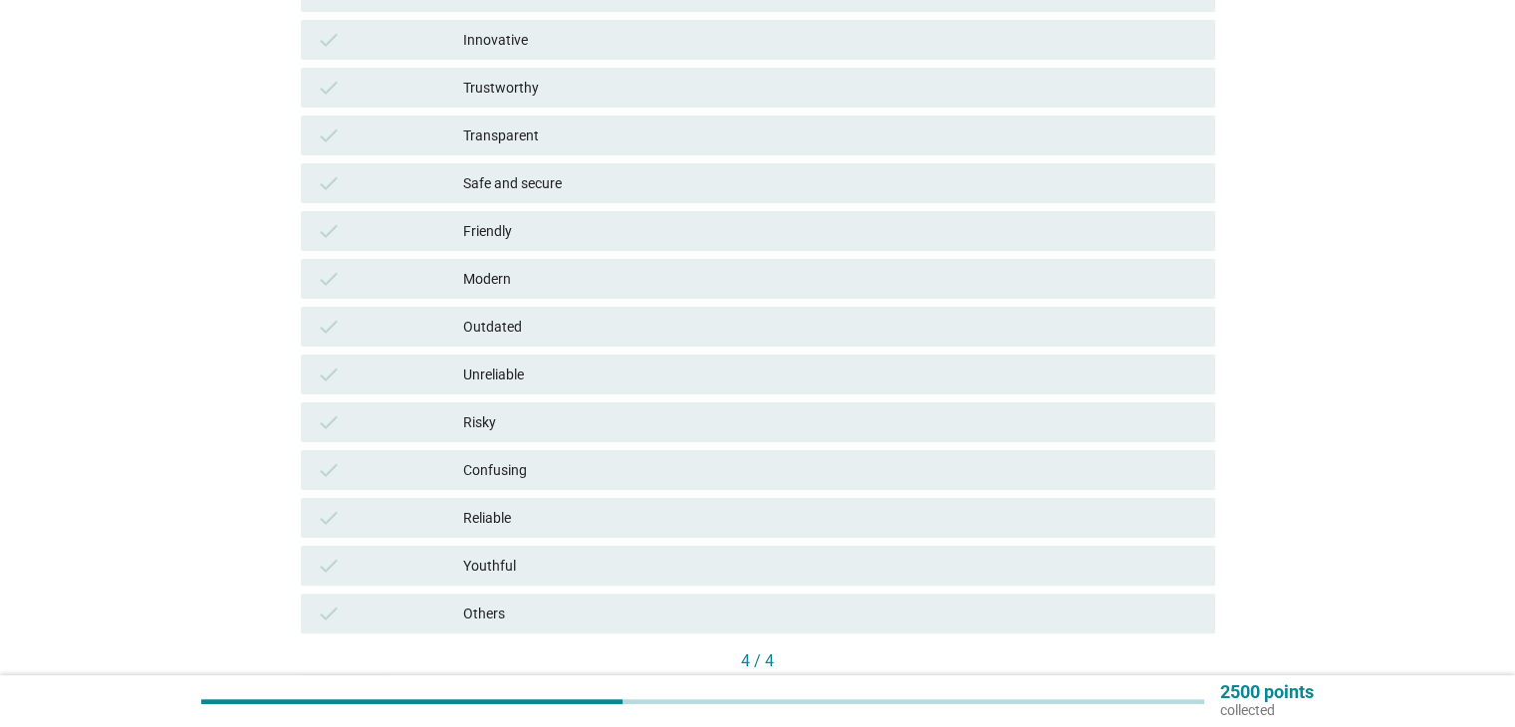
scroll to position [398, 0]
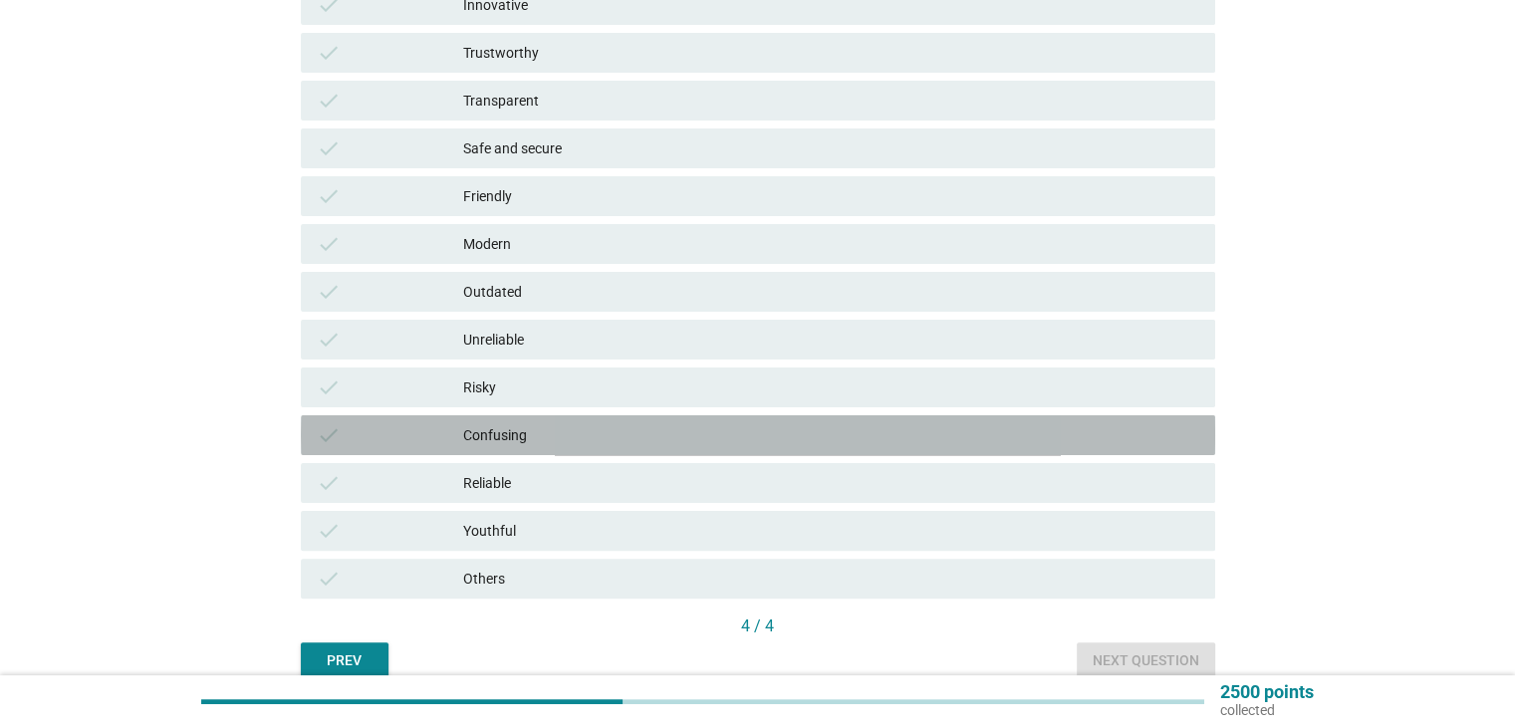
click at [530, 419] on div "check Confusing" at bounding box center [758, 435] width 914 height 40
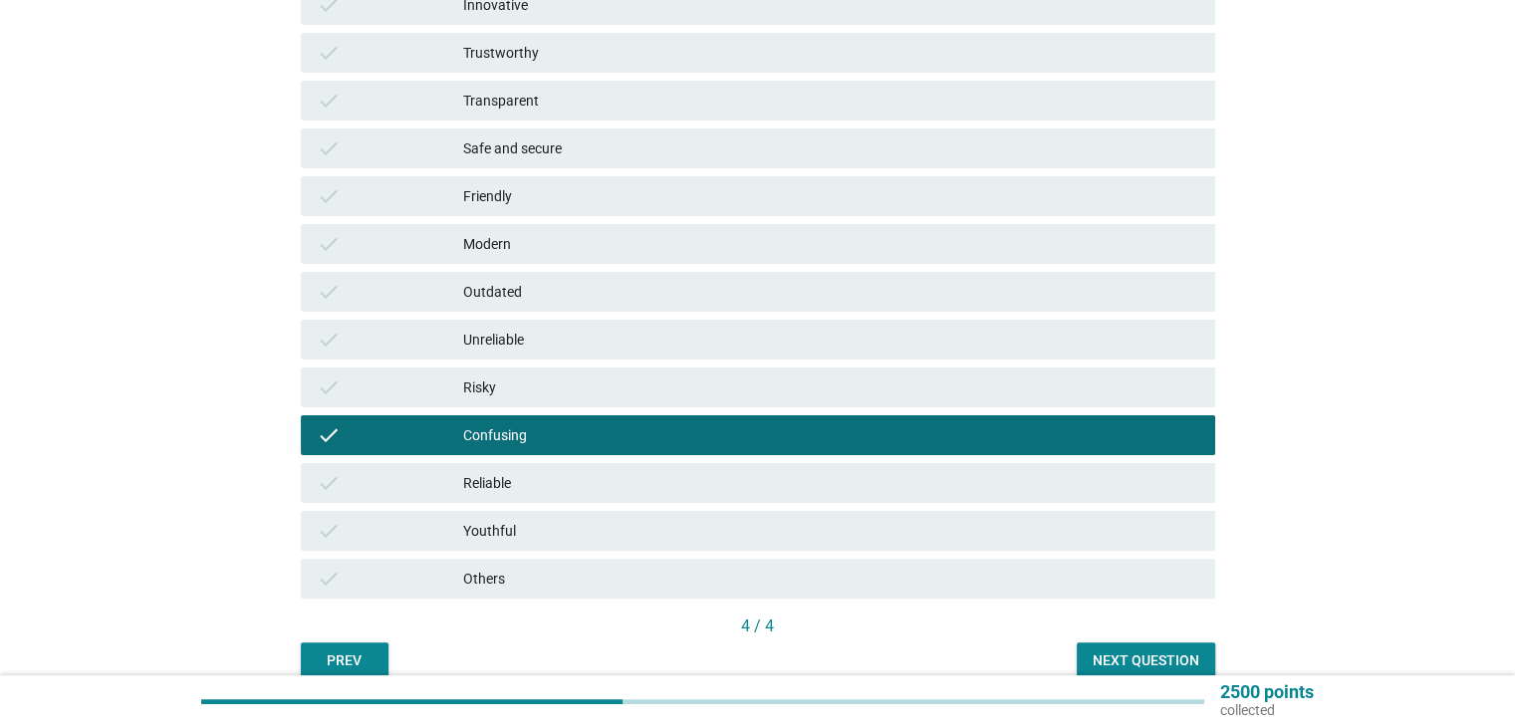
click at [546, 472] on div "Reliable" at bounding box center [830, 483] width 735 height 24
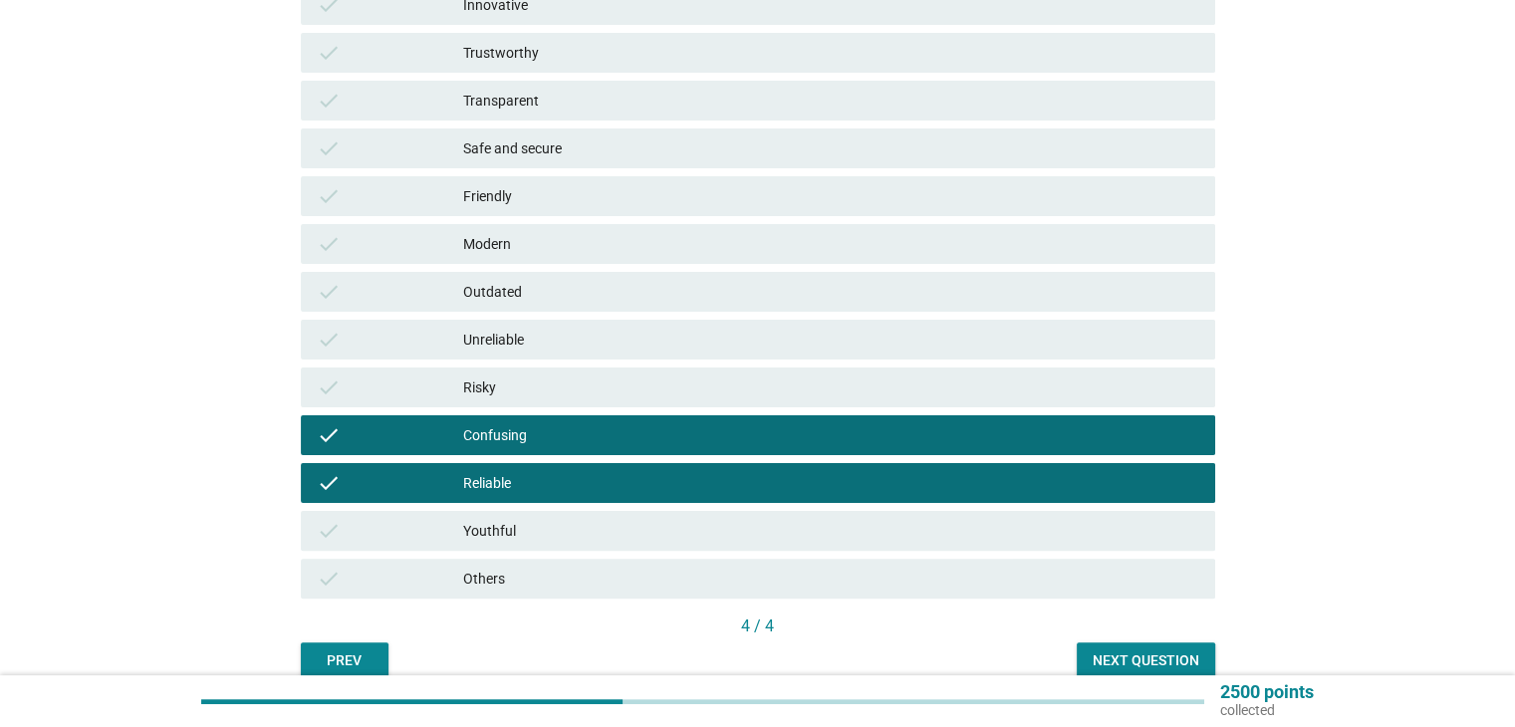
click at [1175, 666] on div "Next question" at bounding box center [1145, 660] width 107 height 21
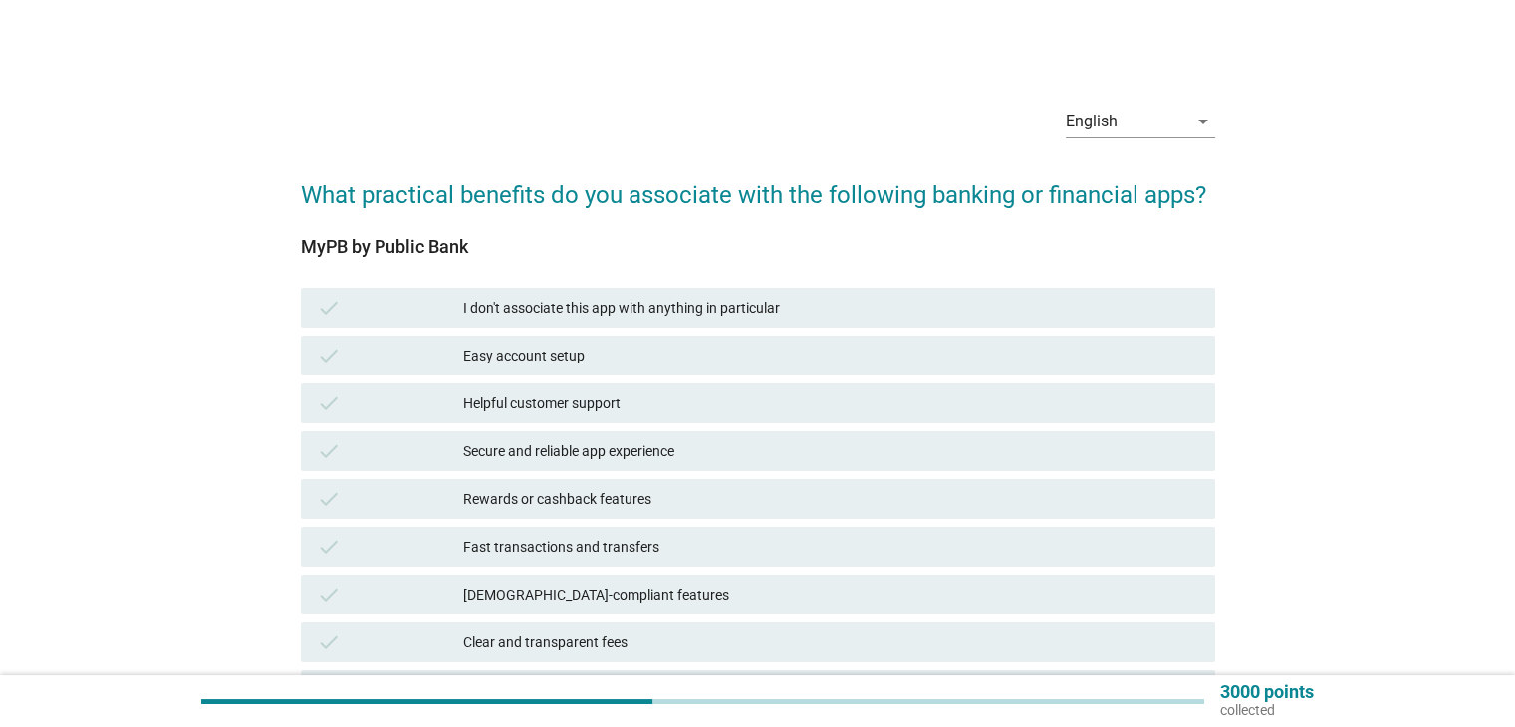
click at [213, 246] on div "English arrow_drop_down What practical benefits do you associate with the follo…" at bounding box center [757, 535] width 1419 height 923
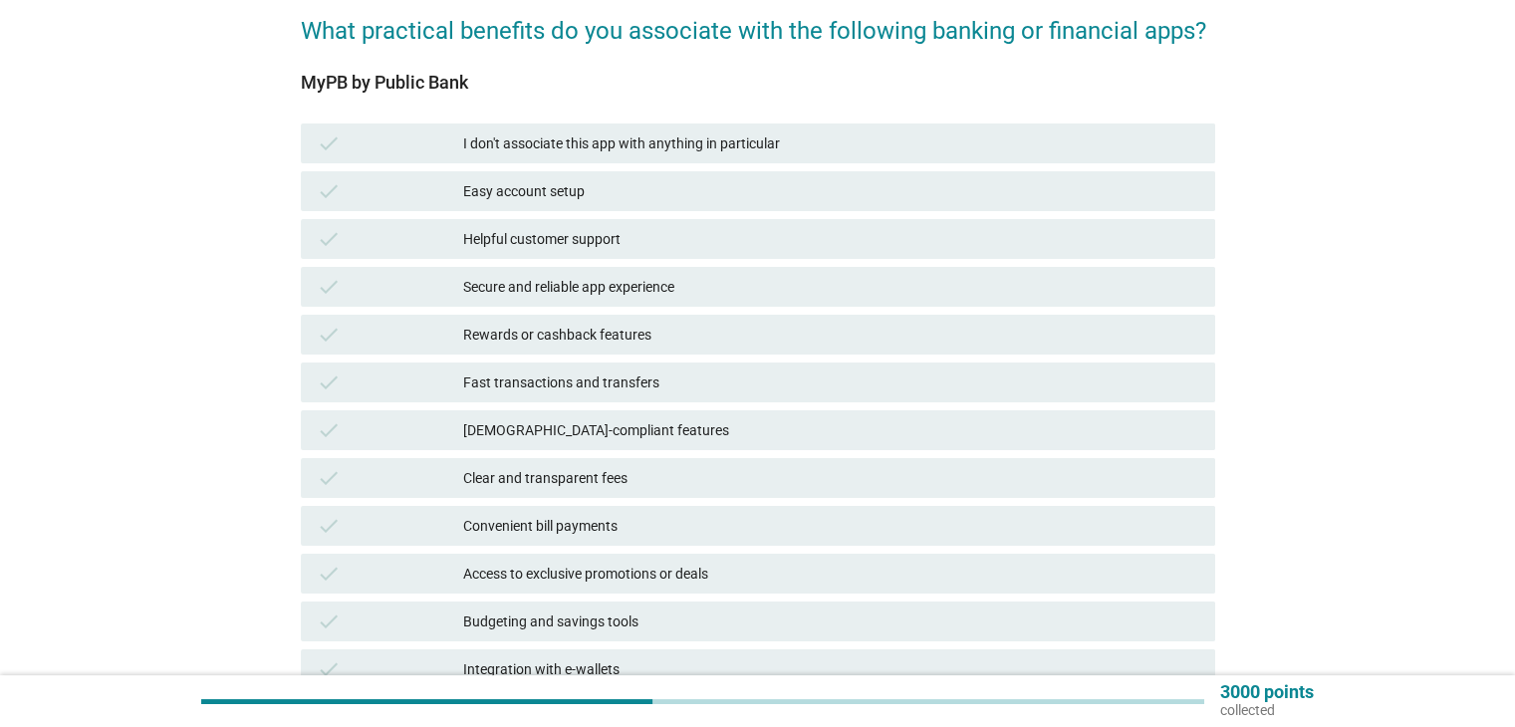
scroll to position [199, 0]
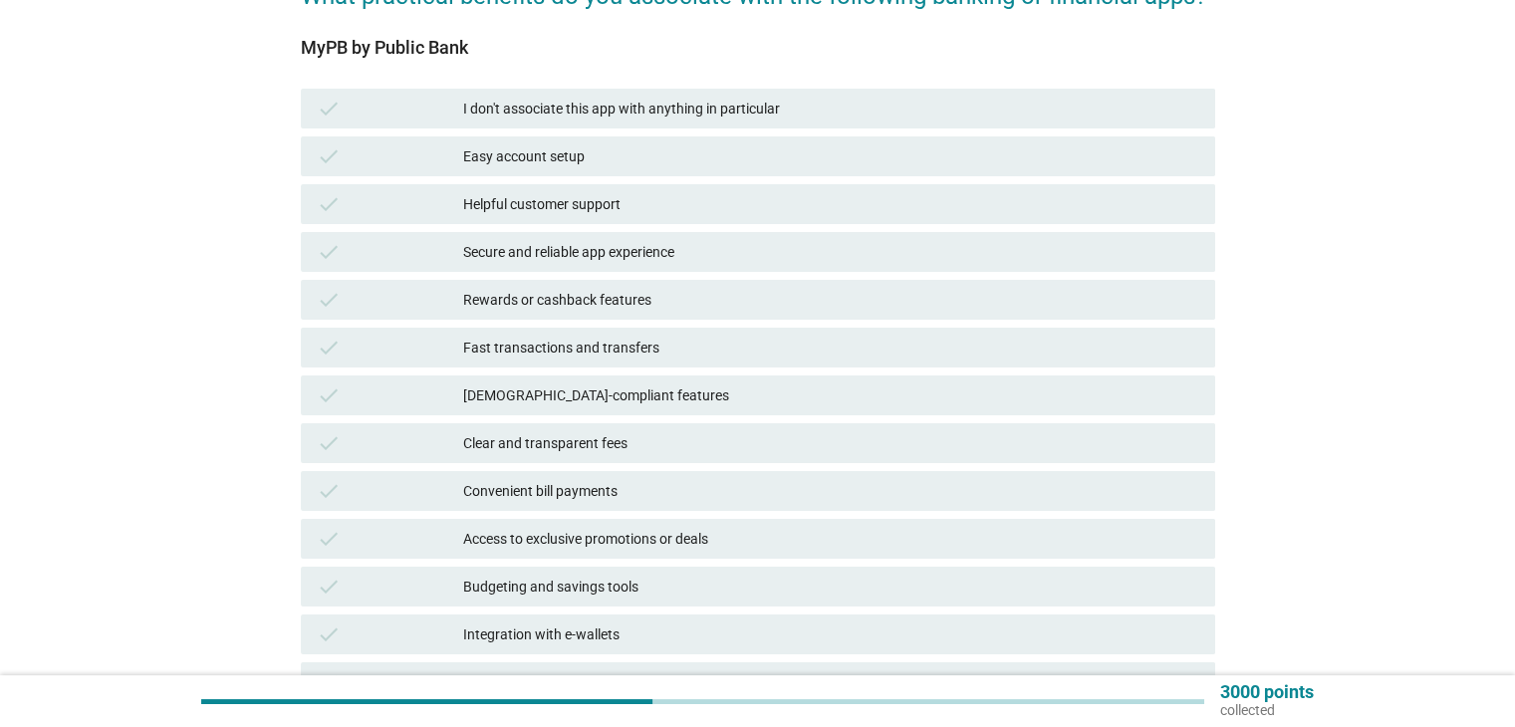
click at [611, 357] on div "Fast transactions and transfers" at bounding box center [830, 348] width 735 height 24
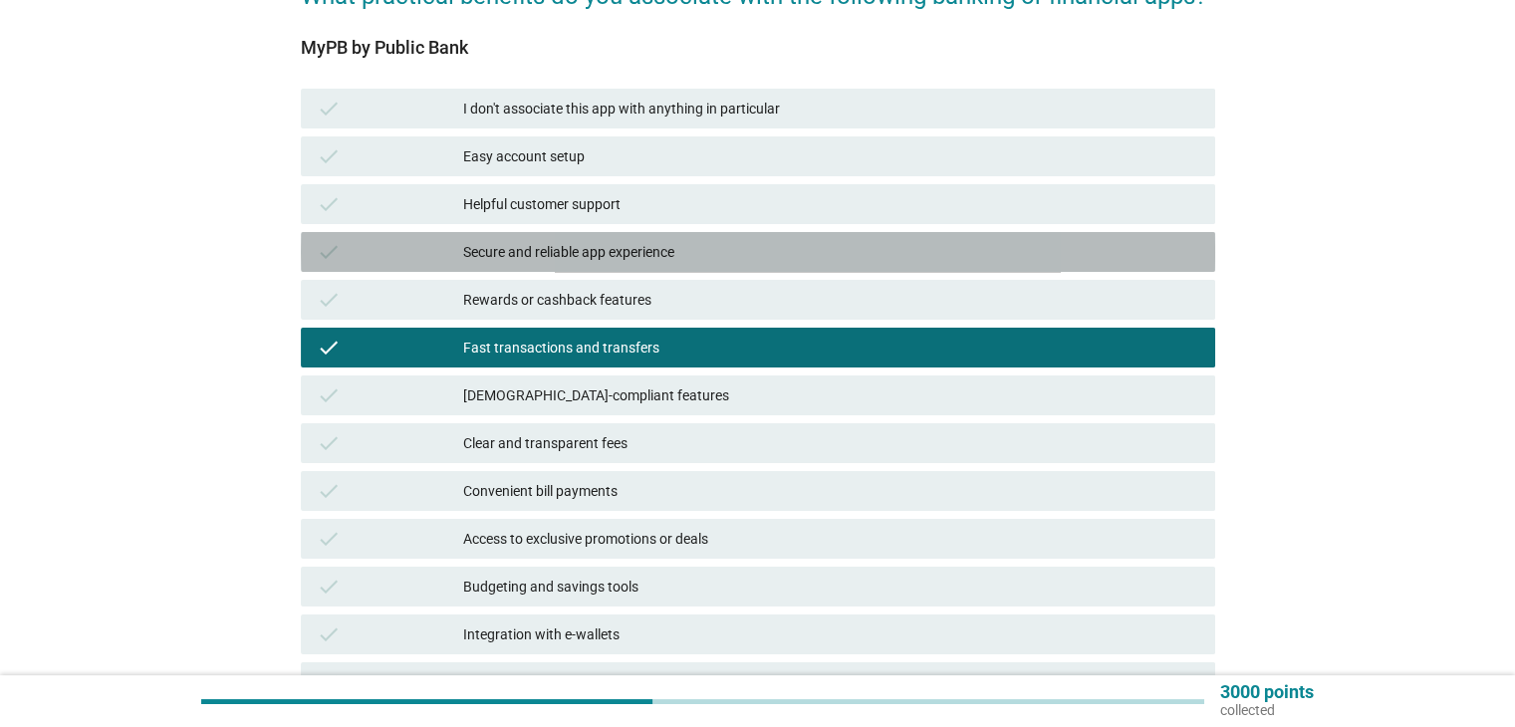
click at [640, 251] on div "Secure and reliable app experience" at bounding box center [830, 252] width 735 height 24
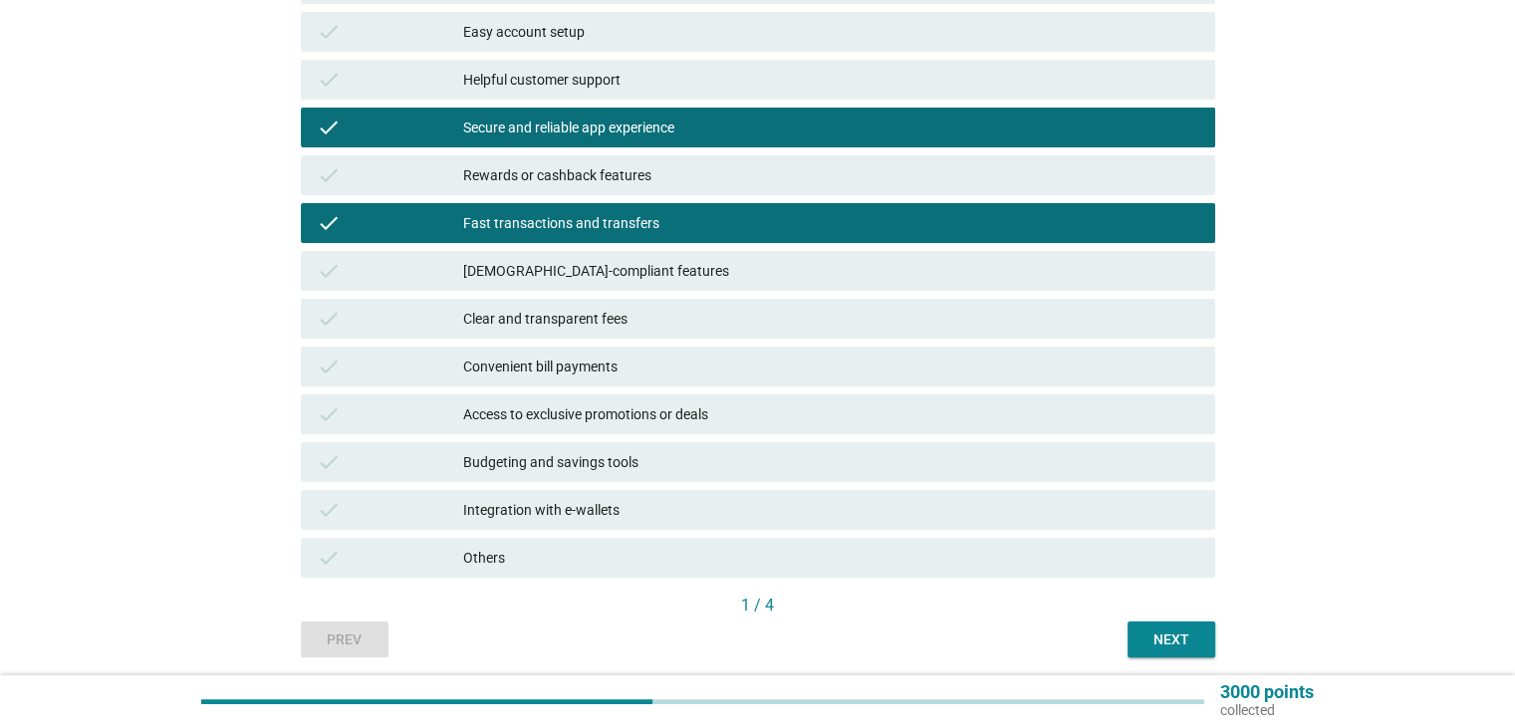
scroll to position [395, 0]
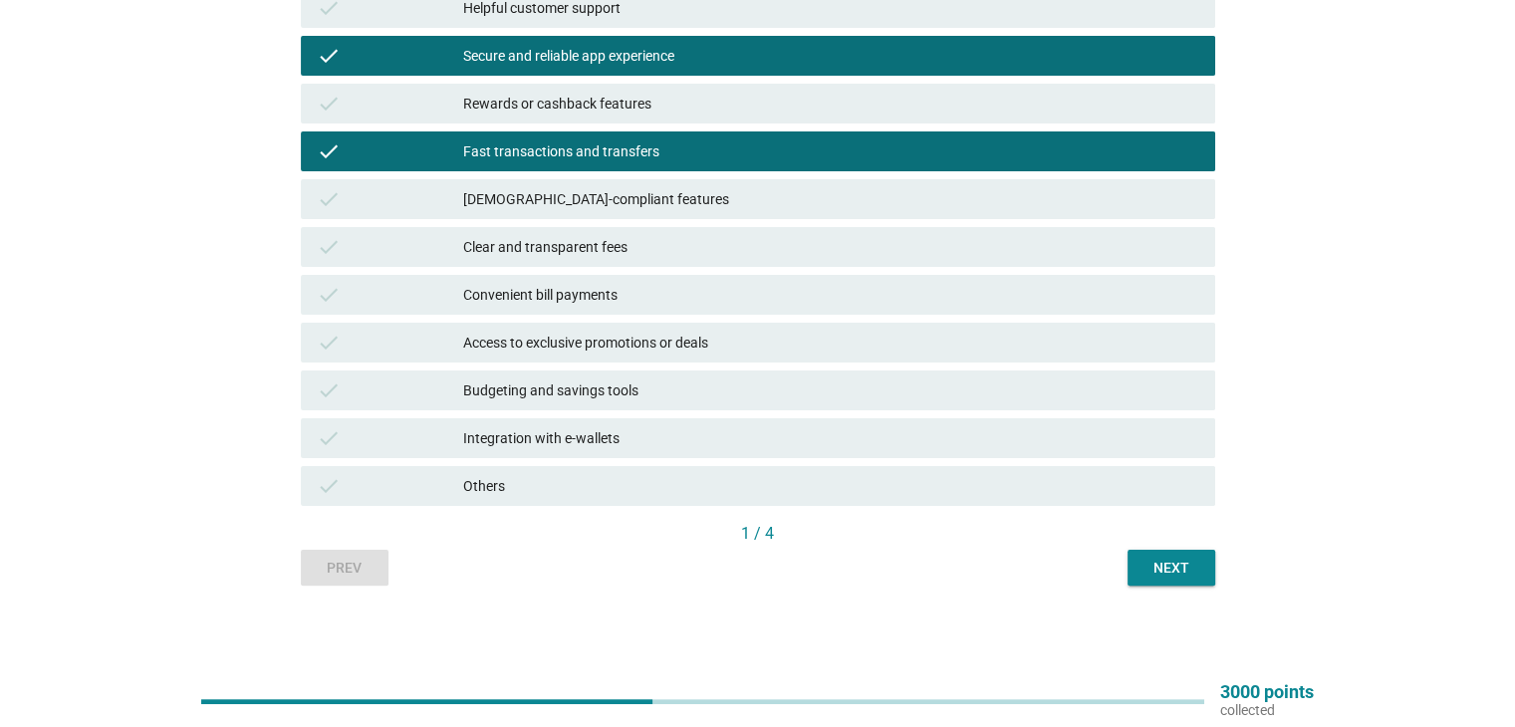
click at [1183, 567] on div "Next" at bounding box center [1171, 568] width 56 height 21
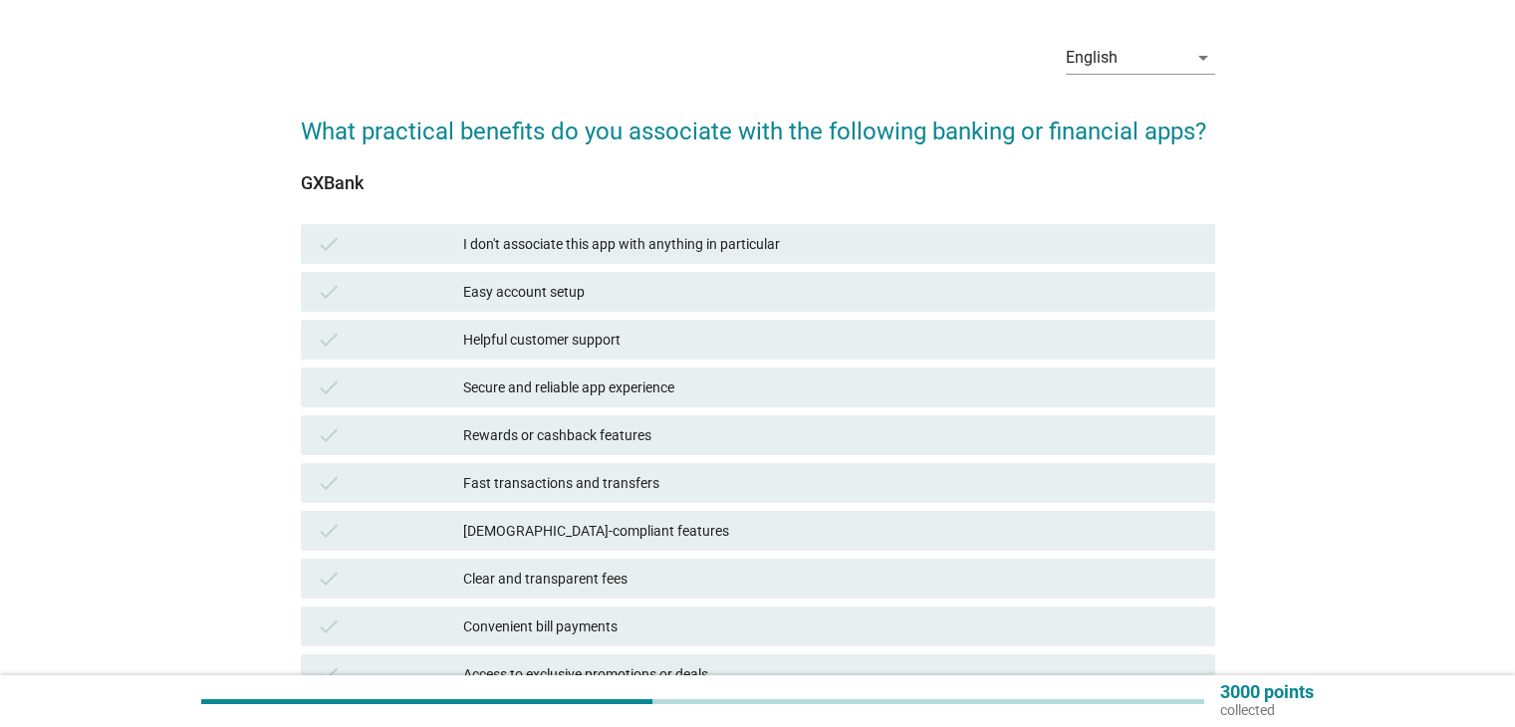
scroll to position [100, 0]
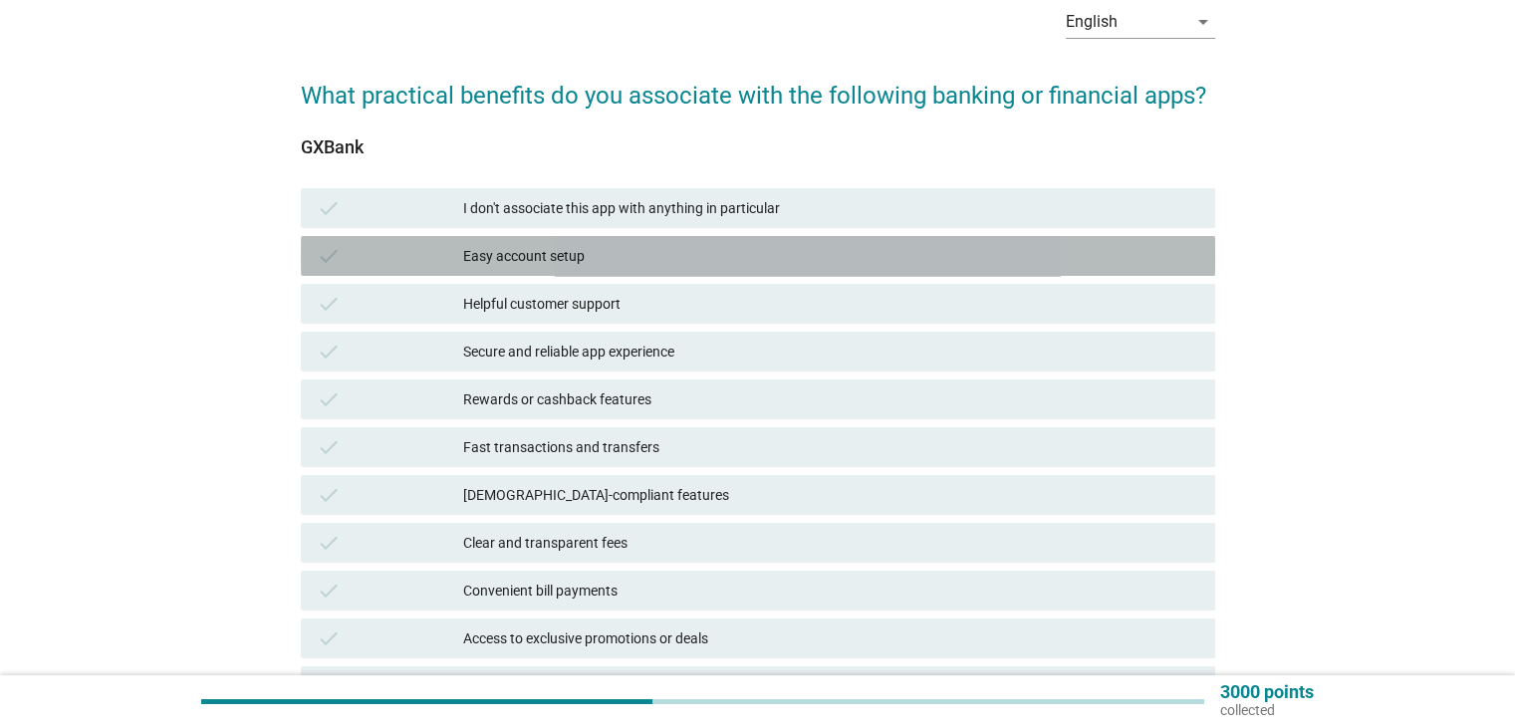
click at [520, 262] on div "Easy account setup" at bounding box center [830, 256] width 735 height 24
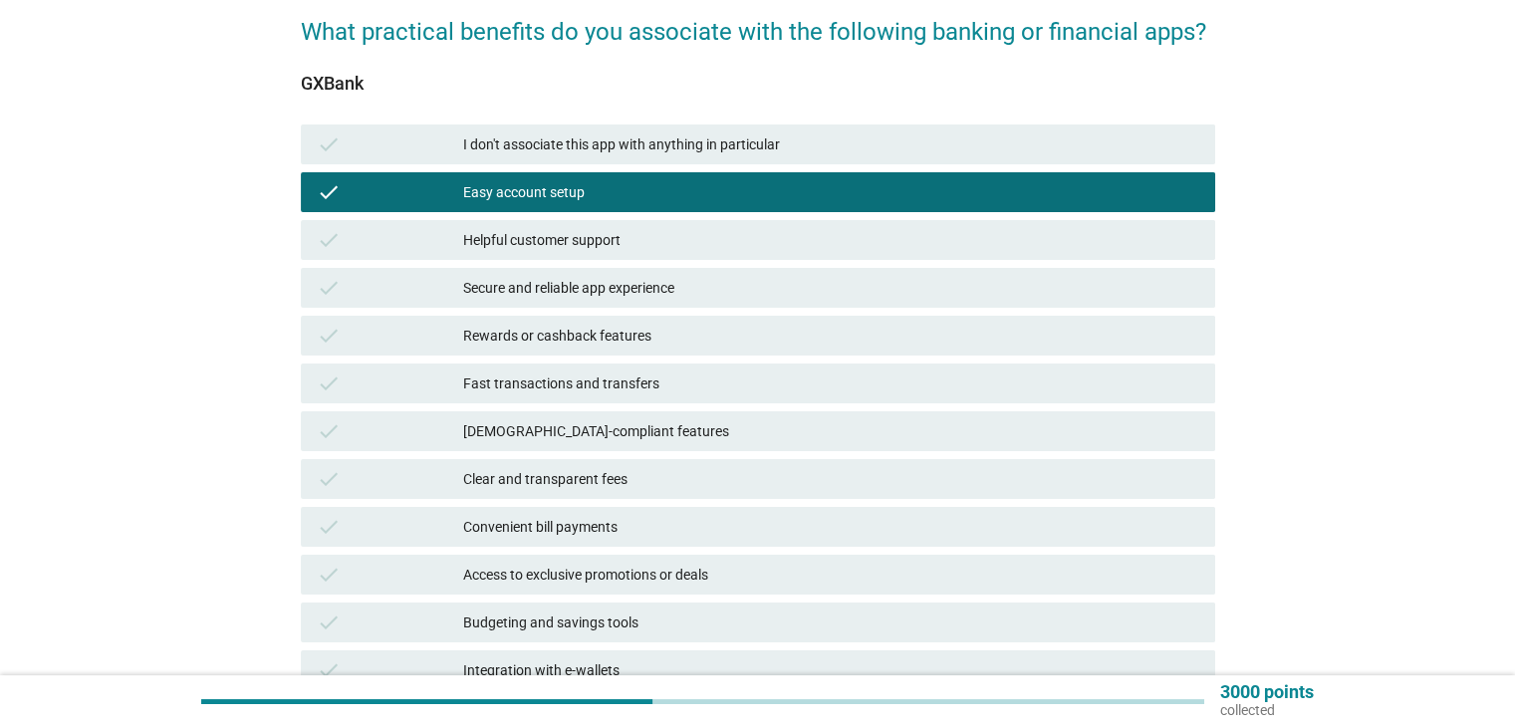
scroll to position [199, 0]
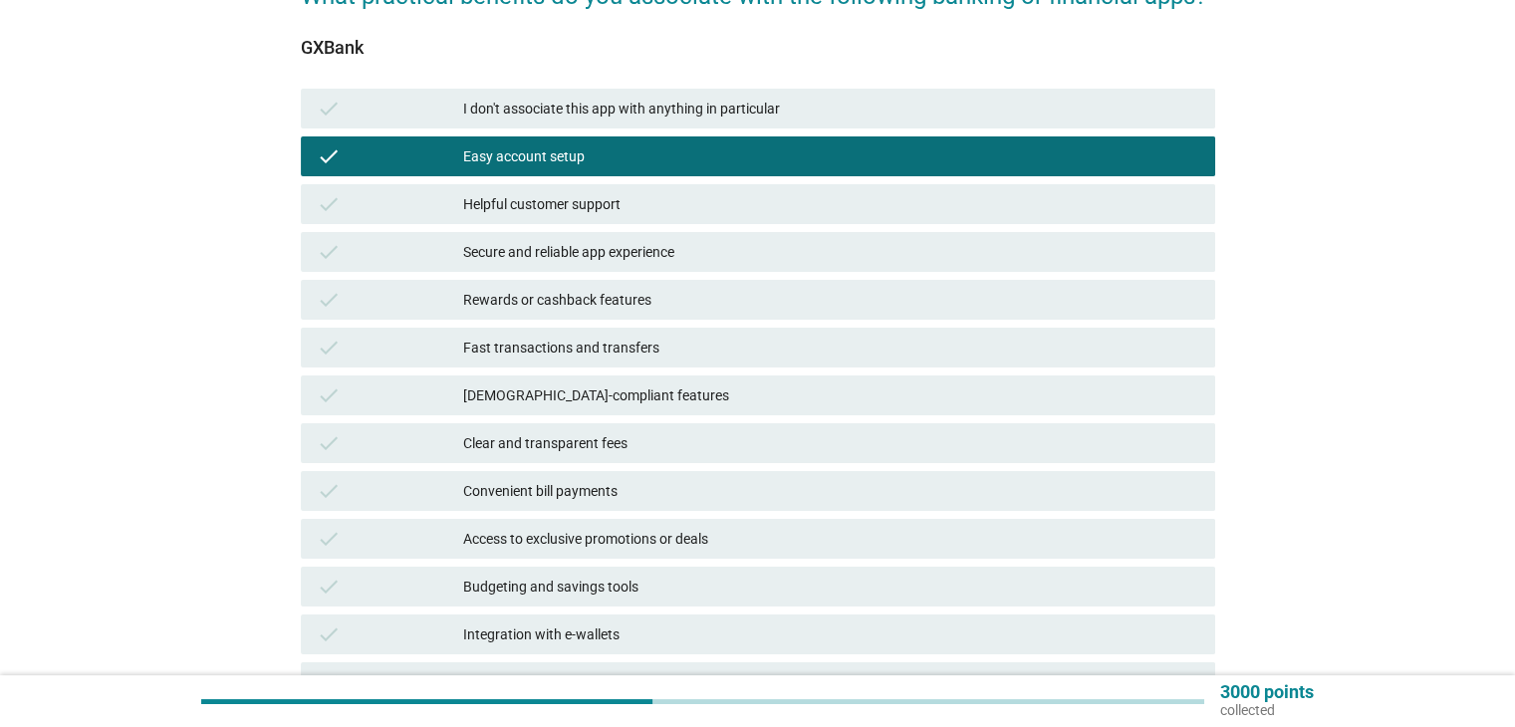
click at [579, 241] on div "Secure and reliable app experience" at bounding box center [830, 252] width 735 height 24
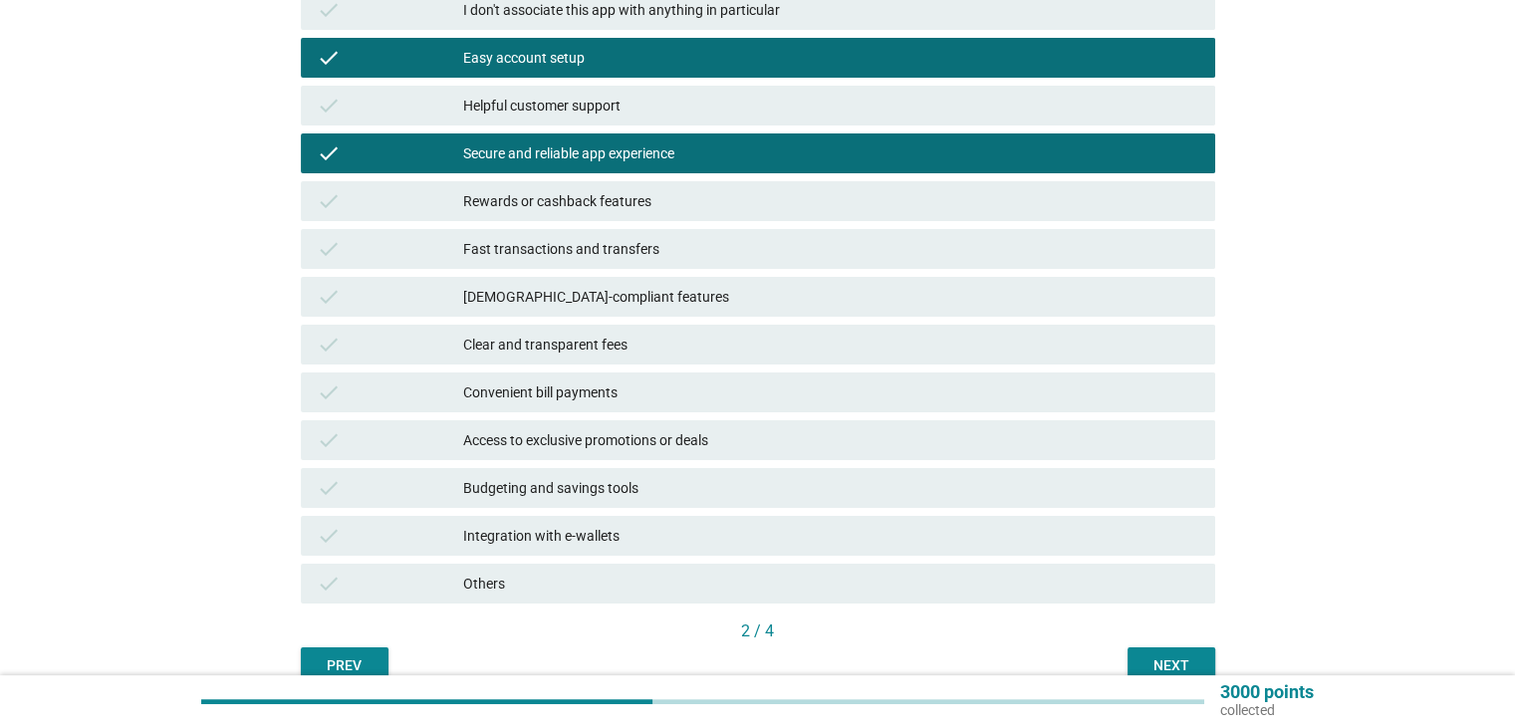
scroll to position [299, 0]
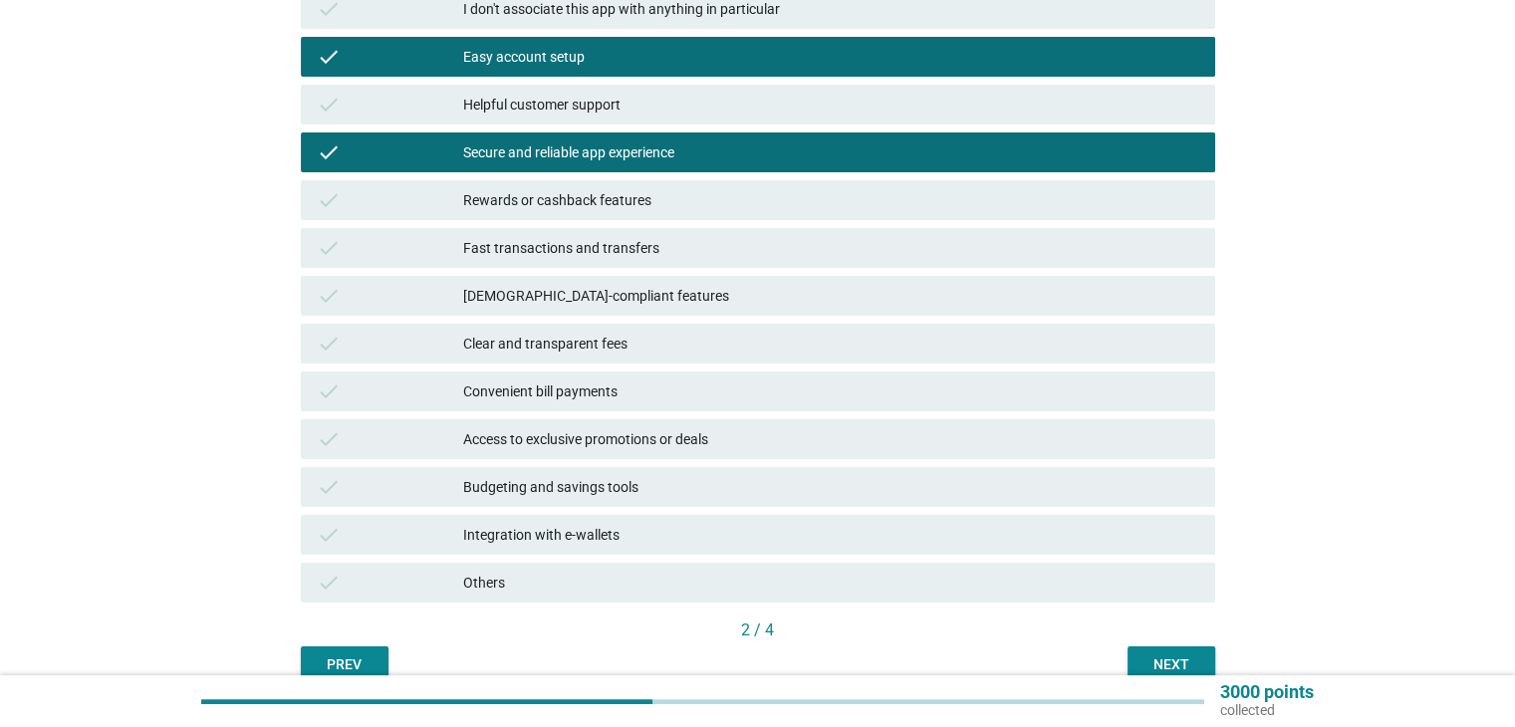
click at [494, 198] on div "Rewards or cashback features" at bounding box center [830, 200] width 735 height 24
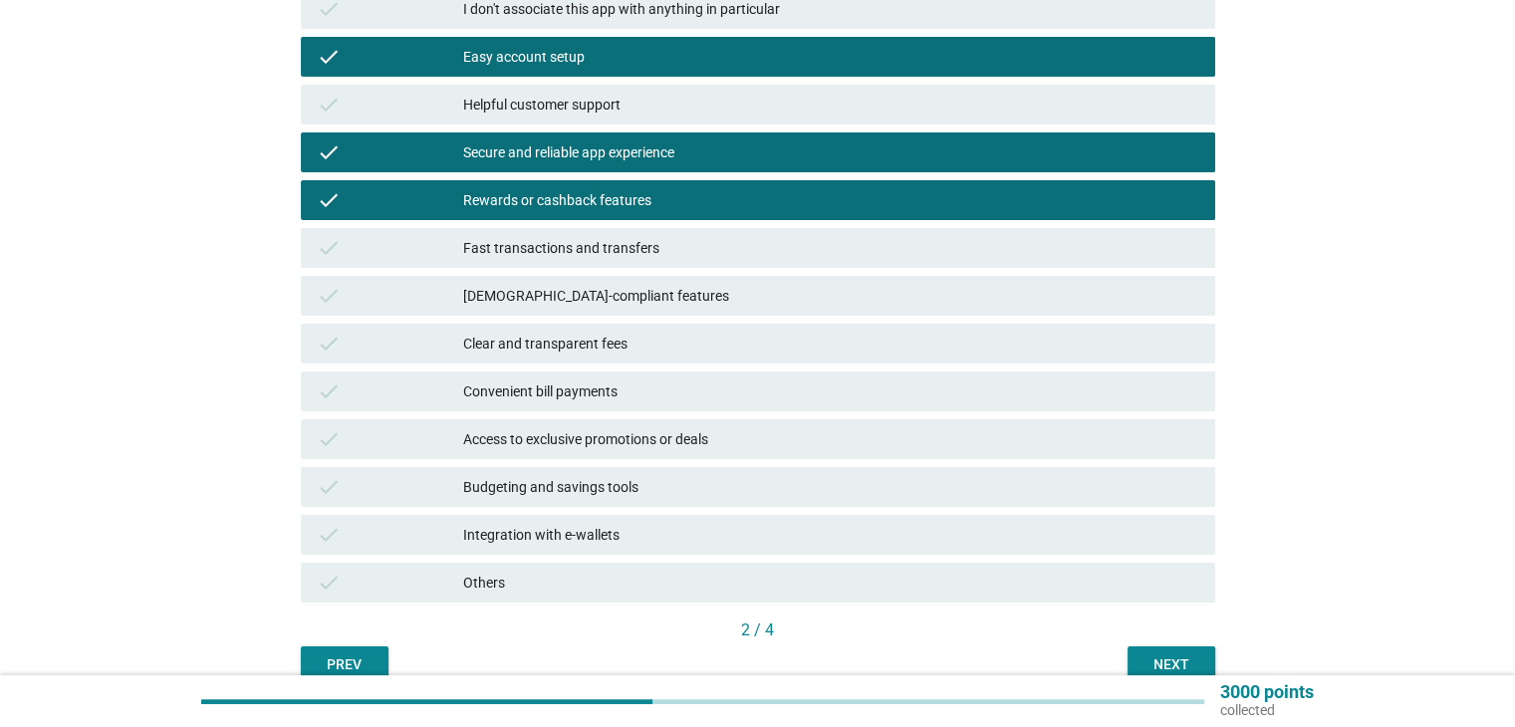
click at [494, 237] on div "Fast transactions and transfers" at bounding box center [830, 248] width 735 height 24
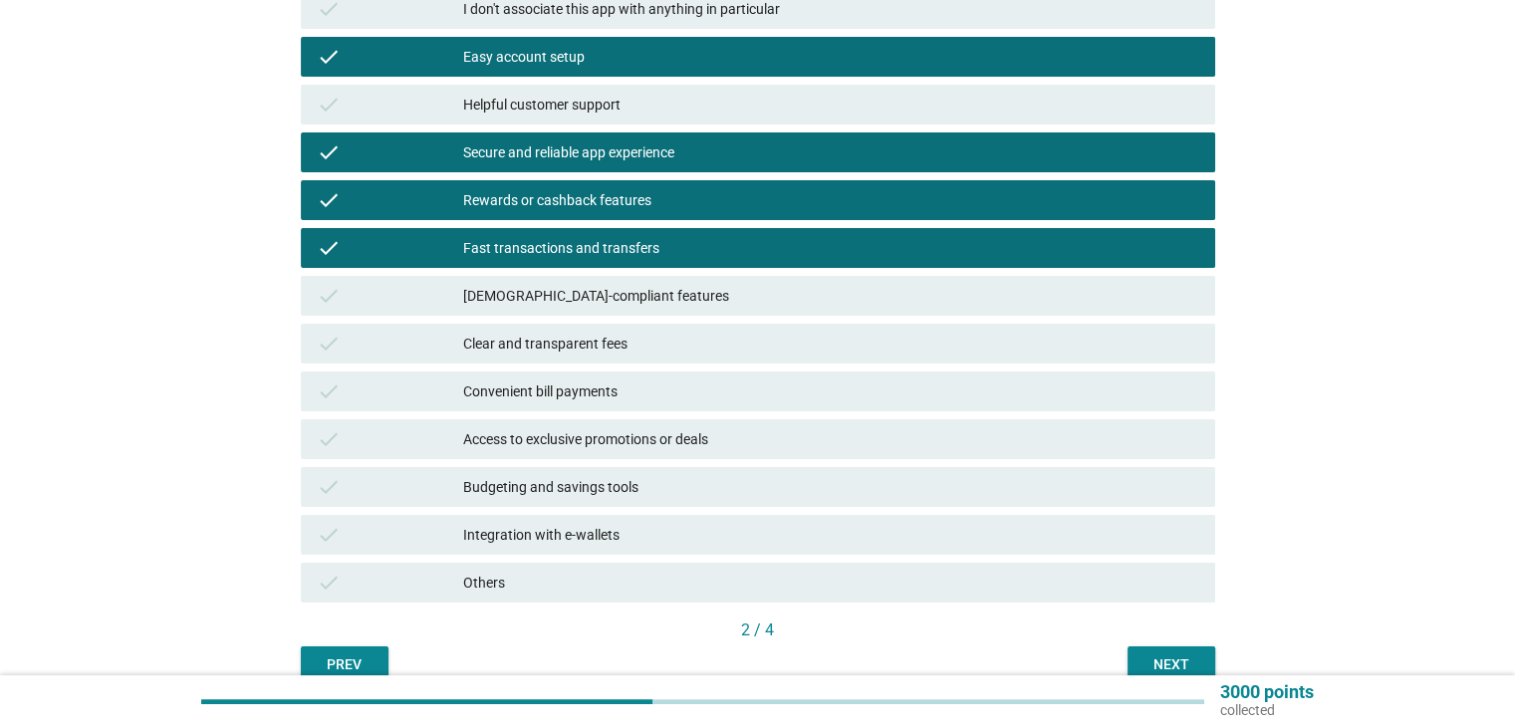
click at [469, 353] on div "Clear and transparent fees" at bounding box center [830, 344] width 735 height 24
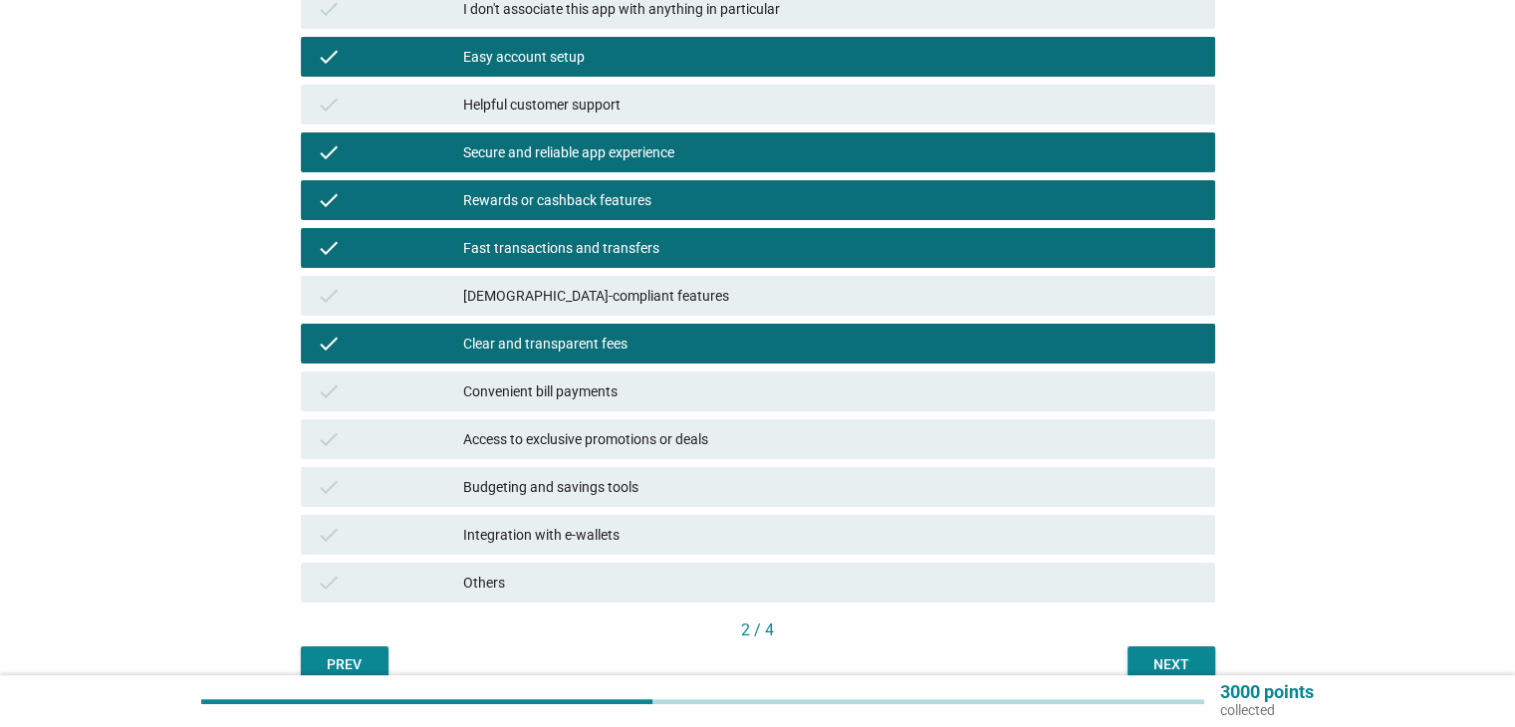
scroll to position [395, 0]
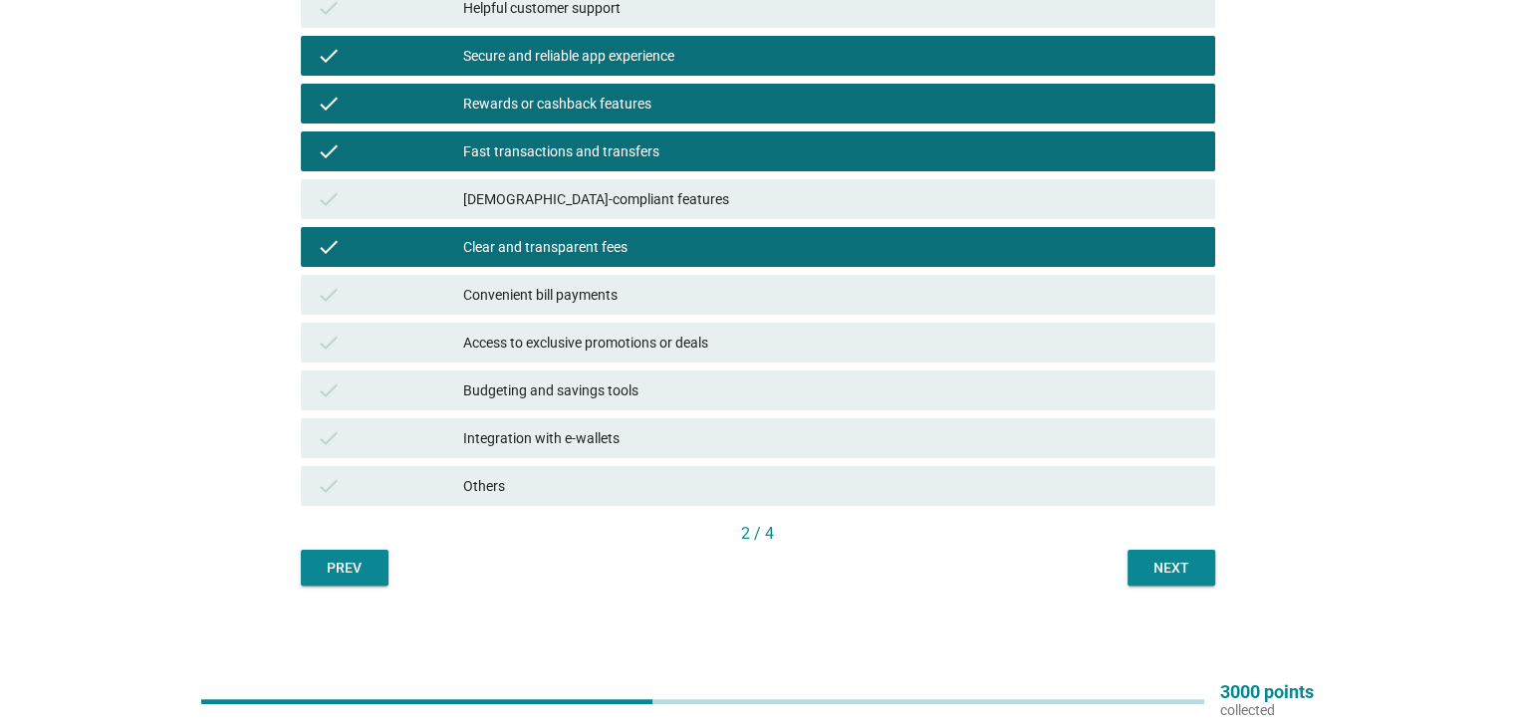
click at [558, 387] on div "Budgeting and savings tools" at bounding box center [830, 390] width 735 height 24
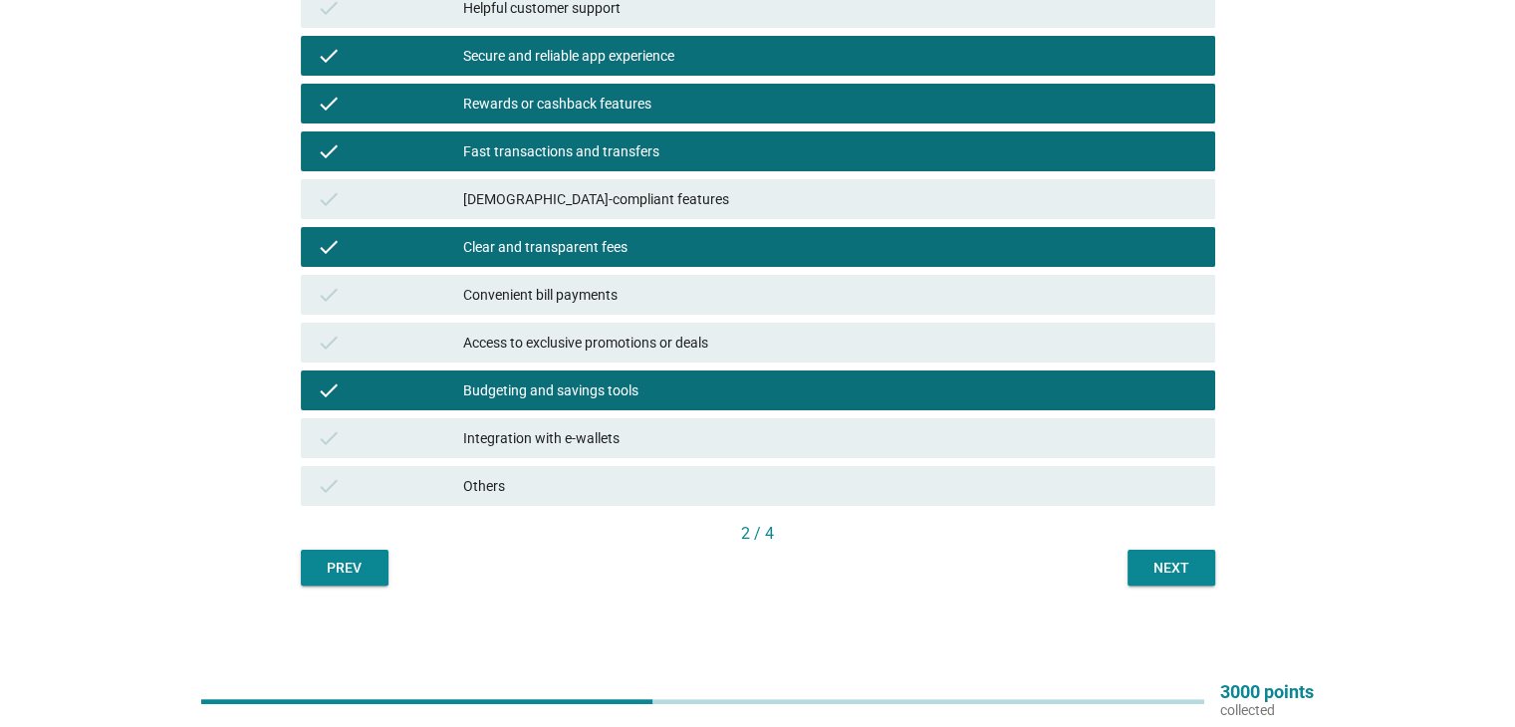
click at [510, 242] on div "Clear and transparent fees" at bounding box center [830, 247] width 735 height 24
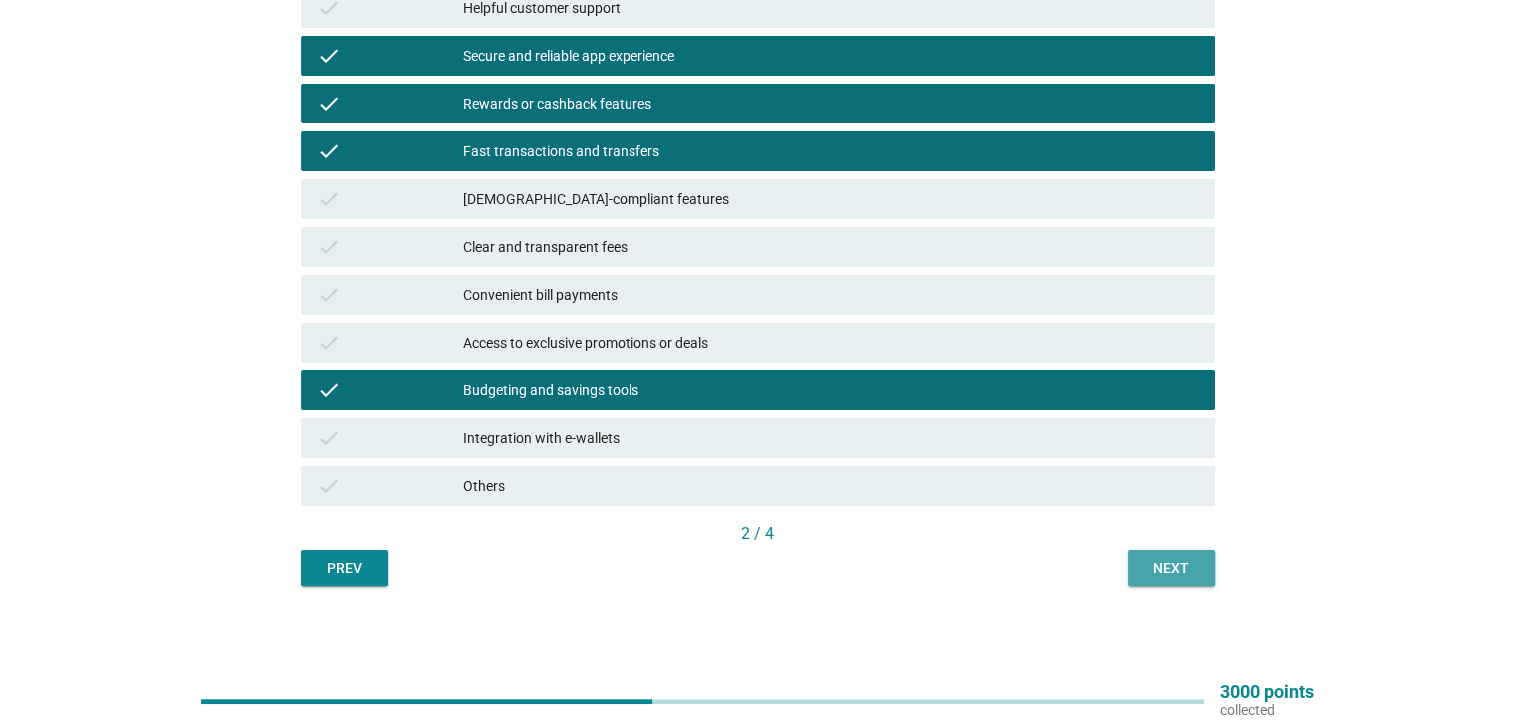
click at [1179, 567] on div "Next" at bounding box center [1171, 568] width 56 height 21
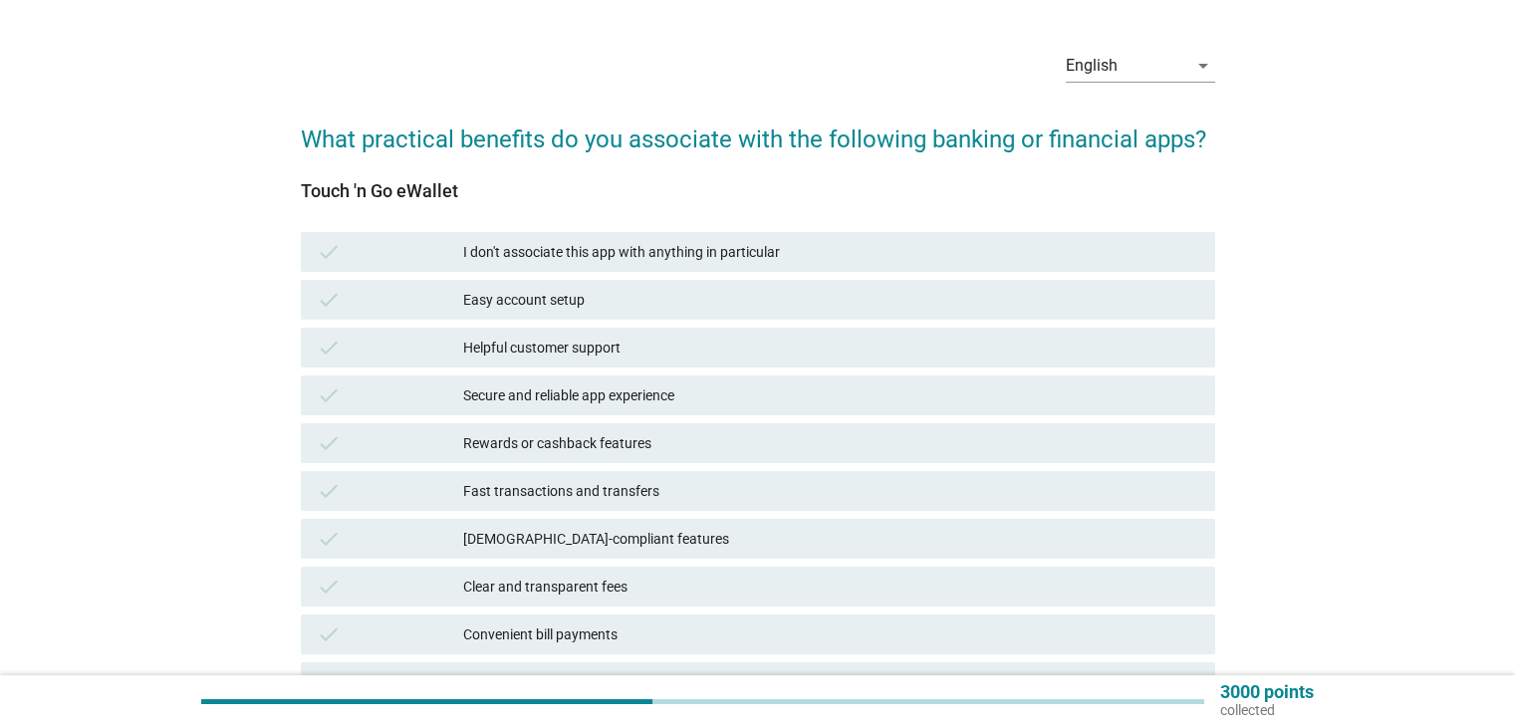
scroll to position [100, 0]
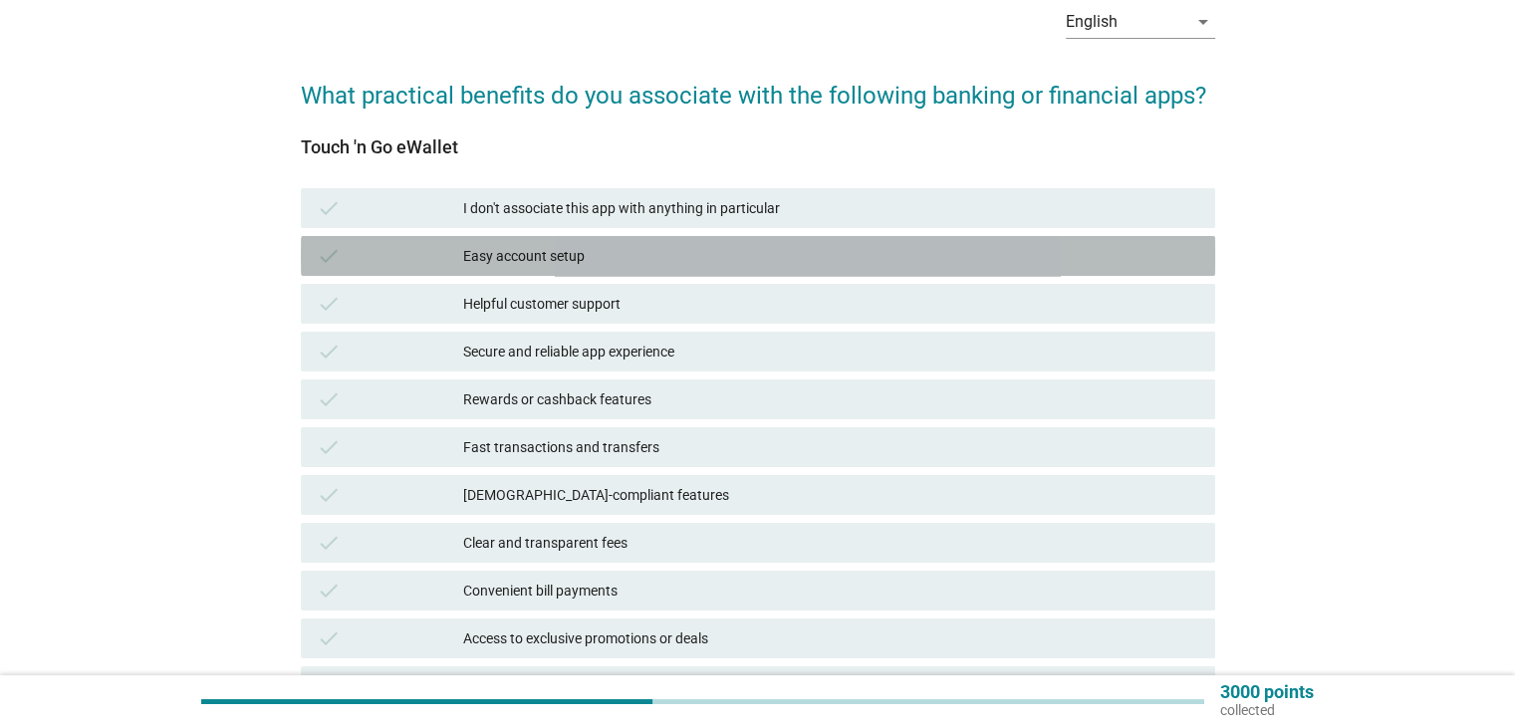
click at [577, 256] on div "Easy account setup" at bounding box center [830, 256] width 735 height 24
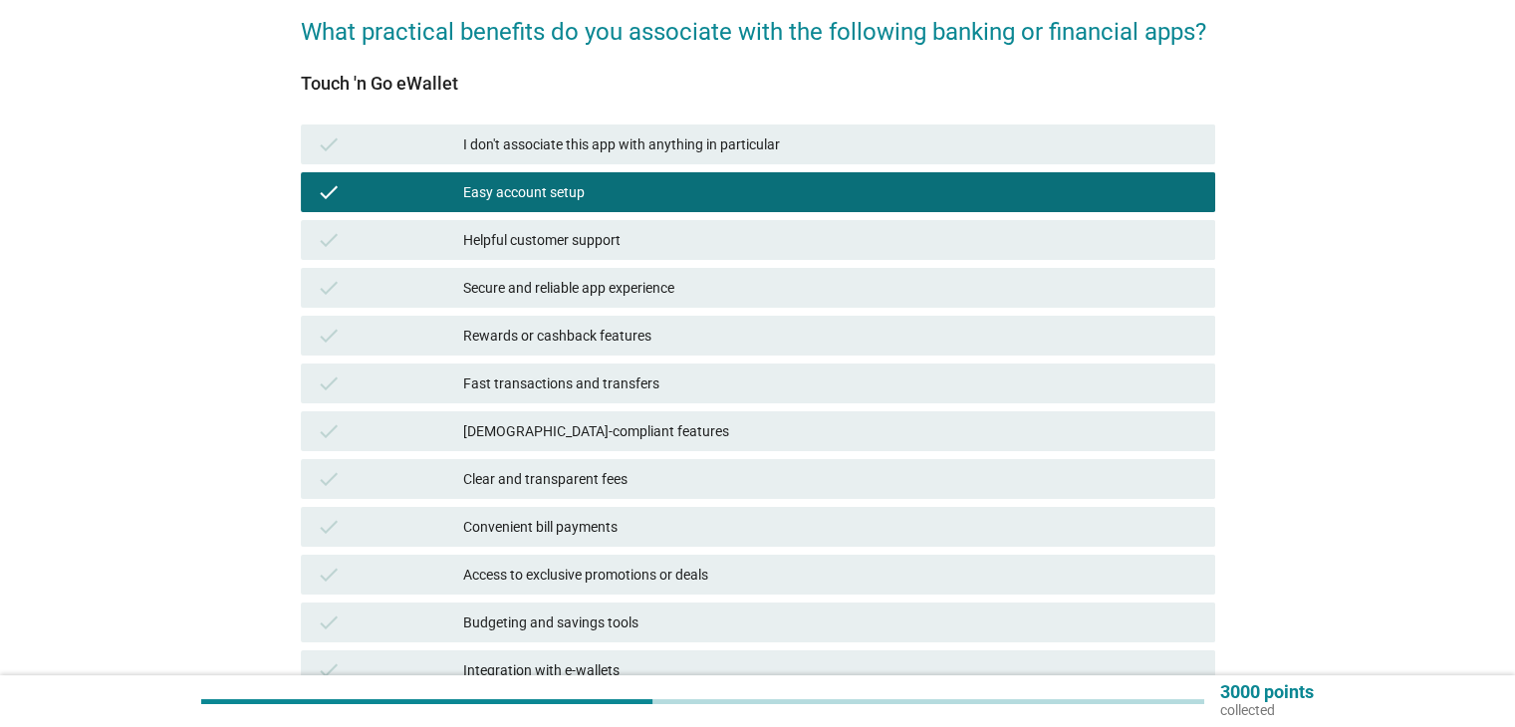
scroll to position [199, 0]
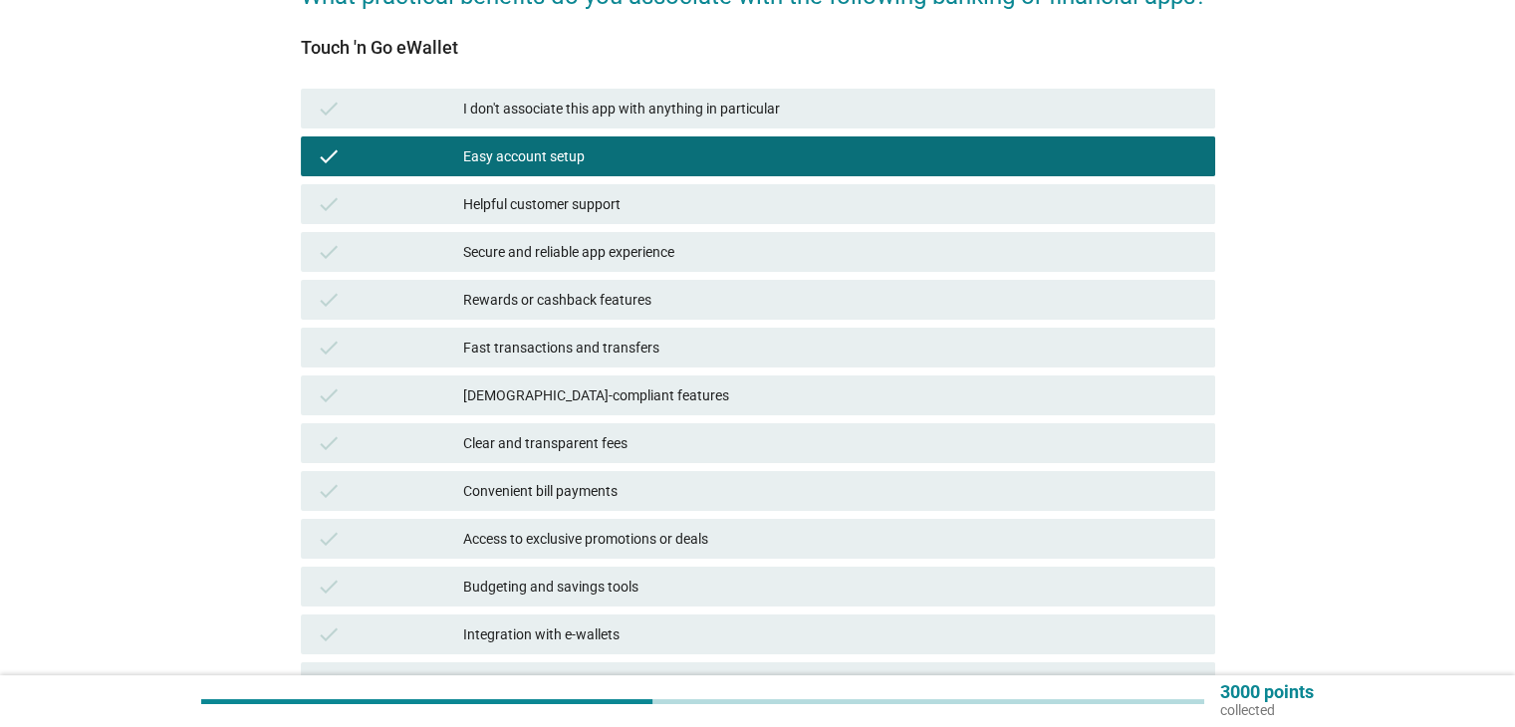
click at [499, 346] on div "Fast transactions and transfers" at bounding box center [830, 348] width 735 height 24
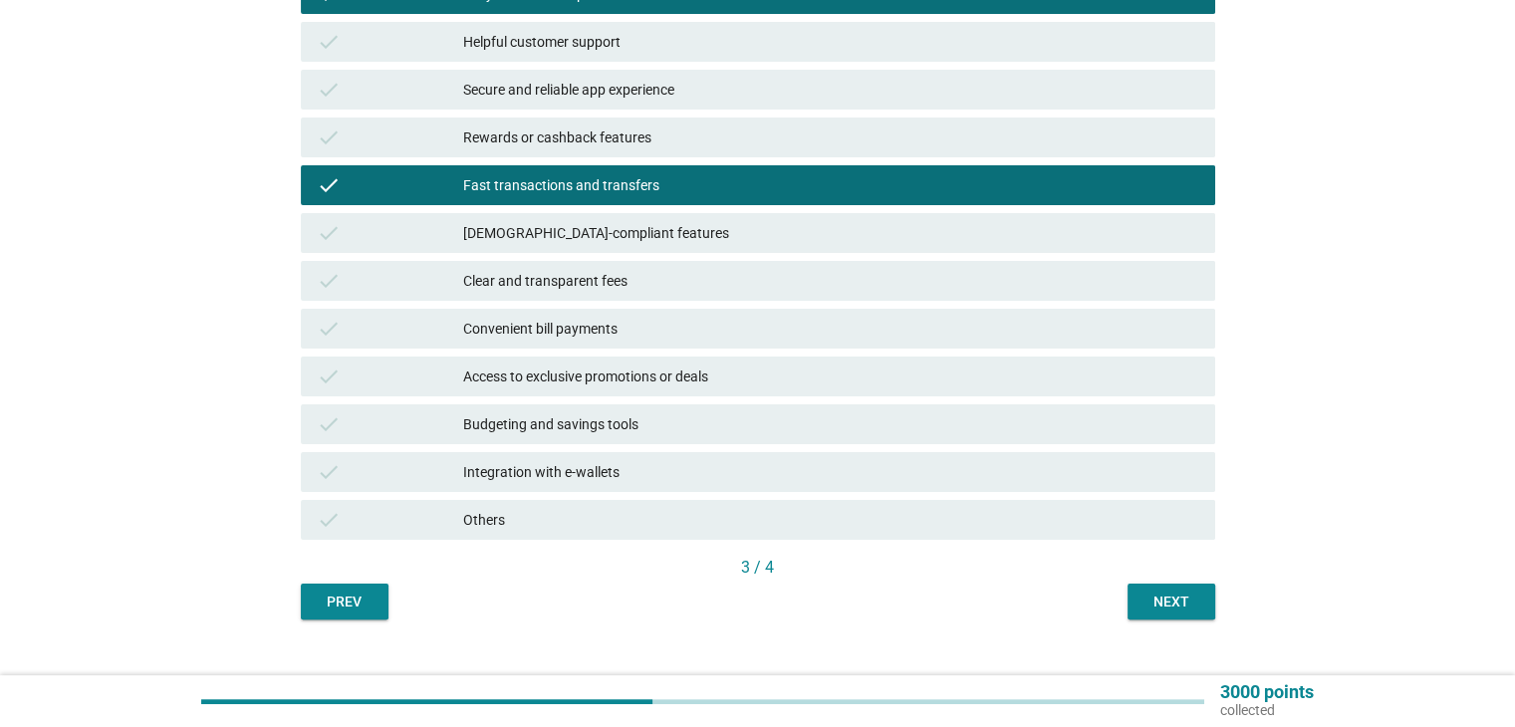
scroll to position [395, 0]
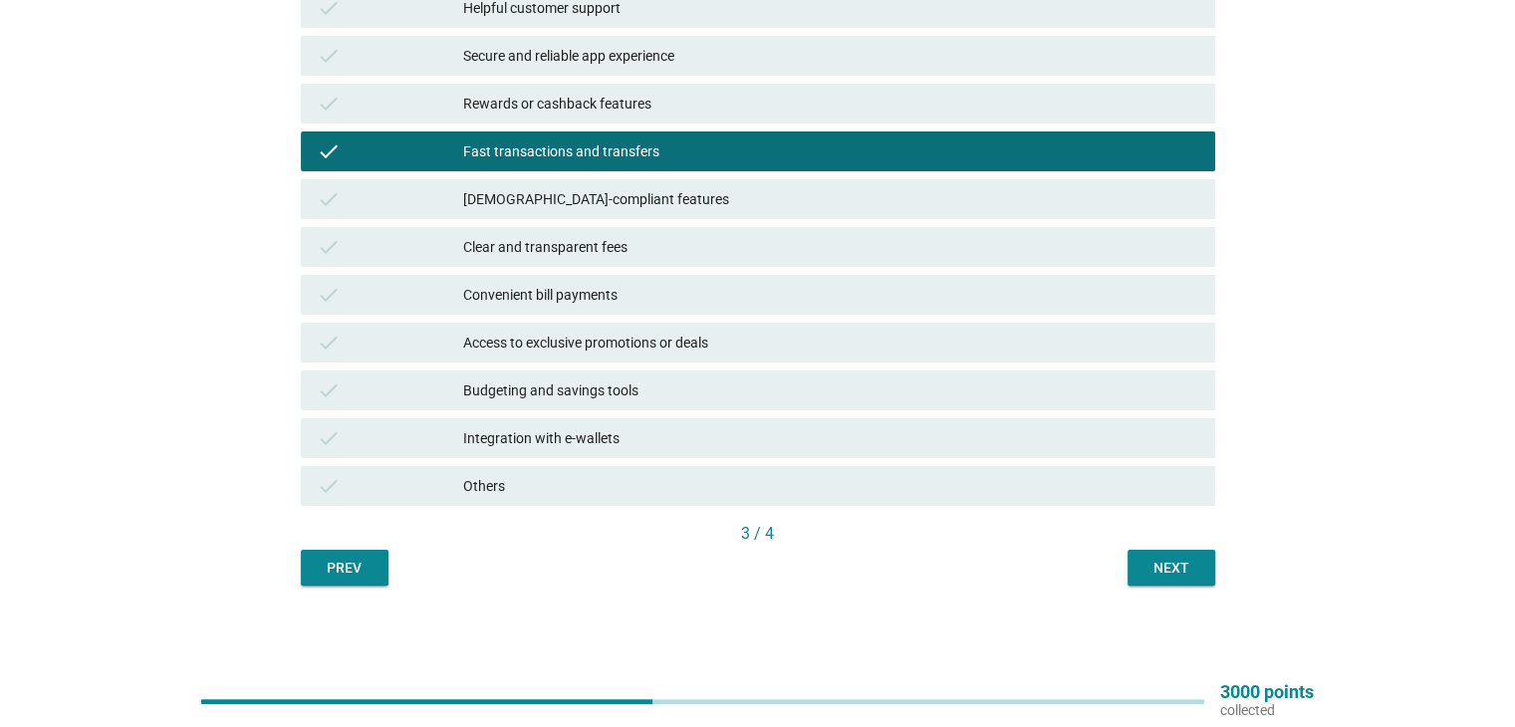
click at [1177, 579] on button "Next" at bounding box center [1171, 568] width 88 height 36
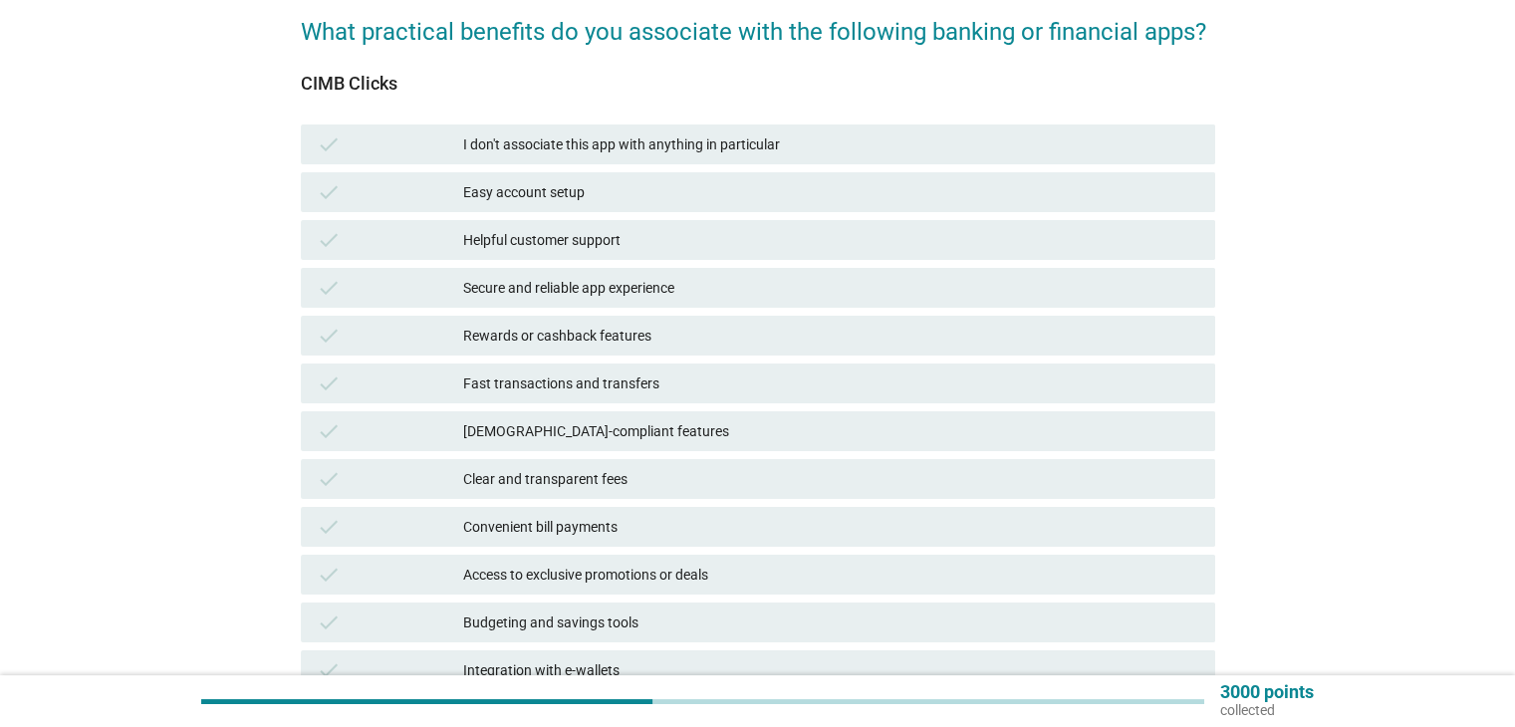
scroll to position [199, 0]
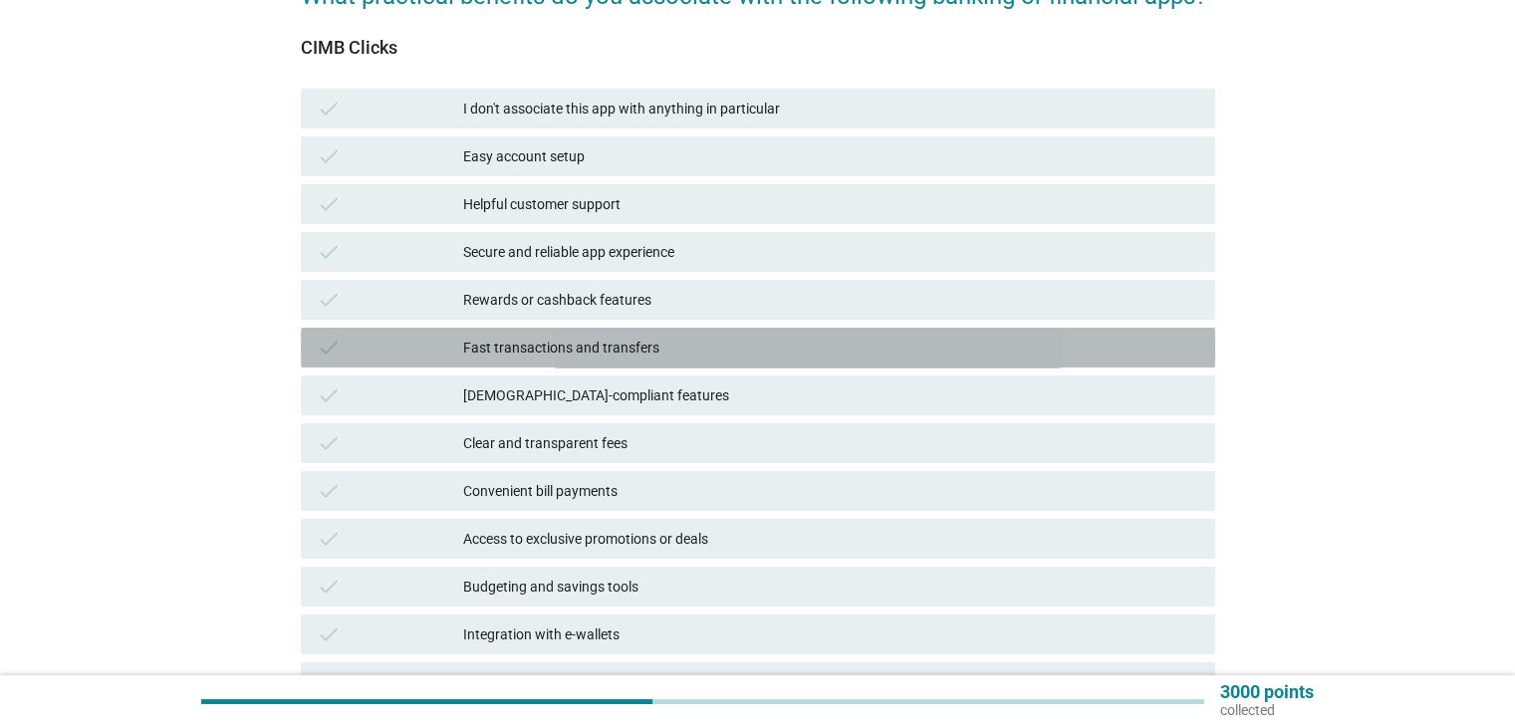
click at [475, 346] on div "Fast transactions and transfers" at bounding box center [830, 348] width 735 height 24
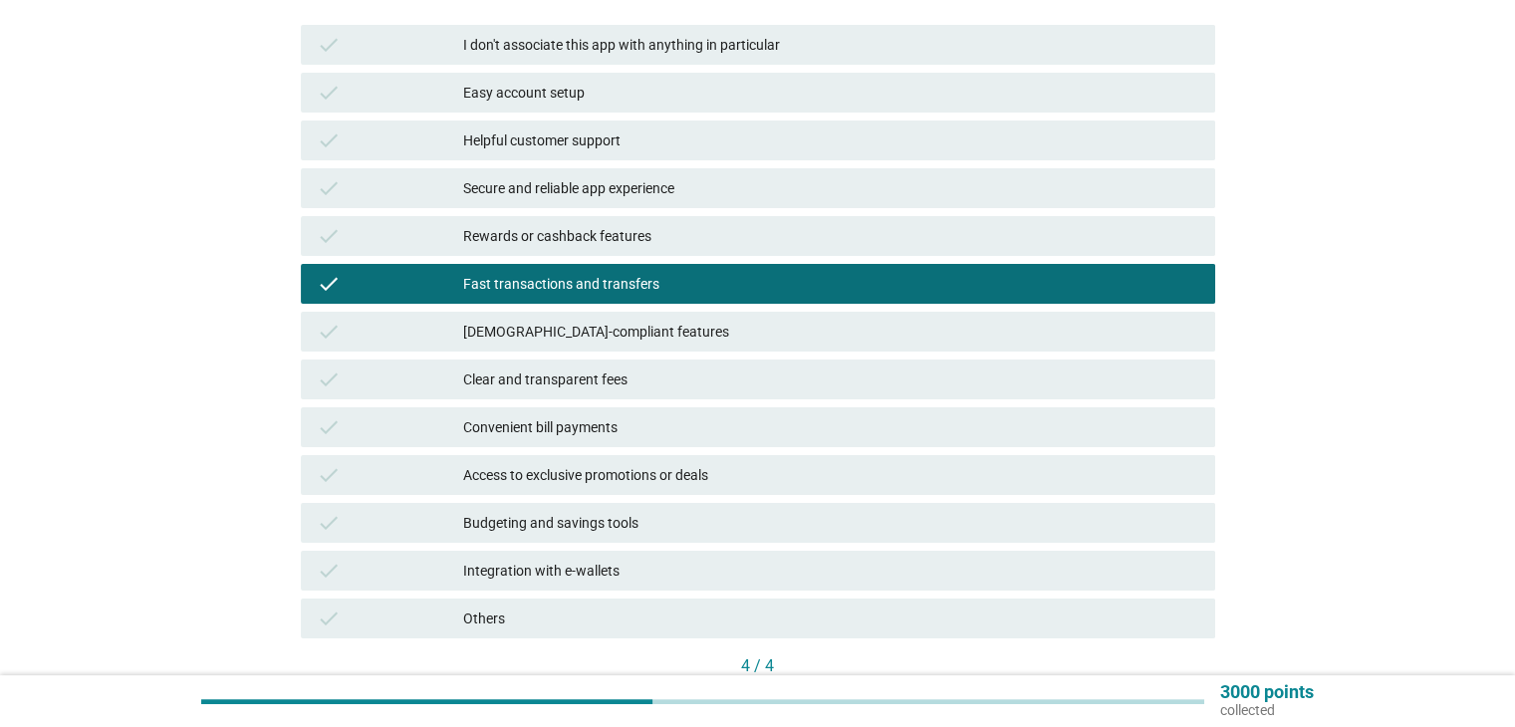
scroll to position [299, 0]
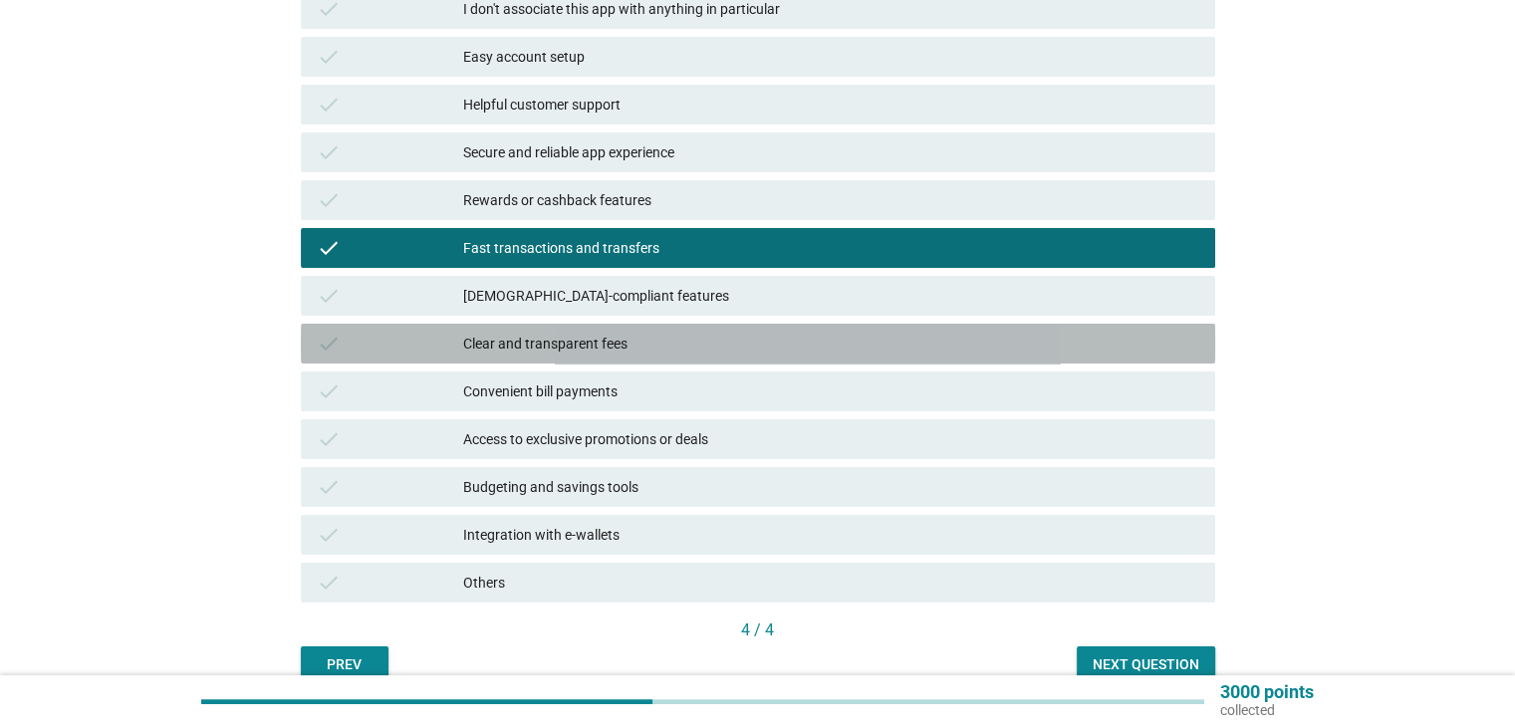
click at [479, 338] on div "Clear and transparent fees" at bounding box center [830, 344] width 735 height 24
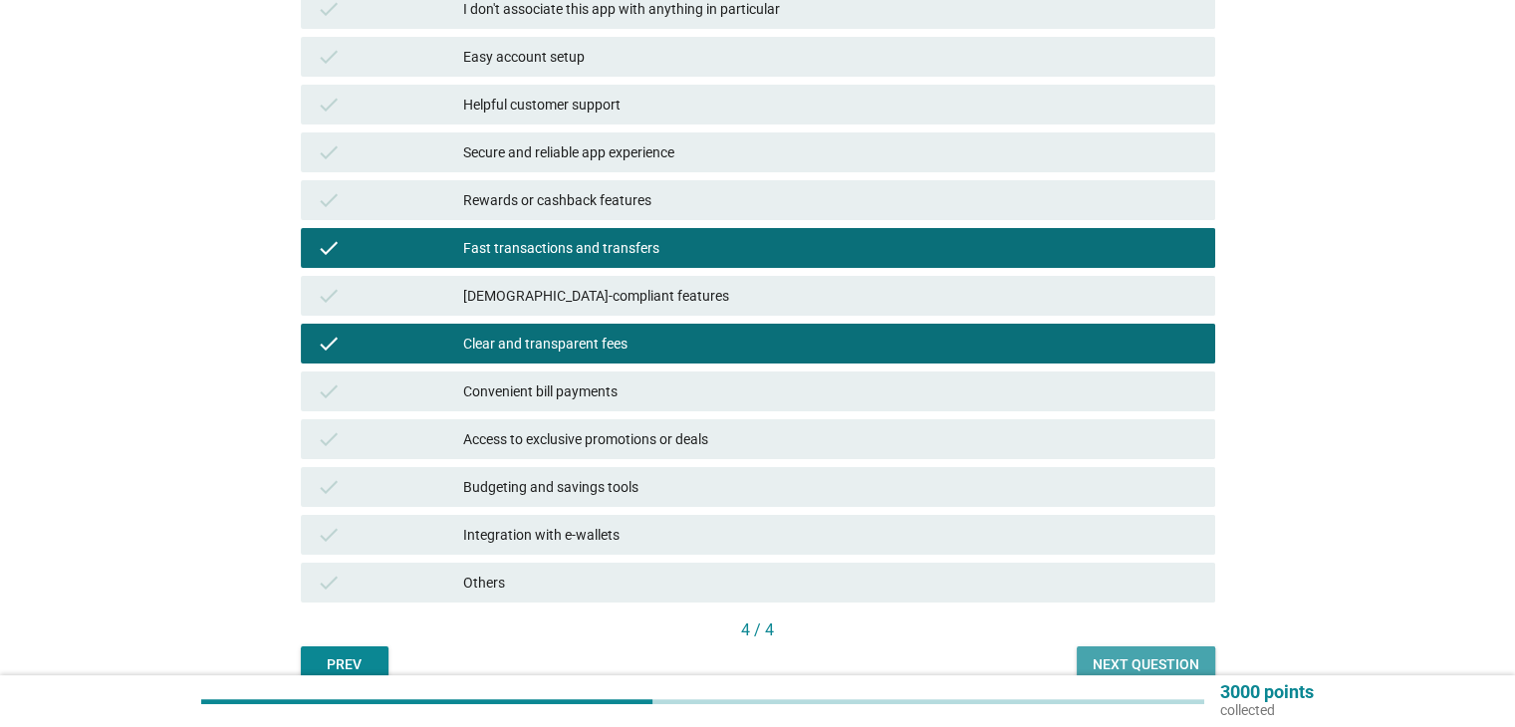
click at [1123, 661] on div "Next question" at bounding box center [1145, 664] width 107 height 21
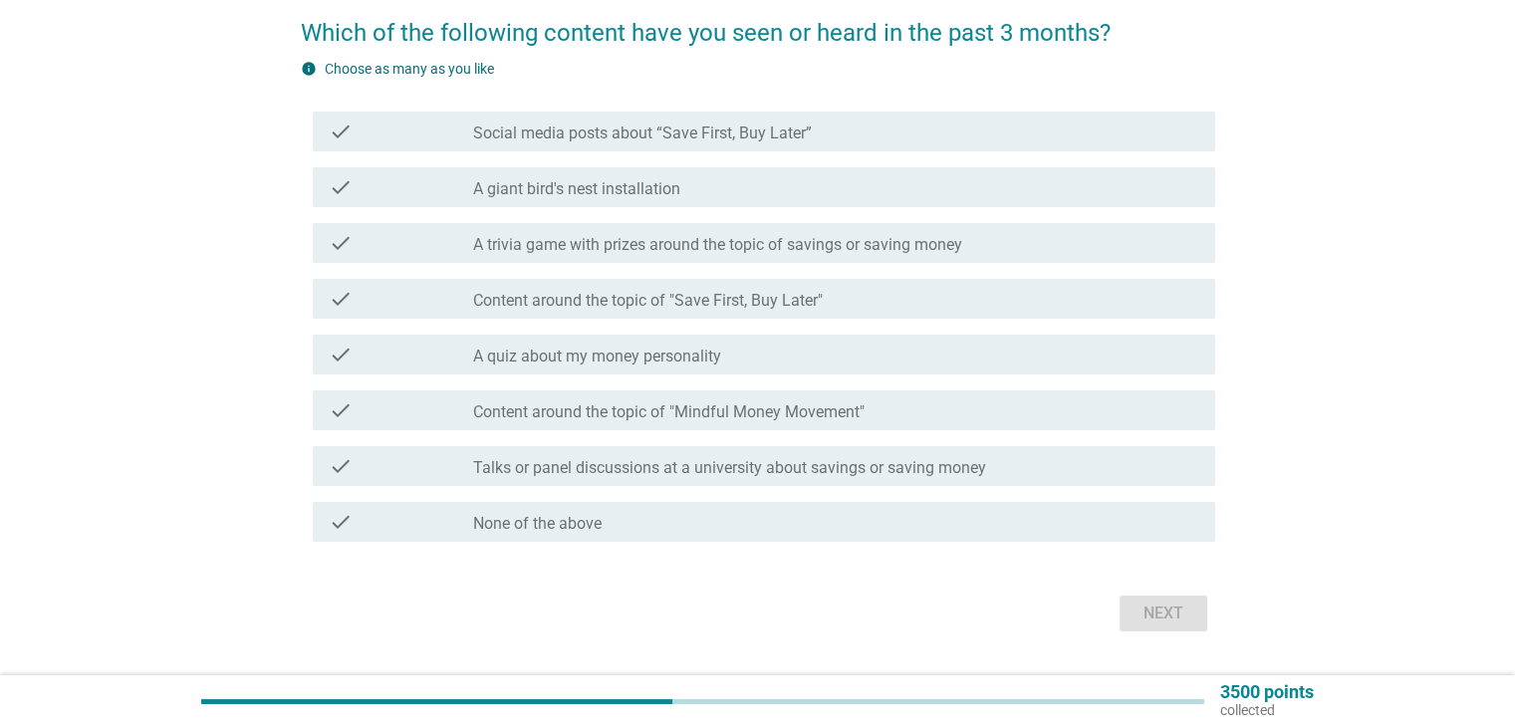
scroll to position [214, 0]
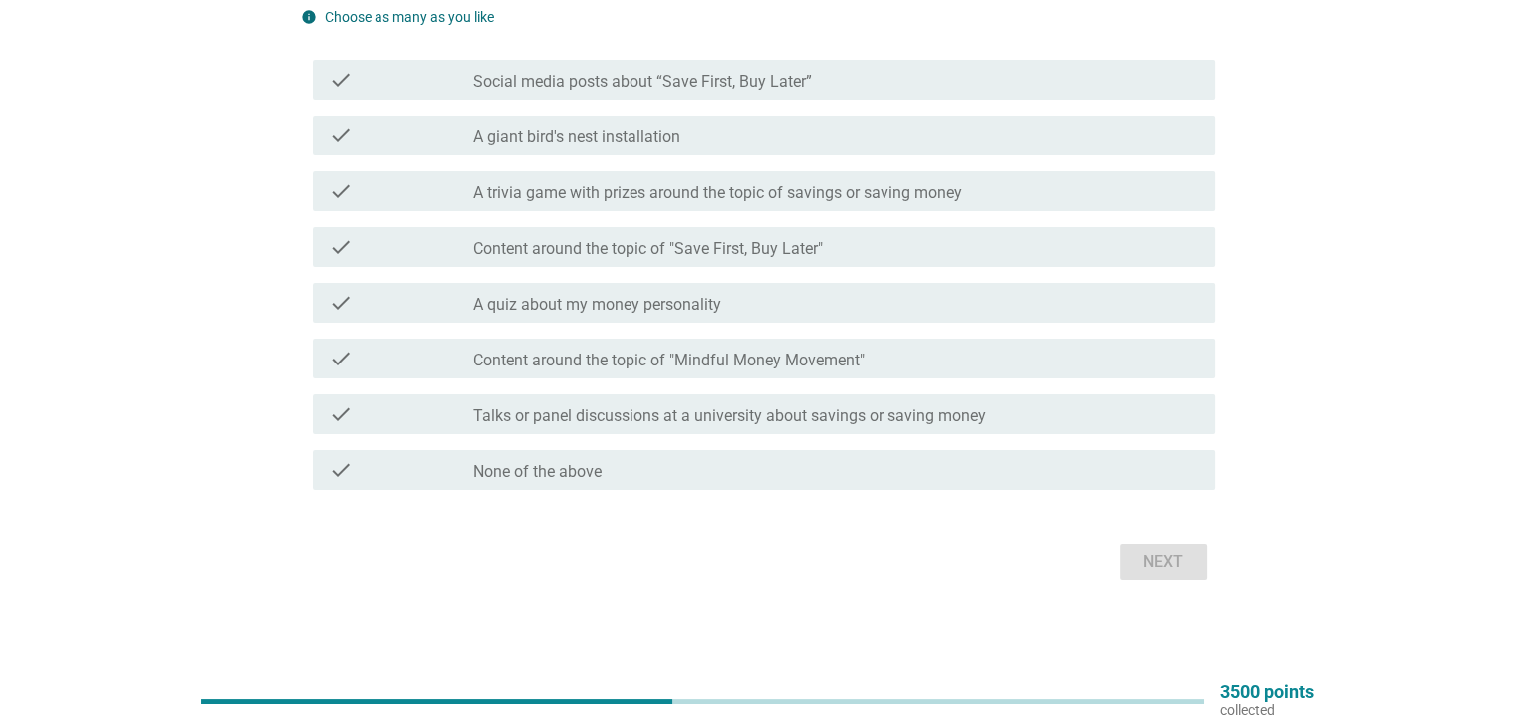
click at [1164, 574] on div "Next" at bounding box center [758, 562] width 914 height 48
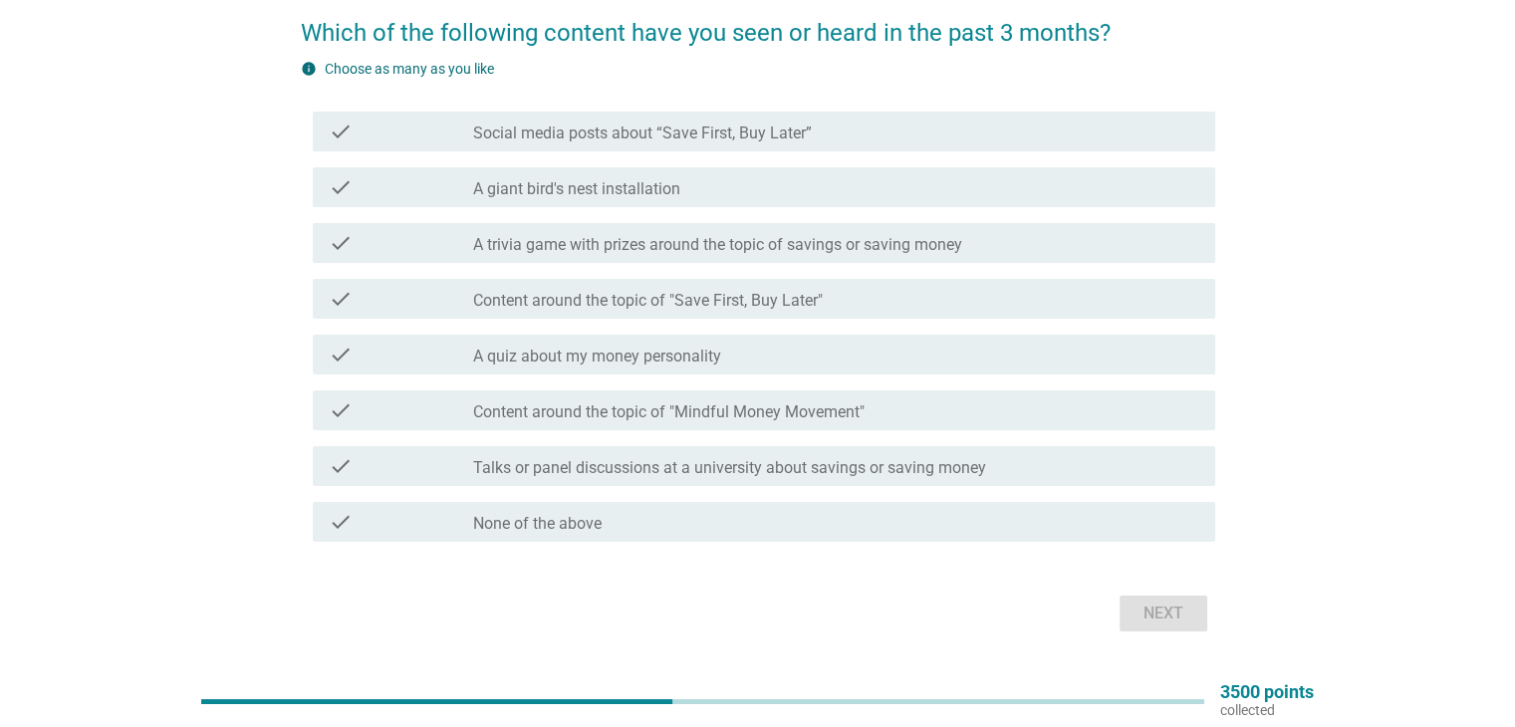
scroll to position [115, 0]
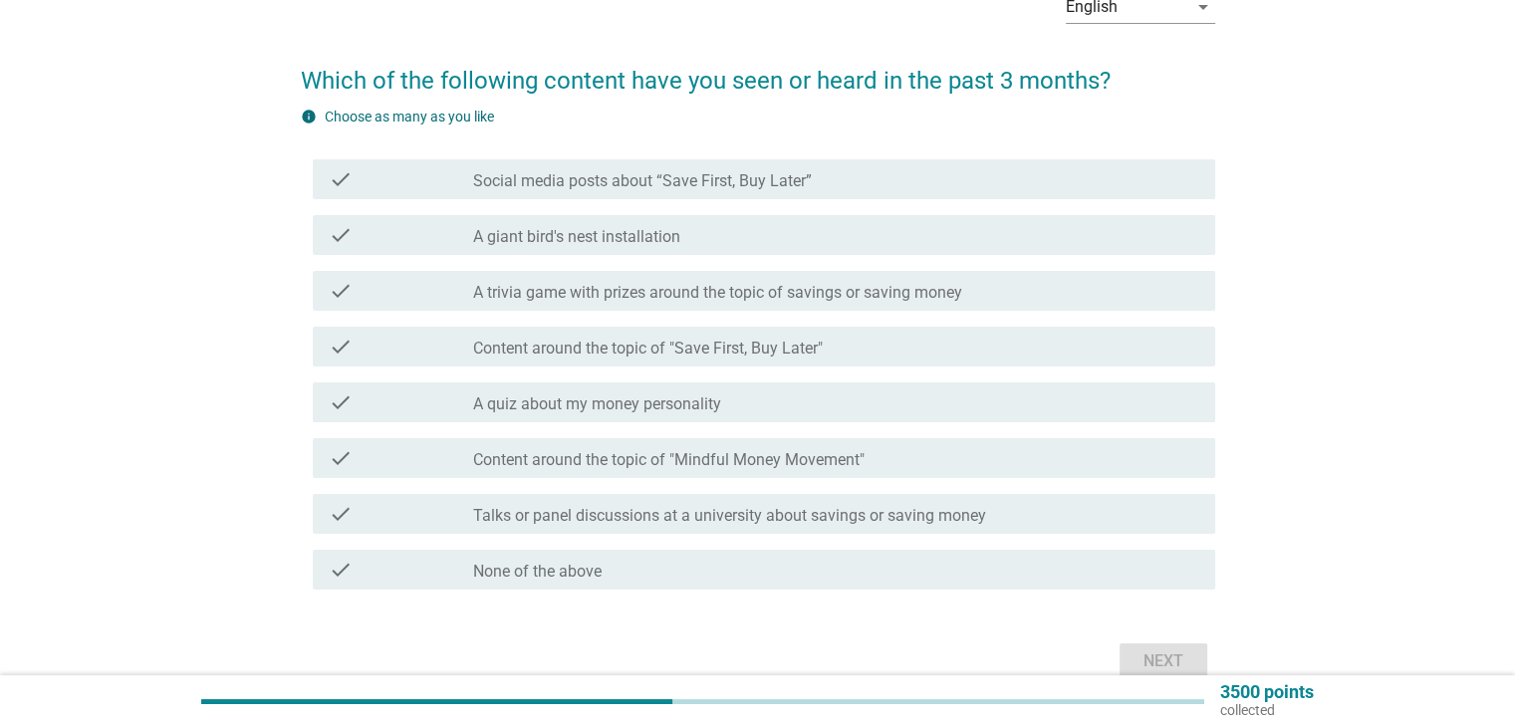
click at [601, 208] on div "check check_box_outline_blank A giant bird's nest installation" at bounding box center [758, 235] width 914 height 56
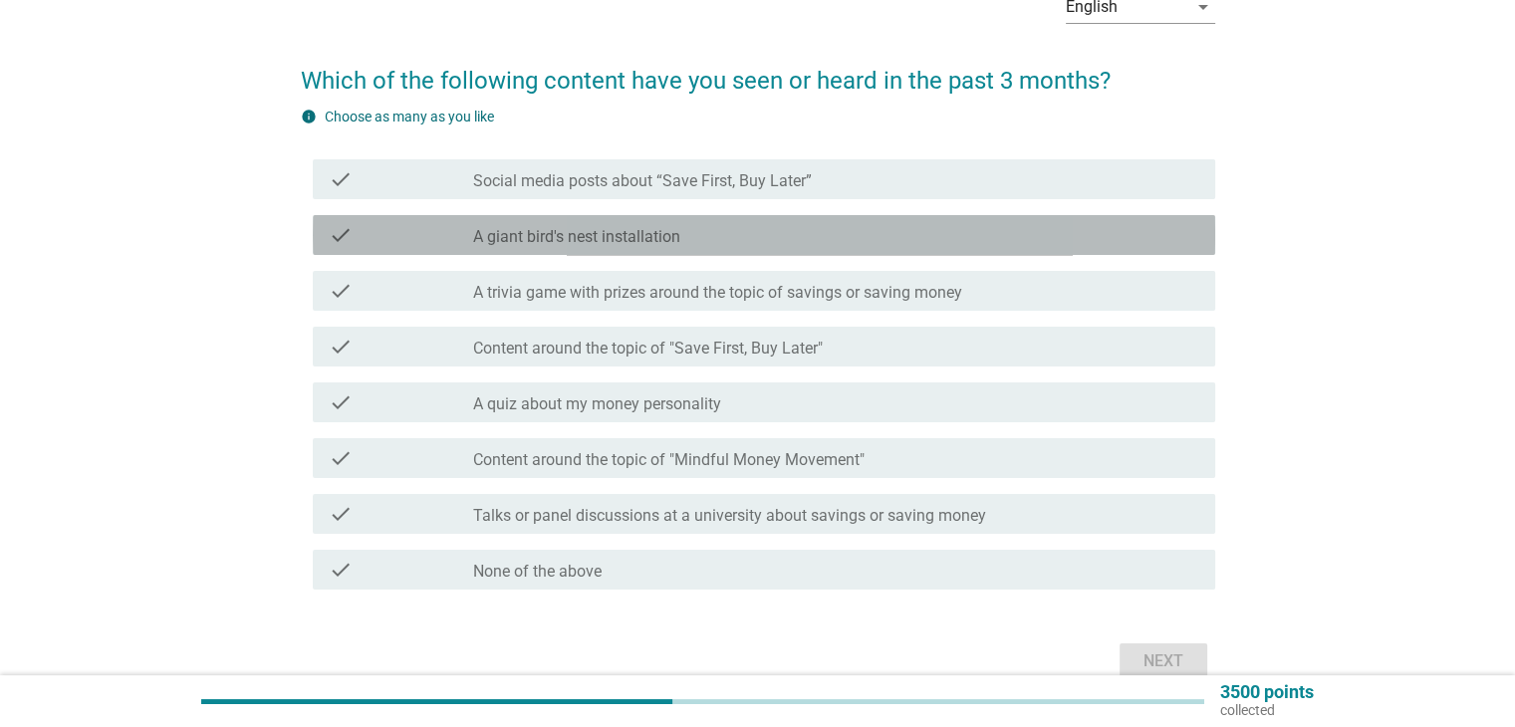
click at [586, 240] on label "A giant bird's nest installation" at bounding box center [576, 237] width 207 height 20
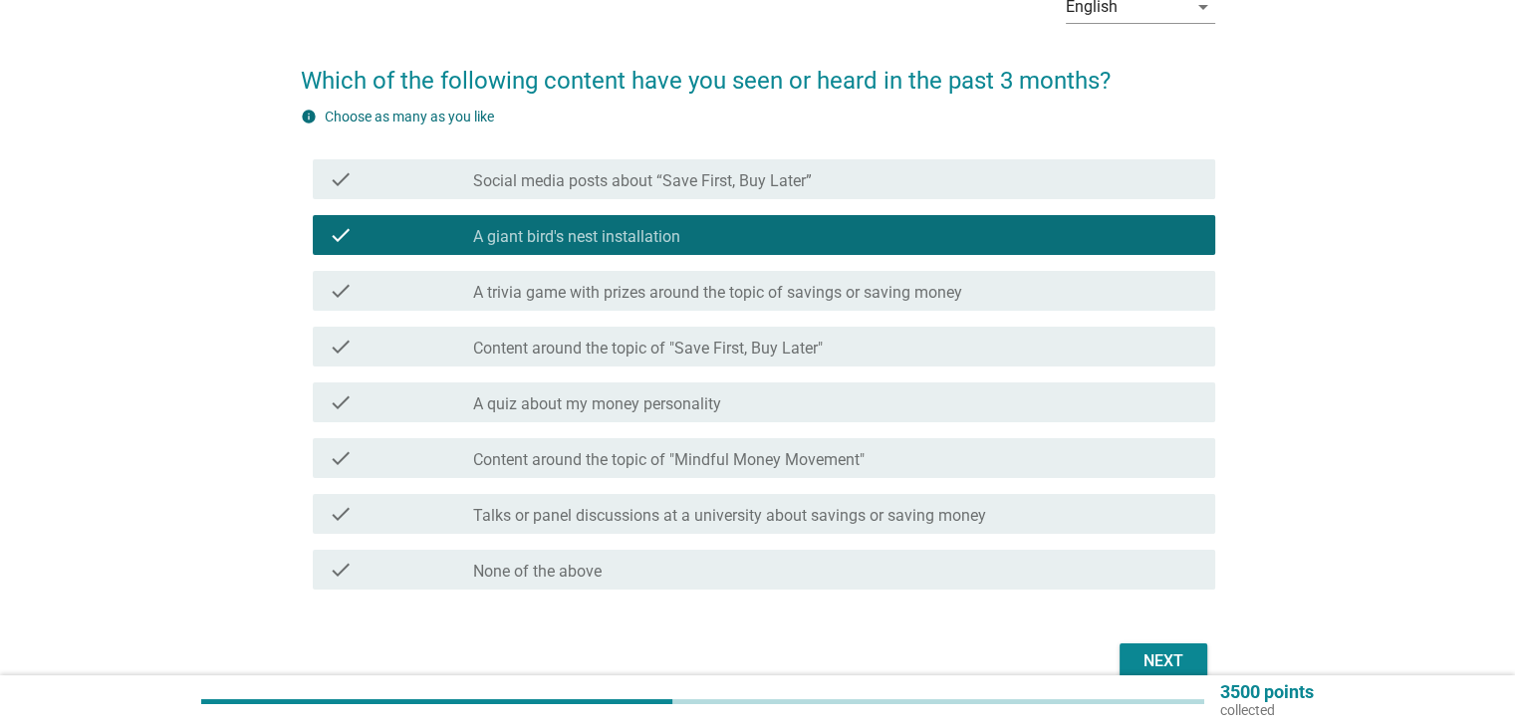
click at [586, 240] on label "A giant bird's nest installation" at bounding box center [576, 237] width 207 height 20
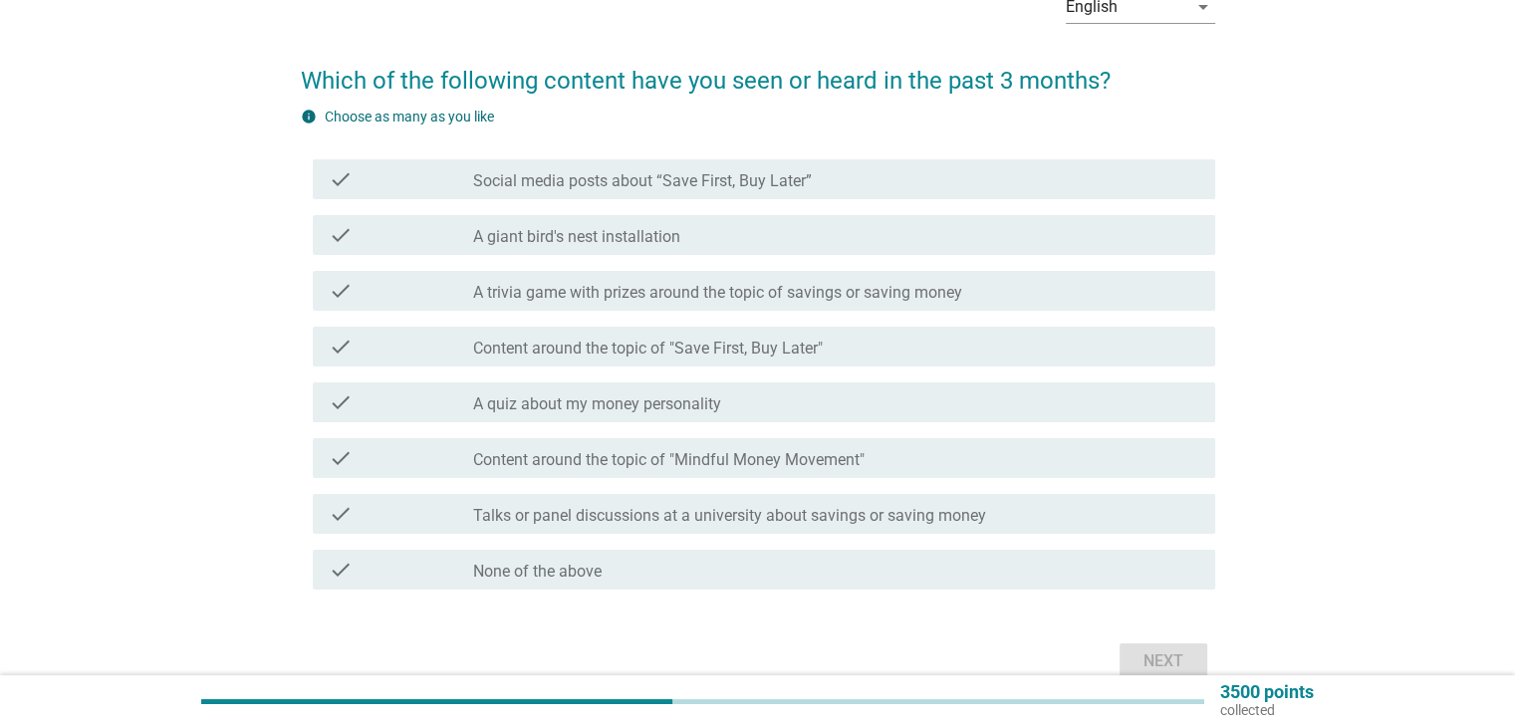
click at [212, 292] on div "English arrow_drop_down Which of the following content have you seen or heard i…" at bounding box center [757, 330] width 1419 height 742
click at [679, 181] on label "Social media posts about “Save First, Buy Later”" at bounding box center [642, 181] width 339 height 20
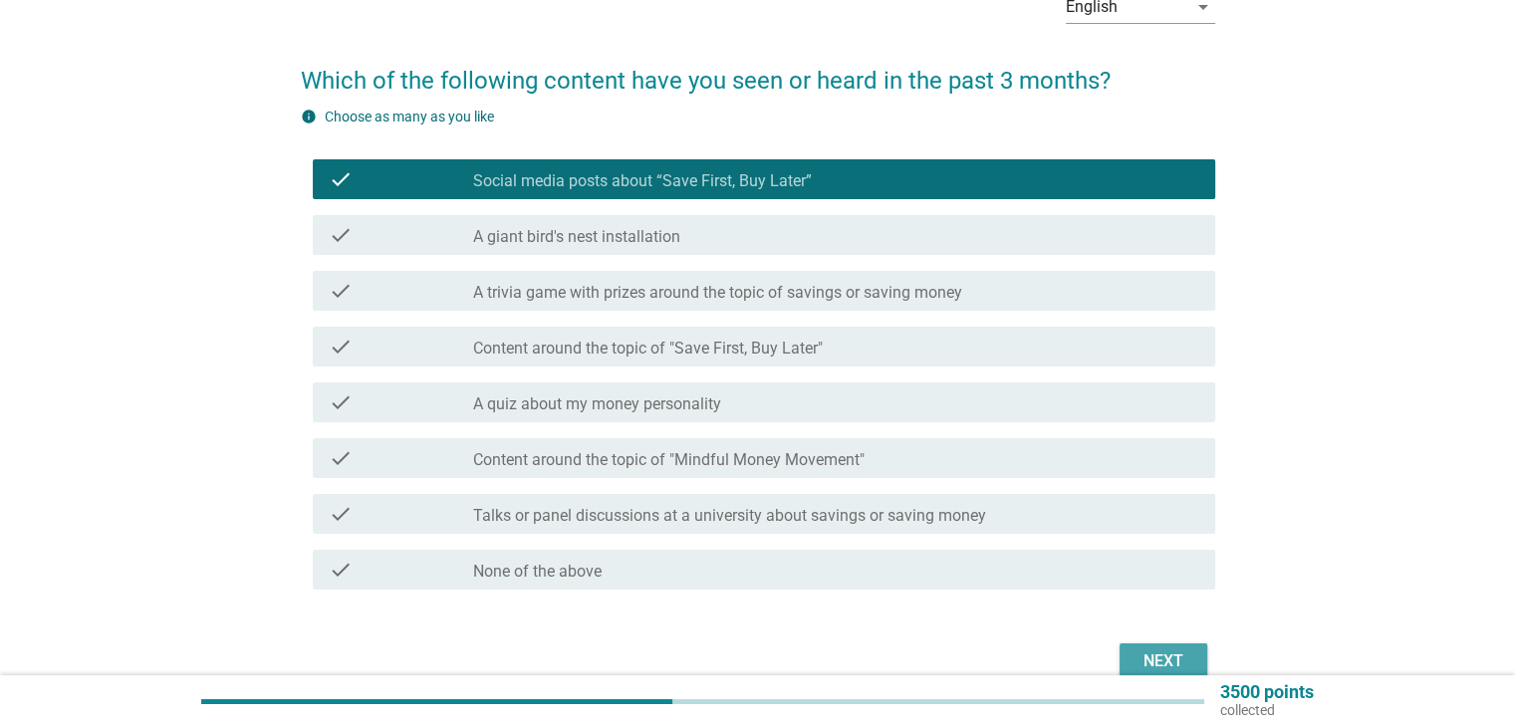
click at [1163, 645] on button "Next" at bounding box center [1163, 661] width 88 height 36
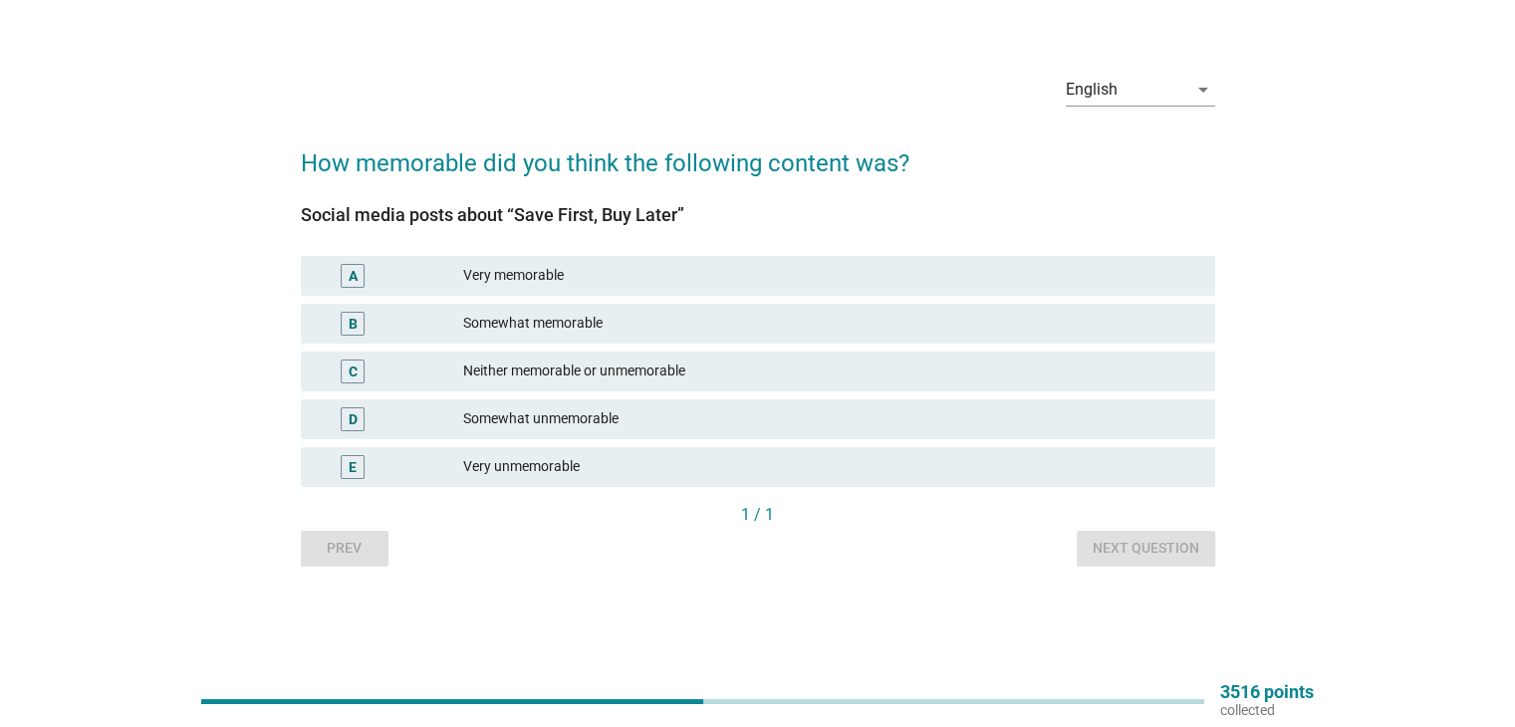
scroll to position [0, 0]
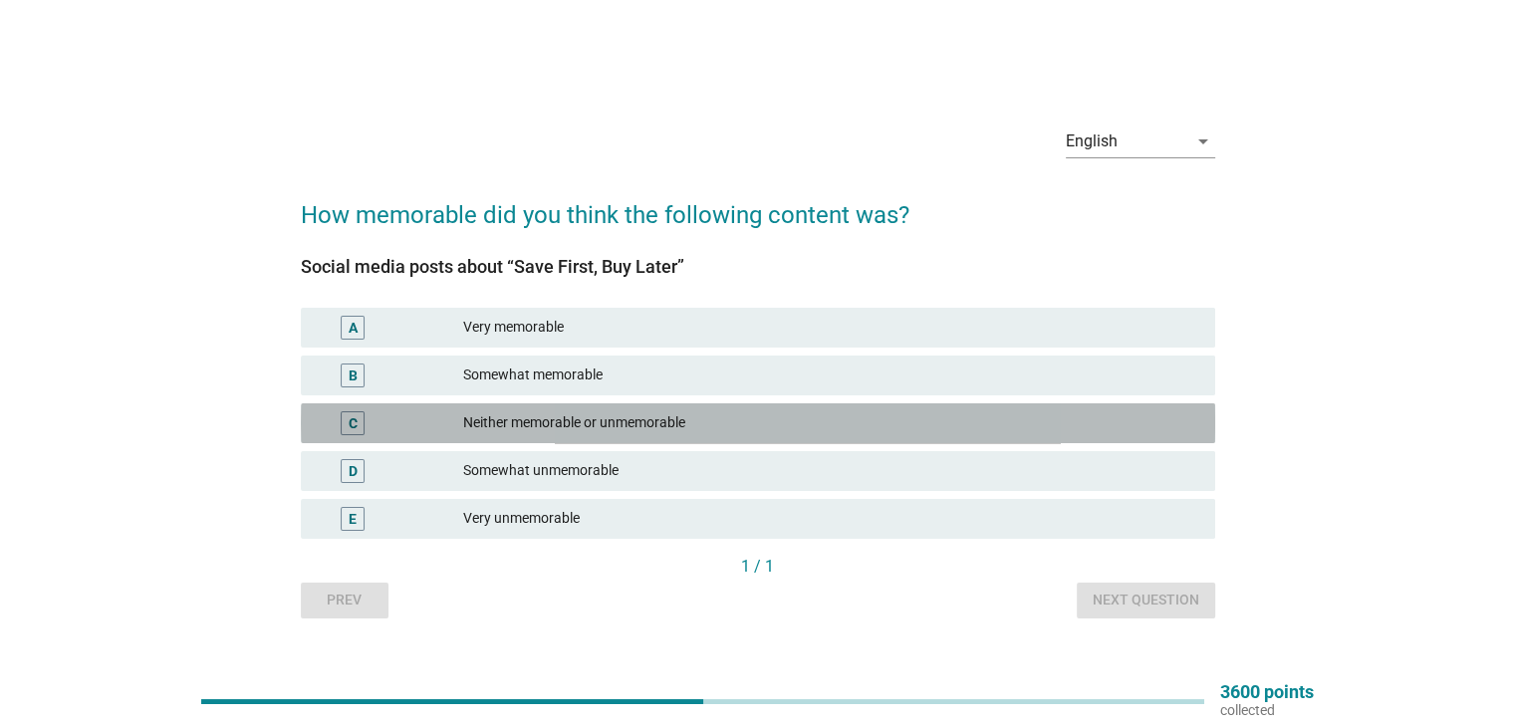
click at [478, 407] on div "C Neither memorable or unmemorable" at bounding box center [758, 423] width 914 height 40
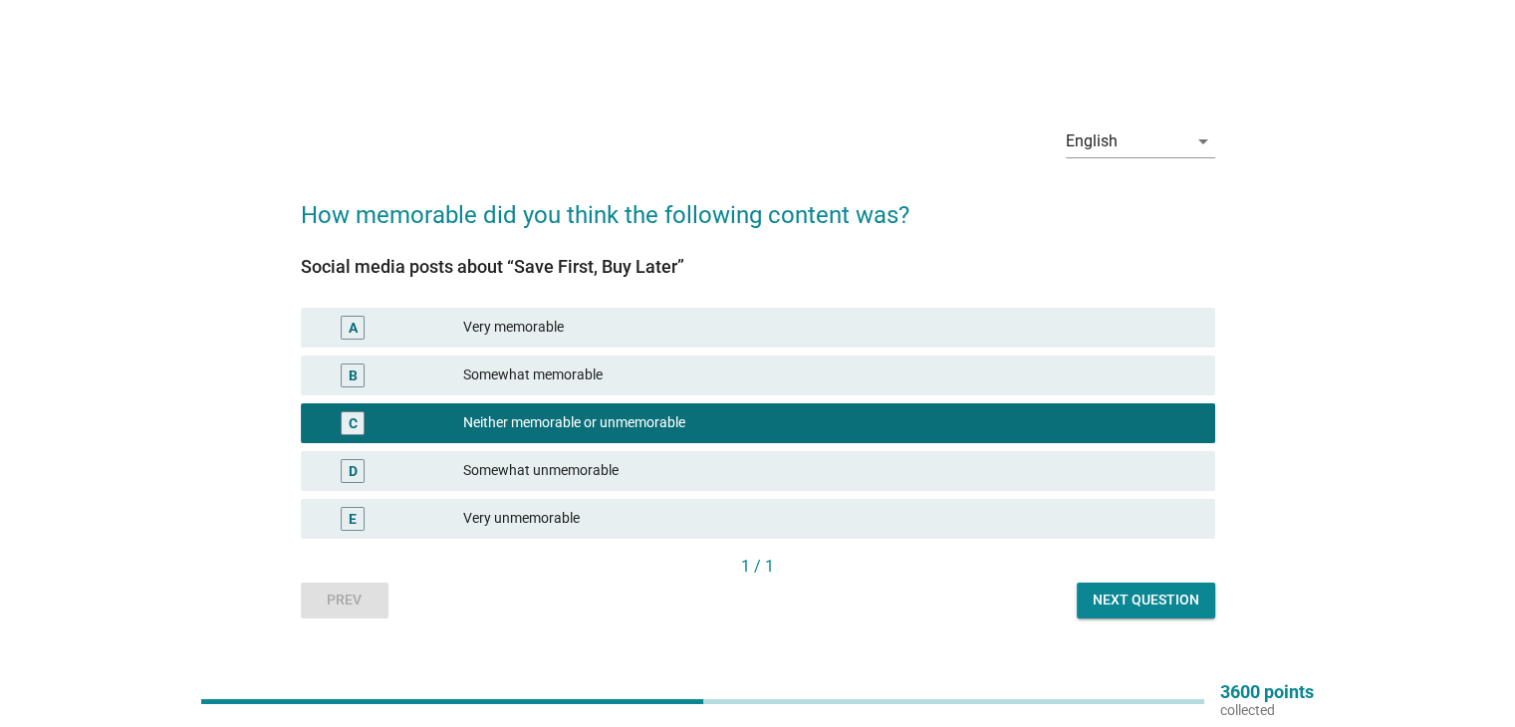
click at [1160, 612] on button "Next question" at bounding box center [1145, 601] width 138 height 36
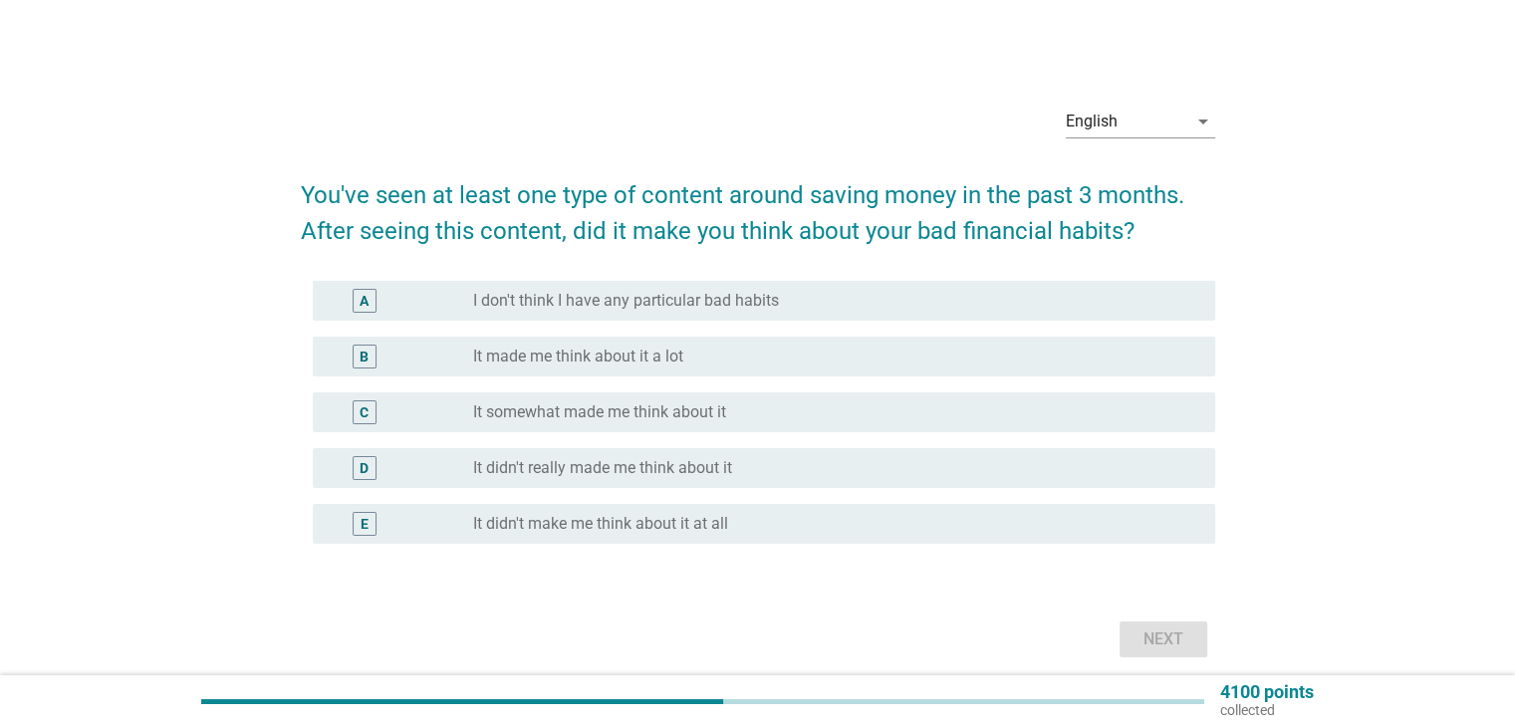
click at [214, 314] on div "English arrow_drop_down You've seen at least one type of content around saving …" at bounding box center [757, 376] width 1419 height 605
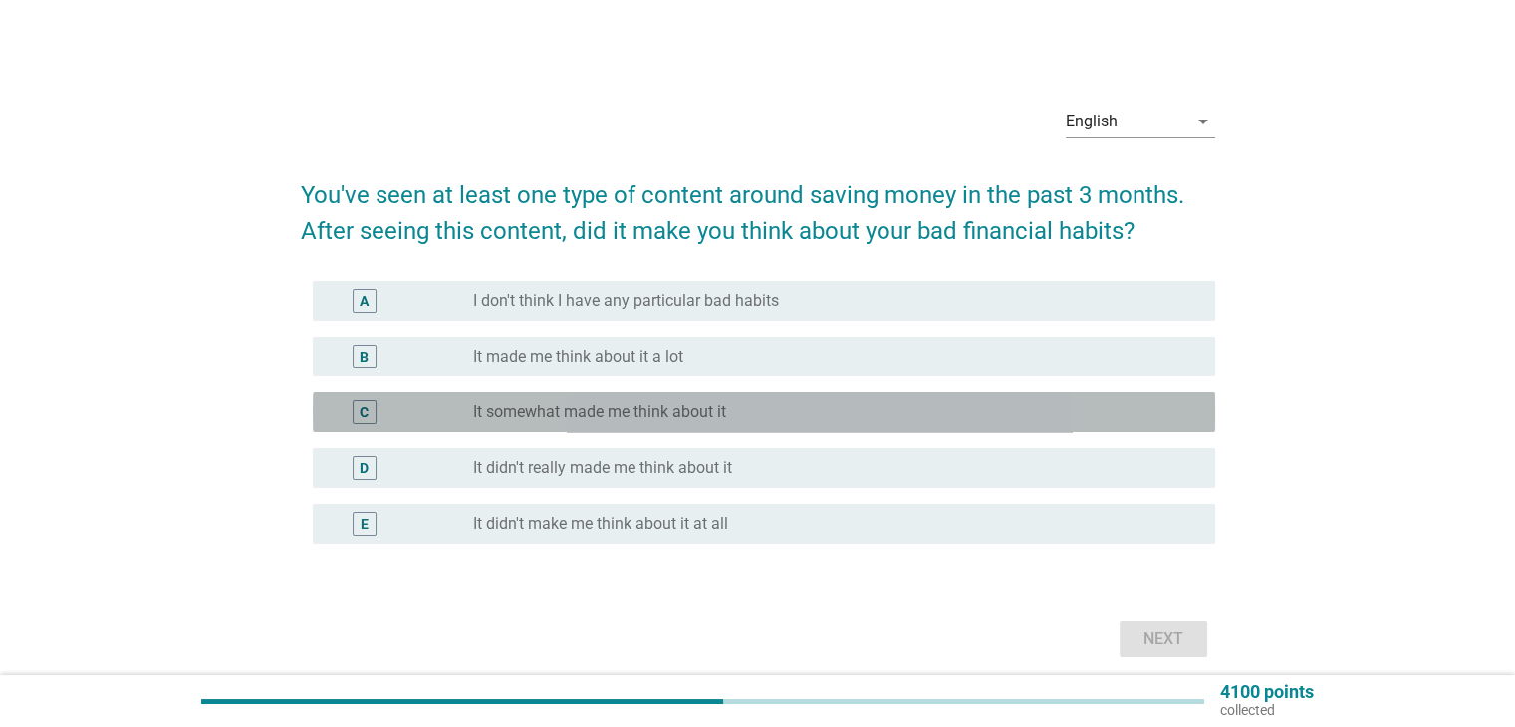
click at [638, 421] on label "It somewhat made me think about it" at bounding box center [599, 412] width 253 height 20
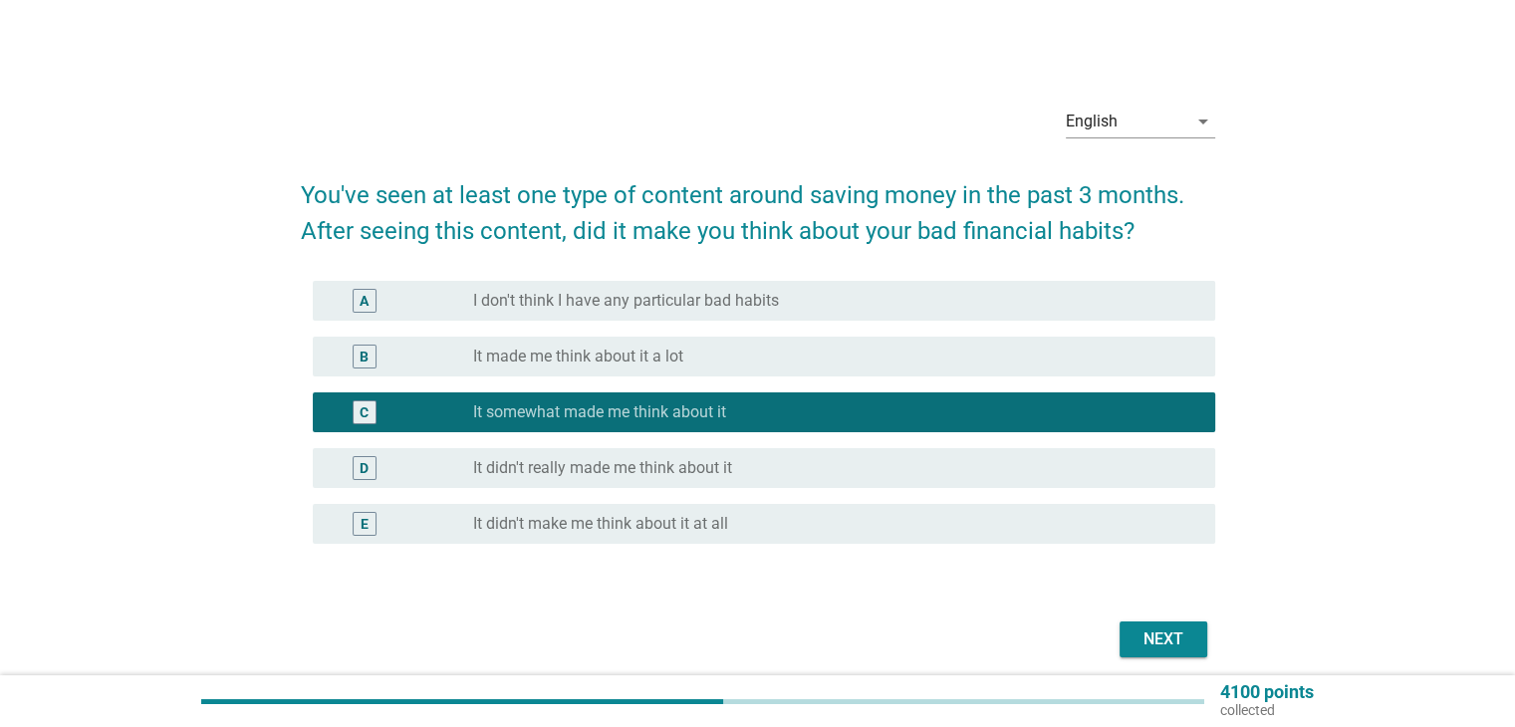
click at [753, 629] on div "Next" at bounding box center [758, 639] width 914 height 48
click at [1139, 646] on div "Next" at bounding box center [1163, 639] width 56 height 24
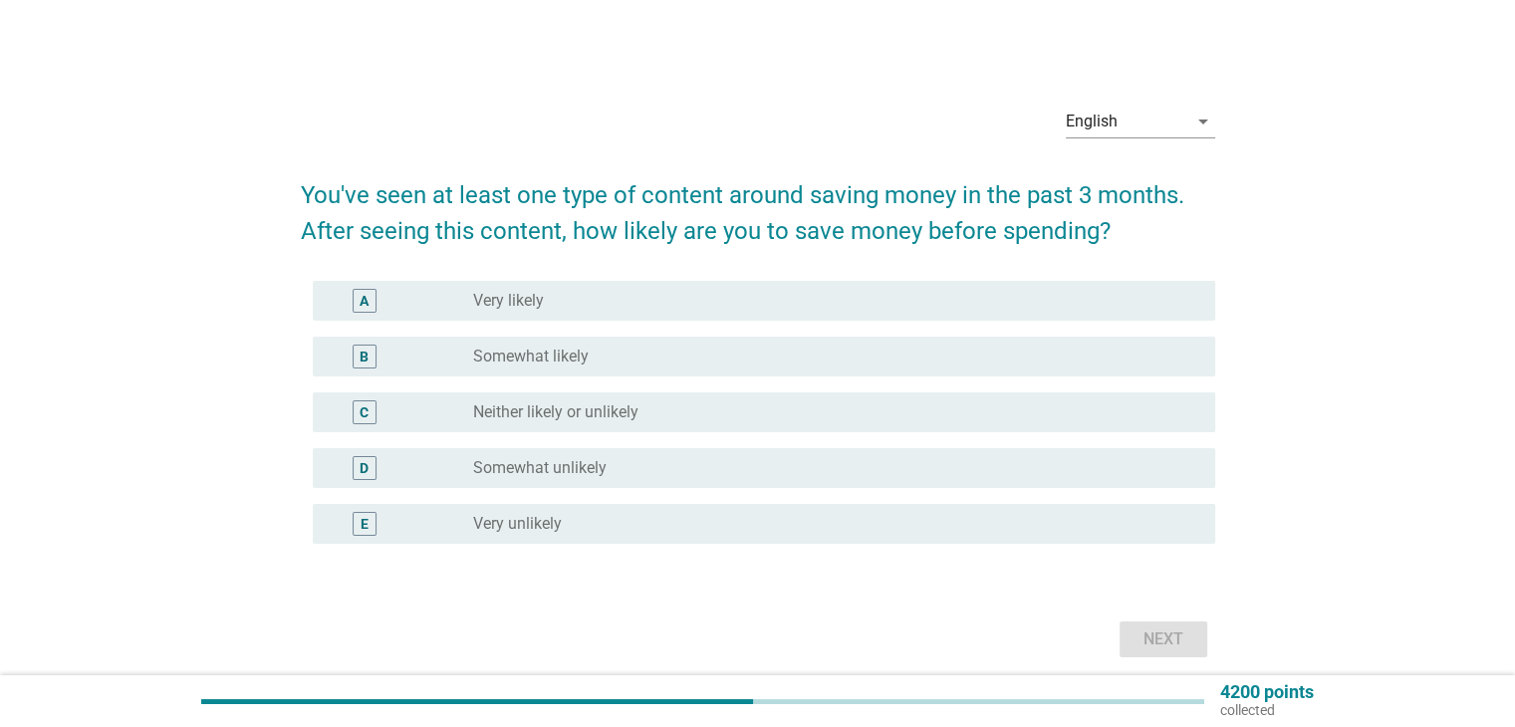
click at [572, 362] on label "Somewhat likely" at bounding box center [531, 357] width 116 height 20
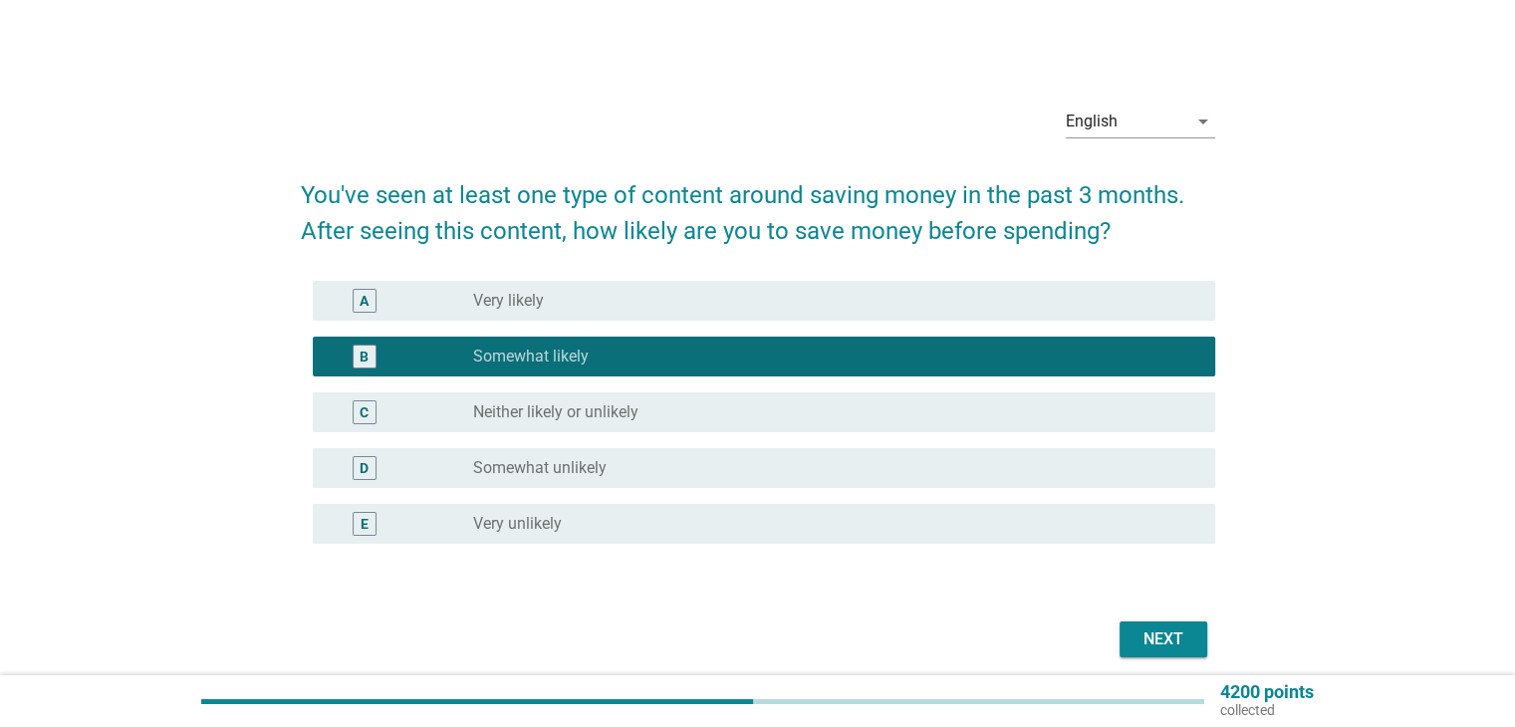
click at [585, 407] on label "Neither likely or unlikely" at bounding box center [555, 412] width 165 height 20
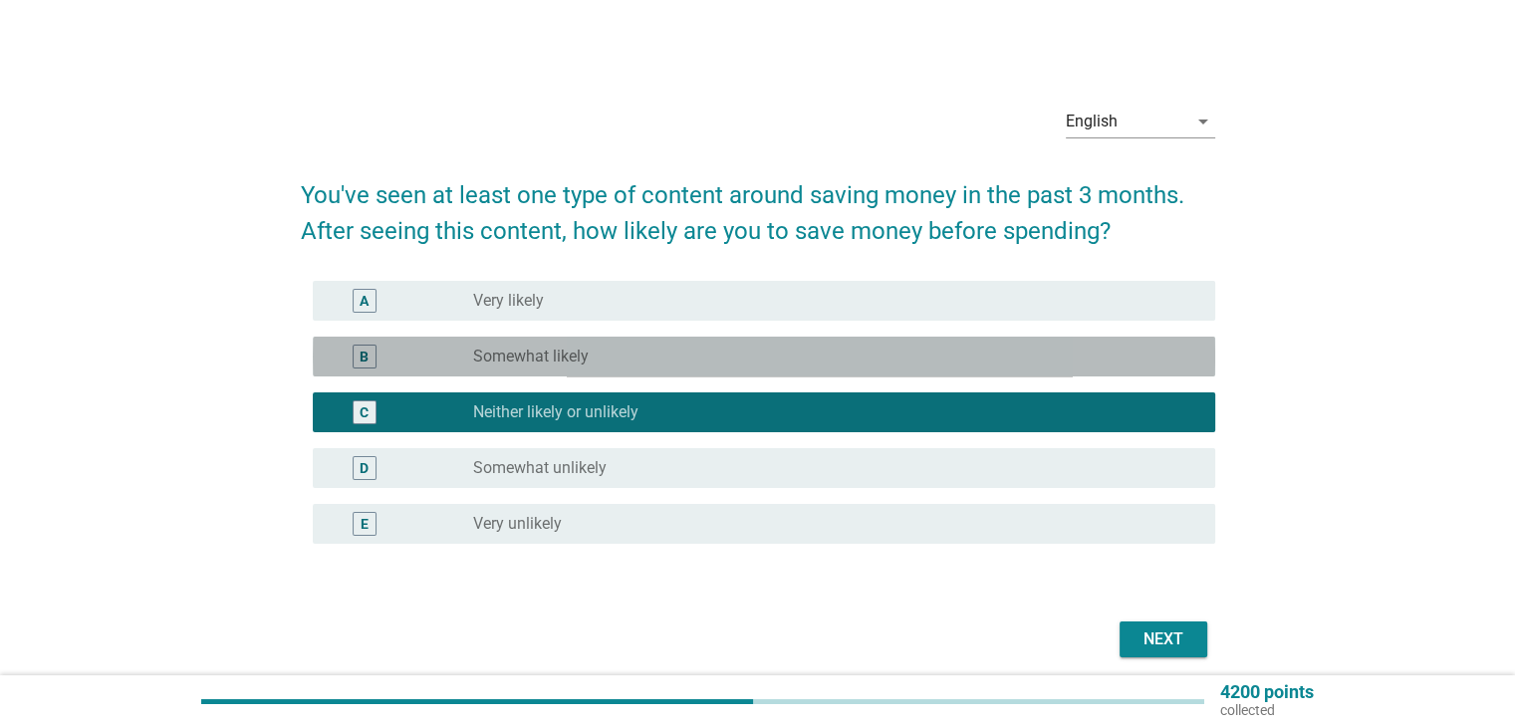
click at [617, 358] on div "radio_button_unchecked Somewhat likely" at bounding box center [827, 357] width 709 height 20
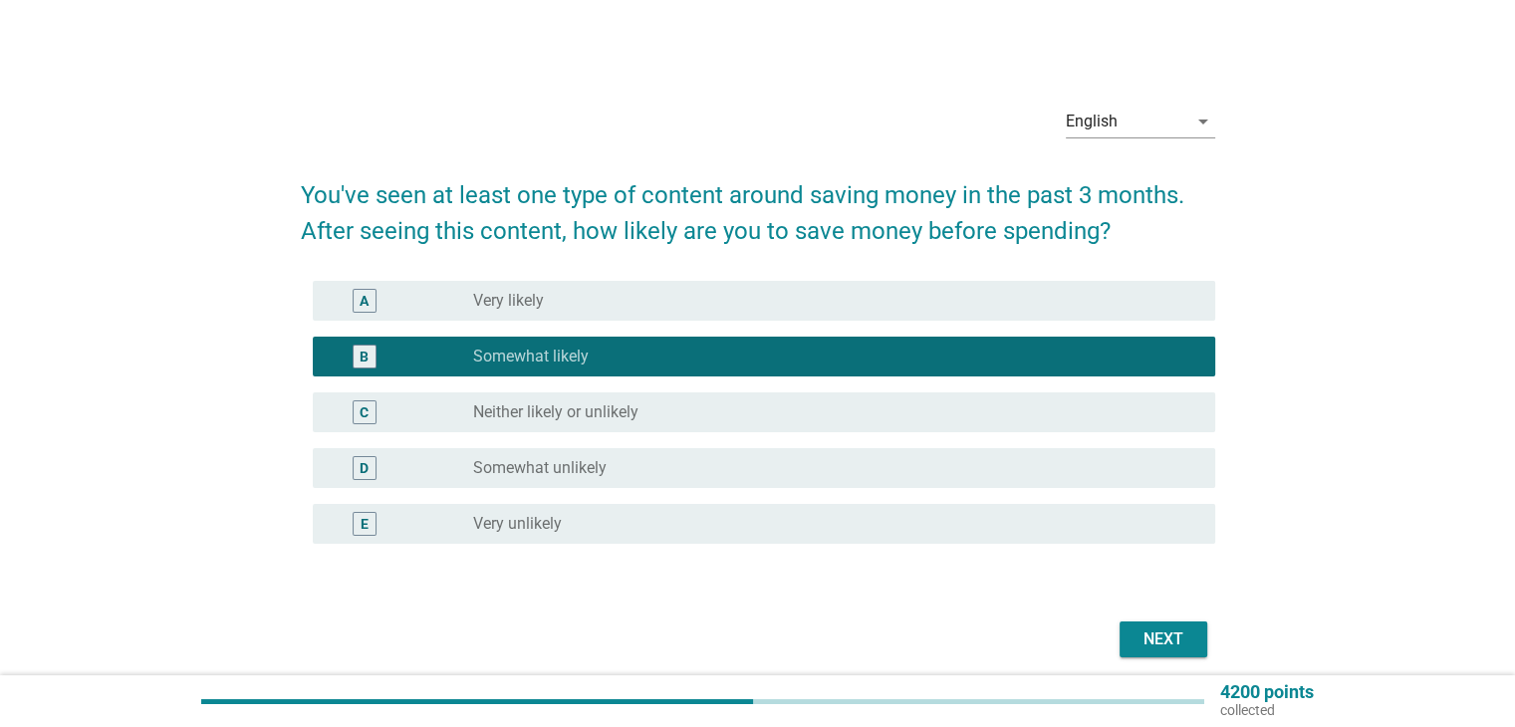
click at [1185, 634] on div "Next" at bounding box center [1163, 639] width 56 height 24
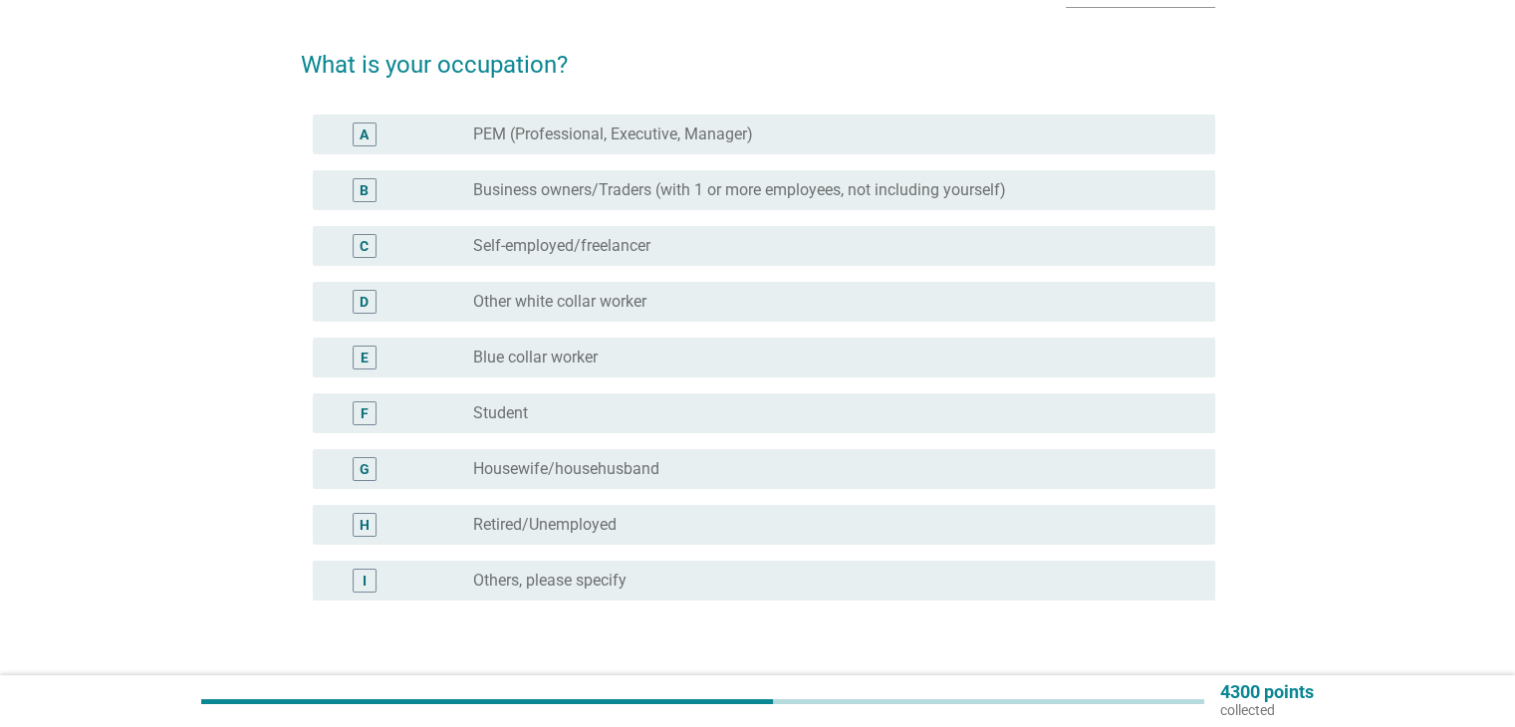
scroll to position [100, 0]
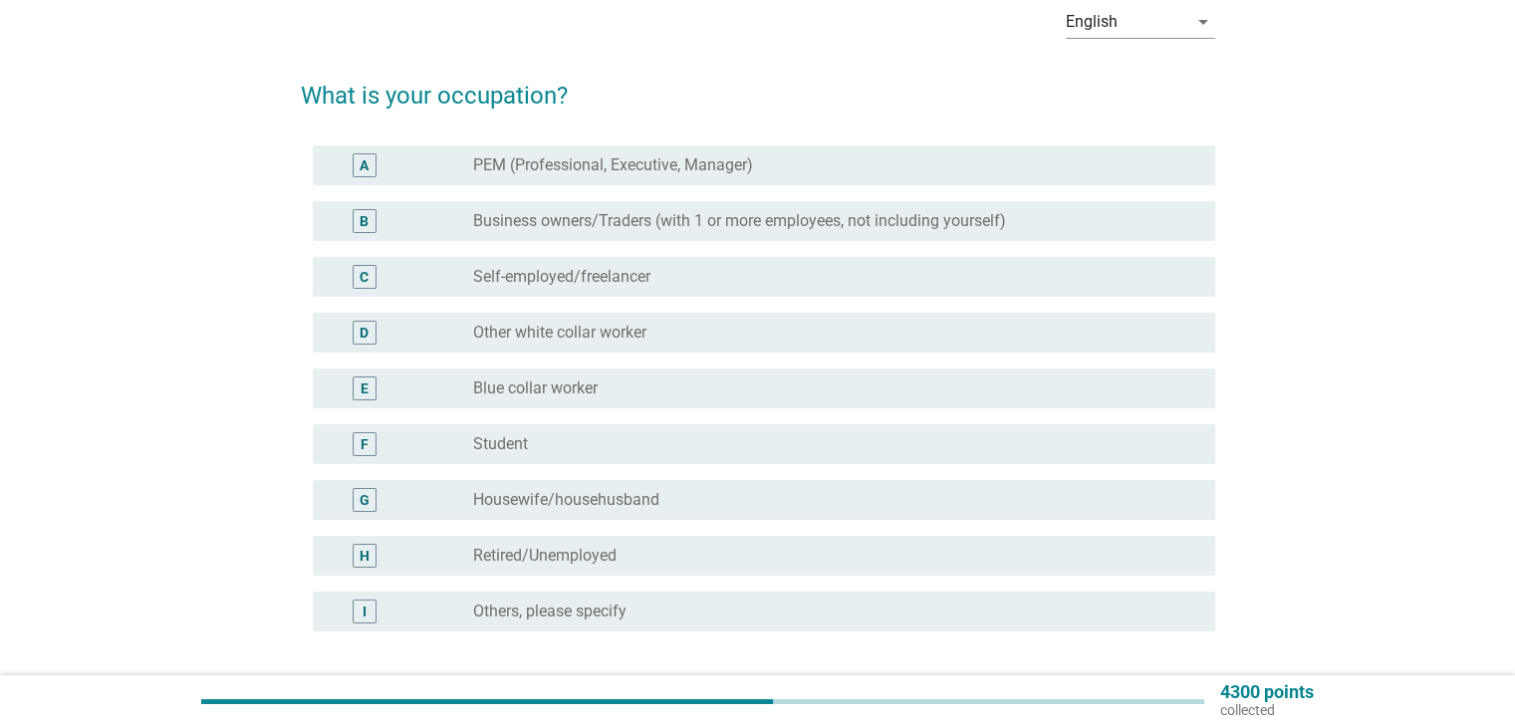
click at [544, 181] on div "A radio_button_unchecked PEM (Professional, Executive, Manager)" at bounding box center [764, 165] width 902 height 40
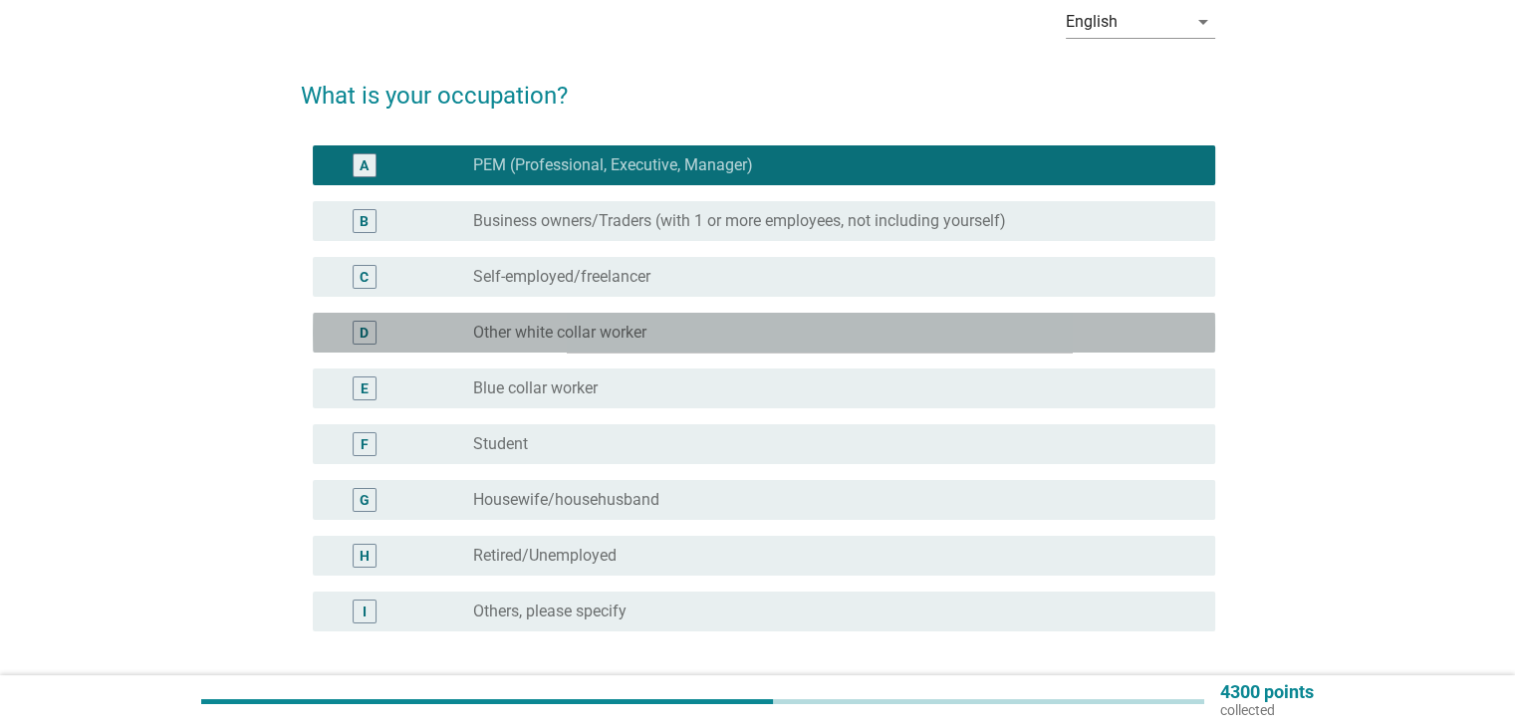
click at [595, 332] on label "Other white collar worker" at bounding box center [559, 333] width 173 height 20
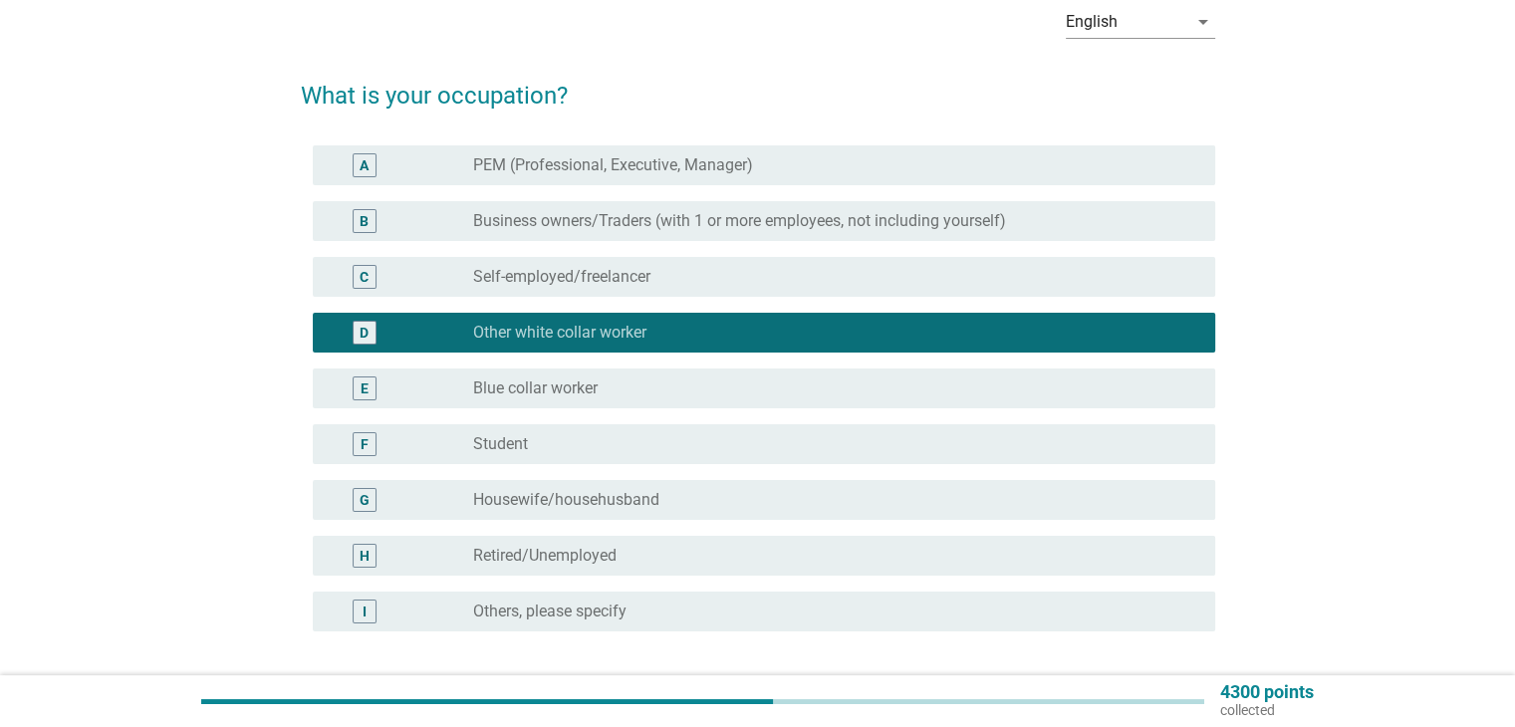
scroll to position [199, 0]
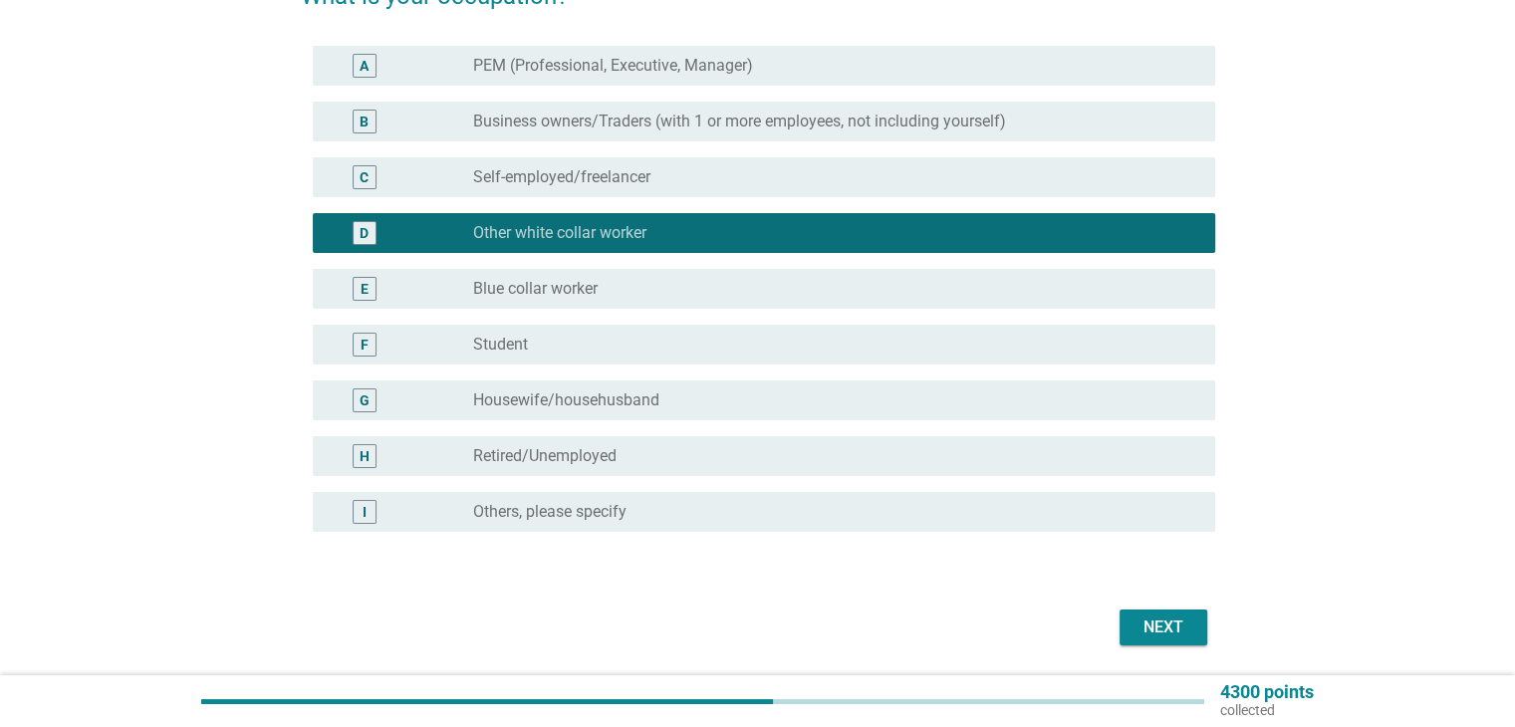
click at [1198, 646] on div "Next" at bounding box center [758, 627] width 914 height 48
click at [1198, 635] on button "Next" at bounding box center [1163, 627] width 88 height 36
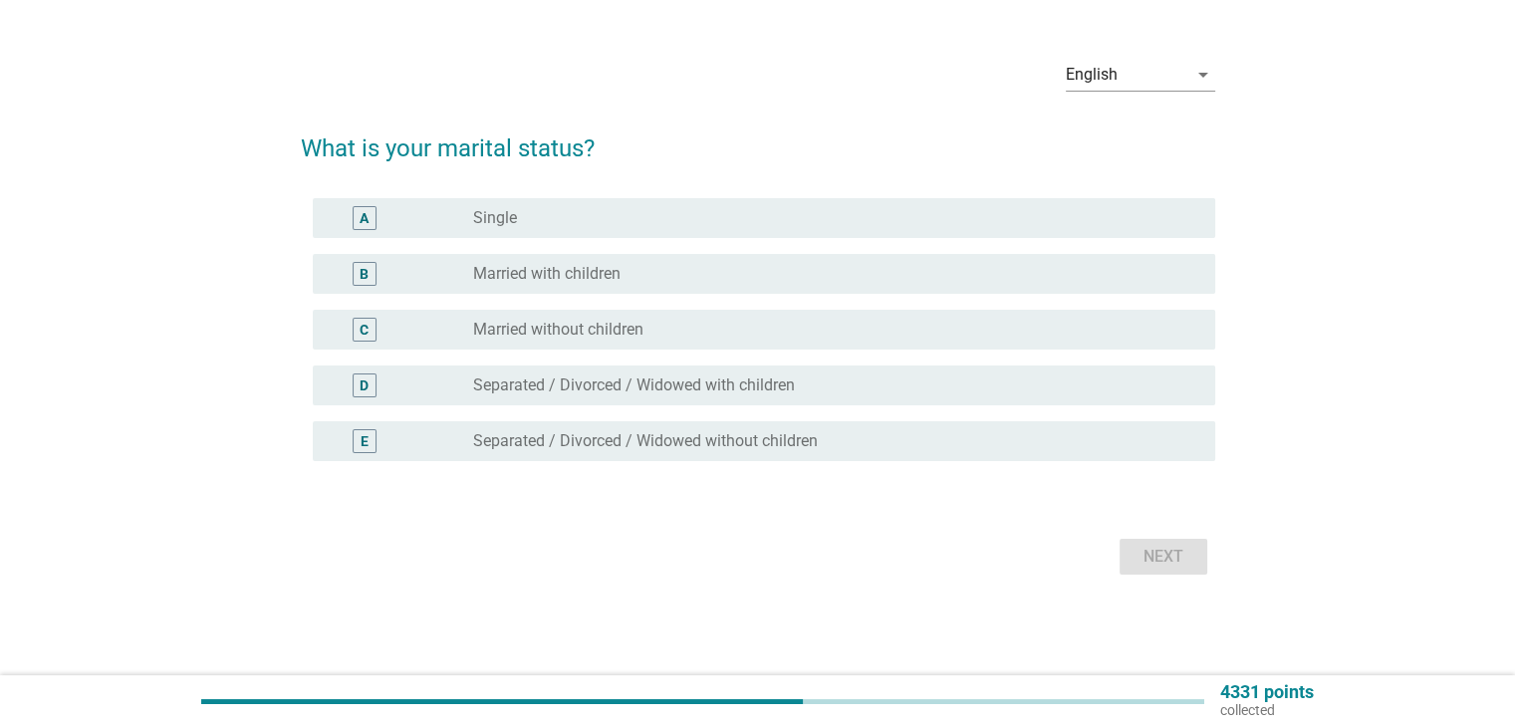
scroll to position [0, 0]
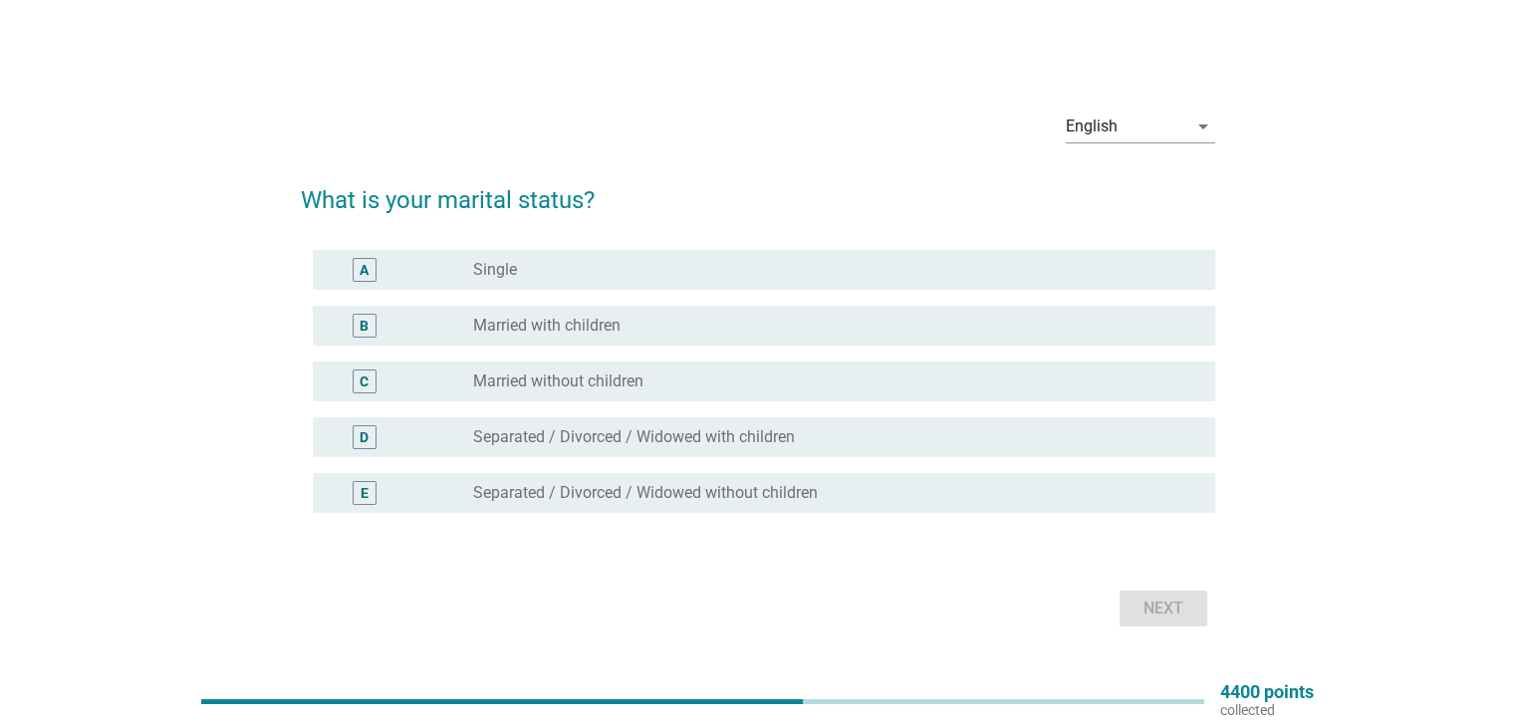
click at [512, 261] on label "Single" at bounding box center [495, 270] width 44 height 20
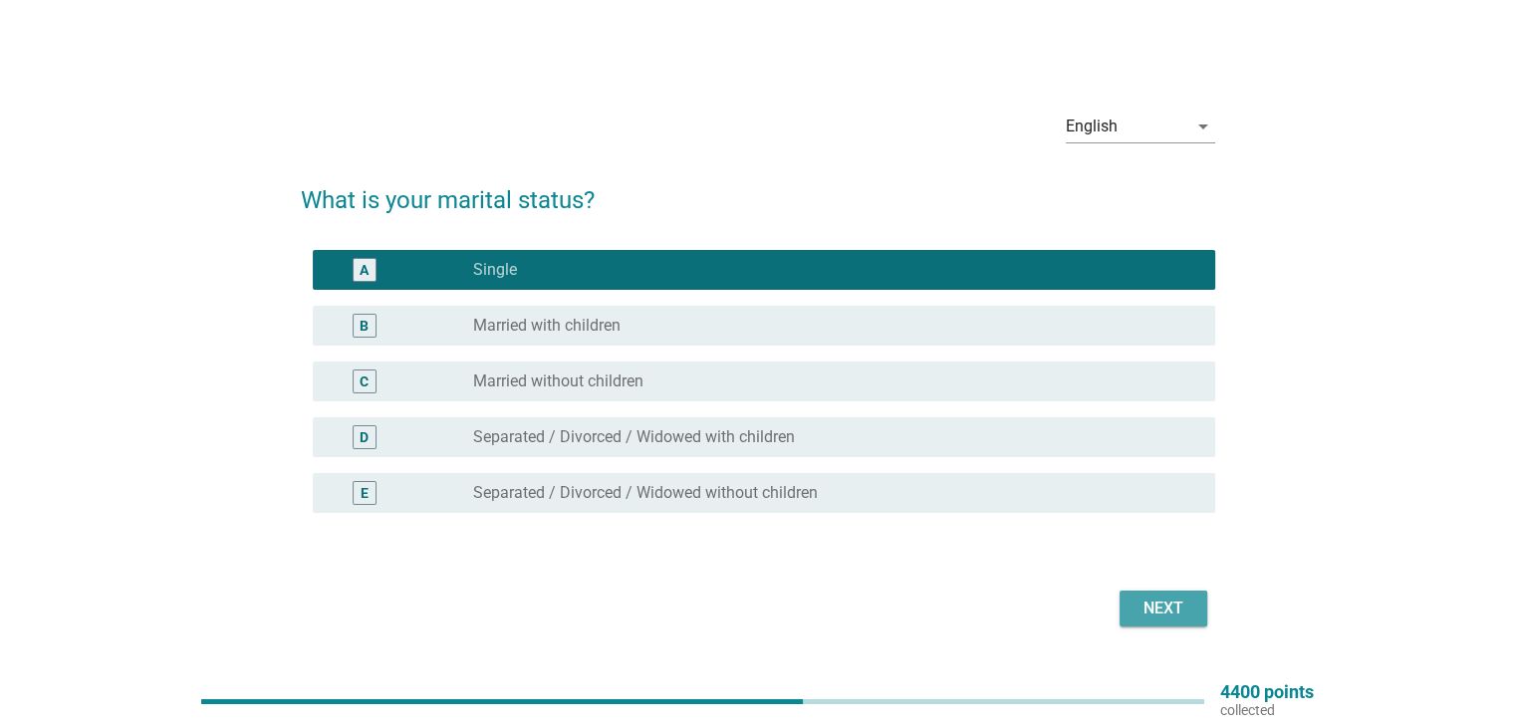
click at [1143, 594] on button "Next" at bounding box center [1163, 608] width 88 height 36
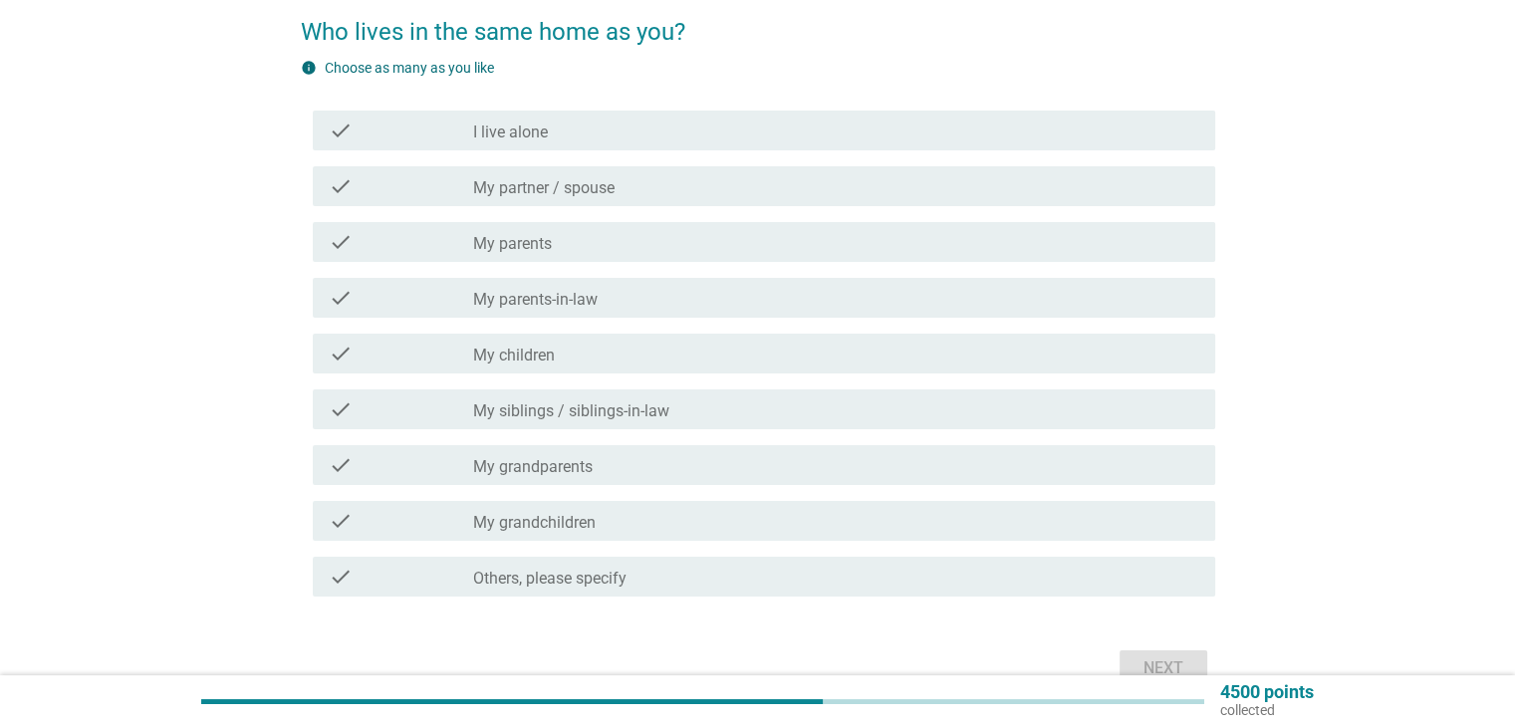
scroll to position [199, 0]
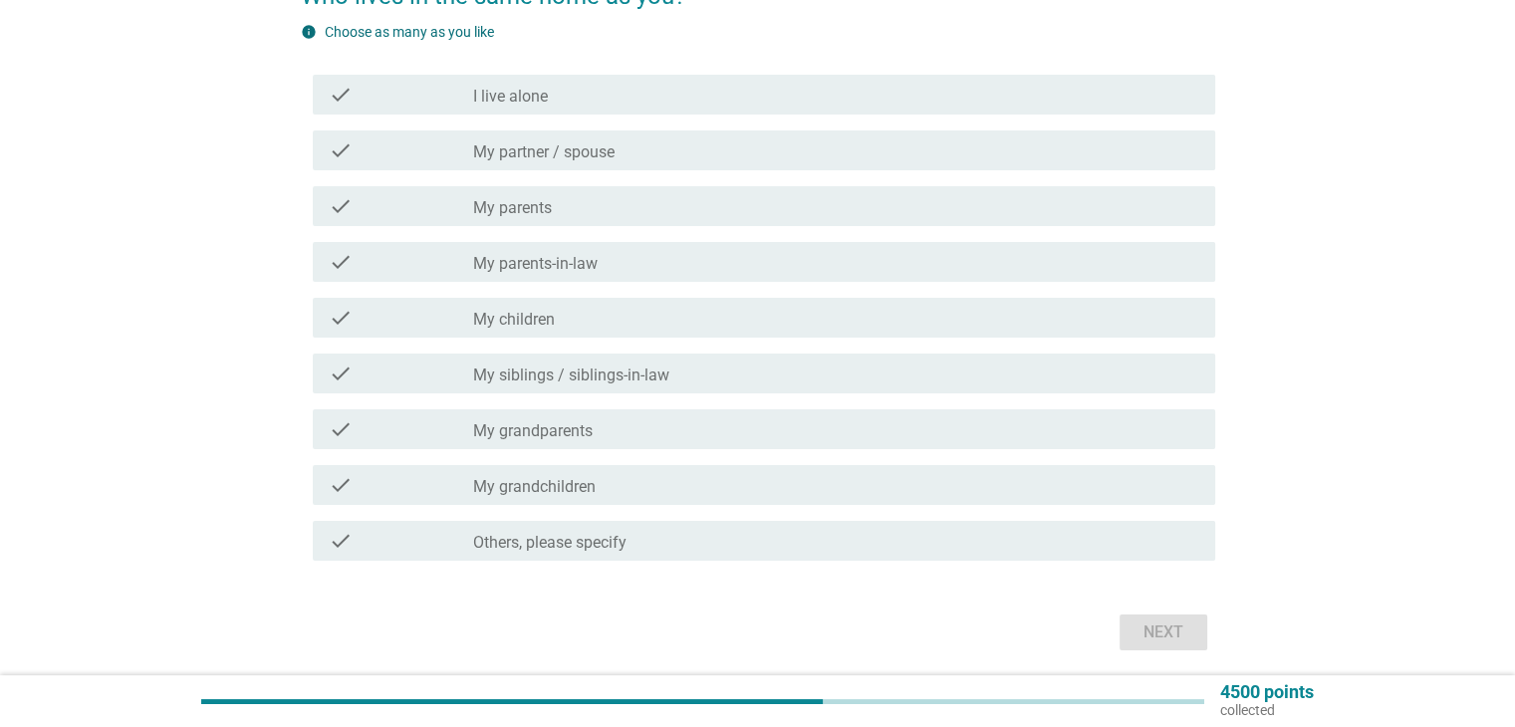
click at [578, 204] on div "check_box_outline_blank My parents" at bounding box center [835, 206] width 725 height 24
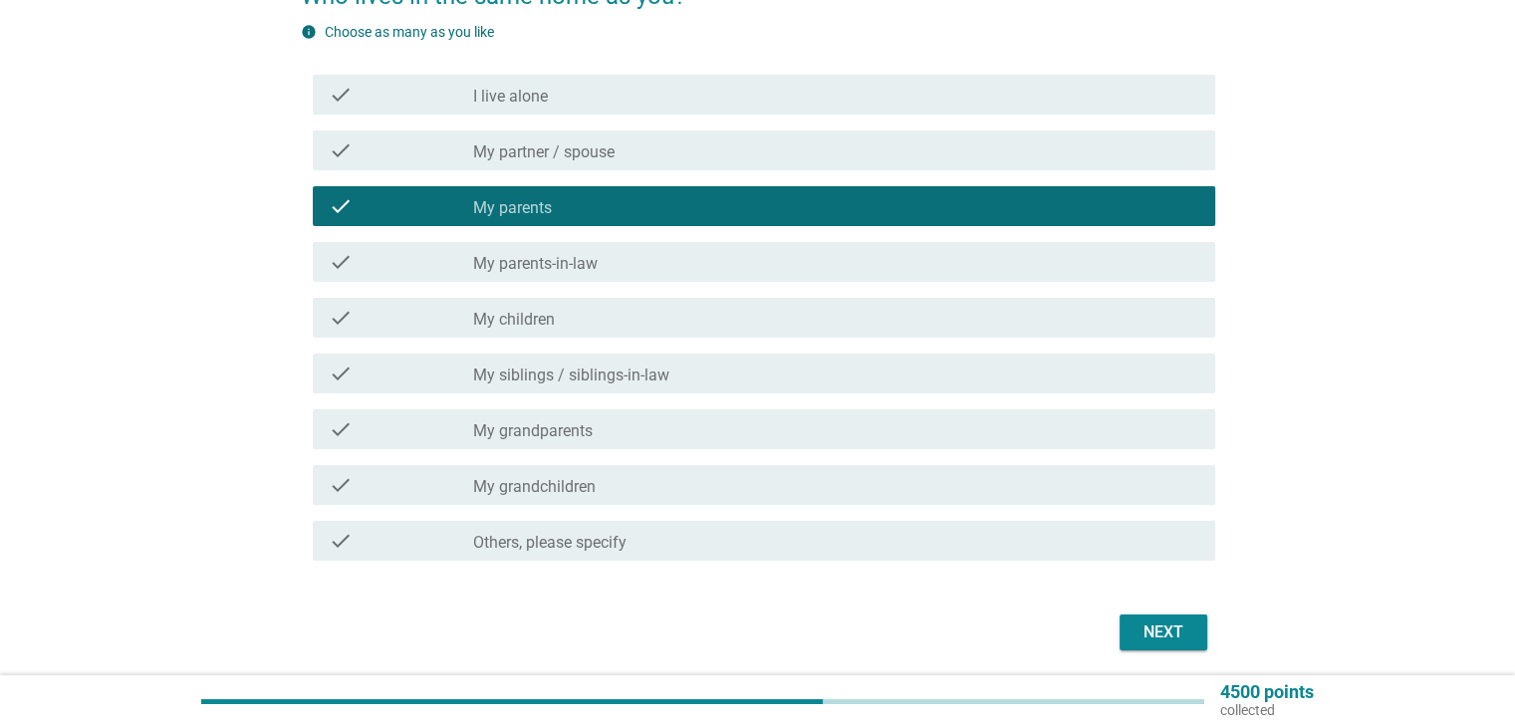
click at [1146, 639] on div "Next" at bounding box center [1163, 632] width 56 height 24
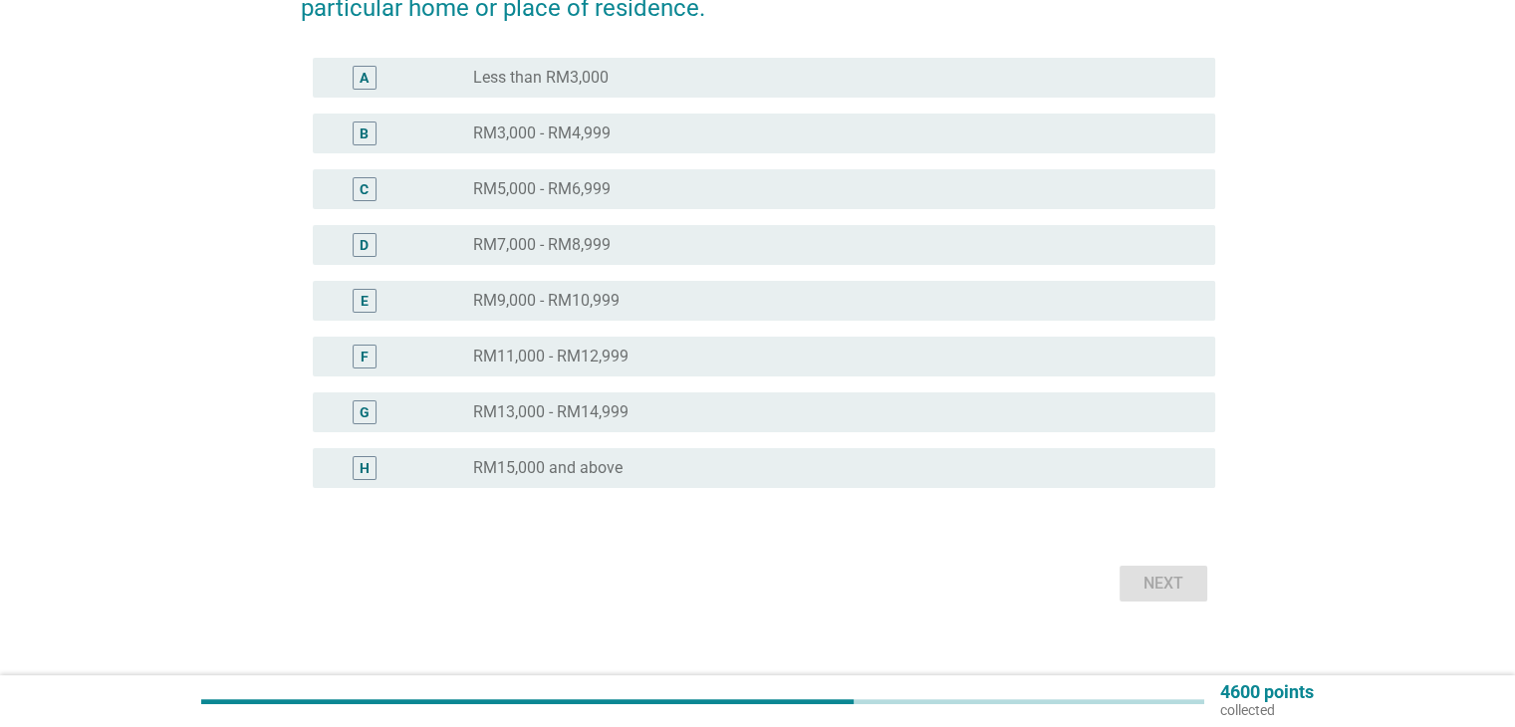
scroll to position [299, 0]
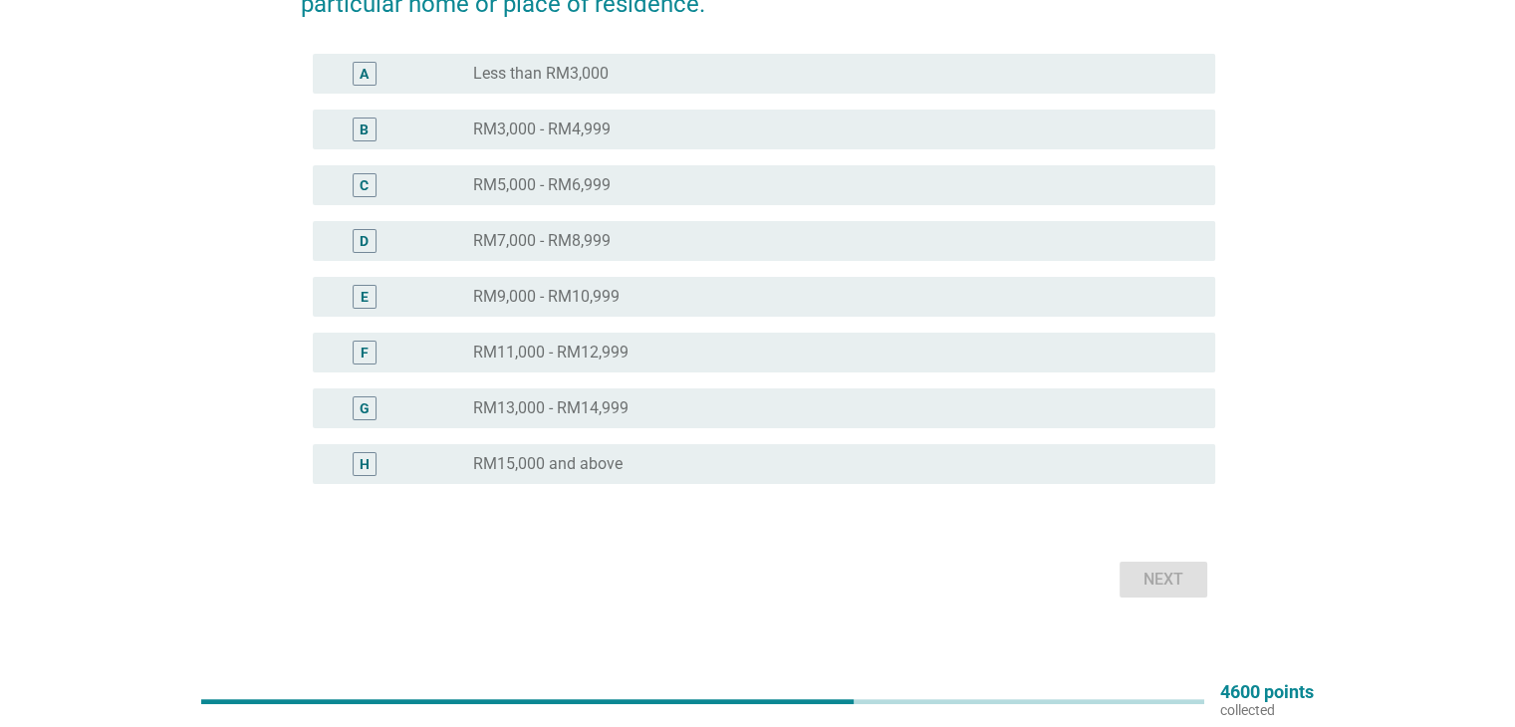
click at [609, 343] on label "RM11,000 - RM12,999" at bounding box center [550, 353] width 155 height 20
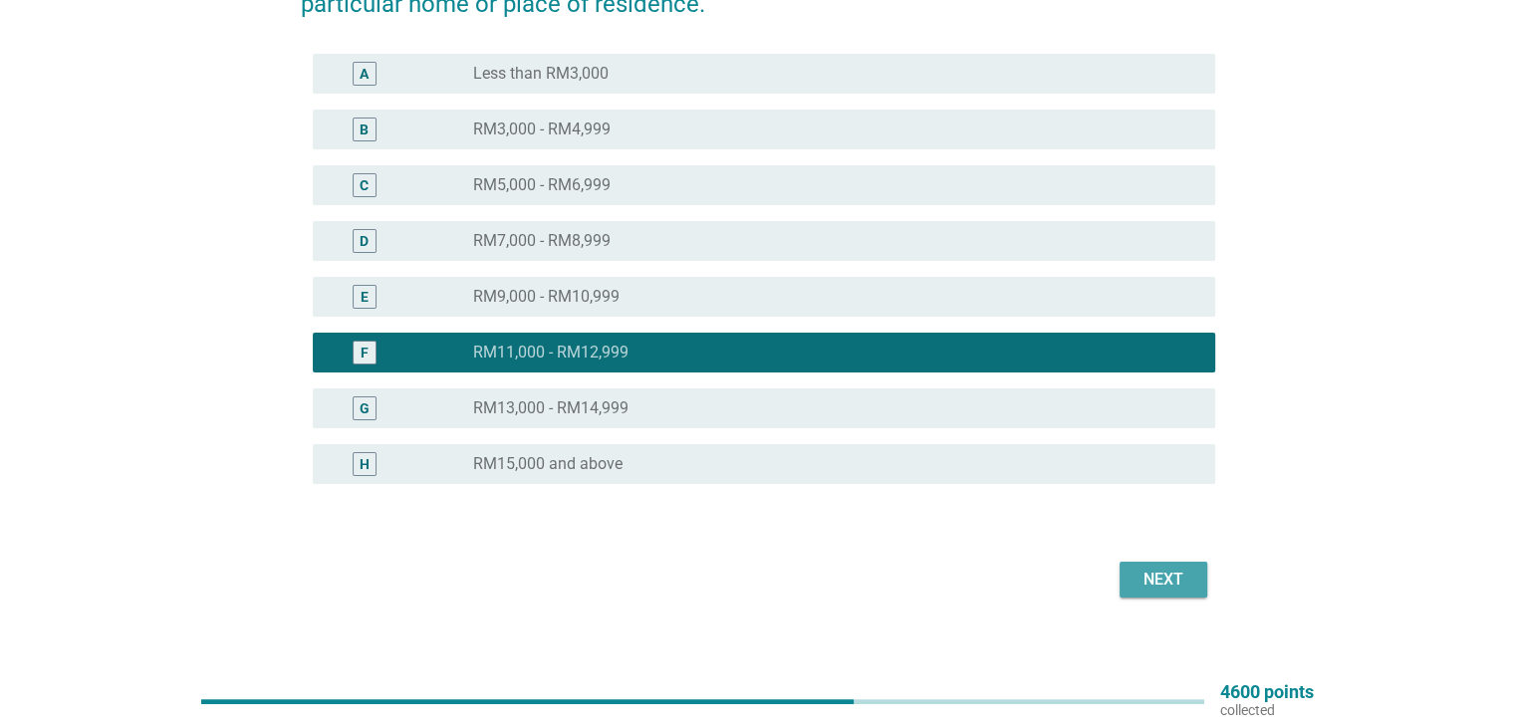
click at [1142, 581] on div "Next" at bounding box center [1163, 580] width 56 height 24
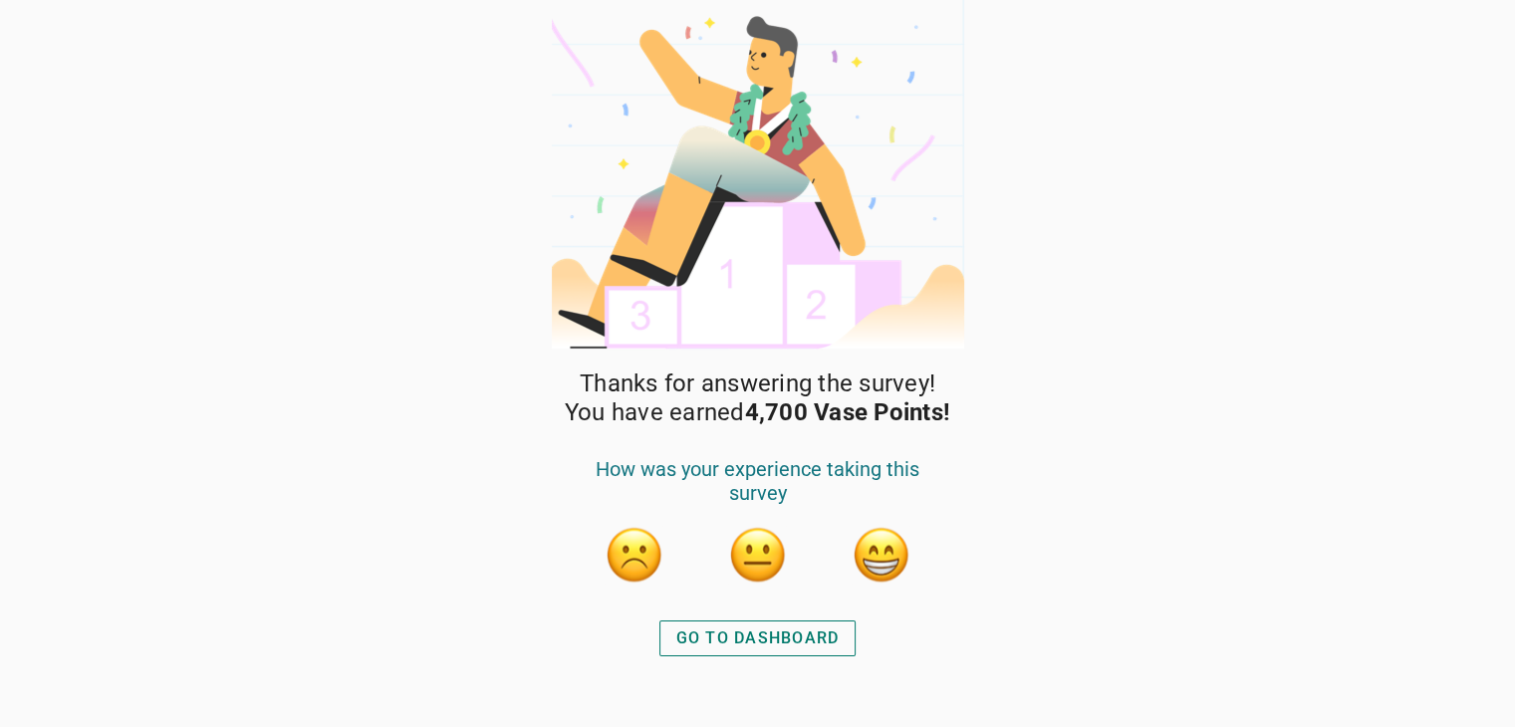
click at [776, 651] on button "GO TO DASHBOARD" at bounding box center [757, 638] width 197 height 36
